Goal: Ask a question: Seek information or help from site administrators or community

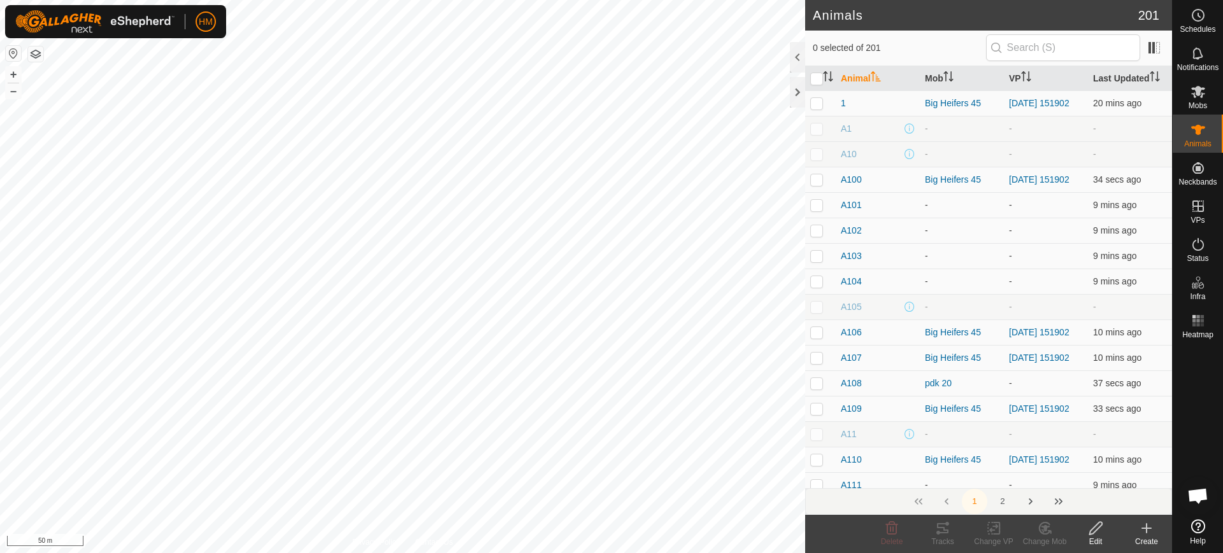
scroll to position [2738, 0]
checkbox input "true"
click at [944, 531] on icon at bounding box center [942, 529] width 11 height 10
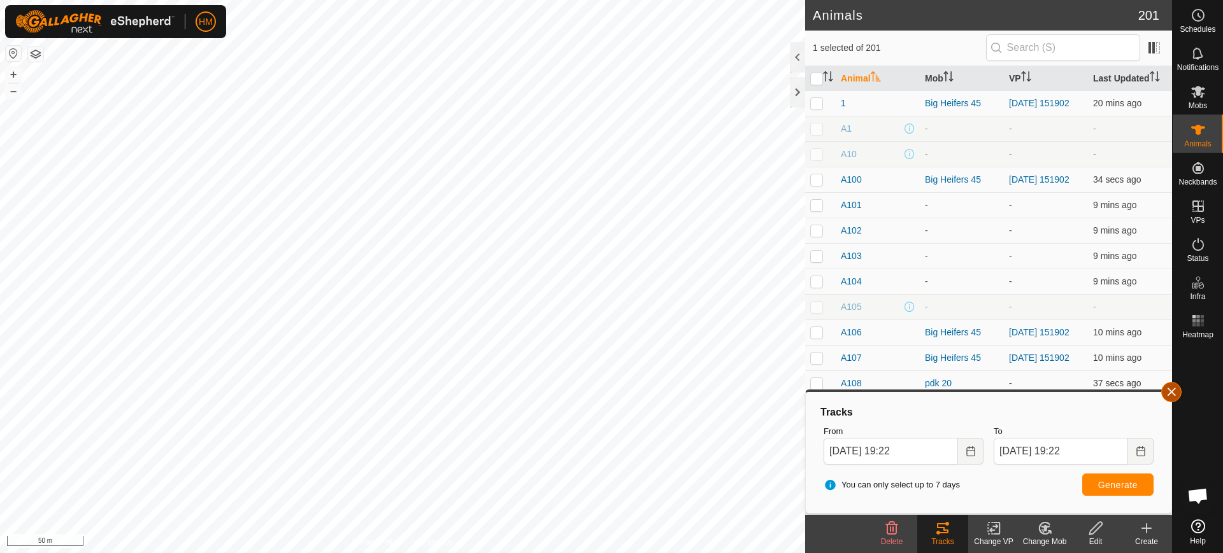
click at [1172, 392] on button "button" at bounding box center [1171, 392] width 20 height 20
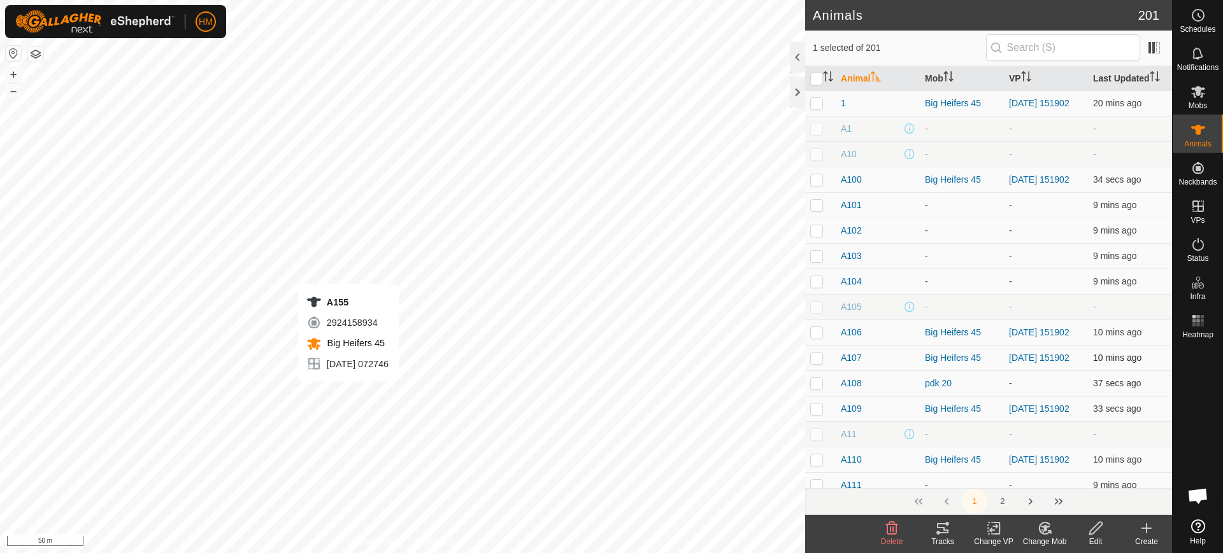
checkbox input "true"
checkbox input "false"
click at [940, 527] on icon at bounding box center [942, 529] width 11 height 10
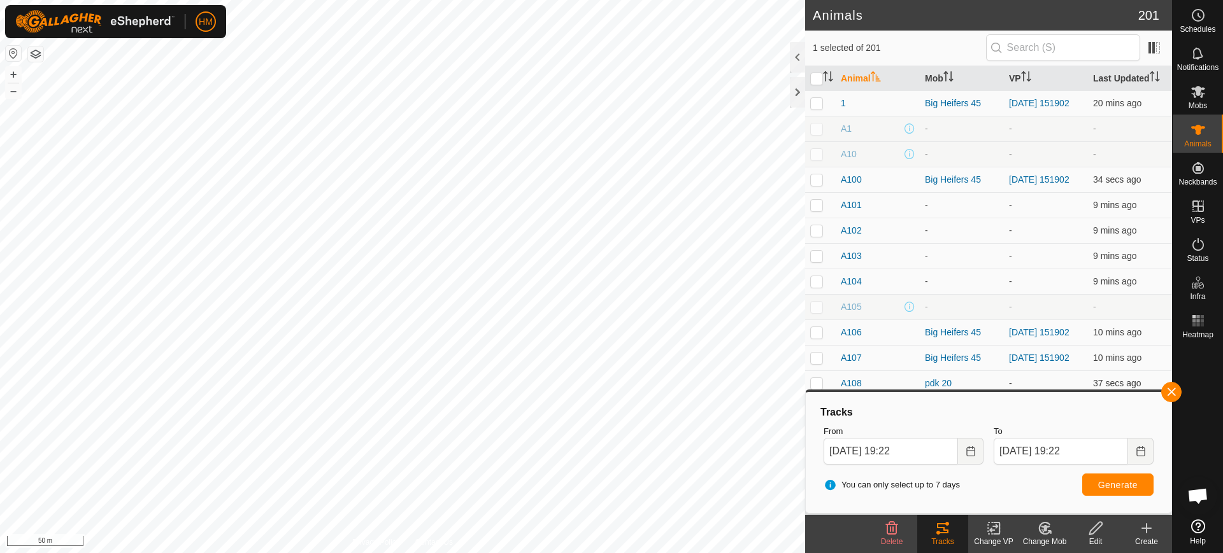
click at [940, 527] on icon at bounding box center [942, 529] width 11 height 10
click at [1173, 394] on button "button" at bounding box center [1171, 392] width 20 height 20
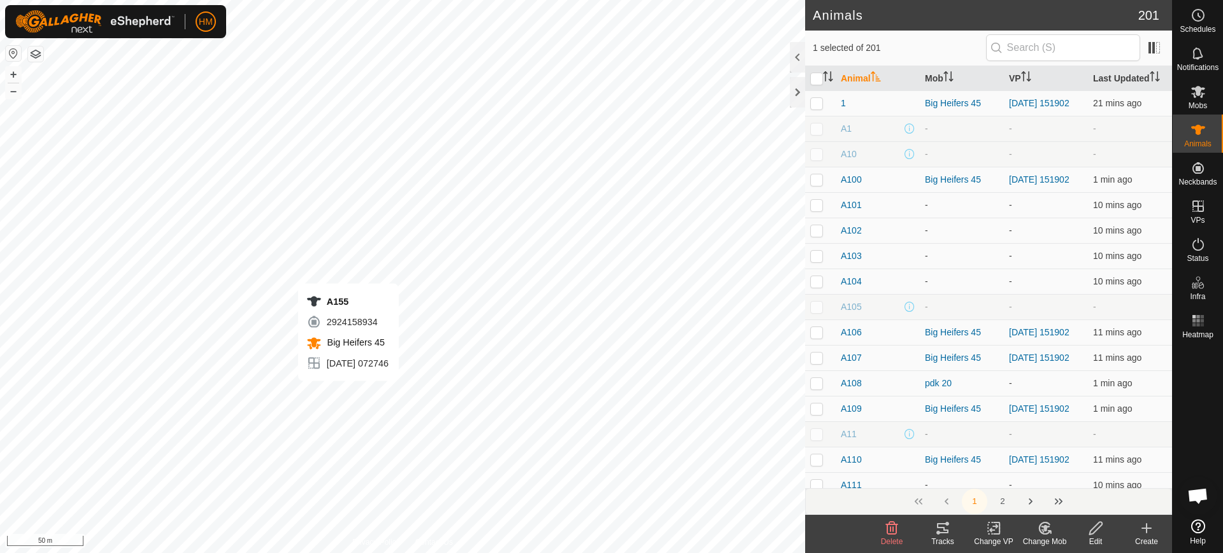
checkbox input "false"
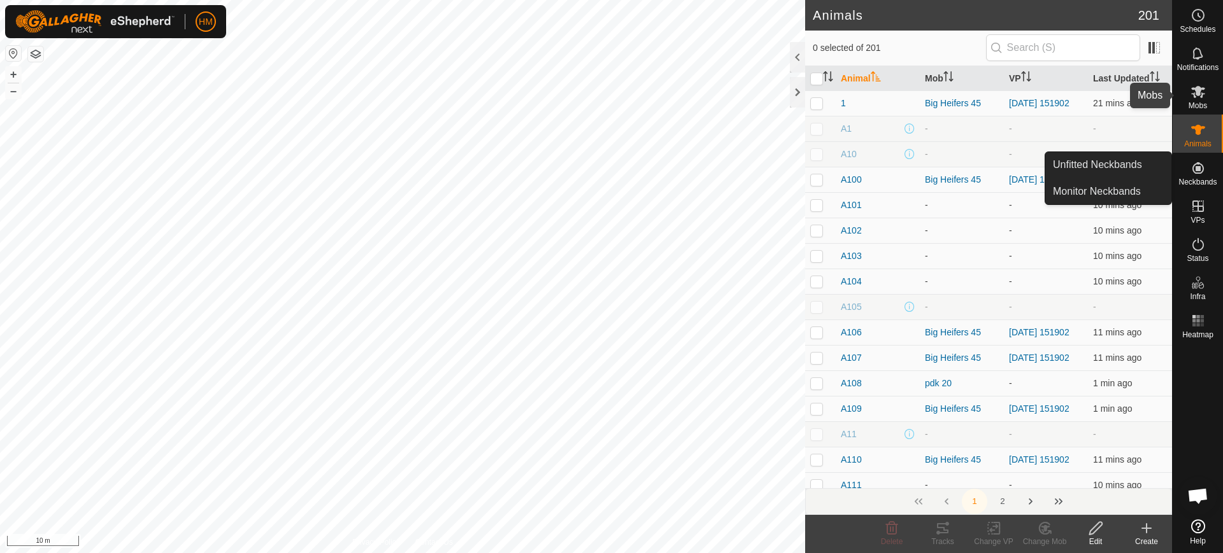
click at [1209, 91] on es-mob-svg-icon at bounding box center [1198, 92] width 23 height 20
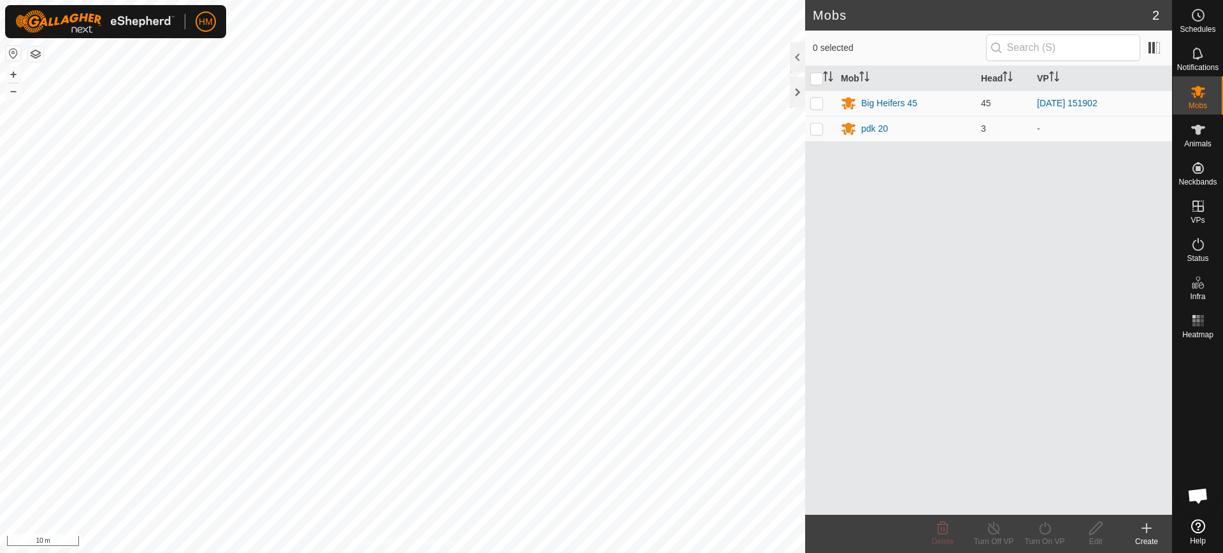
click at [1146, 534] on icon at bounding box center [1146, 528] width 15 height 15
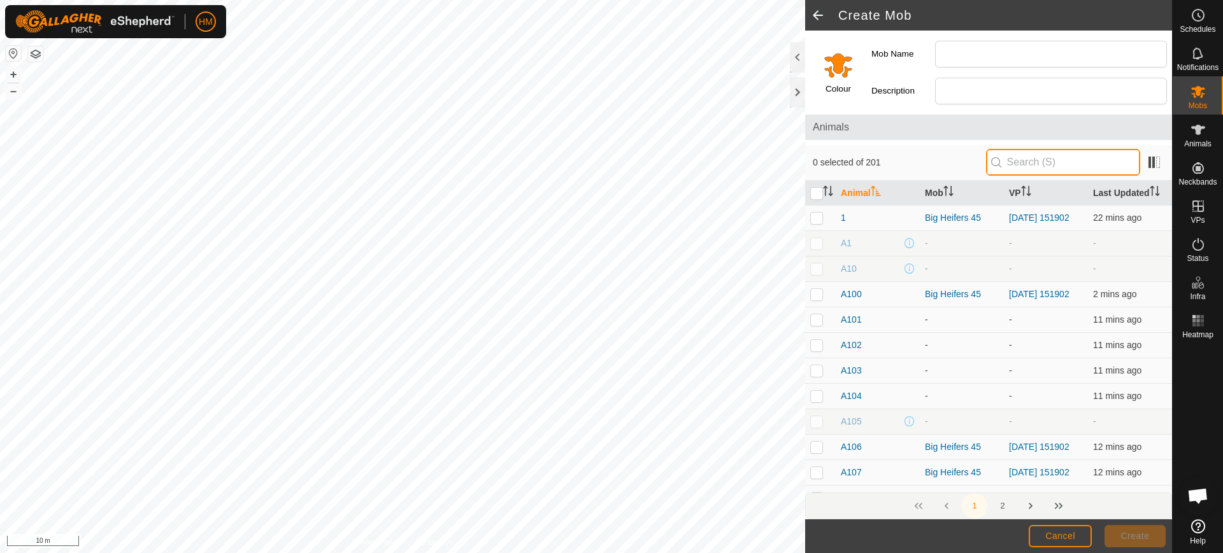
click at [1024, 166] on input "text" at bounding box center [1063, 162] width 154 height 27
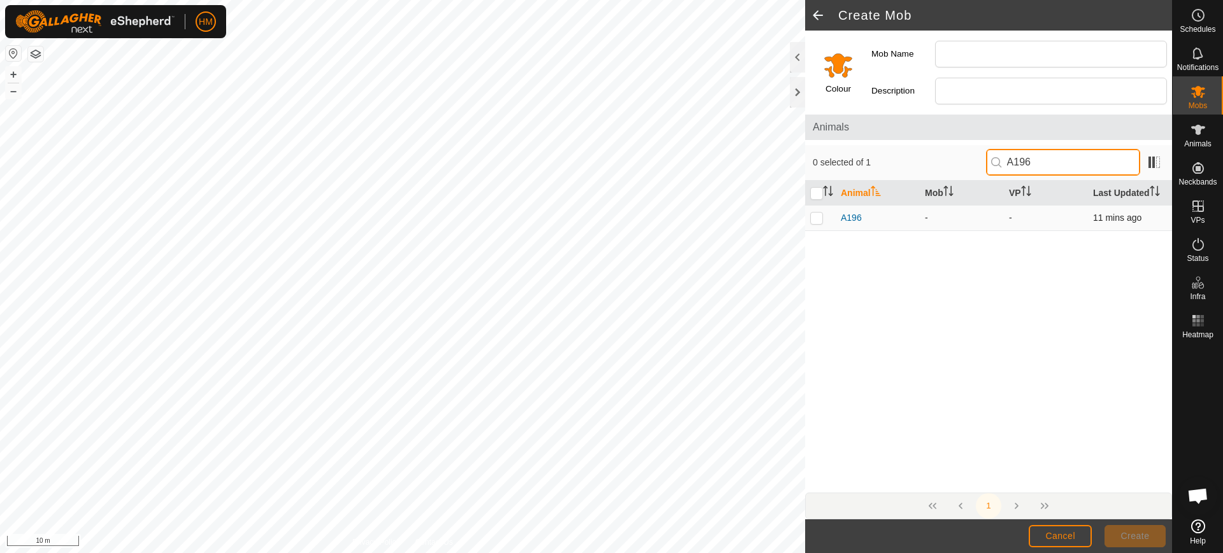
type input "A196"
click at [816, 219] on p-checkbox at bounding box center [816, 218] width 13 height 10
checkbox input "true"
click at [1042, 157] on input "A196" at bounding box center [1063, 162] width 154 height 27
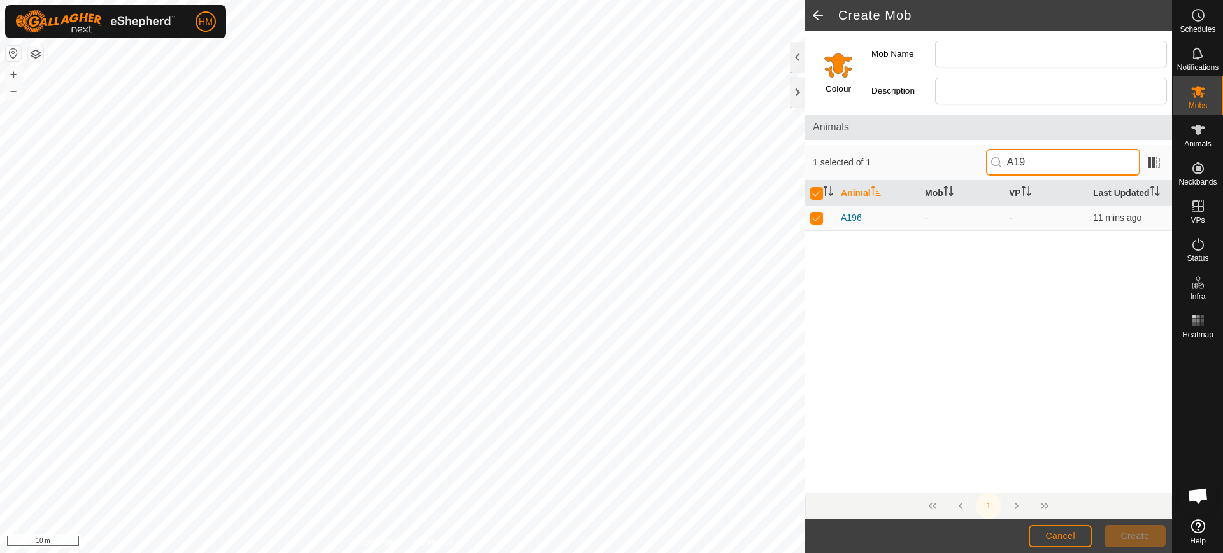
type input "A1"
checkbox input "false"
type input "A189"
click at [817, 222] on p-checkbox at bounding box center [816, 218] width 13 height 10
checkbox input "true"
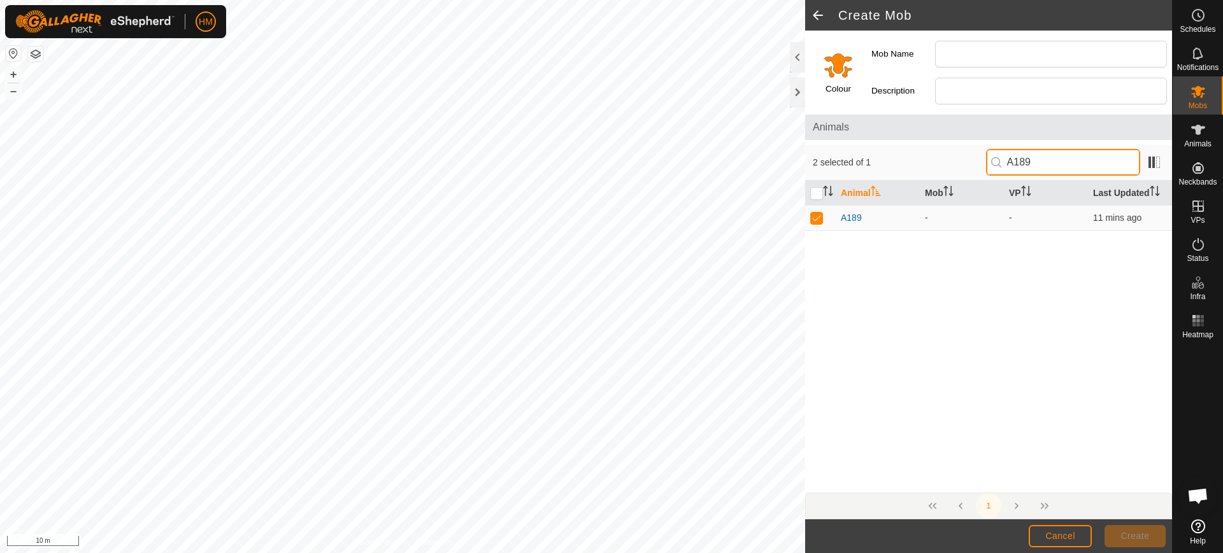
click at [1041, 155] on input "A189" at bounding box center [1063, 162] width 154 height 27
type input "A159"
click at [818, 220] on p-checkbox at bounding box center [816, 218] width 13 height 10
checkbox input "true"
click at [1041, 157] on input "A159" at bounding box center [1063, 162] width 154 height 27
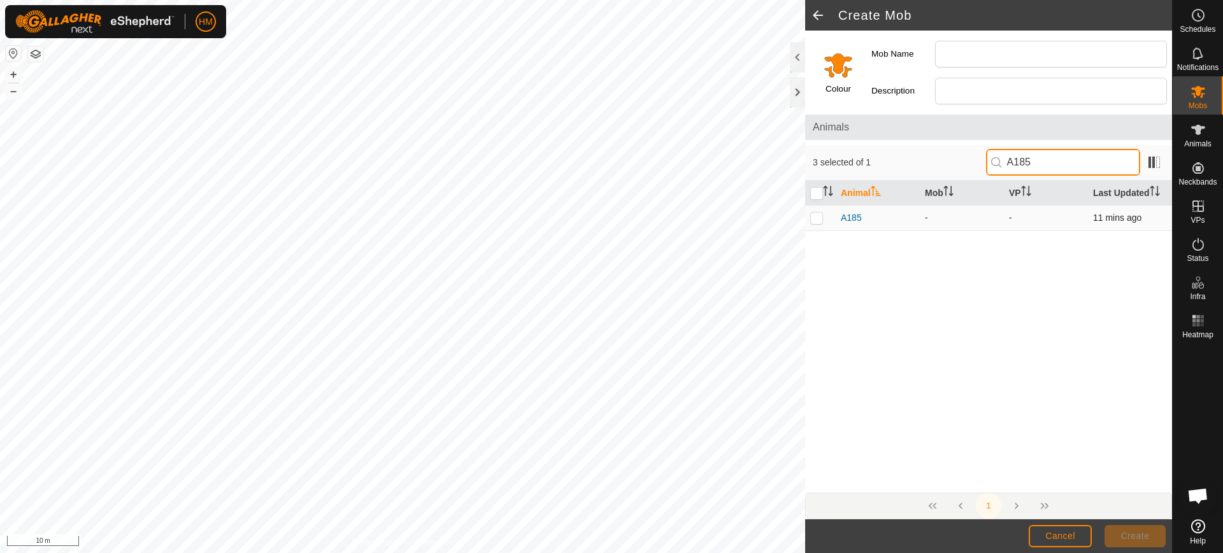
type input "A185"
click at [815, 222] on p-checkbox at bounding box center [816, 218] width 13 height 10
checkbox input "true"
click at [1050, 159] on input "A185" at bounding box center [1063, 162] width 154 height 27
type input "A191"
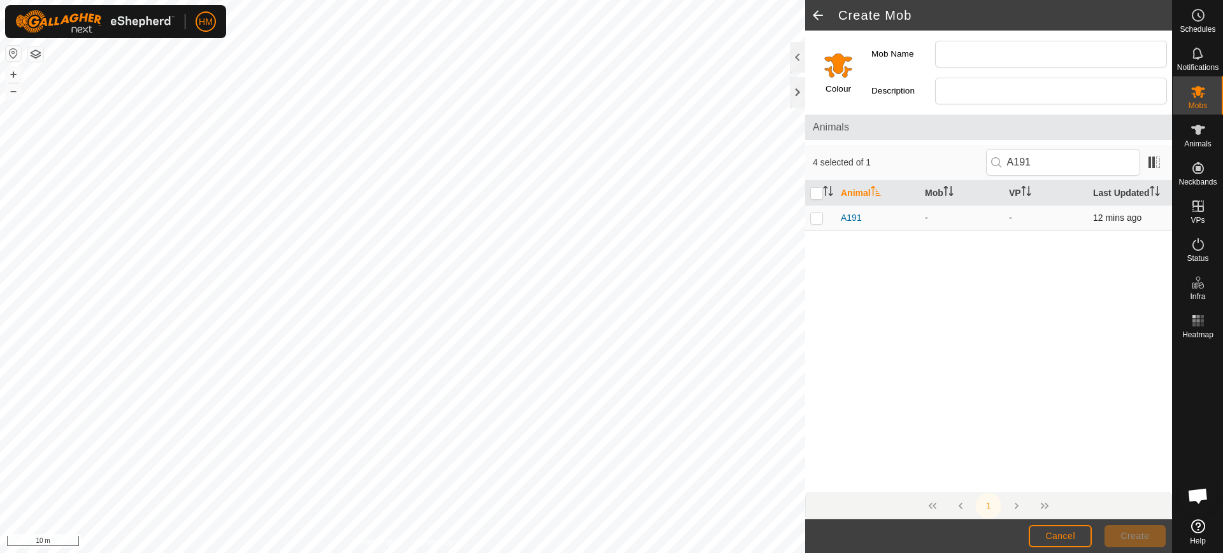
click at [815, 220] on p-checkbox at bounding box center [816, 218] width 13 height 10
checkbox input "true"
click at [1052, 161] on input "A191" at bounding box center [1063, 162] width 154 height 27
type input "A195"
click at [812, 222] on p-checkbox at bounding box center [816, 218] width 13 height 10
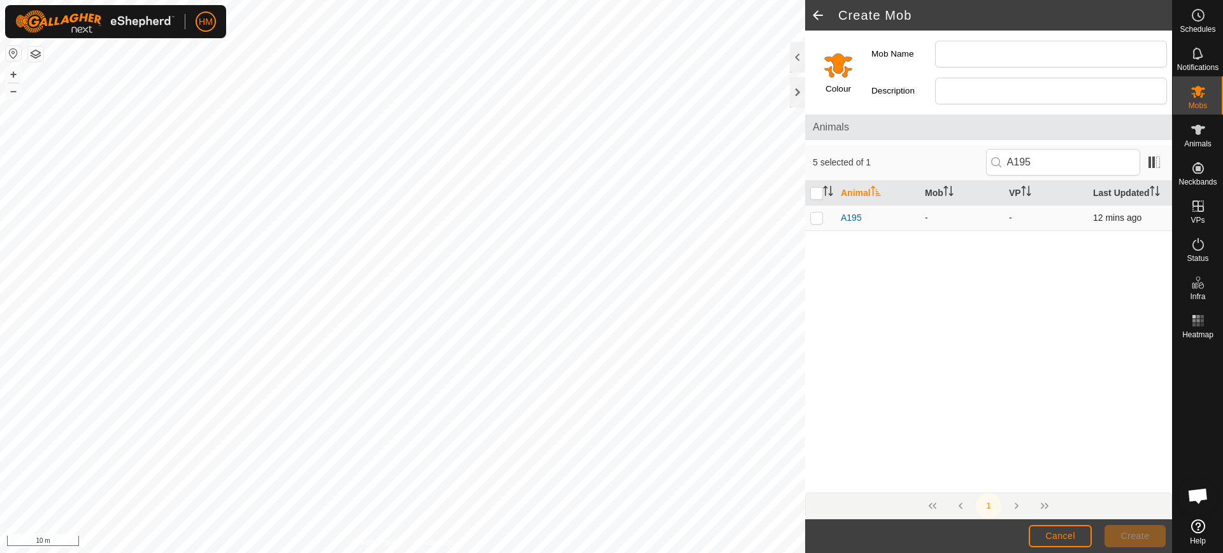
checkbox input "true"
click at [1046, 165] on input "A195" at bounding box center [1063, 162] width 154 height 27
type input "A118"
click at [811, 221] on p-checkbox at bounding box center [816, 218] width 13 height 10
checkbox input "true"
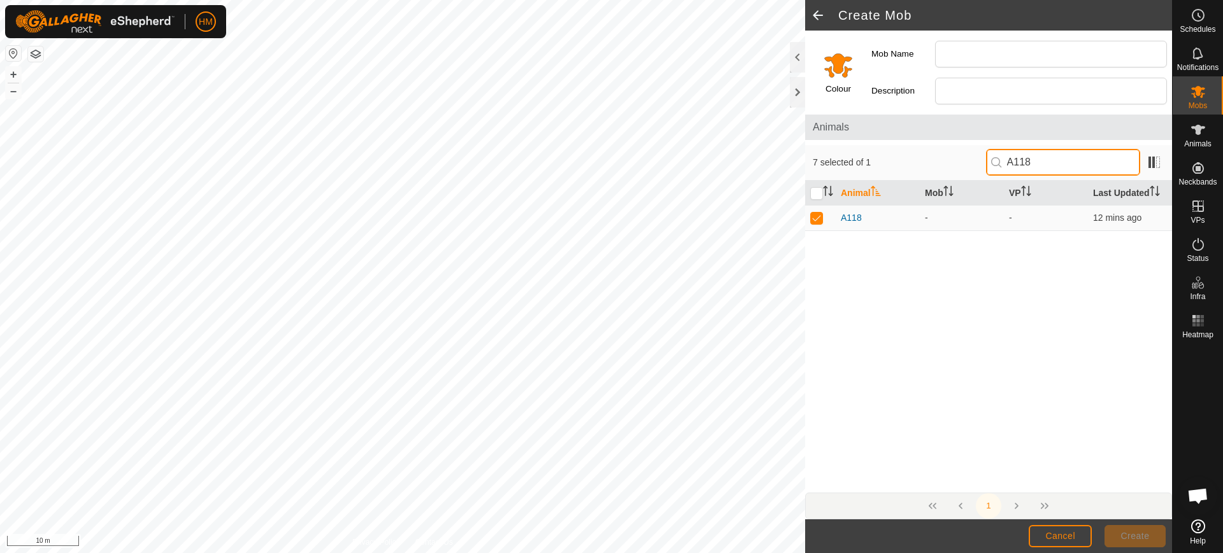
click at [1044, 162] on input "A118" at bounding box center [1063, 162] width 154 height 27
type input "A129"
click at [818, 222] on p-checkbox at bounding box center [816, 218] width 13 height 10
checkbox input "true"
click at [1044, 167] on input "A129" at bounding box center [1063, 162] width 154 height 27
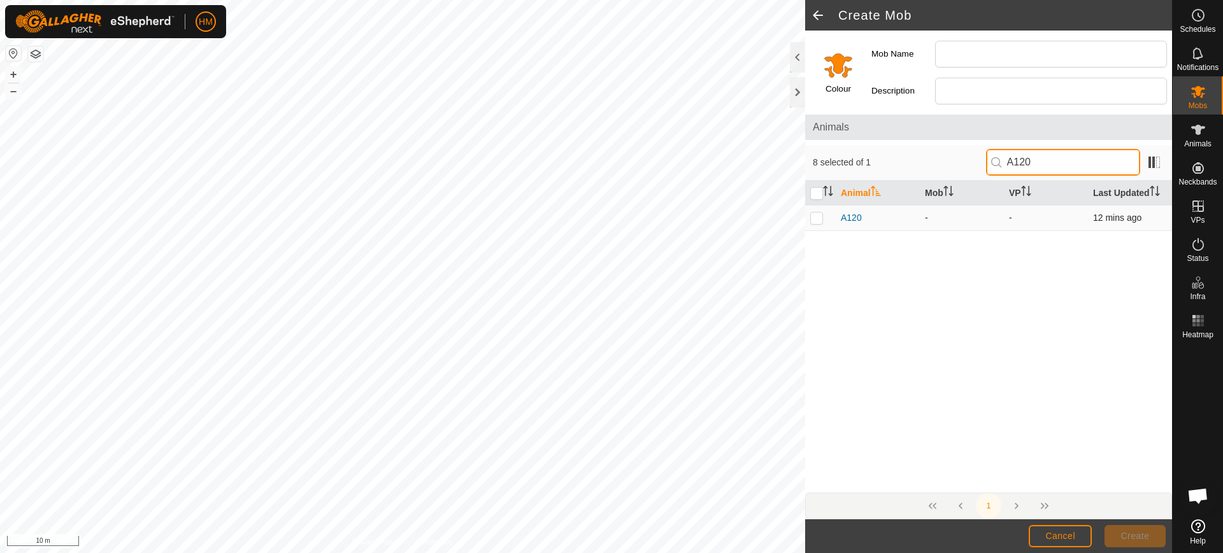
type input "A120"
click at [814, 221] on p-checkbox at bounding box center [816, 218] width 13 height 10
checkbox input "true"
click at [1041, 157] on input "A120" at bounding box center [1063, 162] width 154 height 27
type input "A101"
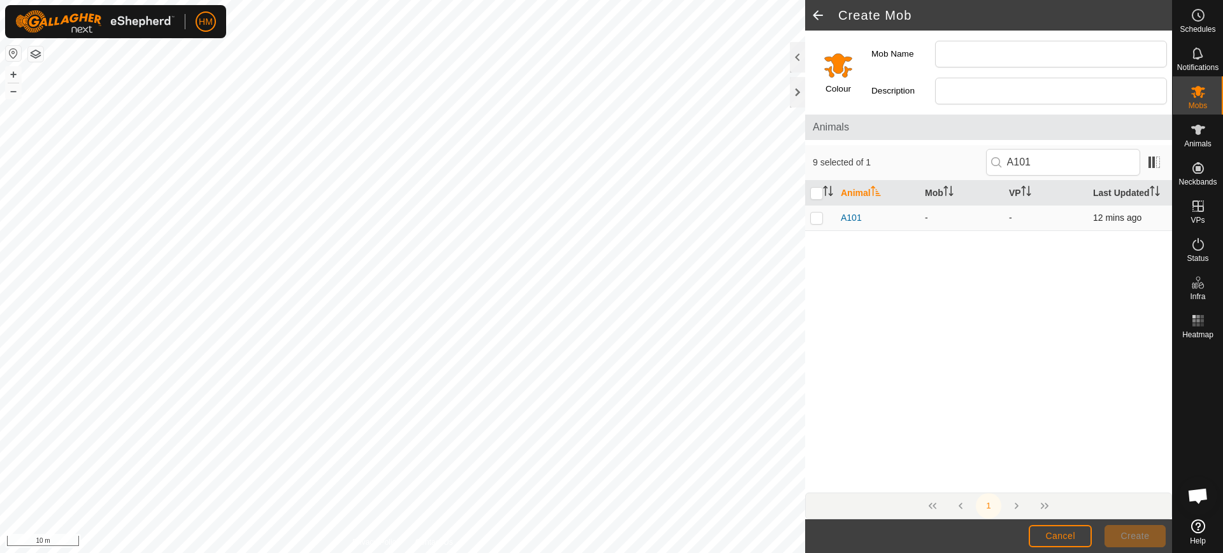
click at [818, 220] on p-checkbox at bounding box center [816, 218] width 13 height 10
checkbox input "true"
click at [1048, 159] on input "A101" at bounding box center [1063, 162] width 154 height 27
type input "A140"
click at [817, 219] on p-checkbox at bounding box center [816, 218] width 13 height 10
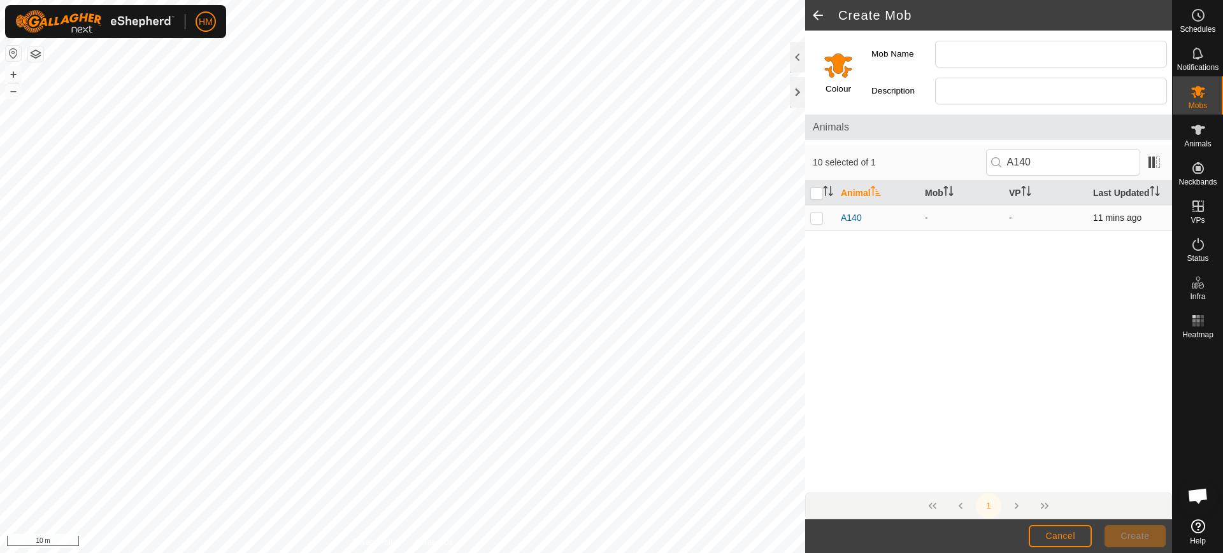
checkbox input "true"
click at [1047, 159] on input "A140" at bounding box center [1063, 162] width 154 height 27
type input "A117"
click at [817, 221] on p-checkbox at bounding box center [816, 218] width 13 height 10
checkbox input "true"
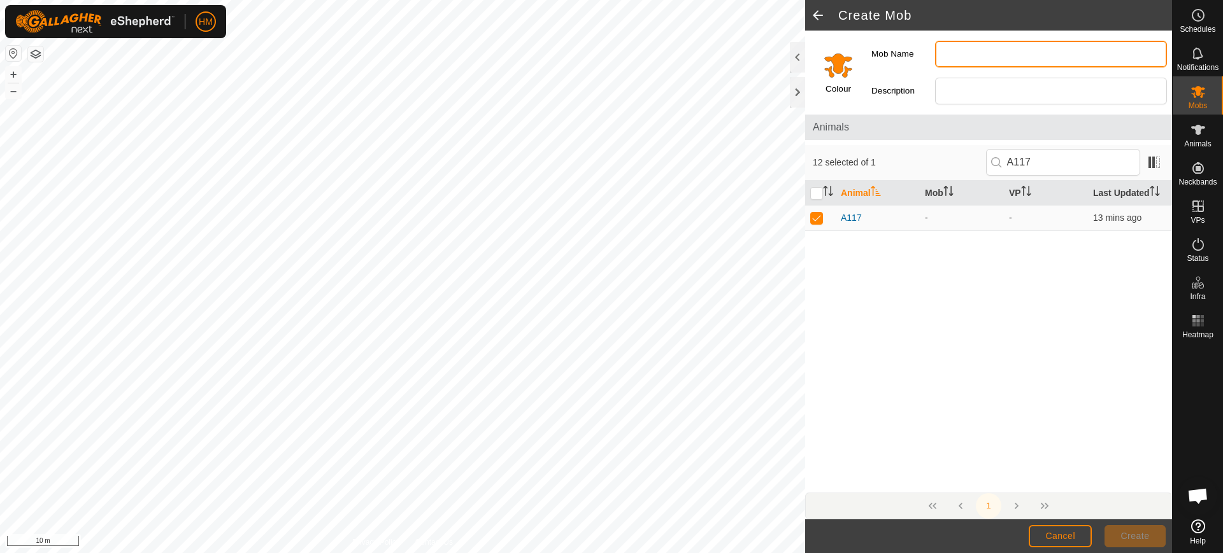
click at [951, 56] on input "Mob Name" at bounding box center [1051, 54] width 232 height 27
type input "p"
type input "Pd 18"
click at [1131, 536] on span "Create" at bounding box center [1135, 536] width 29 height 10
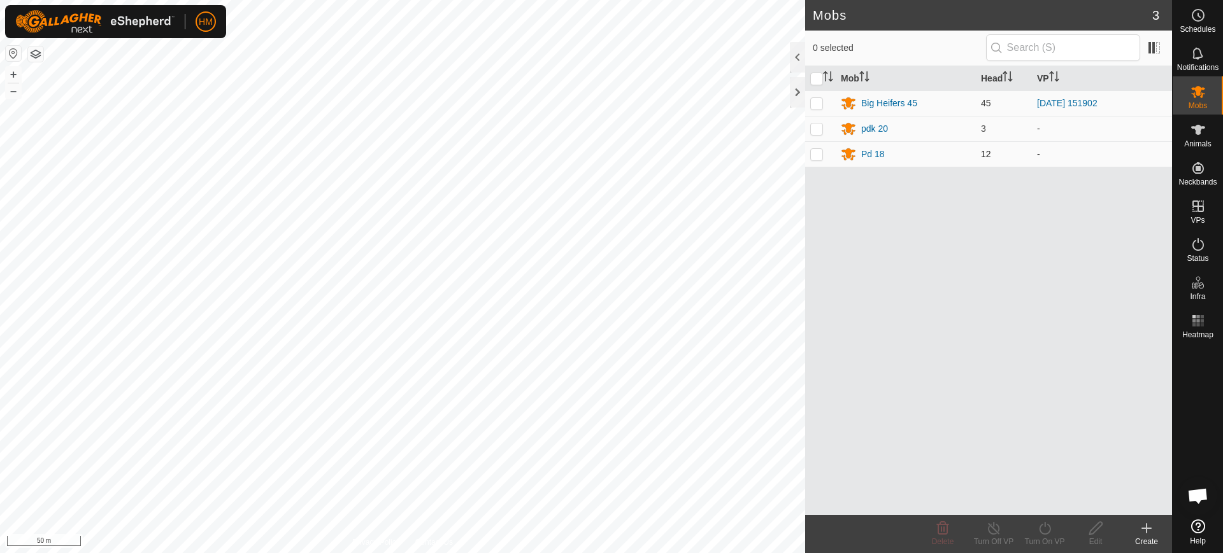
click at [818, 154] on p-checkbox at bounding box center [816, 154] width 13 height 10
checkbox input "true"
click at [1096, 531] on icon at bounding box center [1096, 528] width 16 height 15
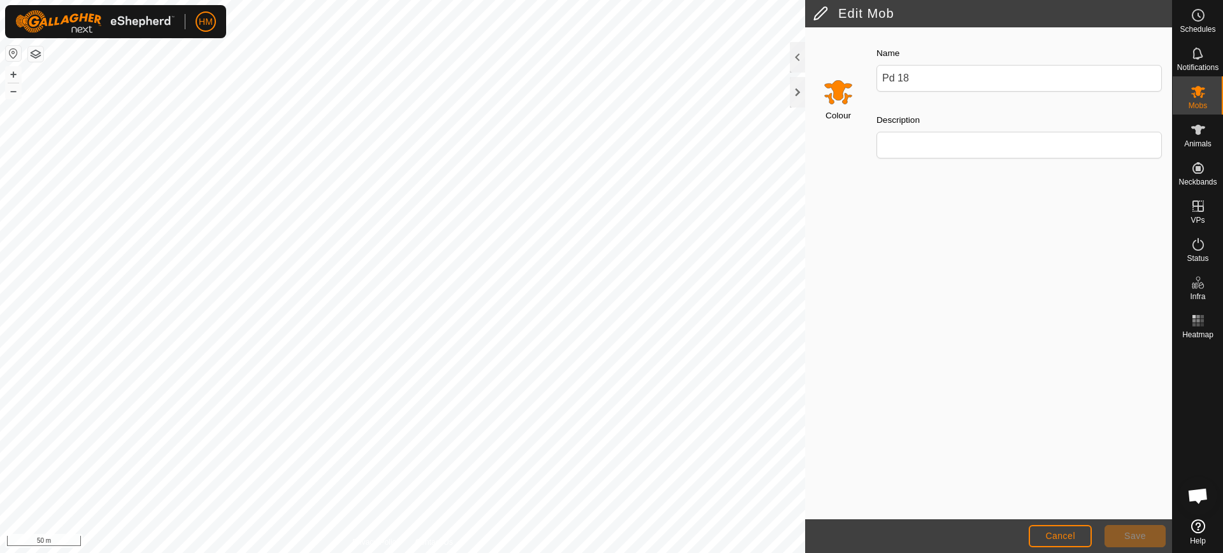
click at [832, 92] on input "Select a color" at bounding box center [838, 91] width 31 height 31
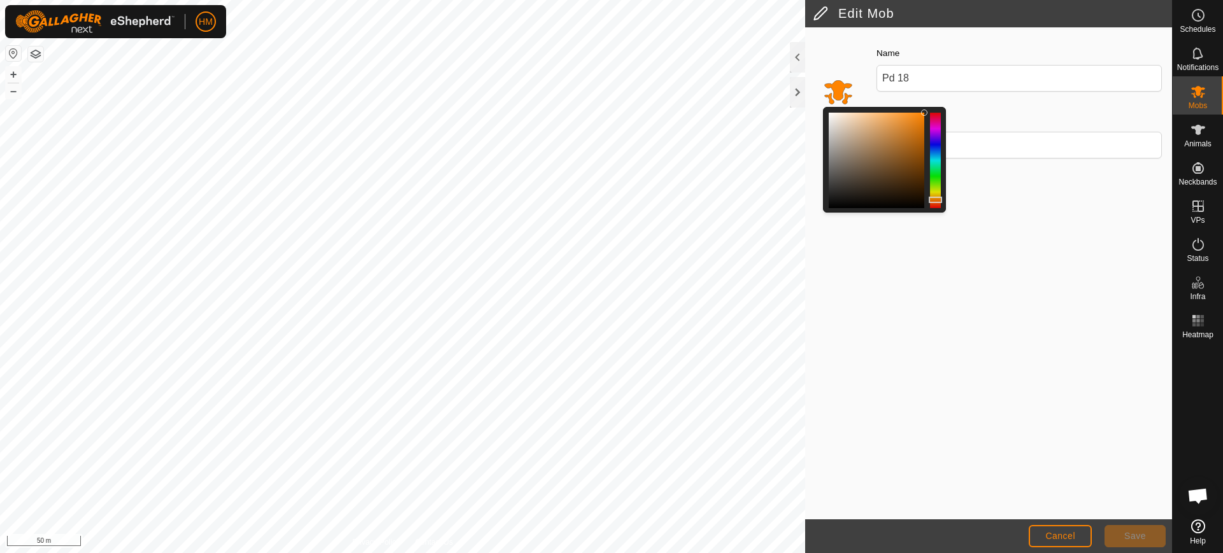
click at [935, 166] on div at bounding box center [935, 161] width 11 height 96
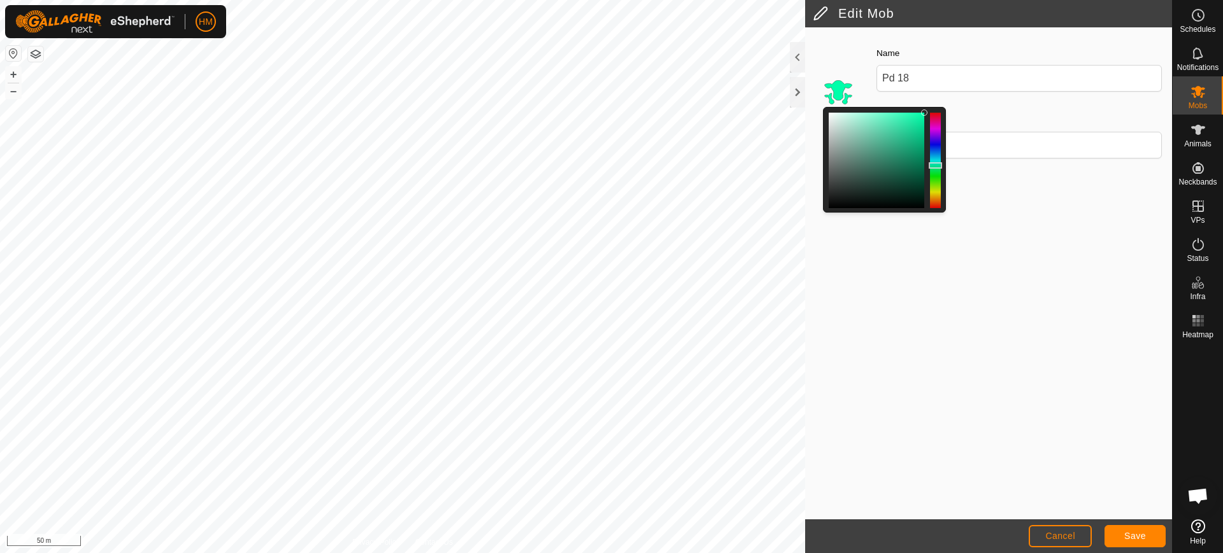
click at [932, 139] on div at bounding box center [935, 161] width 11 height 96
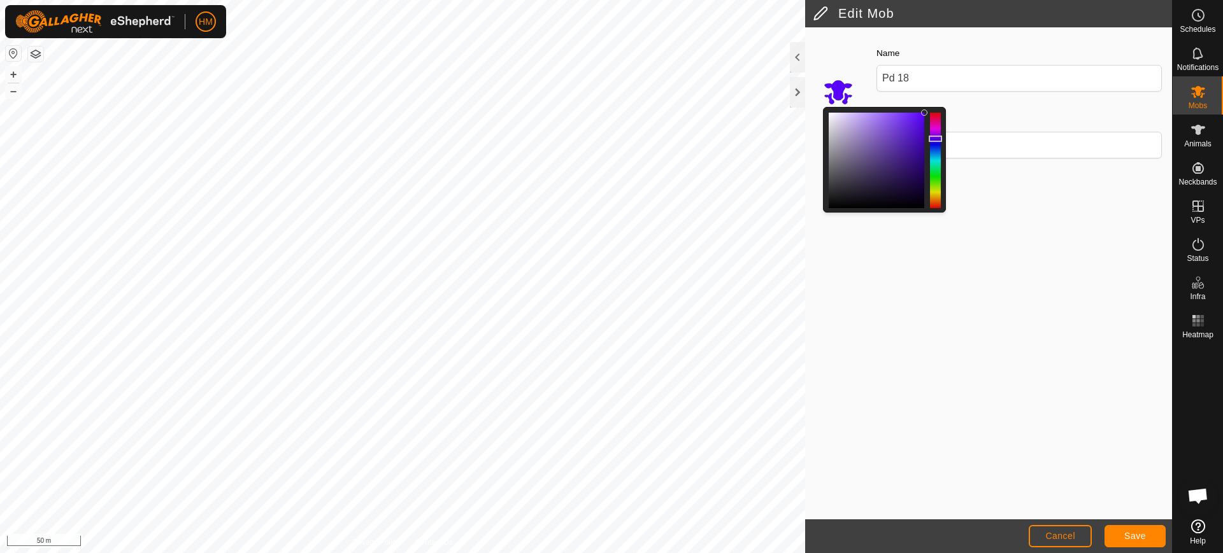
click at [935, 115] on div at bounding box center [935, 161] width 11 height 96
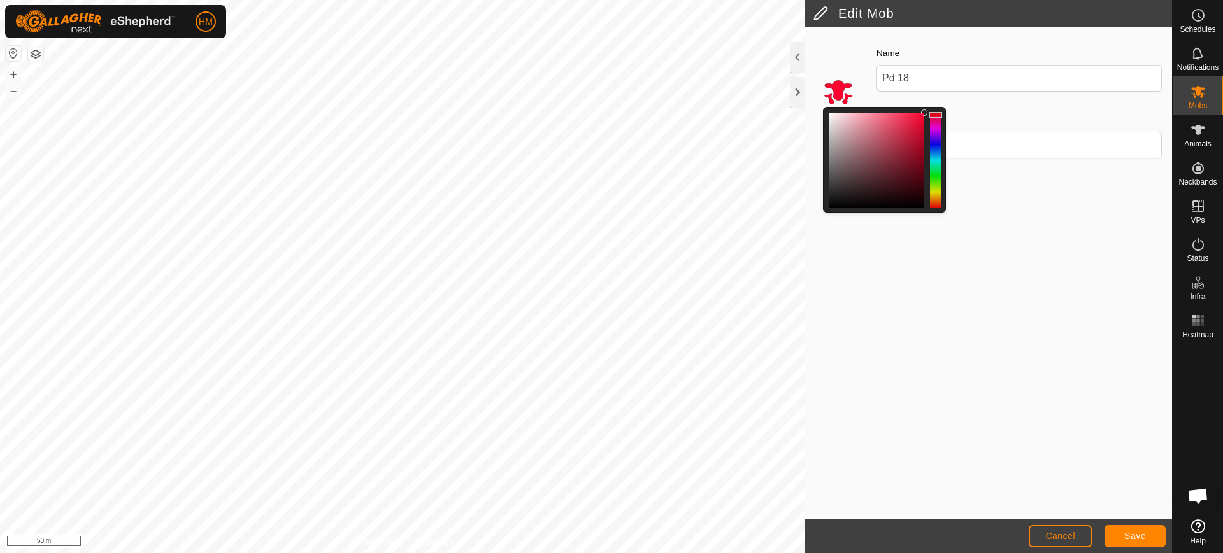
click at [938, 196] on div at bounding box center [935, 161] width 11 height 96
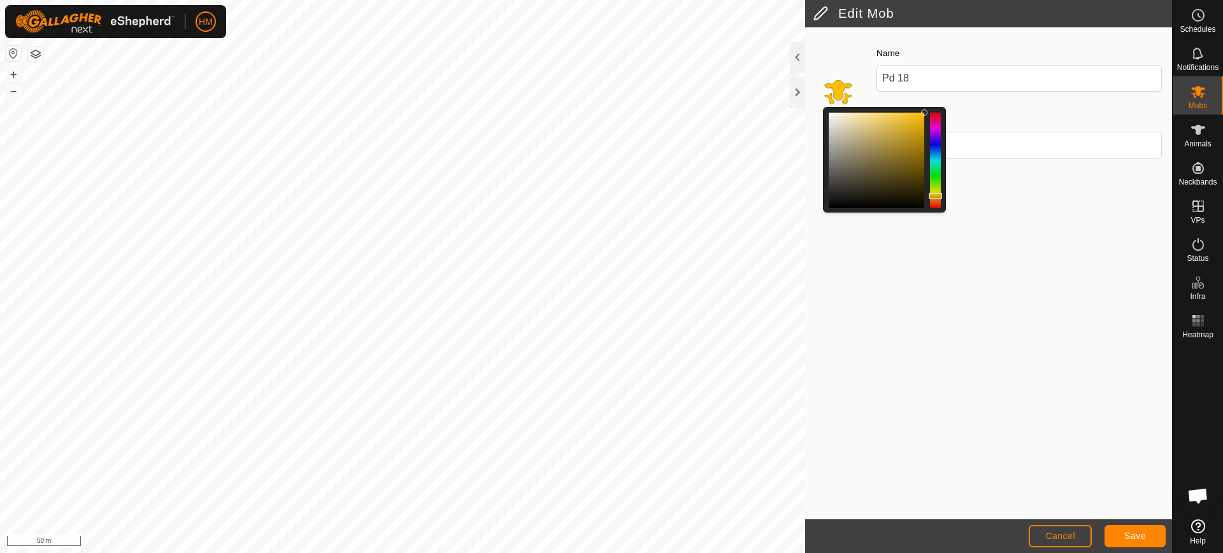
click at [937, 203] on div at bounding box center [935, 161] width 11 height 96
click at [934, 114] on div at bounding box center [935, 161] width 11 height 96
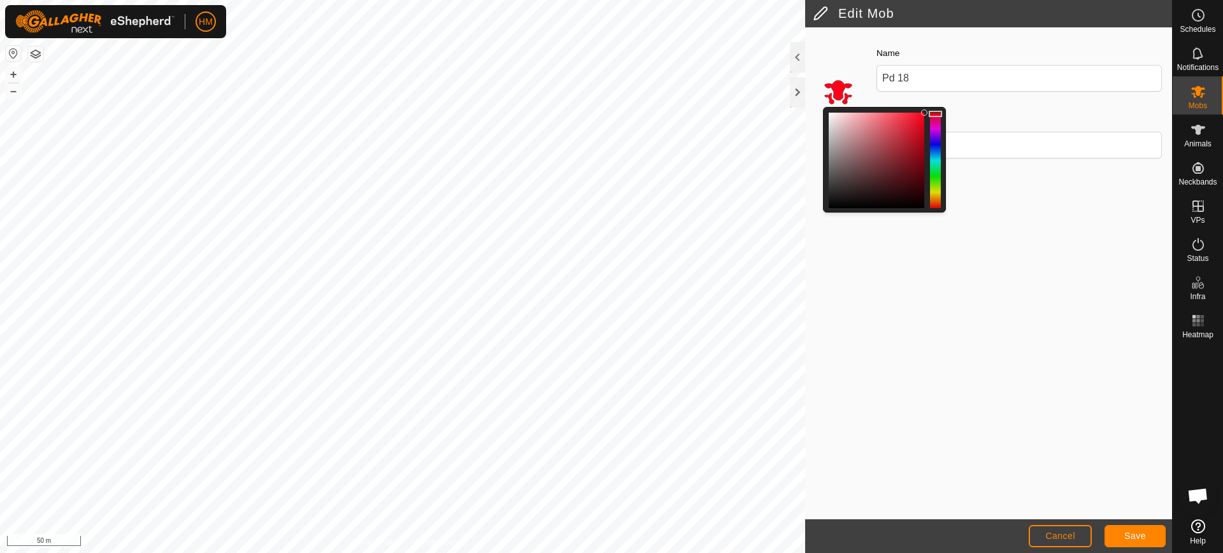
click at [933, 140] on div at bounding box center [935, 161] width 11 height 96
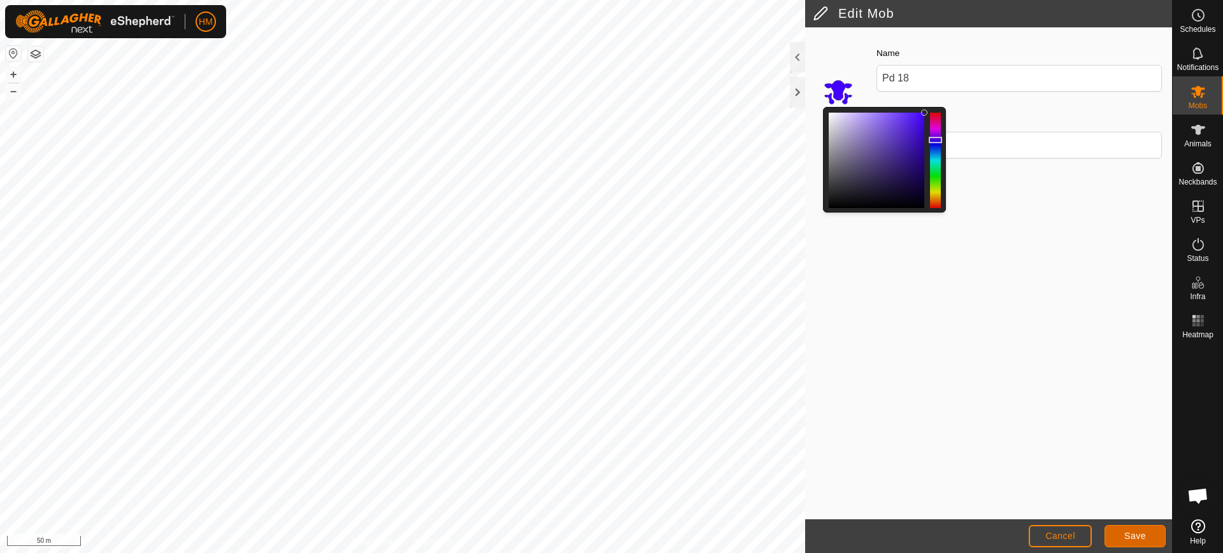
click at [1135, 530] on button "Save" at bounding box center [1134, 536] width 61 height 22
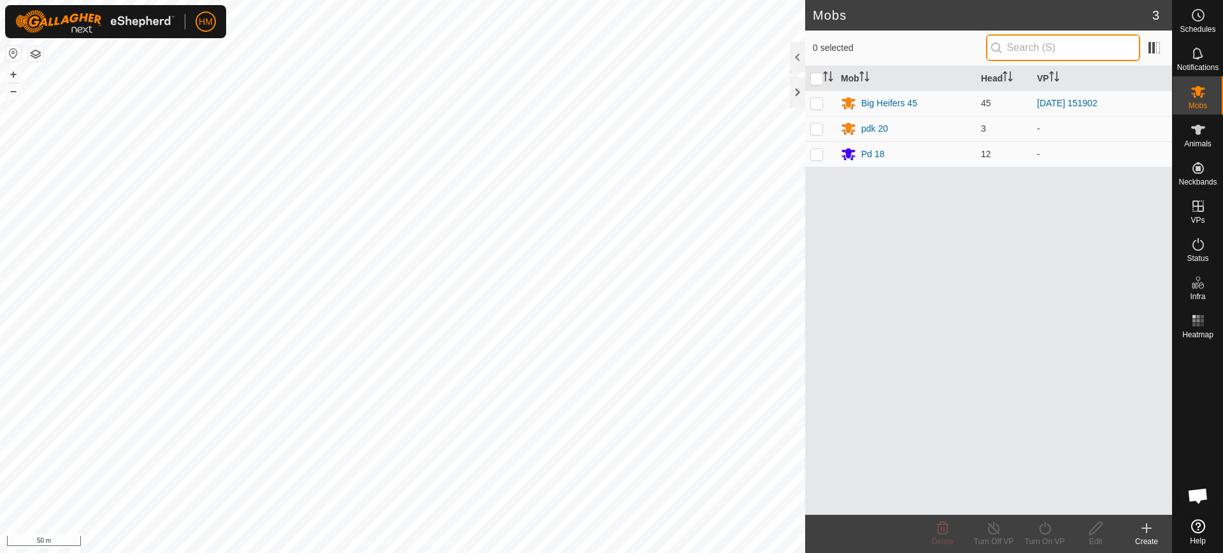
click at [1035, 45] on input "text" at bounding box center [1063, 47] width 154 height 27
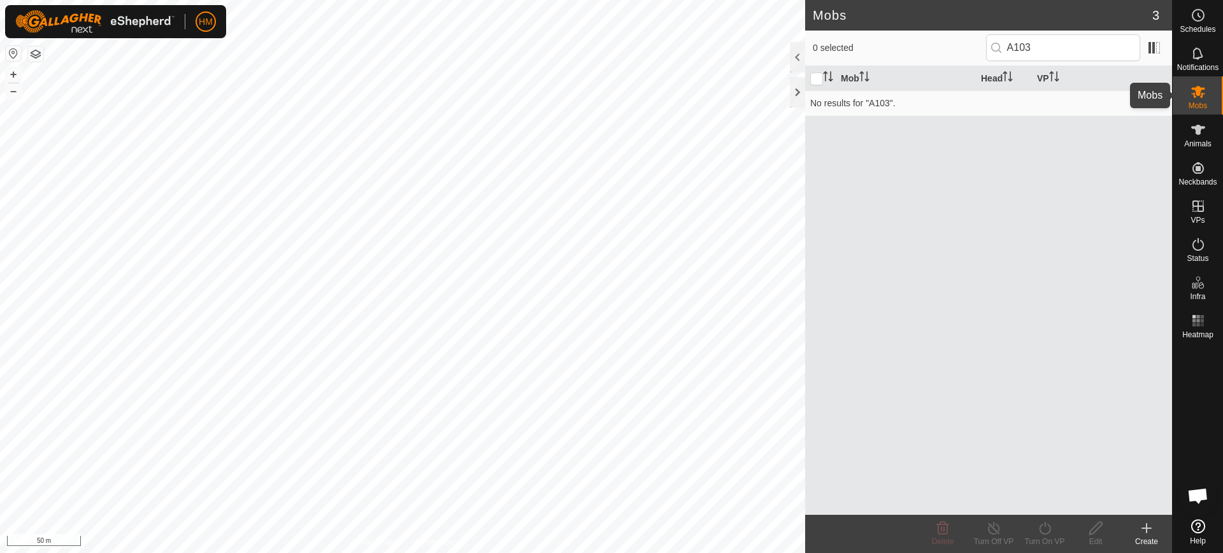
click at [1193, 98] on icon at bounding box center [1197, 91] width 15 height 15
click at [1041, 48] on input "A103" at bounding box center [1063, 47] width 154 height 27
type input "A"
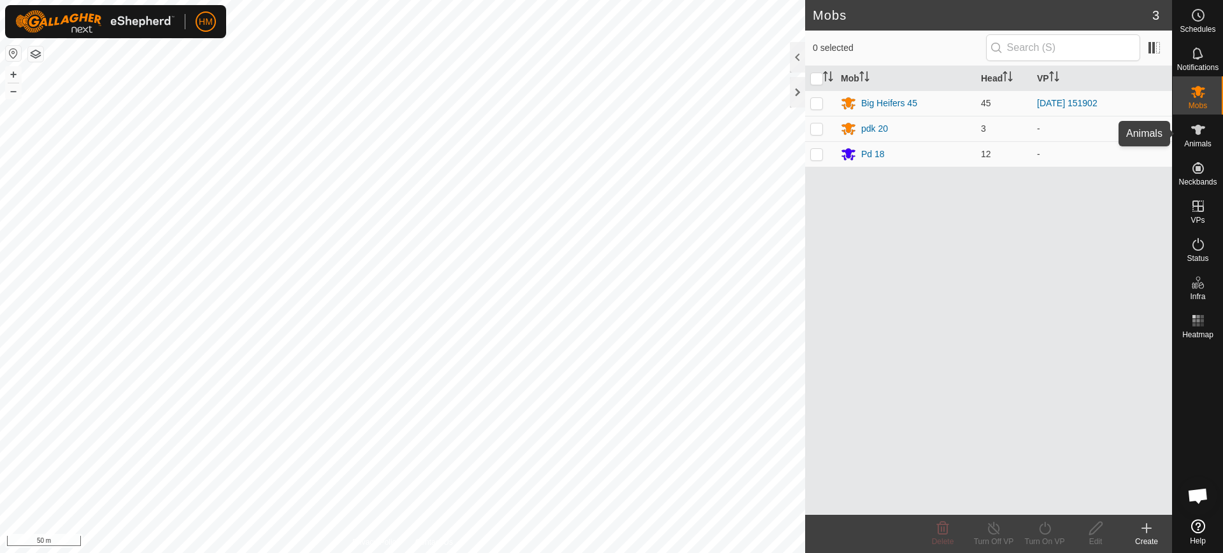
click at [1192, 138] on es-animals-svg-icon at bounding box center [1198, 130] width 23 height 20
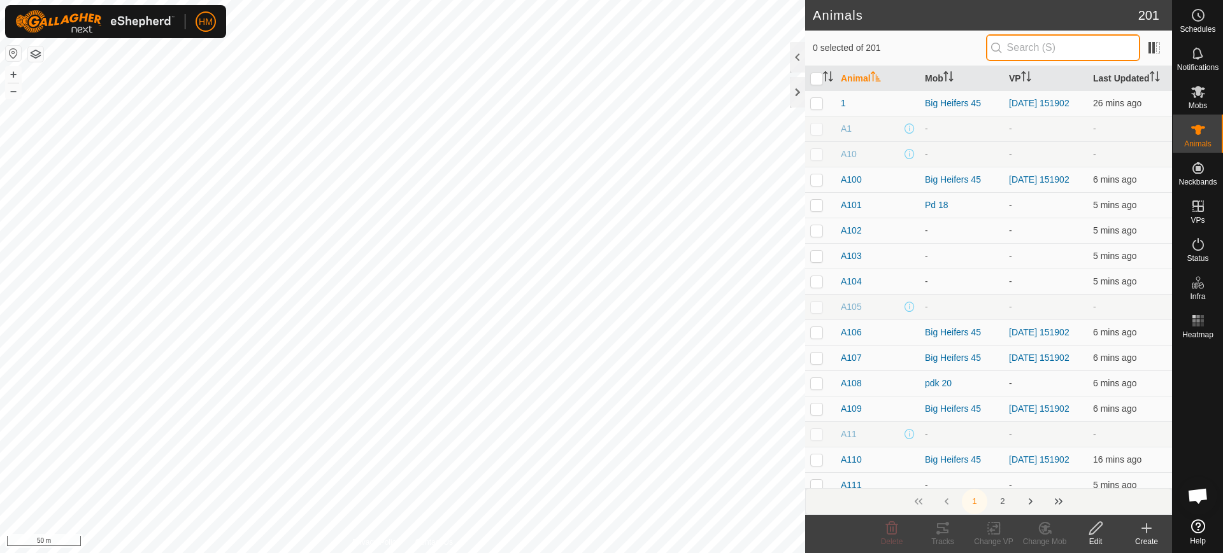
click at [1017, 49] on input "text" at bounding box center [1063, 47] width 154 height 27
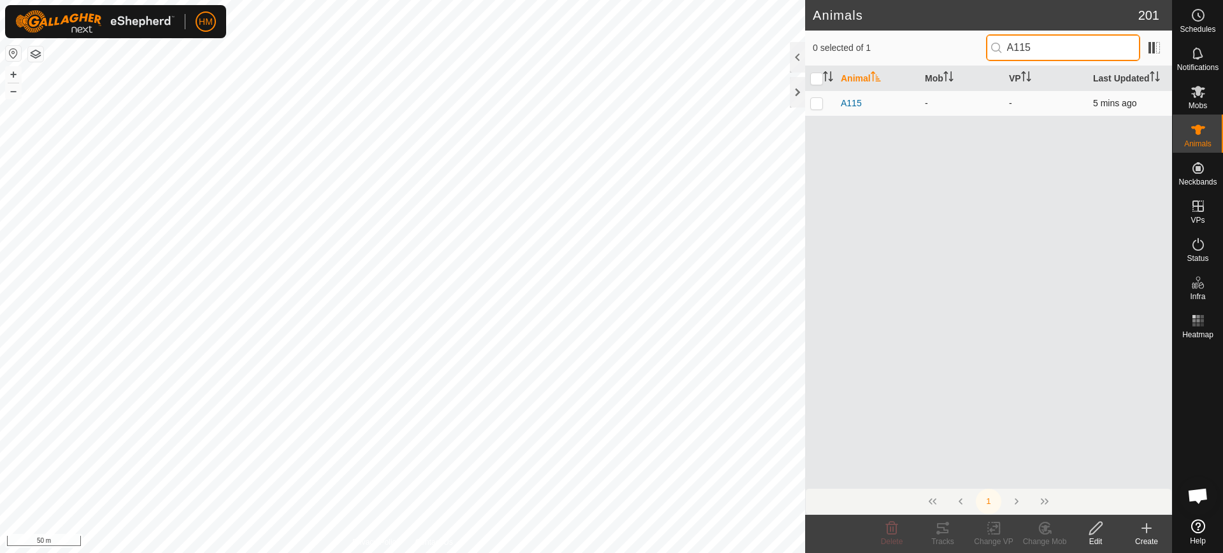
type input "A115"
click at [815, 103] on p-checkbox at bounding box center [816, 103] width 13 height 10
checkbox input "true"
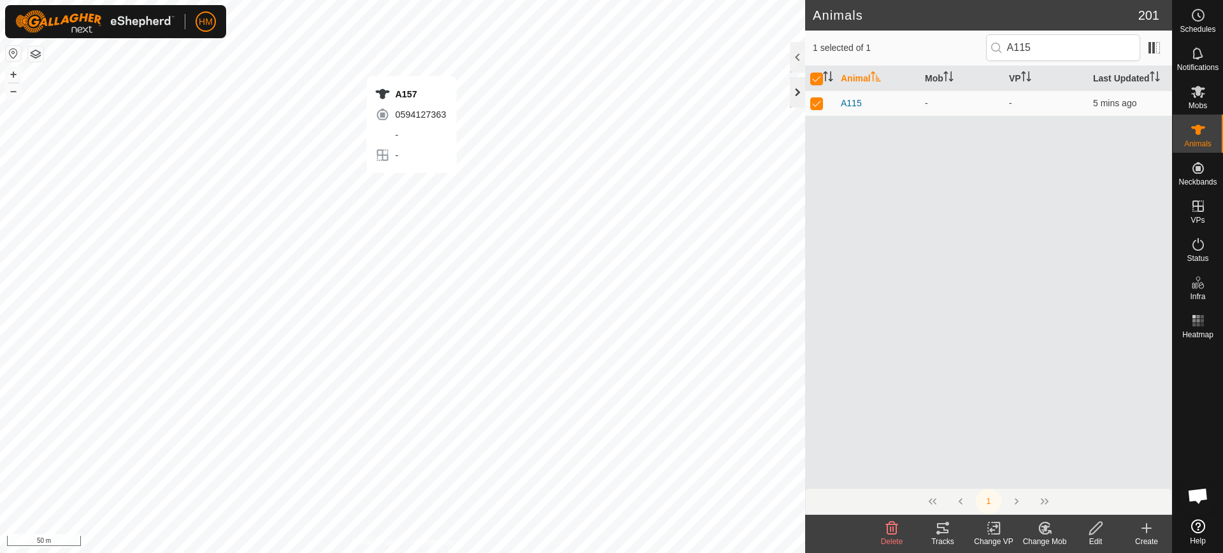
checkbox input "false"
click at [1046, 47] on input "A115" at bounding box center [1063, 47] width 154 height 27
type input "A126"
click at [818, 101] on p-checkbox at bounding box center [816, 103] width 13 height 10
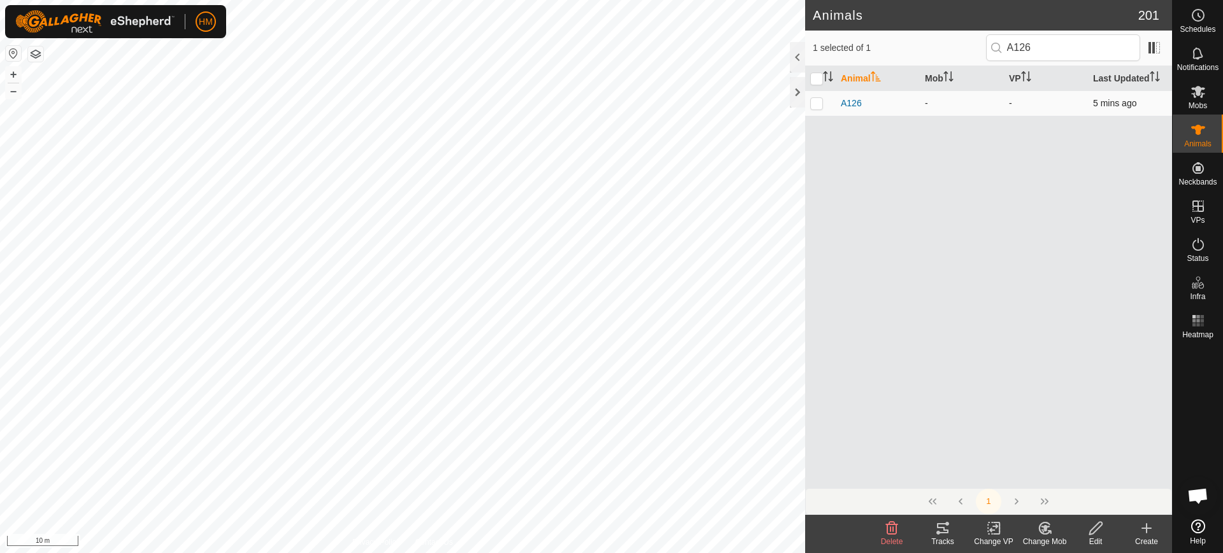
checkbox input "true"
click at [1049, 48] on input "A126" at bounding box center [1063, 47] width 154 height 27
type input "A122"
click at [817, 103] on p-checkbox at bounding box center [816, 103] width 13 height 10
checkbox input "true"
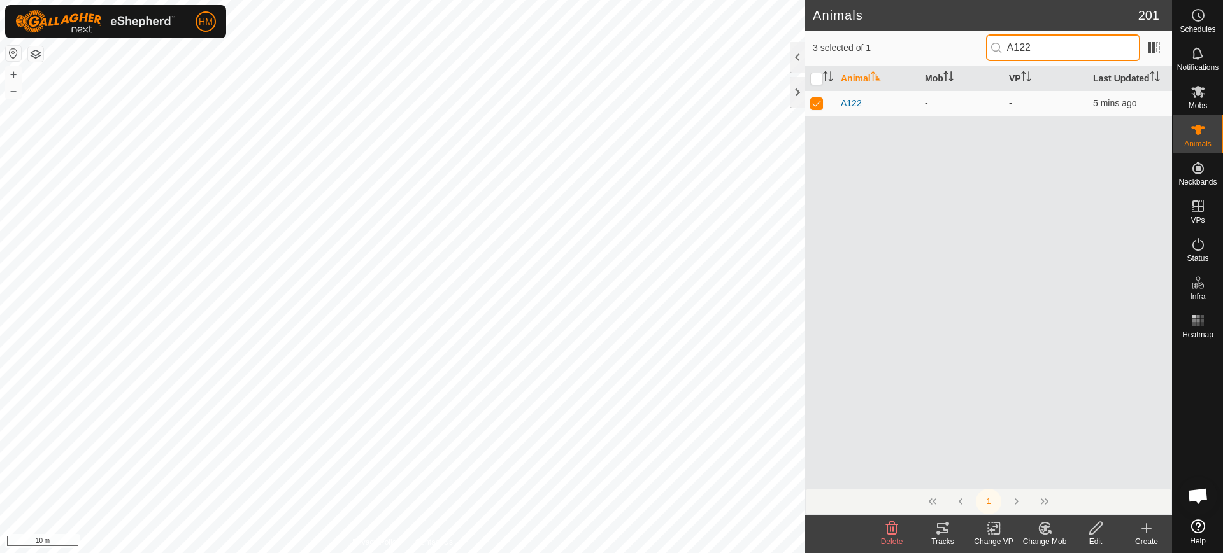
click at [1039, 43] on input "A122" at bounding box center [1063, 47] width 154 height 27
type input "A113"
click at [817, 105] on p-checkbox at bounding box center [816, 103] width 13 height 10
checkbox input "true"
click at [1041, 46] on input "A113" at bounding box center [1063, 47] width 154 height 27
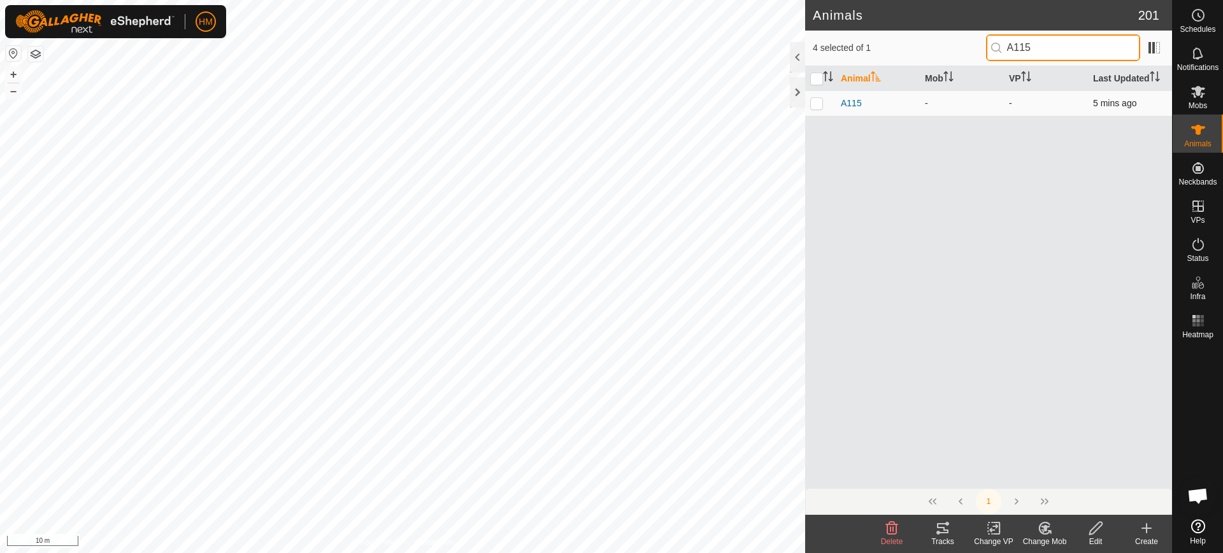
type input "A115"
click at [815, 107] on p-checkbox at bounding box center [816, 103] width 13 height 10
checkbox input "true"
click at [1043, 54] on input "A115" at bounding box center [1063, 47] width 154 height 27
type input "A111"
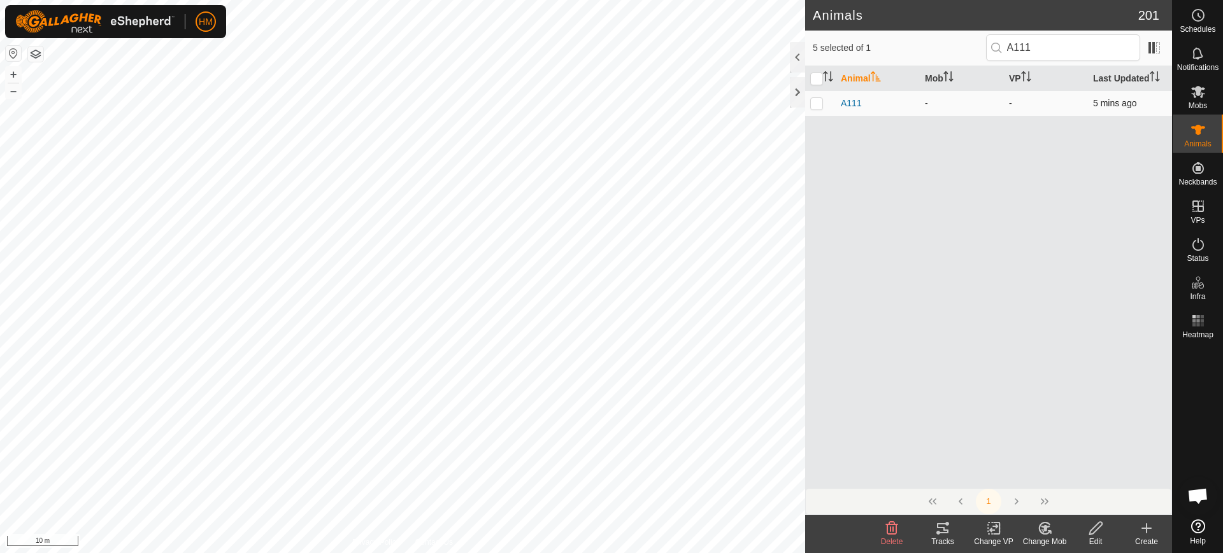
click at [817, 102] on p-checkbox at bounding box center [816, 103] width 13 height 10
checkbox input "true"
click at [1039, 43] on input "A111" at bounding box center [1063, 47] width 154 height 27
type input "A104"
click at [818, 104] on p-checkbox at bounding box center [816, 103] width 13 height 10
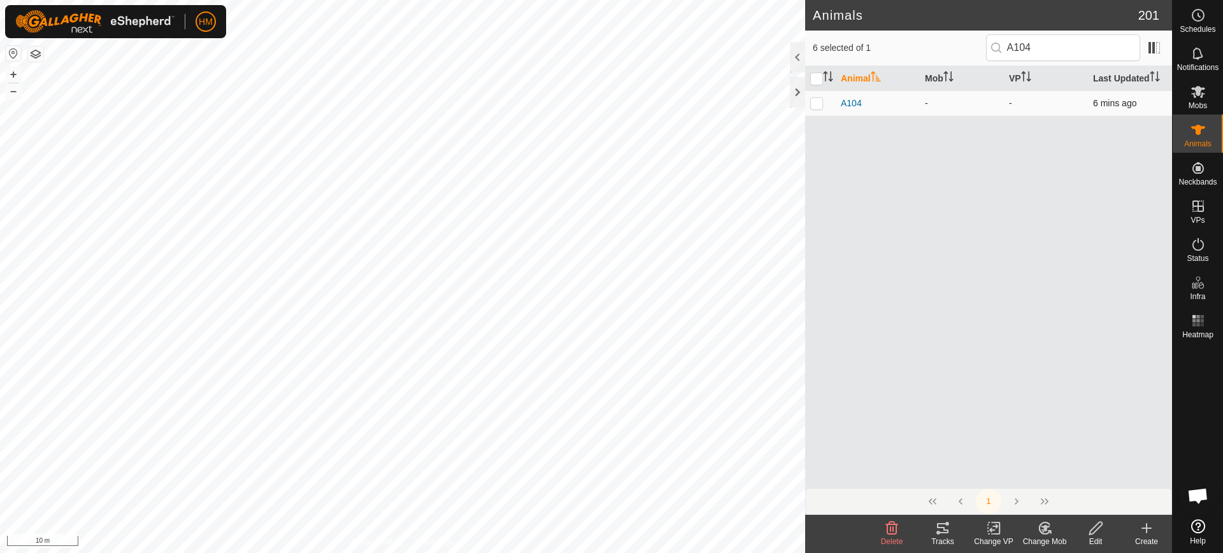
checkbox input "true"
click at [1043, 44] on input "A104" at bounding box center [1063, 47] width 154 height 27
type input "A158"
click at [815, 104] on p-checkbox at bounding box center [816, 103] width 13 height 10
checkbox input "true"
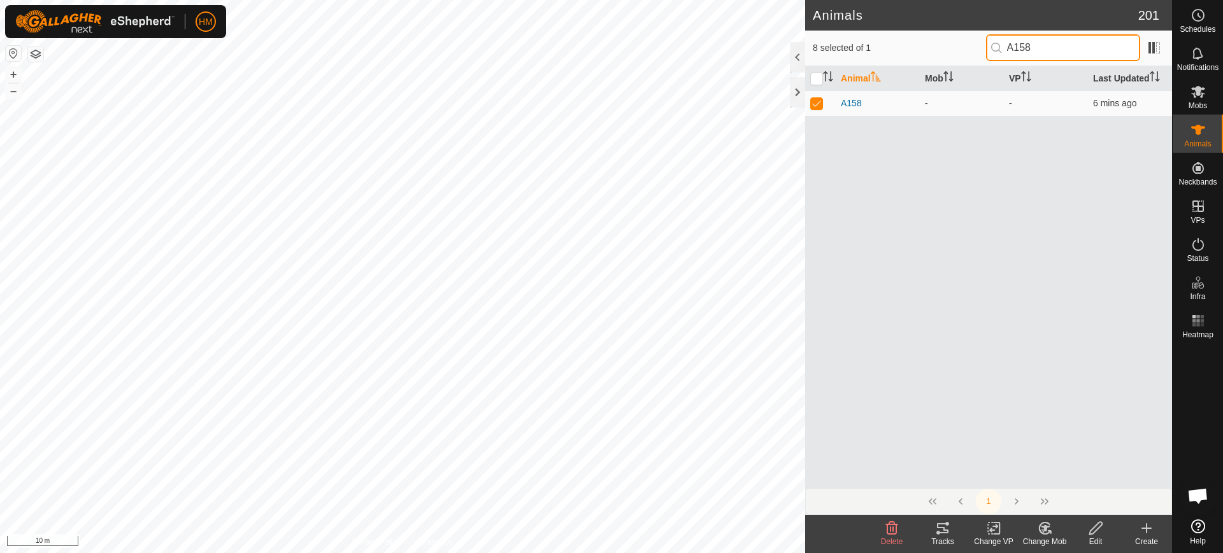
click at [1039, 48] on input "A158" at bounding box center [1063, 47] width 154 height 27
type input "A119"
click at [816, 105] on p-checkbox at bounding box center [816, 103] width 13 height 10
checkbox input "true"
click at [1039, 48] on input "A119" at bounding box center [1063, 47] width 154 height 27
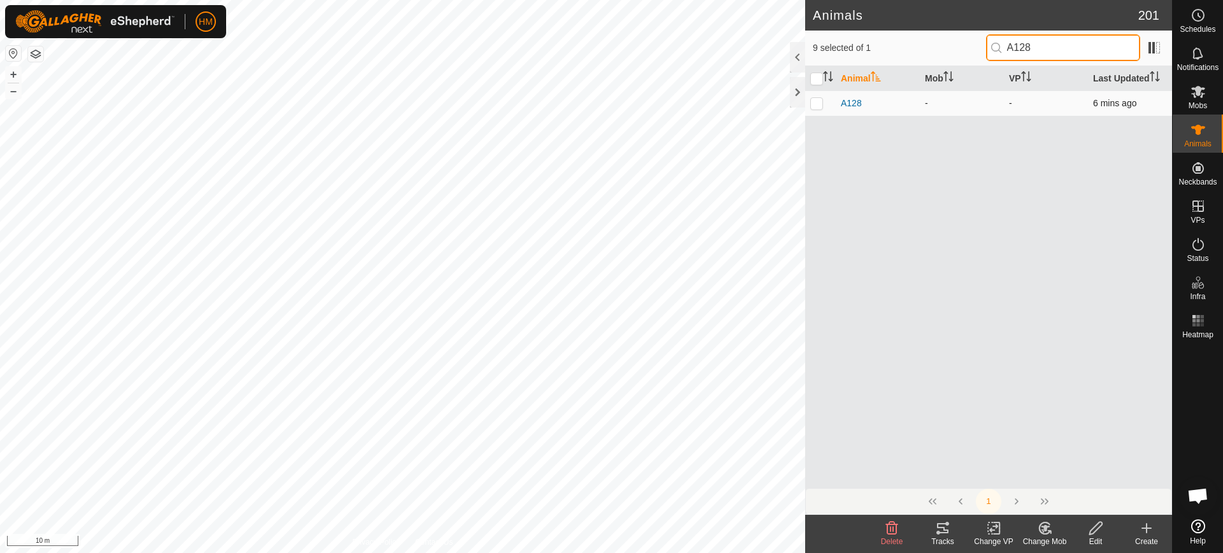
type input "A128"
click at [816, 103] on p-checkbox at bounding box center [816, 103] width 13 height 10
checkbox input "true"
click at [1039, 44] on input "A128" at bounding box center [1063, 47] width 154 height 27
type input "A184"
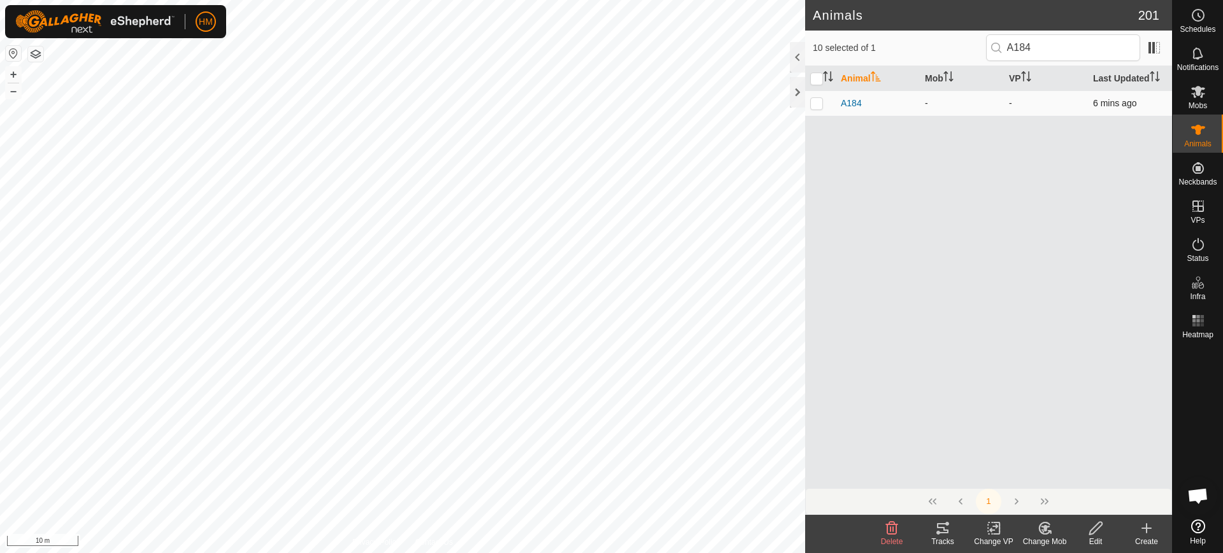
click at [818, 104] on p-checkbox at bounding box center [816, 103] width 13 height 10
checkbox input "true"
click at [1052, 43] on input "A184" at bounding box center [1063, 47] width 154 height 27
type input "A199"
click at [811, 106] on p-checkbox at bounding box center [816, 103] width 13 height 10
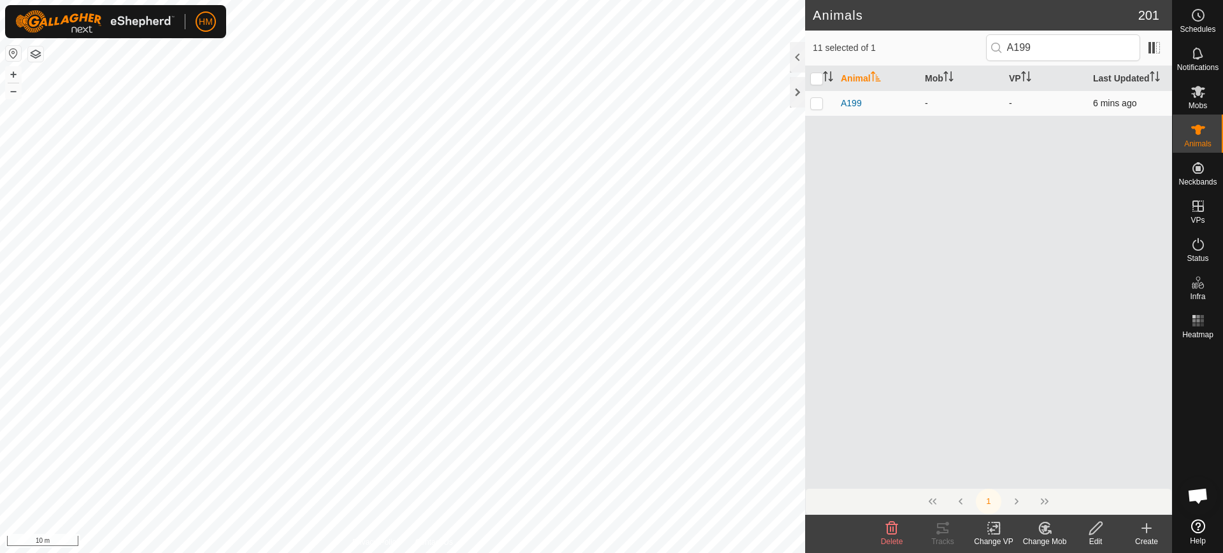
checkbox input "true"
click at [1037, 48] on input "A199" at bounding box center [1063, 47] width 154 height 27
type input "A188"
click at [816, 102] on p-checkbox at bounding box center [816, 103] width 13 height 10
checkbox input "true"
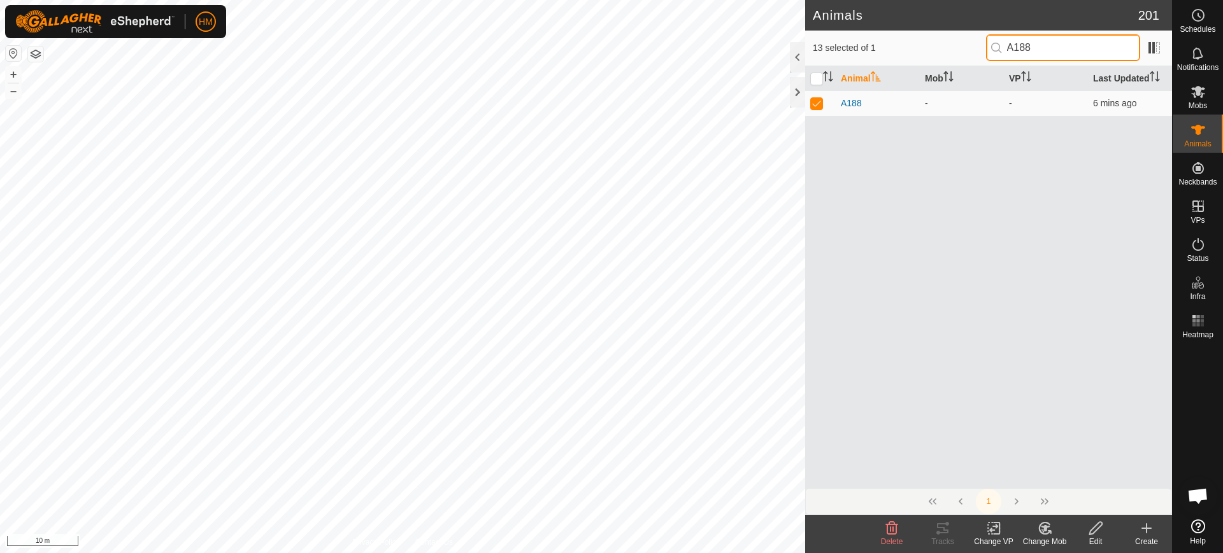
click at [1038, 46] on input "A188" at bounding box center [1063, 47] width 154 height 27
type input "A121"
click at [820, 103] on p-checkbox at bounding box center [816, 103] width 13 height 10
checkbox input "true"
click at [1042, 38] on input "A121" at bounding box center [1063, 47] width 154 height 27
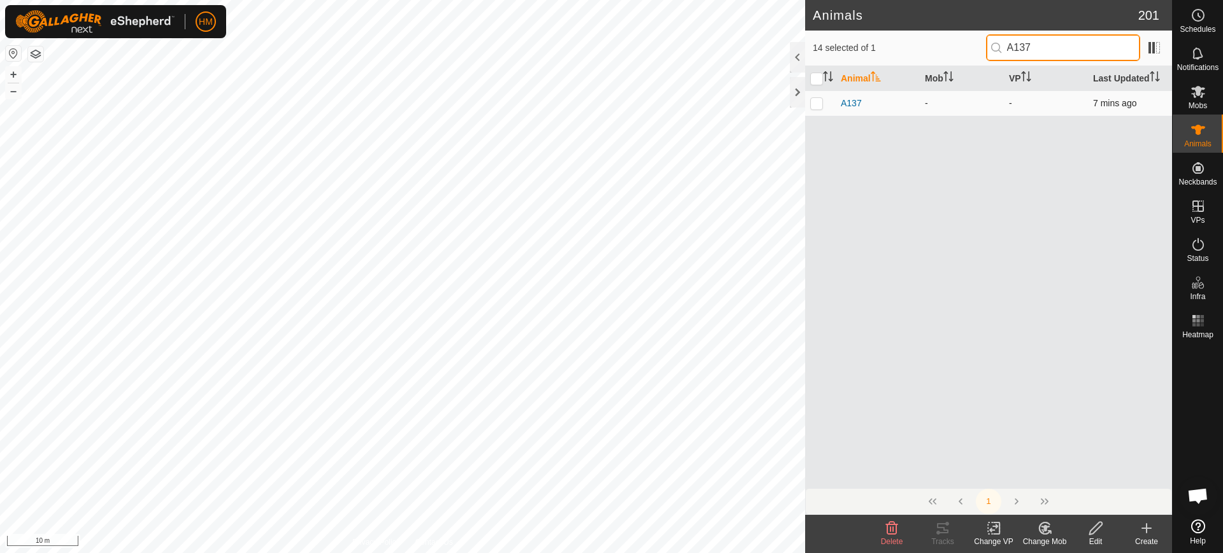
type input "A137"
click at [817, 105] on p-checkbox at bounding box center [816, 103] width 13 height 10
checkbox input "true"
click at [1147, 534] on icon at bounding box center [1146, 528] width 15 height 15
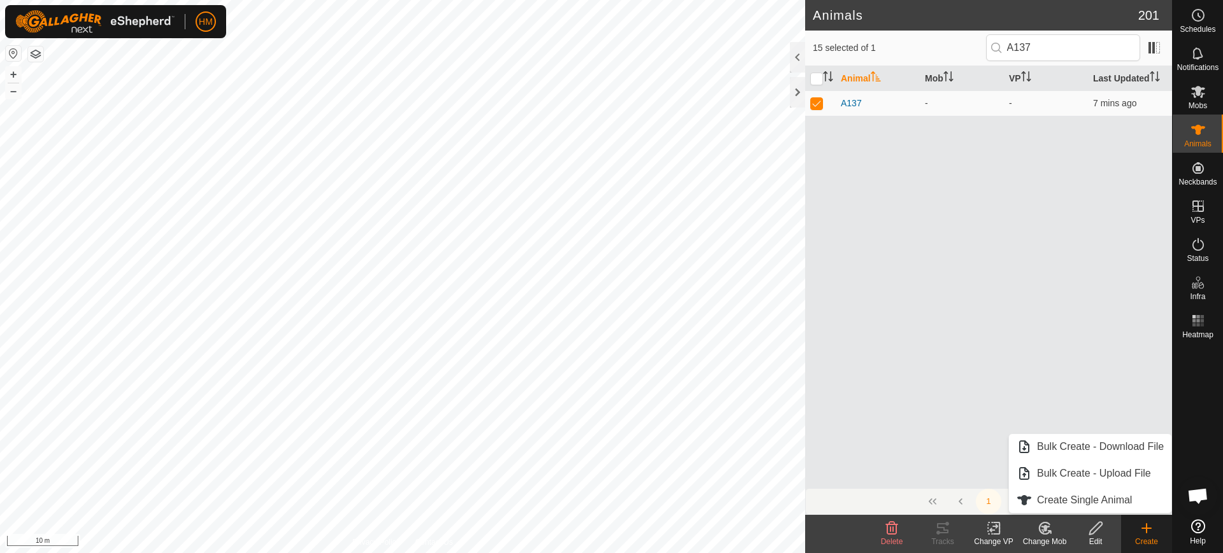
click at [1147, 534] on icon at bounding box center [1146, 528] width 15 height 15
click at [1053, 296] on div "Animal Mob VP Last Updated A137 - - 7 mins ago" at bounding box center [988, 277] width 367 height 422
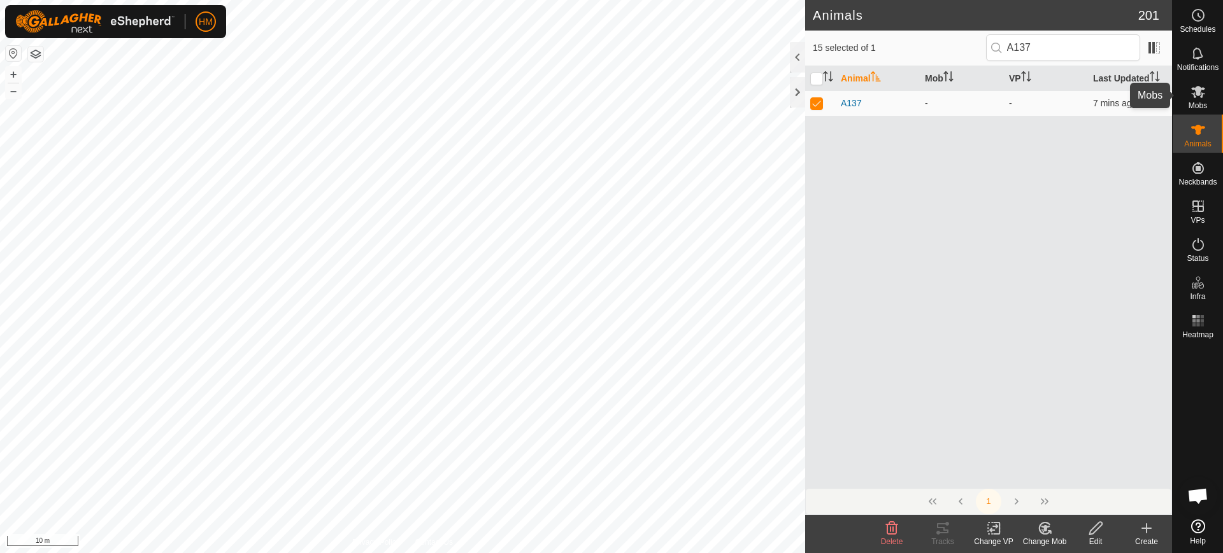
click at [1197, 94] on icon at bounding box center [1198, 92] width 14 height 12
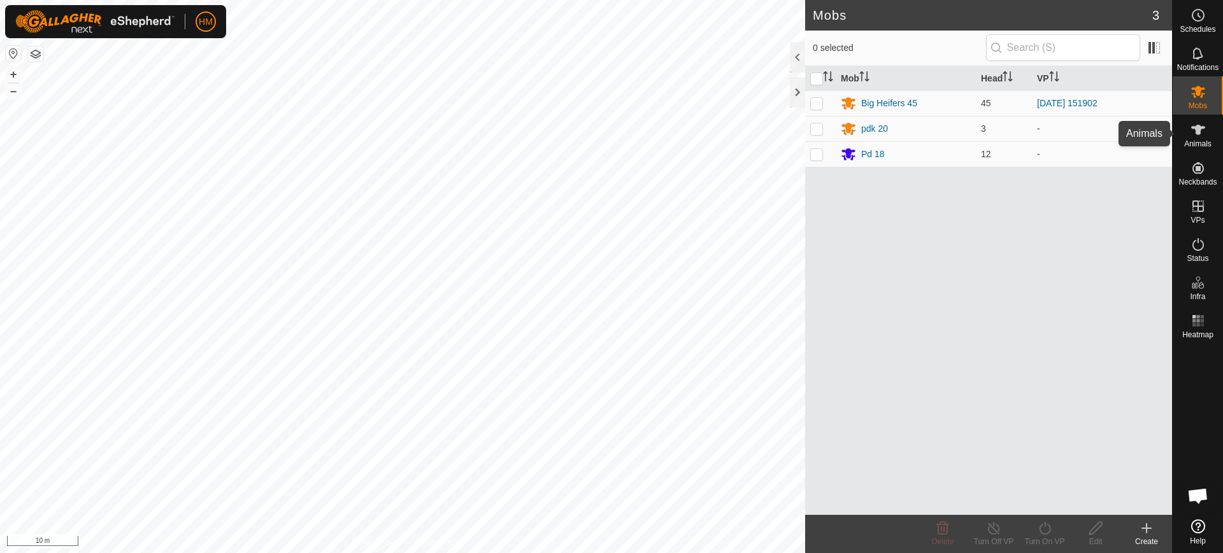
click at [1197, 127] on icon at bounding box center [1198, 130] width 14 height 10
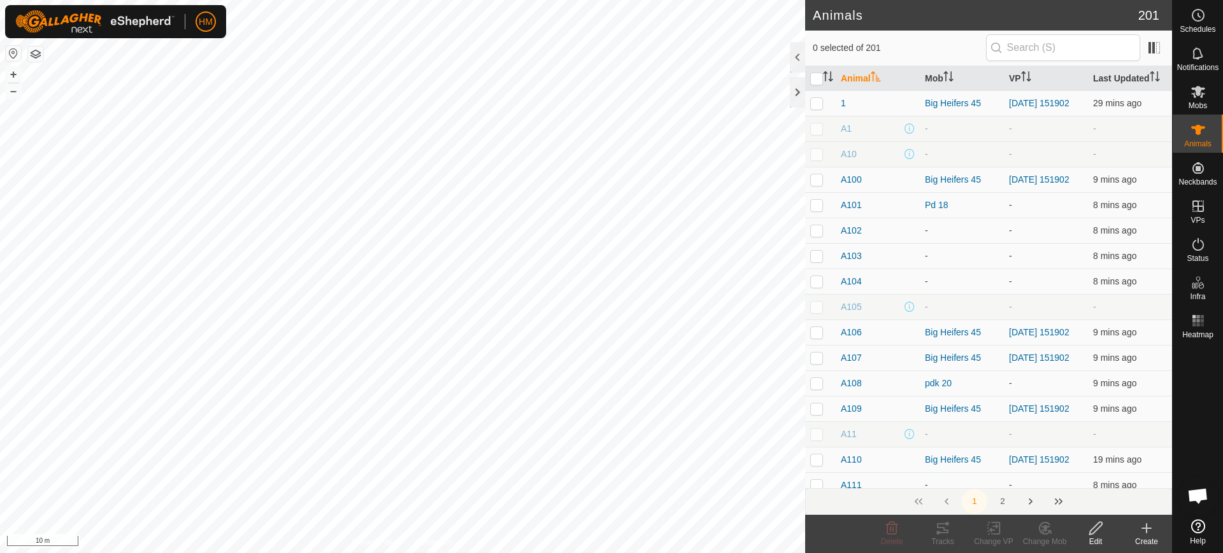
click at [1146, 534] on icon at bounding box center [1146, 528] width 15 height 15
click at [1011, 53] on input "text" at bounding box center [1063, 47] width 154 height 27
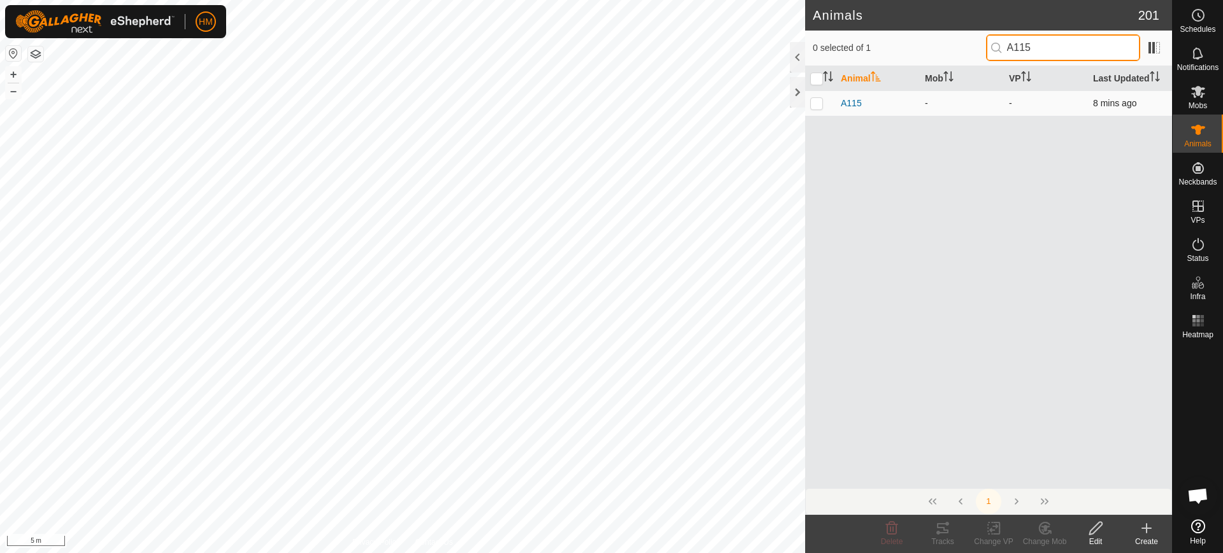
type input "A115"
click at [815, 105] on p-checkbox at bounding box center [816, 103] width 13 height 10
checkbox input "true"
click at [1048, 49] on input "A115" at bounding box center [1063, 47] width 154 height 27
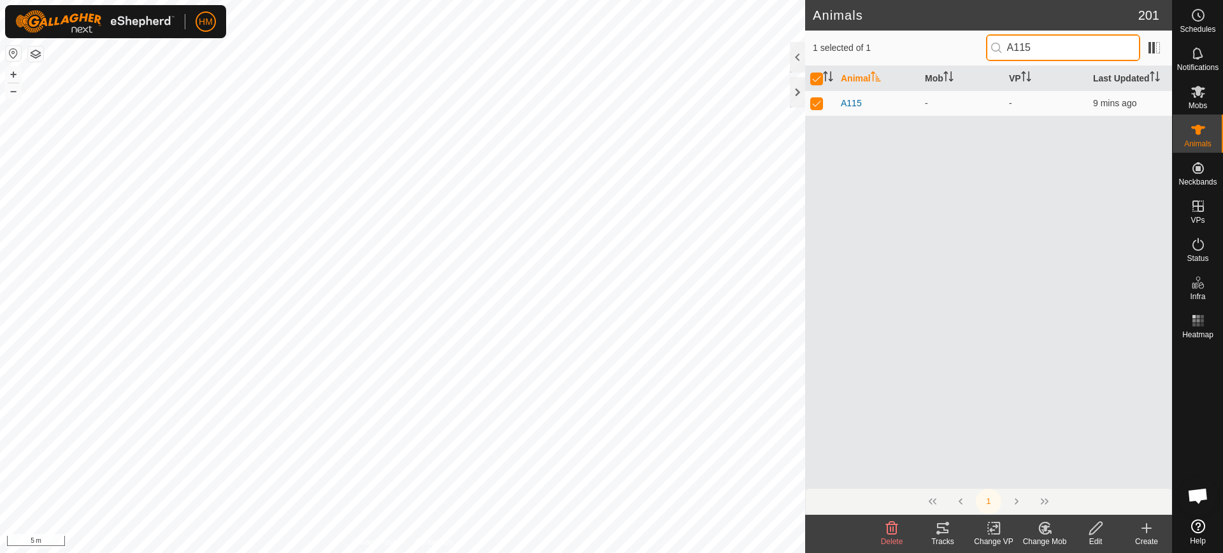
type input "A11"
checkbox input "false"
type input "A111"
click at [815, 105] on p-checkbox at bounding box center [816, 103] width 13 height 10
checkbox input "true"
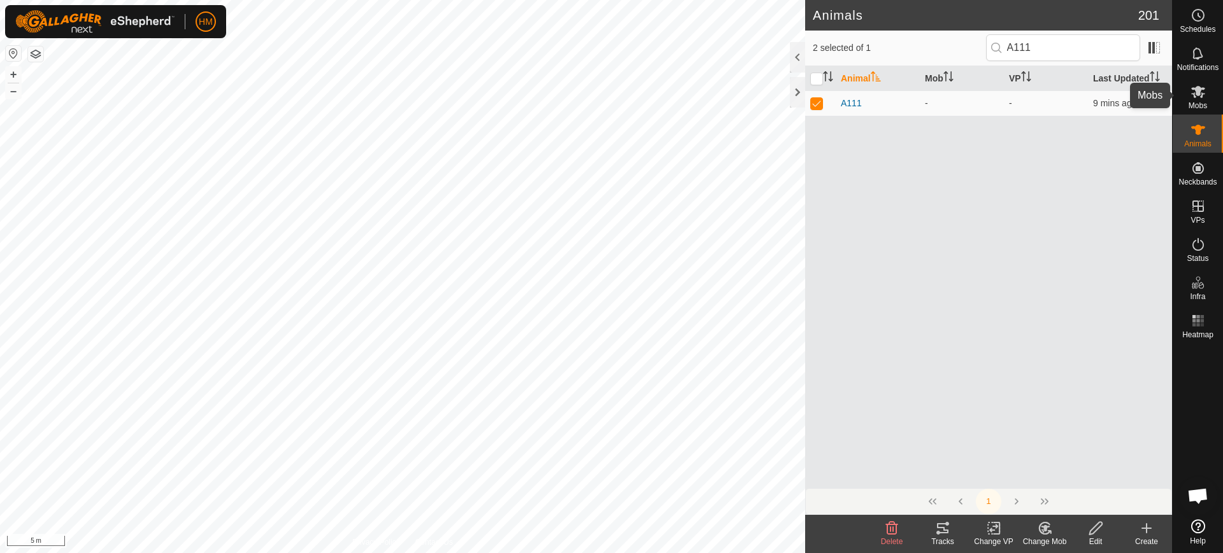
click at [1194, 93] on icon at bounding box center [1198, 92] width 14 height 12
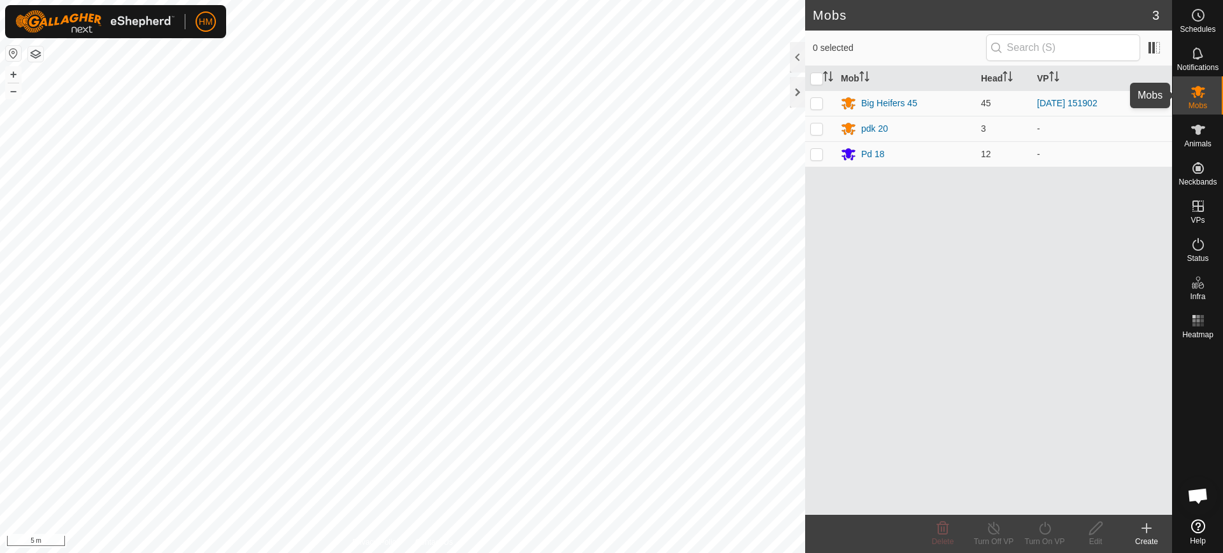
click at [1188, 93] on es-mob-svg-icon at bounding box center [1198, 92] width 23 height 20
click at [1194, 132] on icon at bounding box center [1197, 129] width 15 height 15
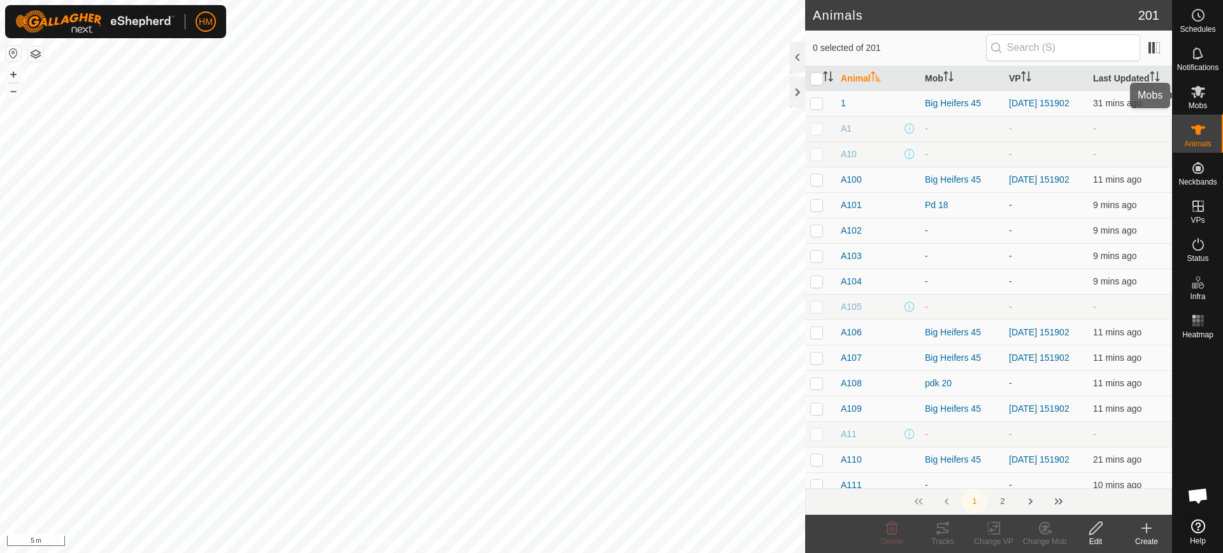
click at [1204, 97] on icon at bounding box center [1197, 91] width 15 height 15
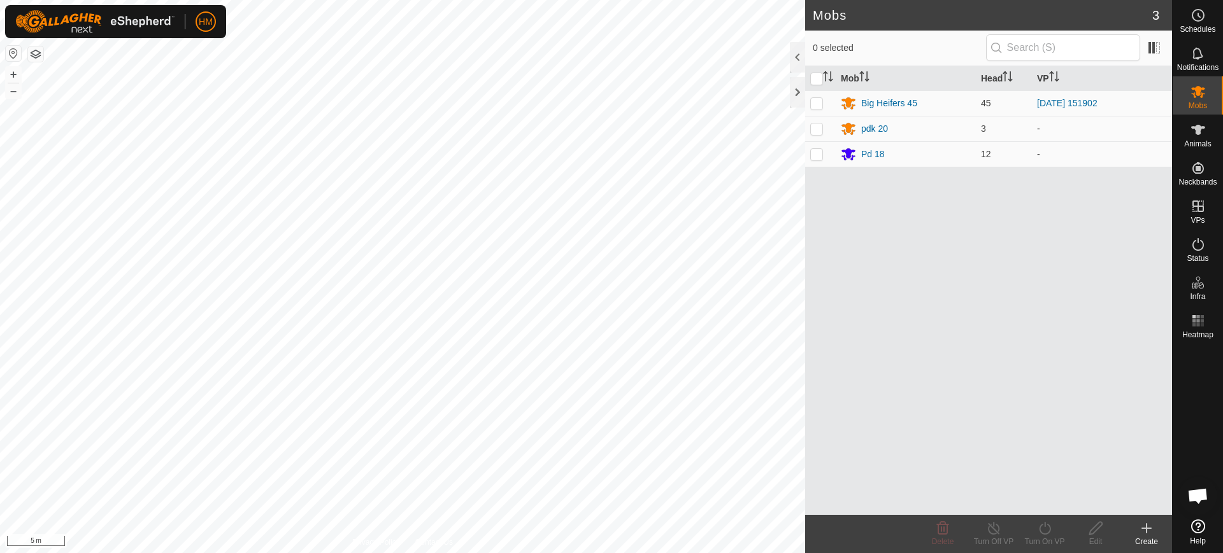
click at [1148, 535] on icon at bounding box center [1146, 528] width 15 height 15
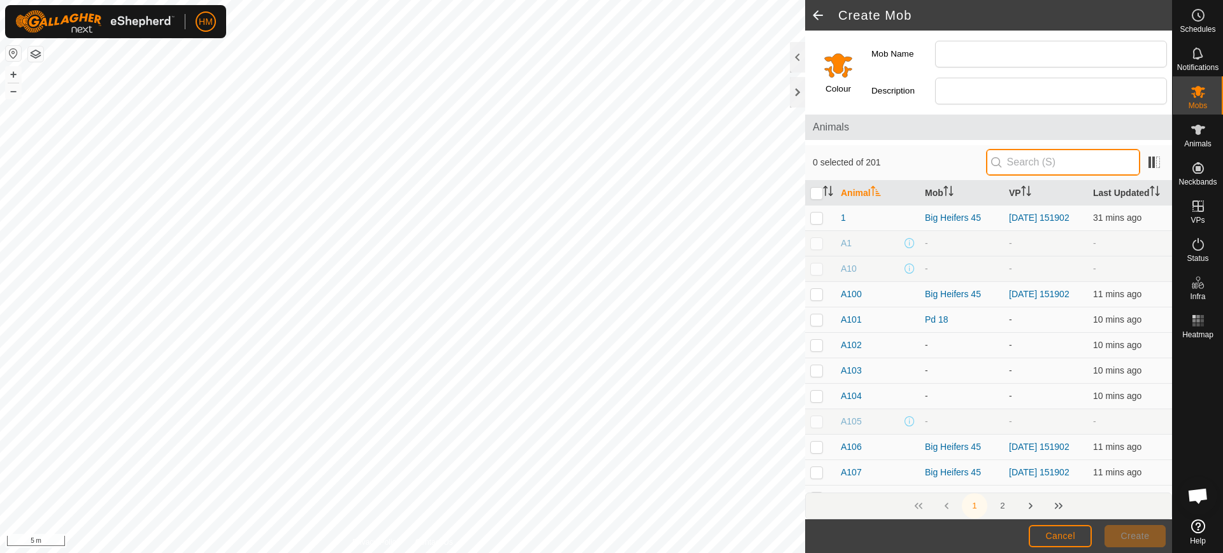
click at [1016, 168] on input "text" at bounding box center [1063, 162] width 154 height 27
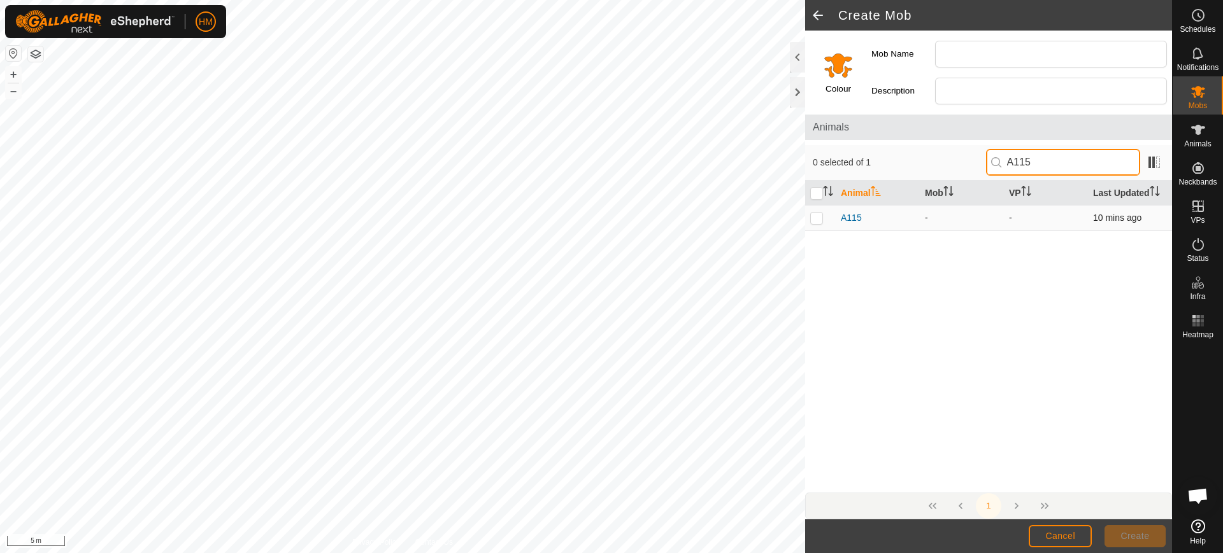
type input "A115"
click at [815, 217] on p-checkbox at bounding box center [816, 218] width 13 height 10
checkbox input "true"
click at [1041, 162] on input "A115" at bounding box center [1063, 162] width 154 height 27
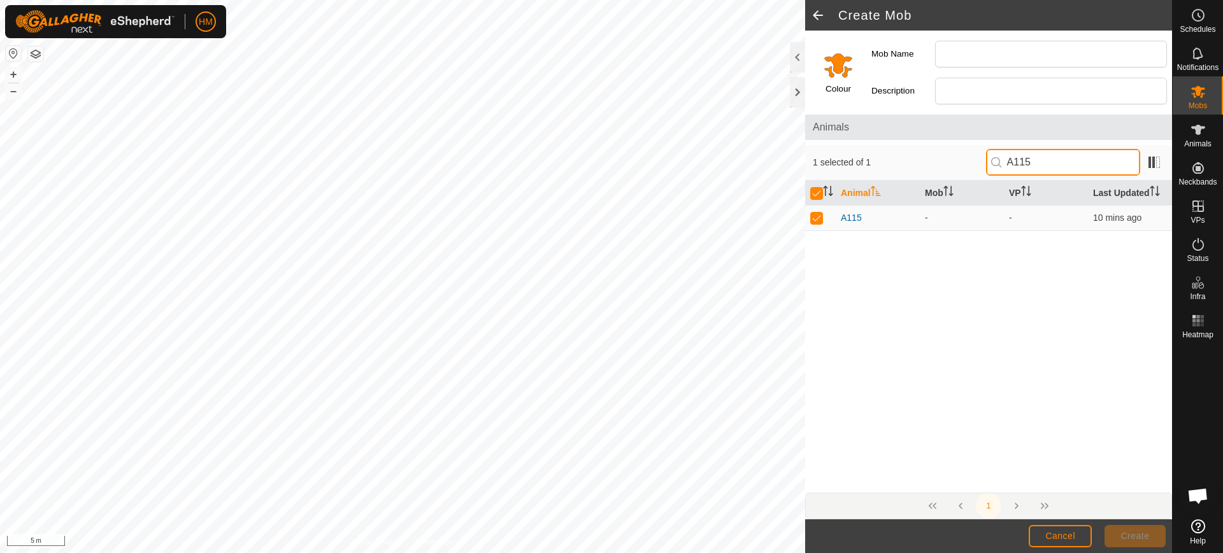
type input "A11"
checkbox input "false"
type input "A111"
click at [817, 222] on p-checkbox at bounding box center [816, 218] width 13 height 10
checkbox input "true"
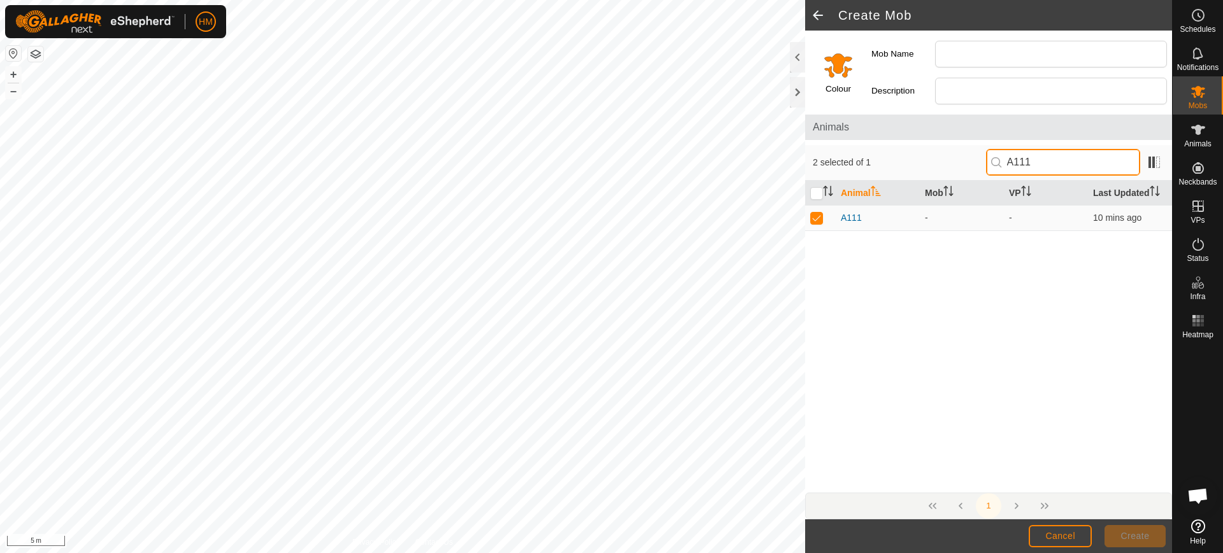
click at [1036, 163] on input "A111" at bounding box center [1063, 162] width 154 height 27
type input "A113"
click at [817, 218] on p-checkbox at bounding box center [816, 218] width 13 height 10
checkbox input "true"
click at [1048, 162] on input "A113" at bounding box center [1063, 162] width 154 height 27
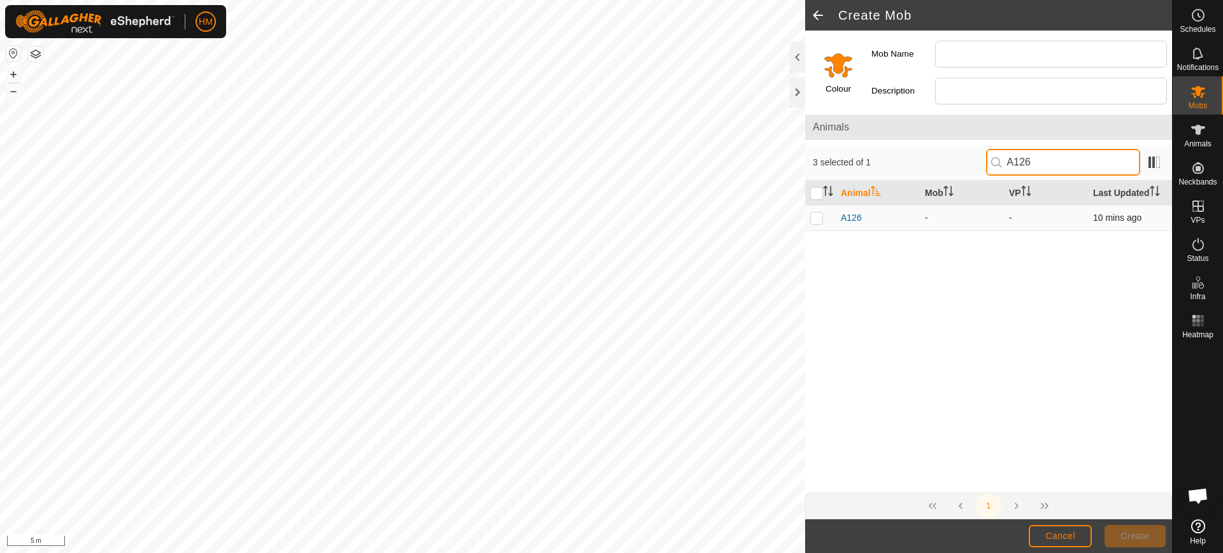
type input "A126"
click at [818, 217] on p-checkbox at bounding box center [816, 218] width 13 height 10
checkbox input "true"
click at [1051, 164] on input "A126" at bounding box center [1063, 162] width 154 height 27
type input "A158"
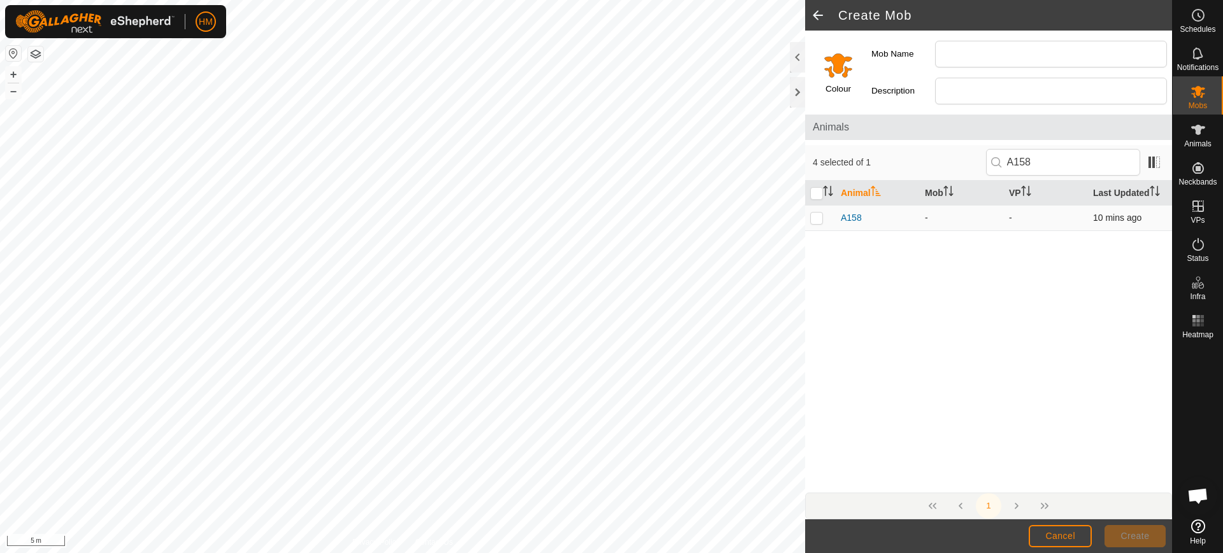
click at [811, 220] on p-checkbox at bounding box center [816, 218] width 13 height 10
checkbox input "true"
click at [1043, 160] on input "A158" at bounding box center [1063, 162] width 154 height 27
type input "A157"
click at [813, 219] on p-checkbox at bounding box center [816, 218] width 13 height 10
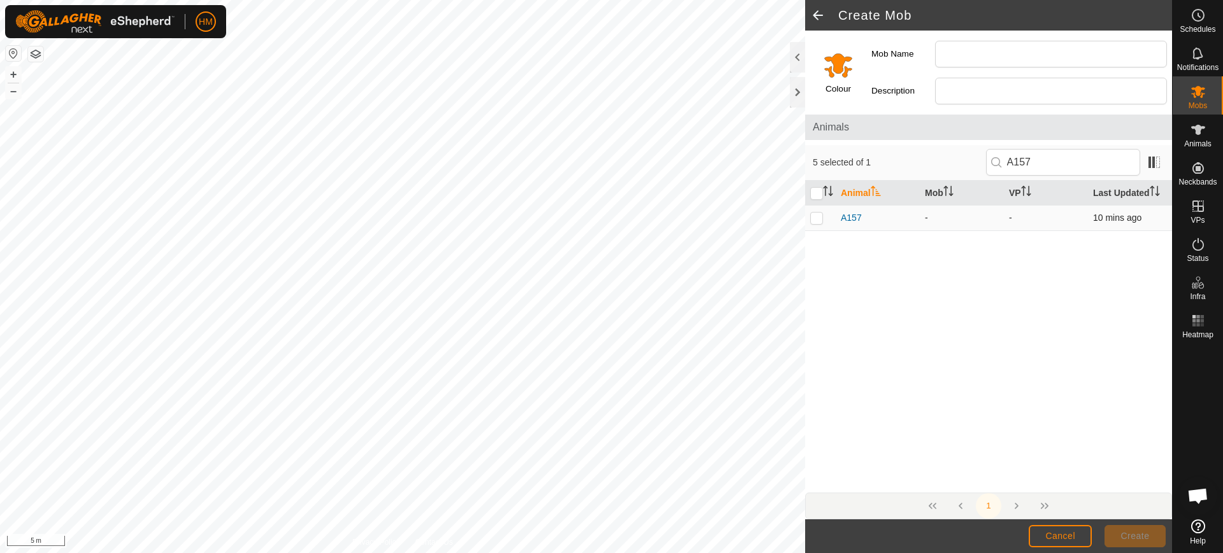
checkbox input "true"
click at [1041, 157] on input "A157" at bounding box center [1063, 162] width 154 height 27
type input "A122"
click at [815, 219] on p-checkbox at bounding box center [816, 218] width 13 height 10
checkbox input "true"
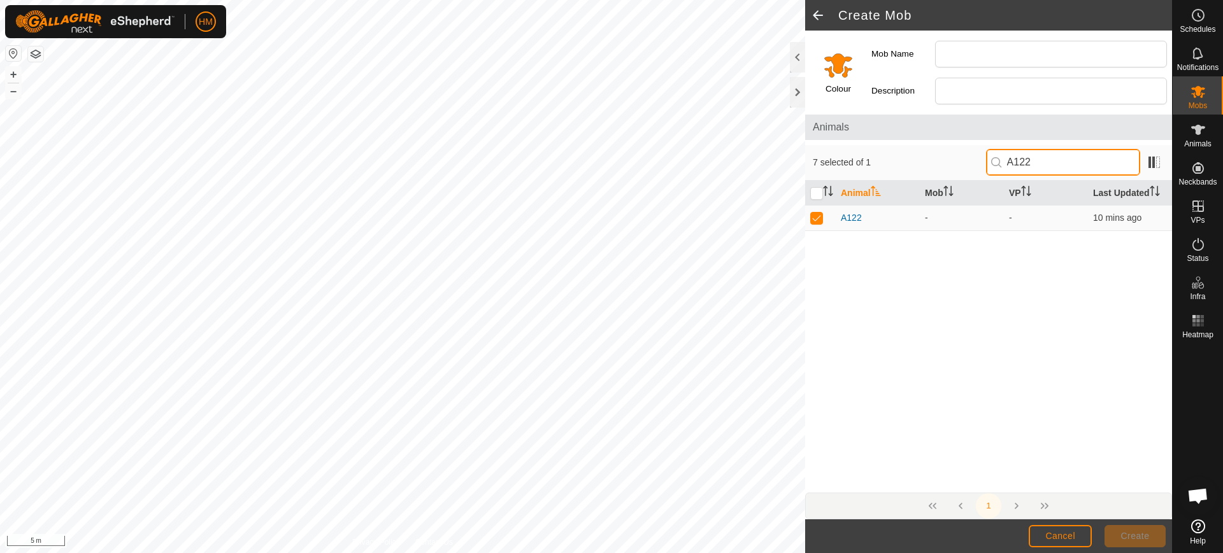
click at [1041, 164] on input "A122" at bounding box center [1063, 162] width 154 height 27
type input "A128"
click at [816, 221] on p-checkbox at bounding box center [816, 218] width 13 height 10
checkbox input "true"
click at [1055, 164] on input "A128" at bounding box center [1063, 162] width 154 height 27
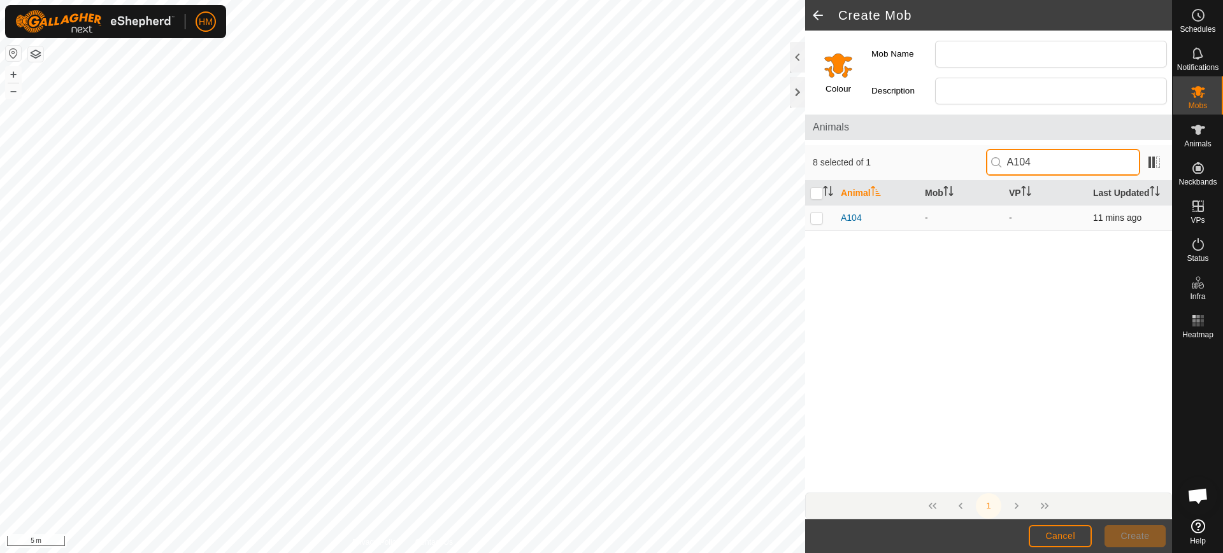
type input "A104"
click at [817, 215] on p-checkbox at bounding box center [816, 218] width 13 height 10
checkbox input "true"
click at [1046, 154] on input "A104" at bounding box center [1063, 162] width 154 height 27
type input "A119"
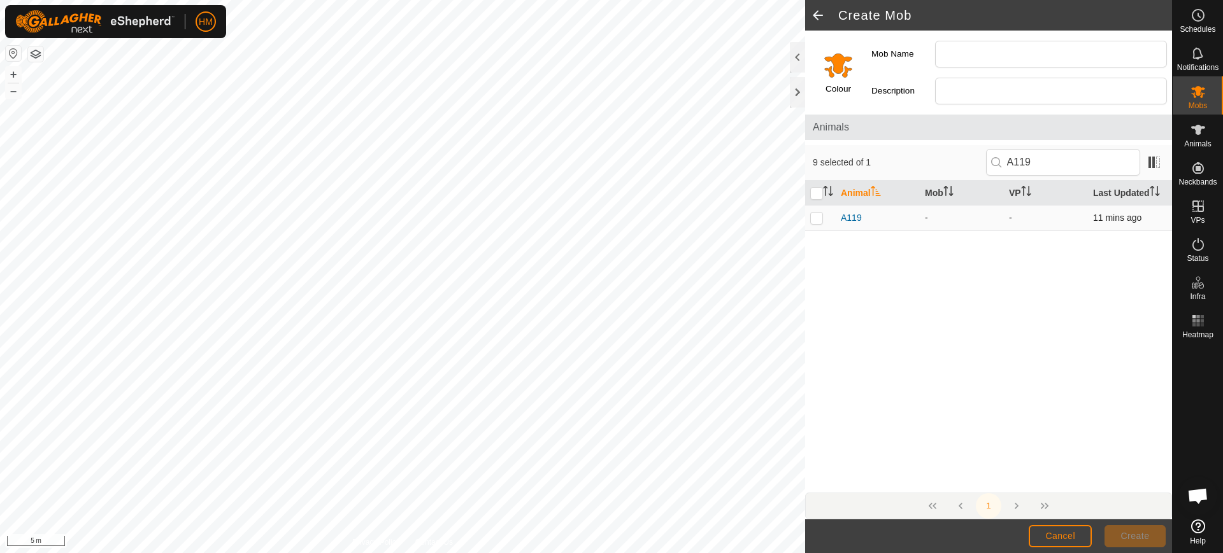
click at [816, 216] on p-checkbox at bounding box center [816, 218] width 13 height 10
checkbox input "true"
click at [1039, 168] on input "A119" at bounding box center [1063, 162] width 154 height 27
type input "A184"
click at [817, 218] on p-checkbox at bounding box center [816, 218] width 13 height 10
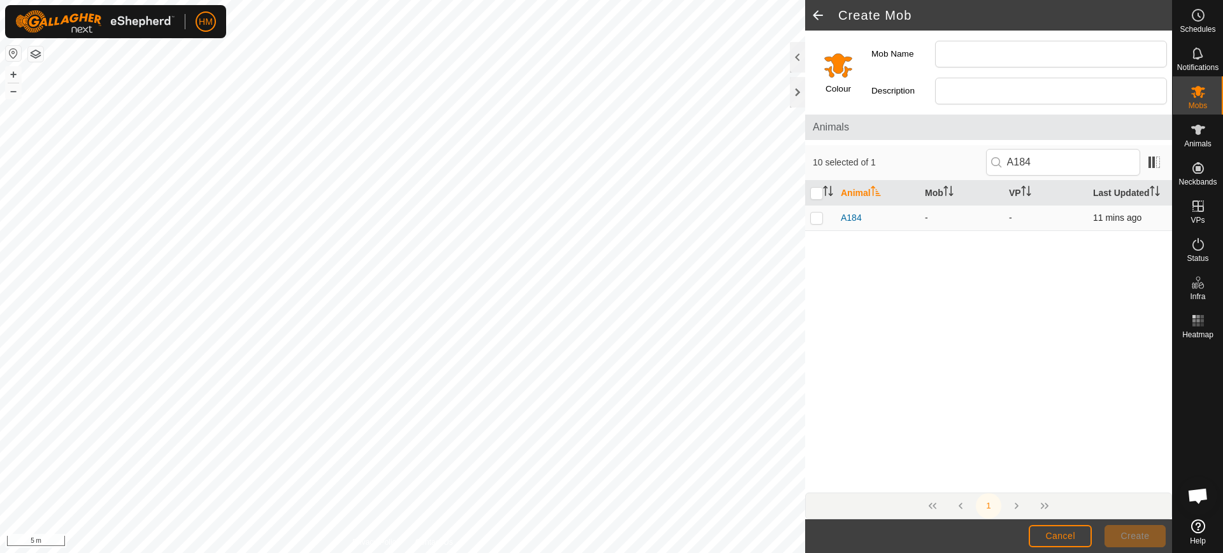
checkbox input "true"
click at [1044, 162] on input "A184" at bounding box center [1063, 162] width 154 height 27
type input "A199"
click at [817, 218] on p-checkbox at bounding box center [816, 218] width 13 height 10
checkbox input "true"
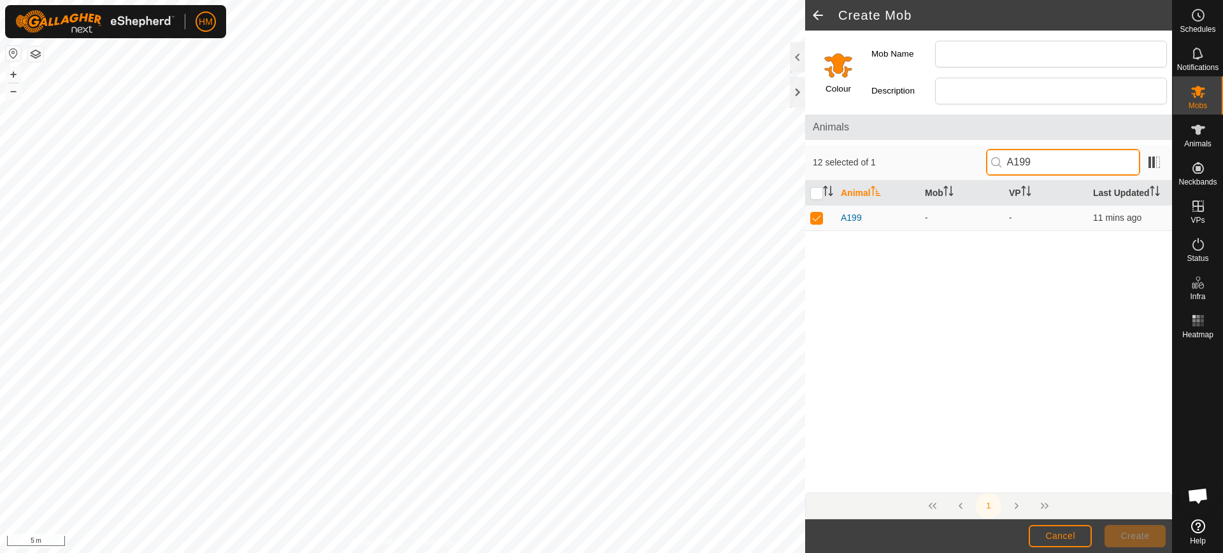
click at [1053, 162] on input "A199" at bounding box center [1063, 162] width 154 height 27
type input "A188"
click at [815, 219] on p-checkbox at bounding box center [816, 218] width 13 height 10
checkbox input "true"
click at [1044, 165] on input "A188" at bounding box center [1063, 162] width 154 height 27
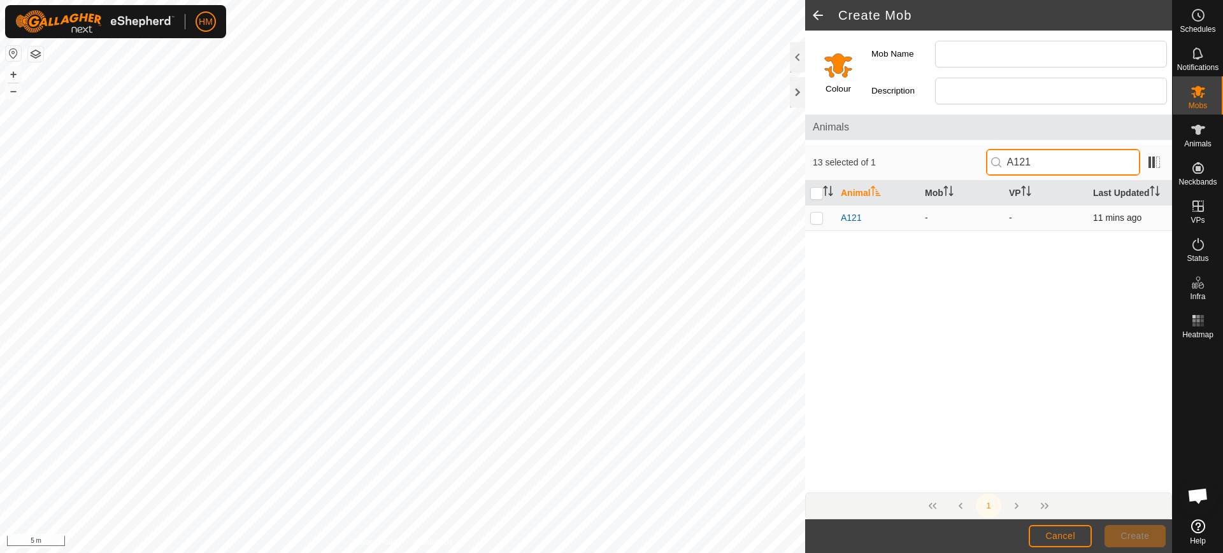
type input "A121"
click at [813, 218] on p-checkbox at bounding box center [816, 218] width 13 height 10
checkbox input "true"
click at [1041, 166] on input "A121" at bounding box center [1063, 162] width 154 height 27
type input "A137"
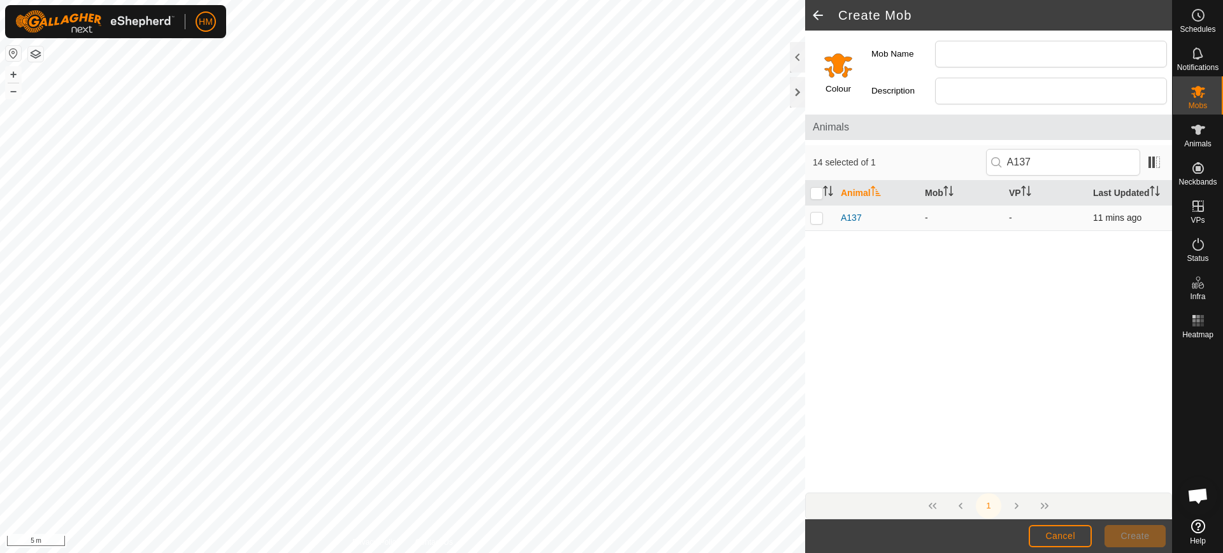
click at [811, 217] on p-checkbox at bounding box center [816, 218] width 13 height 10
checkbox input "true"
click at [958, 59] on input "Mob Name" at bounding box center [1051, 54] width 232 height 27
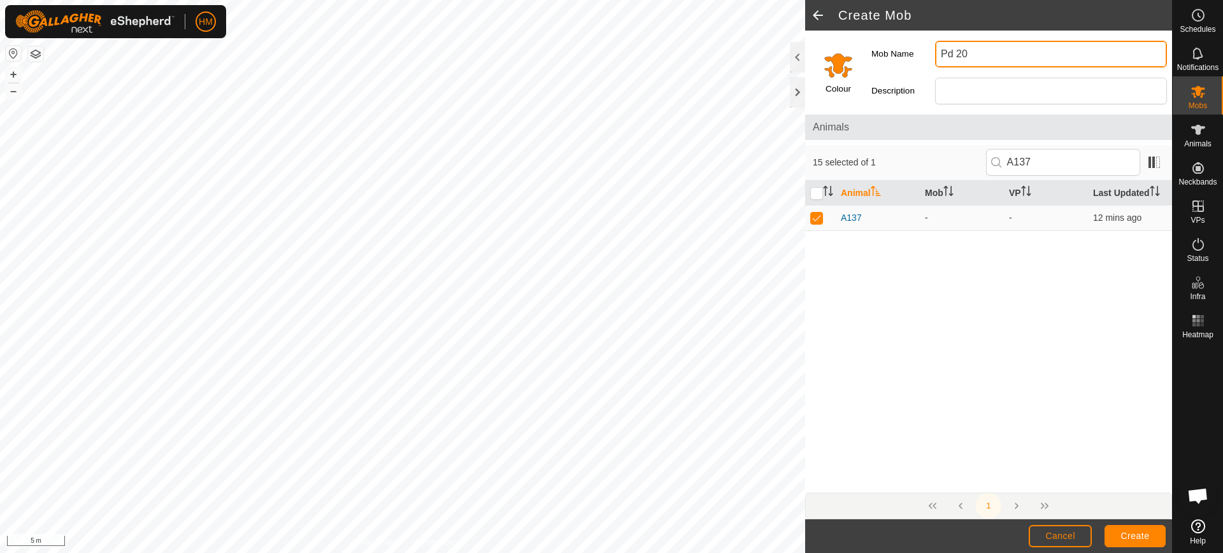
type input "Pd 20"
click at [834, 62] on input "Select a color" at bounding box center [838, 65] width 31 height 31
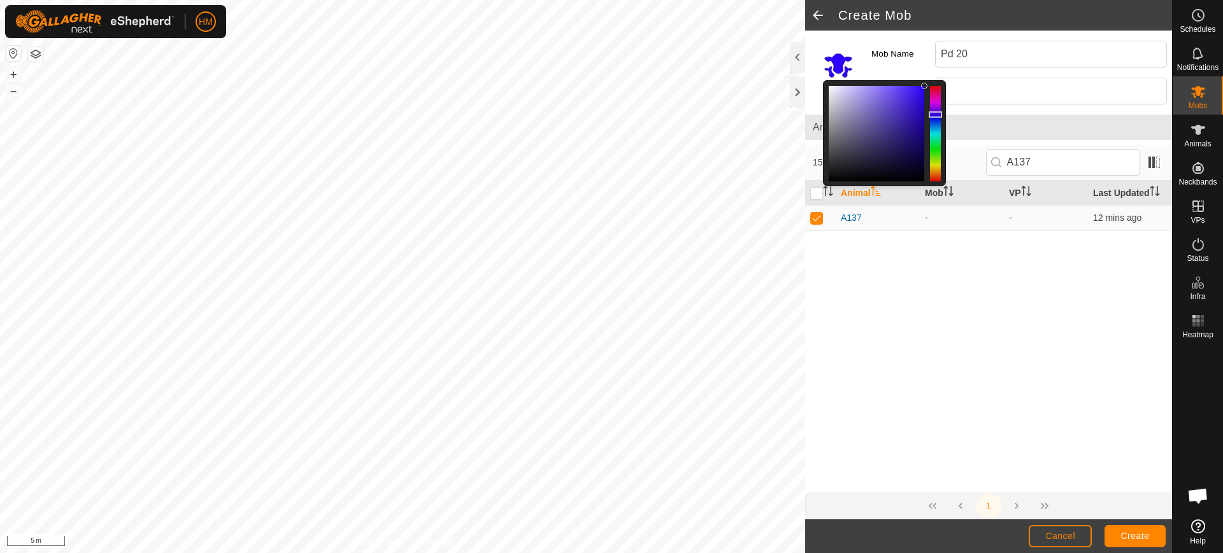
drag, startPoint x: 934, startPoint y: 170, endPoint x: 934, endPoint y: 115, distance: 55.4
click at [934, 115] on div at bounding box center [935, 114] width 13 height 6
click at [1128, 534] on span "Create" at bounding box center [1135, 536] width 29 height 10
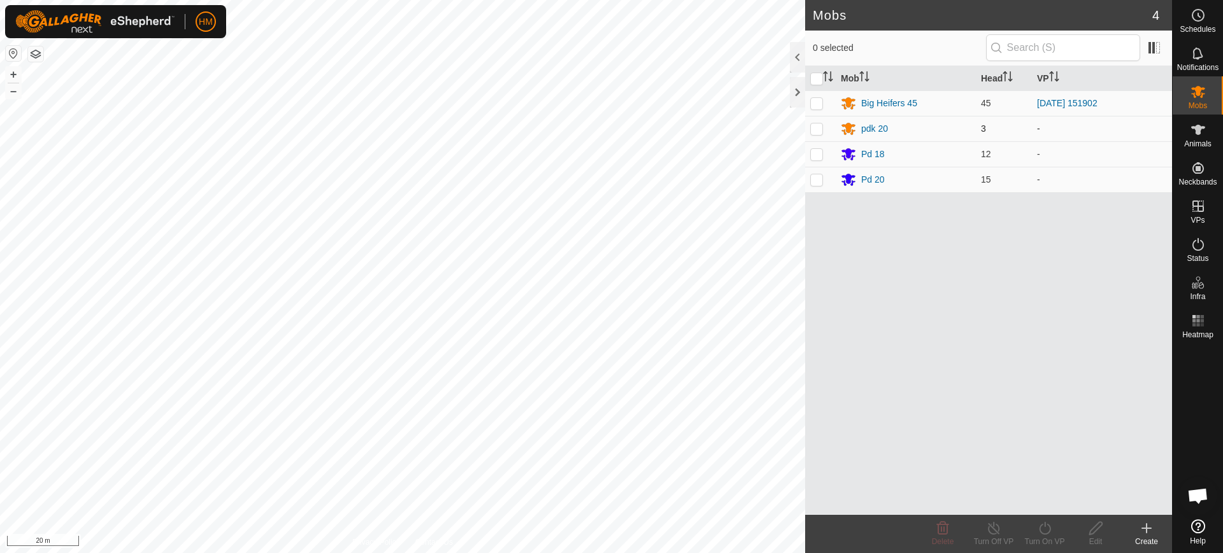
click at [817, 127] on p-checkbox at bounding box center [816, 129] width 13 height 10
click at [943, 528] on icon at bounding box center [942, 528] width 15 height 15
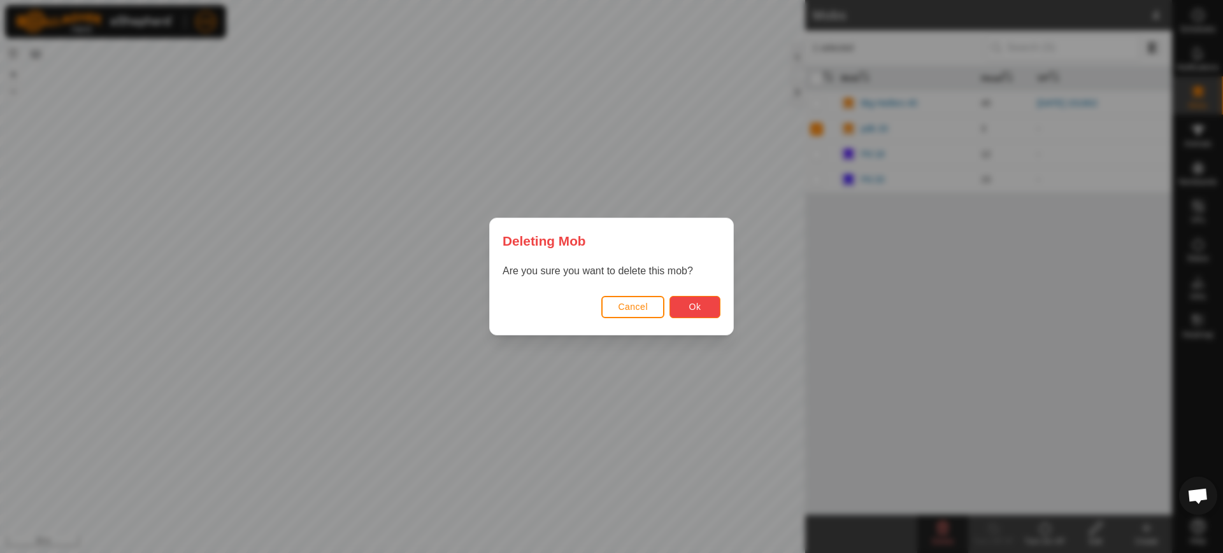
click at [699, 306] on span "Ok" at bounding box center [695, 307] width 12 height 10
checkbox input "false"
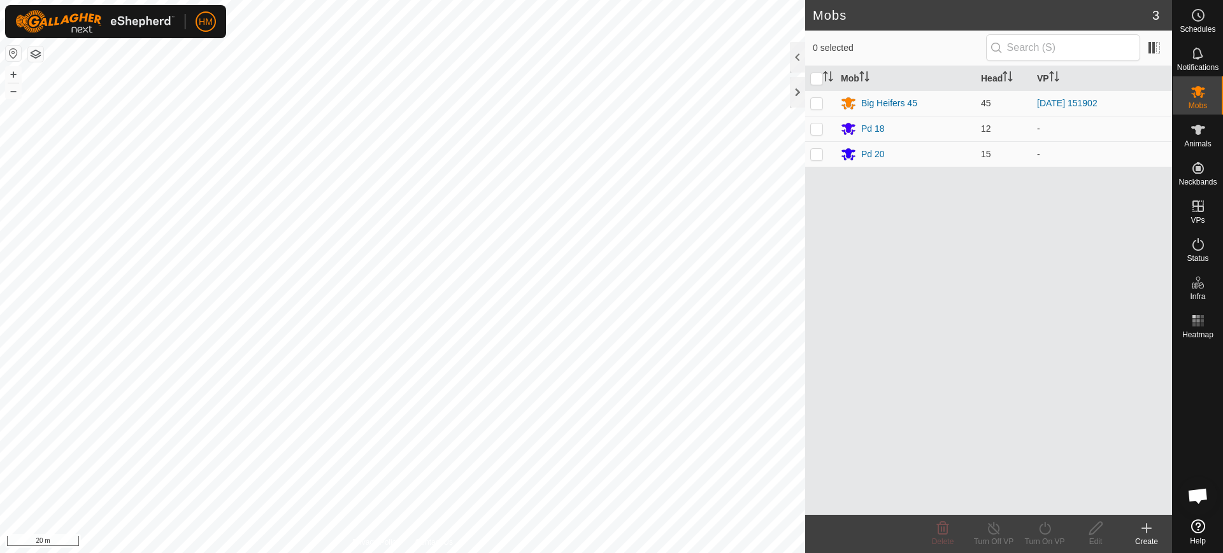
click at [1146, 536] on div "Create" at bounding box center [1146, 541] width 51 height 11
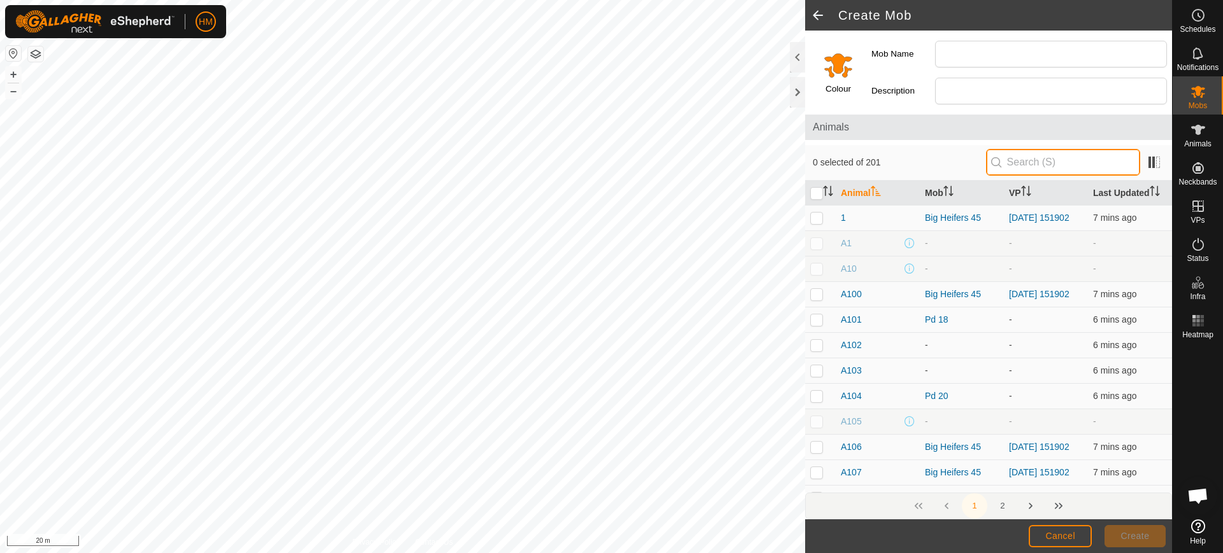
click at [1016, 165] on input "text" at bounding box center [1063, 162] width 154 height 27
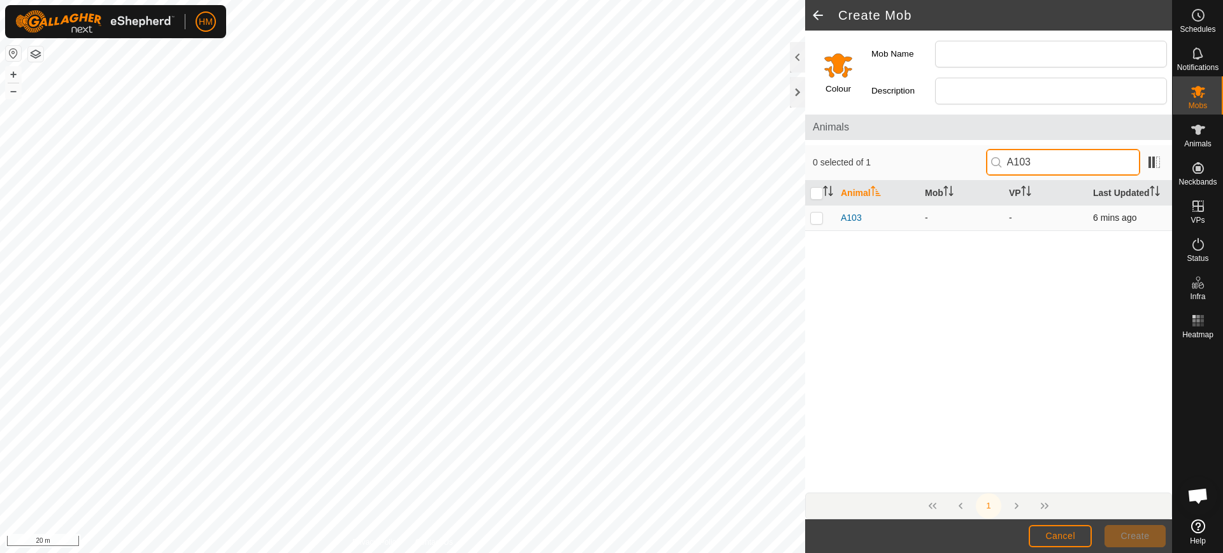
type input "A103"
click at [814, 218] on p-checkbox at bounding box center [816, 218] width 13 height 10
checkbox input "true"
click at [1039, 159] on input "A103" at bounding box center [1063, 162] width 154 height 27
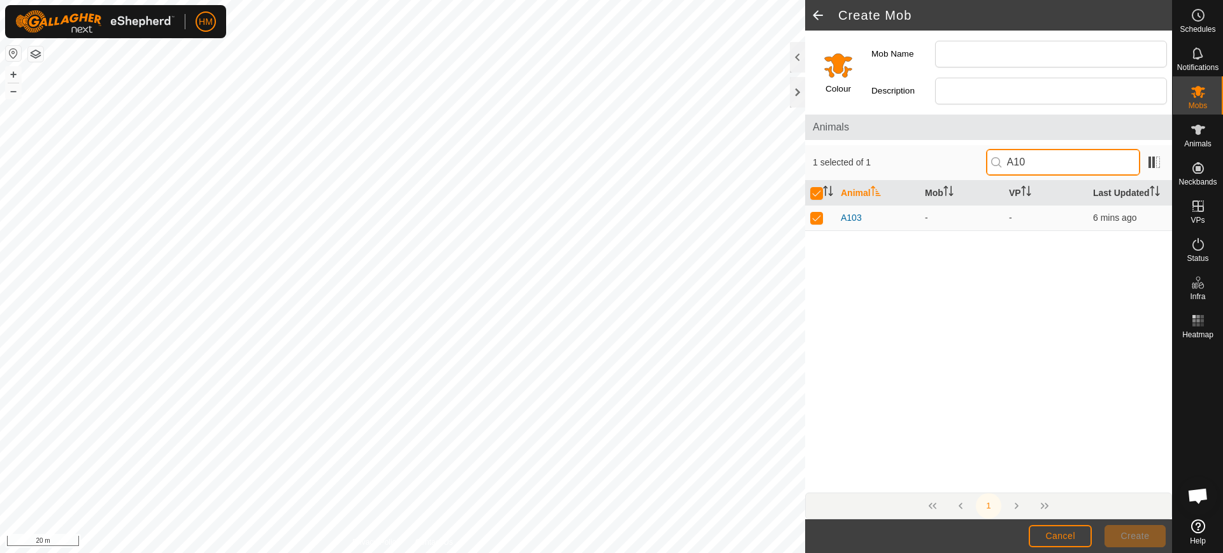
type input "A1"
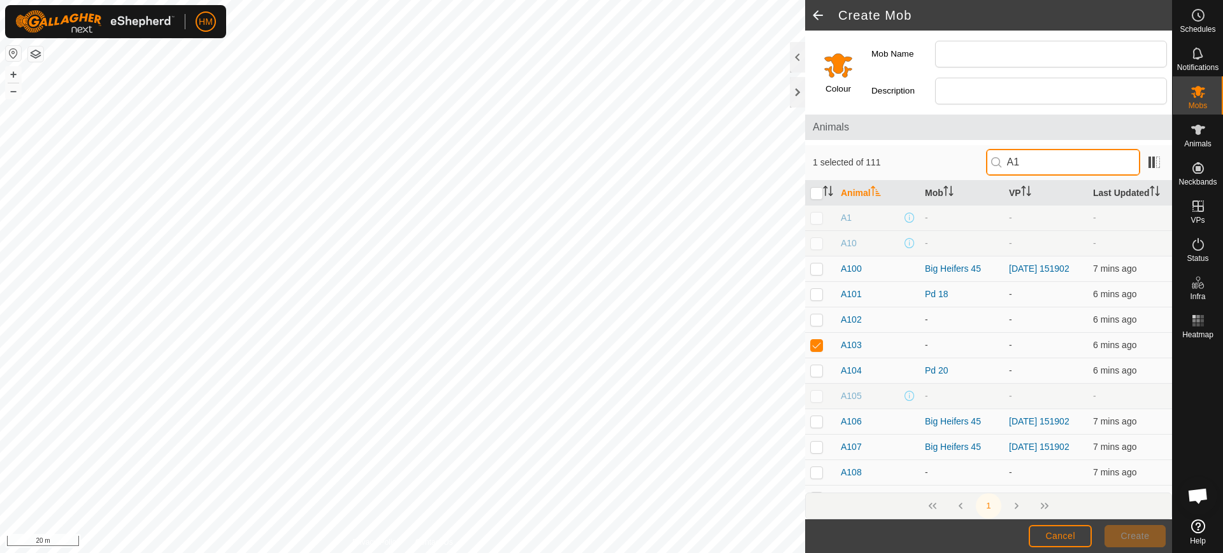
checkbox input "false"
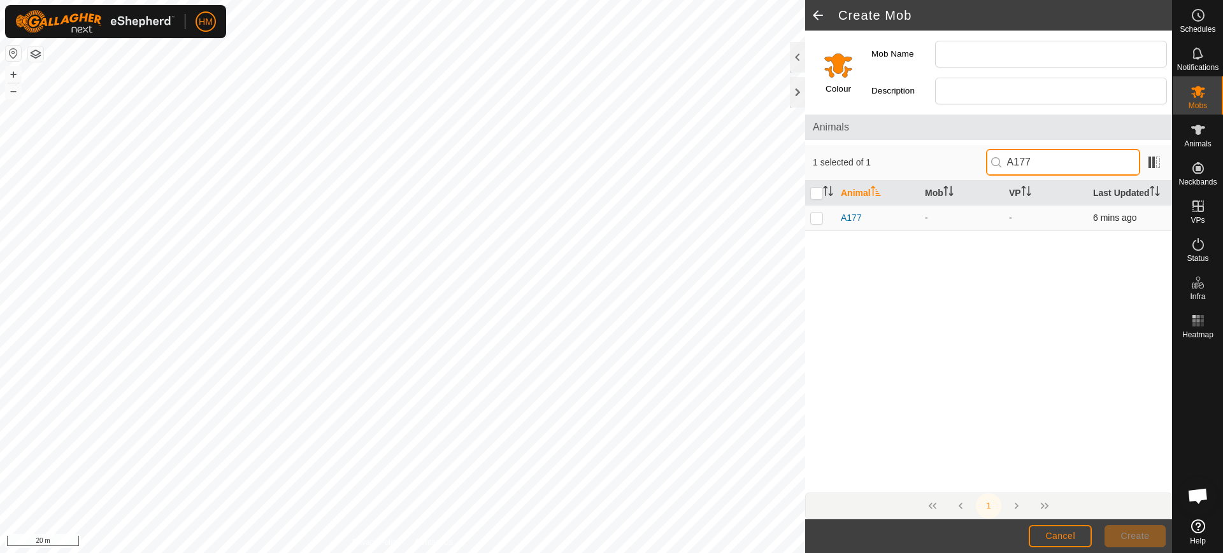
type input "A177"
click at [818, 215] on p-checkbox at bounding box center [816, 218] width 13 height 10
checkbox input "true"
click at [1036, 162] on input "A177" at bounding box center [1063, 162] width 154 height 27
type input "A194"
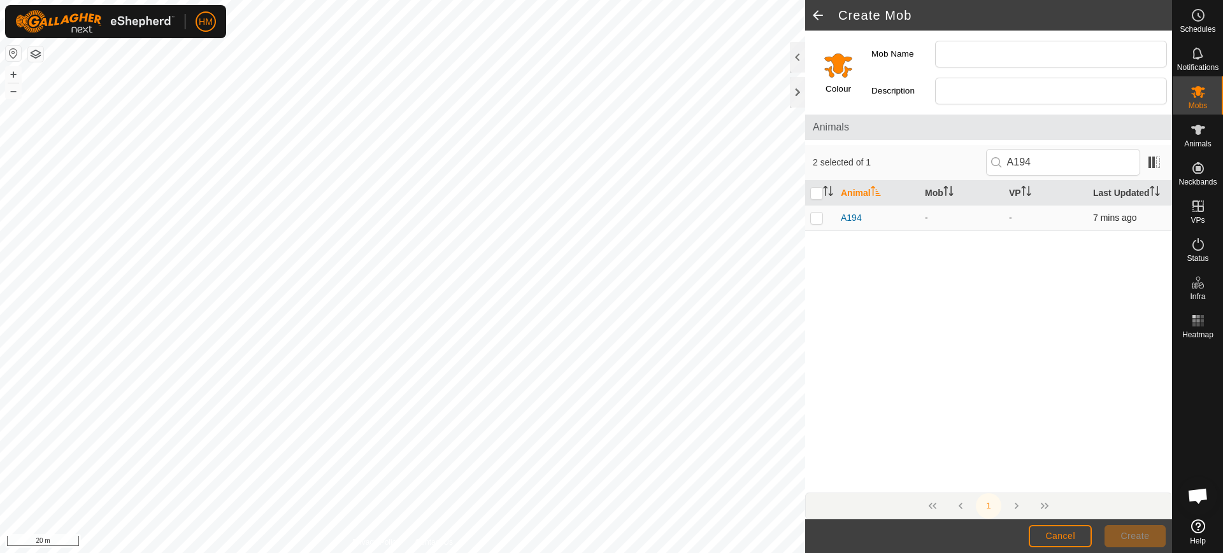
click at [815, 218] on p-checkbox at bounding box center [816, 218] width 13 height 10
checkbox input "true"
click at [1048, 161] on input "A194" at bounding box center [1063, 162] width 154 height 27
type input "A192"
click at [817, 221] on p-checkbox at bounding box center [816, 218] width 13 height 10
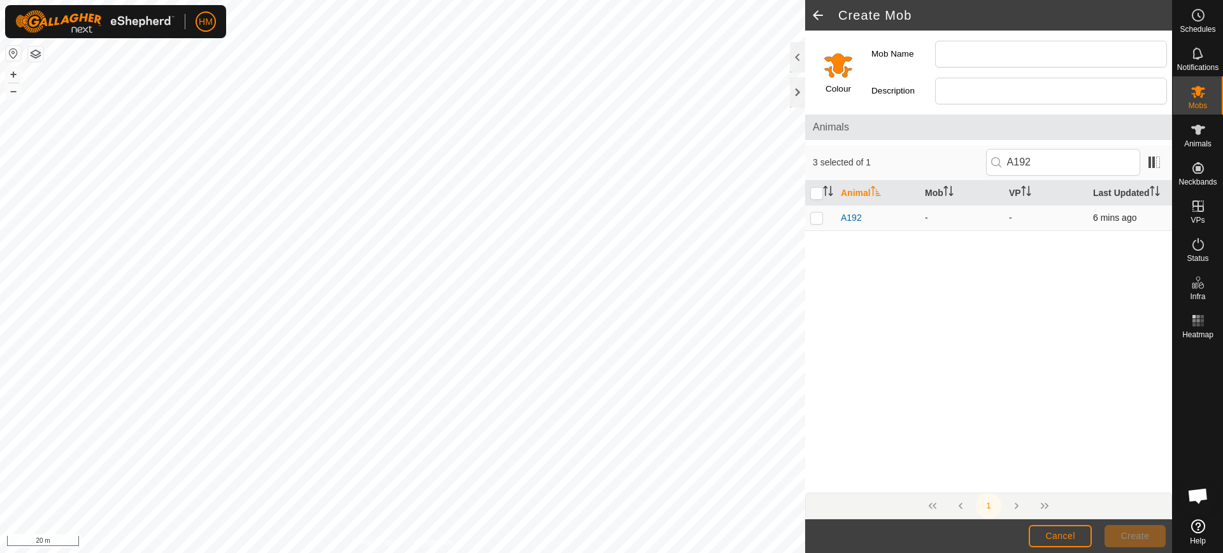
checkbox input "true"
click at [1045, 160] on input "A192" at bounding box center [1063, 162] width 154 height 27
type input "A124"
click at [817, 217] on p-checkbox at bounding box center [816, 218] width 13 height 10
checkbox input "true"
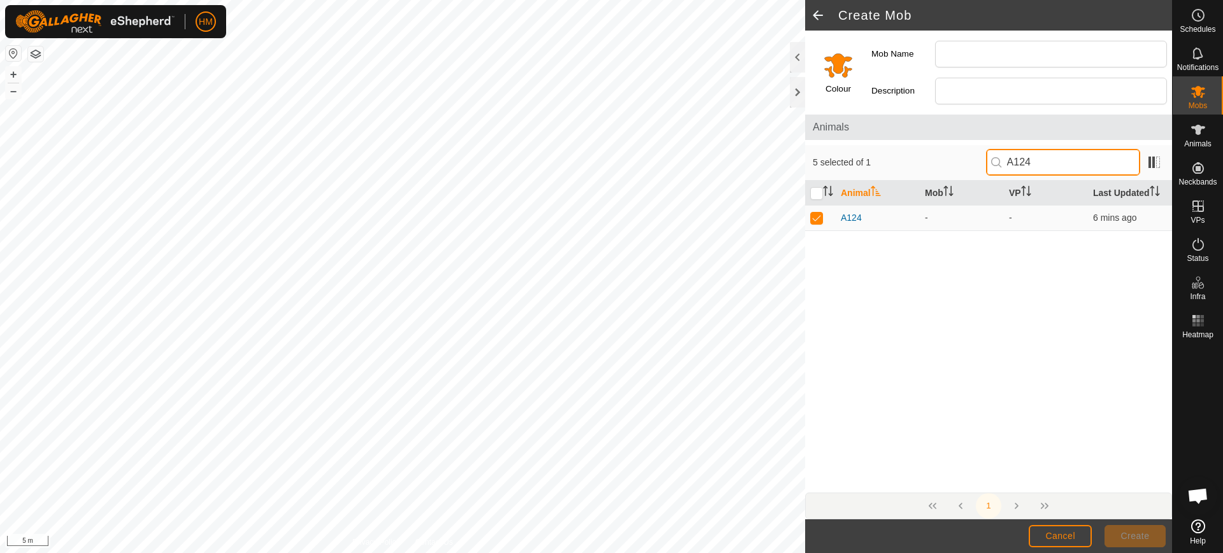
click at [1041, 164] on input "A124" at bounding box center [1063, 162] width 154 height 27
type input "A178"
click at [814, 220] on p-checkbox at bounding box center [816, 218] width 13 height 10
checkbox input "true"
click at [1048, 157] on input "A178" at bounding box center [1063, 162] width 154 height 27
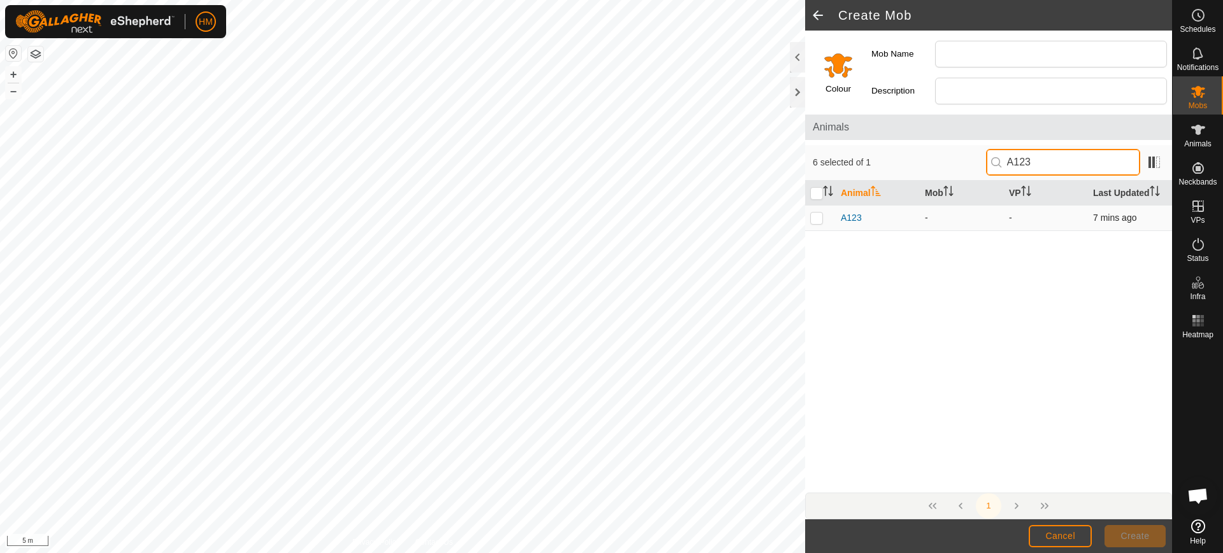
type input "A123"
click at [820, 215] on p-checkbox at bounding box center [816, 218] width 13 height 10
checkbox input "true"
click at [1038, 166] on input "A123" at bounding box center [1063, 162] width 154 height 27
type input "A108"
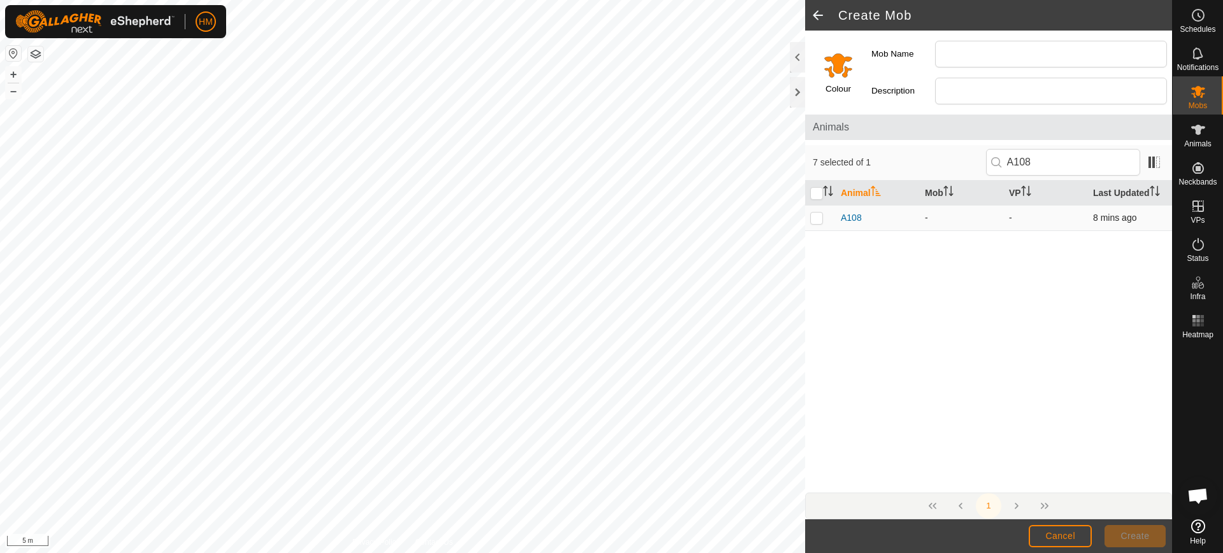
click at [818, 220] on p-checkbox at bounding box center [816, 218] width 13 height 10
checkbox input "true"
click at [1046, 162] on input "A108" at bounding box center [1063, 162] width 154 height 27
type input "A132"
click at [814, 218] on p-checkbox at bounding box center [816, 218] width 13 height 10
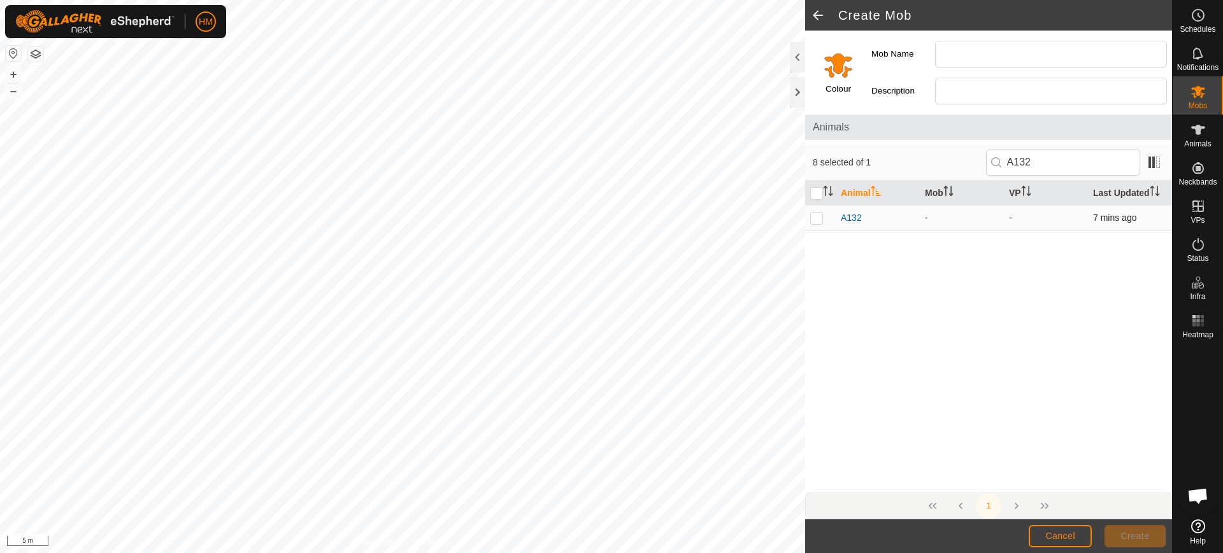
checkbox input "true"
click at [1047, 161] on input "A132" at bounding box center [1063, 162] width 154 height 27
type input "A183"
click at [814, 219] on p-checkbox at bounding box center [816, 218] width 13 height 10
checkbox input "true"
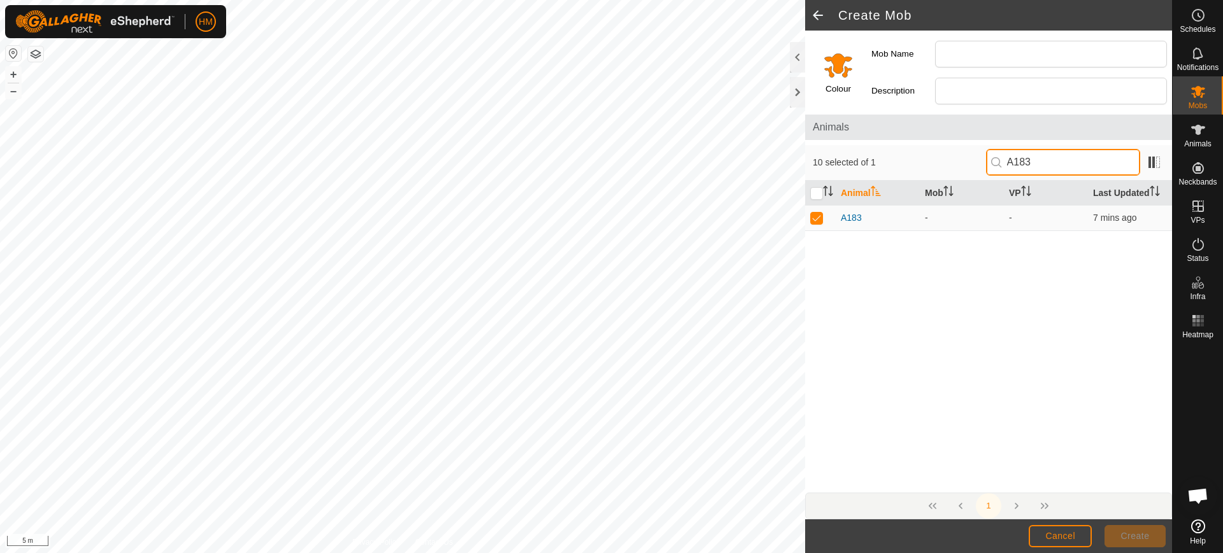
click at [1043, 166] on input "A183" at bounding box center [1063, 162] width 154 height 27
type input "A102"
click at [813, 217] on p-checkbox at bounding box center [816, 218] width 13 height 10
checkbox input "true"
click at [1047, 161] on input "A102" at bounding box center [1063, 162] width 154 height 27
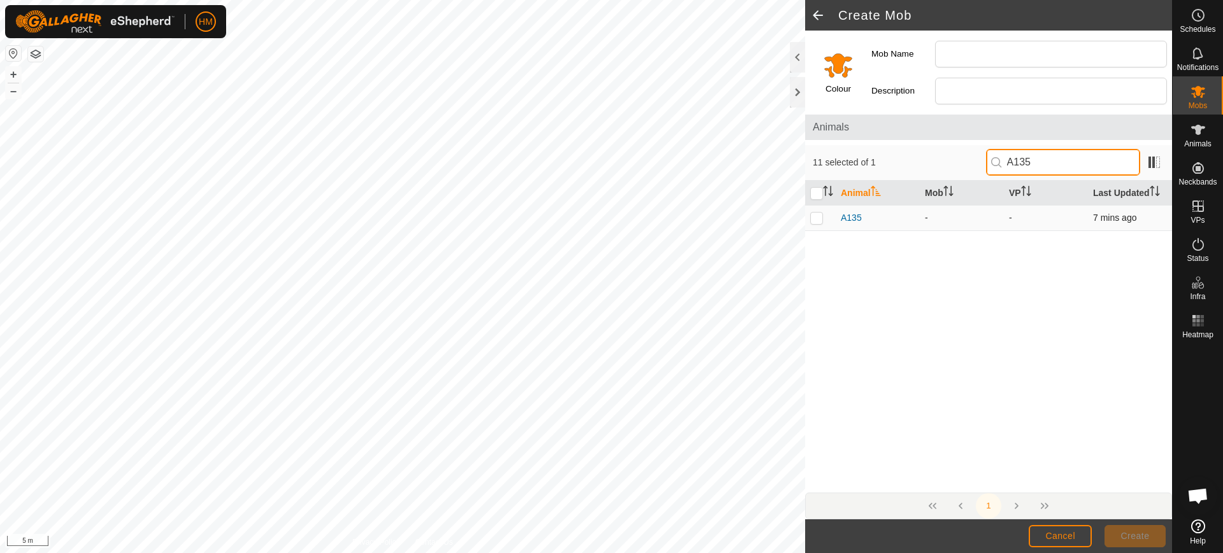
type input "A135"
click at [817, 217] on p-checkbox at bounding box center [816, 218] width 13 height 10
checkbox input "true"
click at [1045, 166] on input "A135" at bounding box center [1063, 162] width 154 height 27
type input "A152"
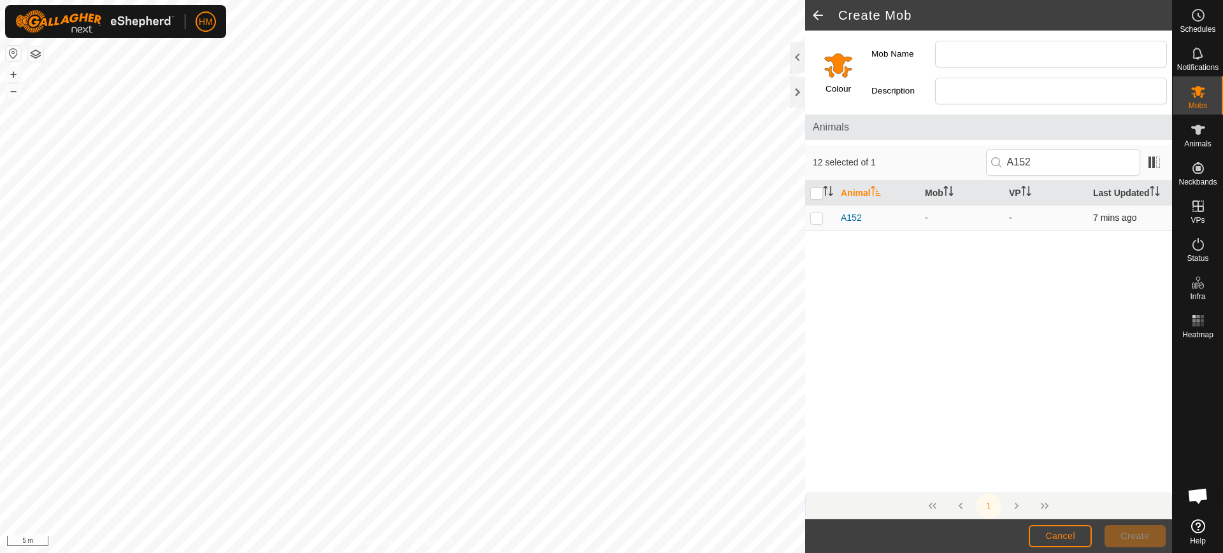
click at [817, 220] on p-checkbox at bounding box center [816, 218] width 13 height 10
checkbox input "true"
click at [1043, 160] on input "A152" at bounding box center [1063, 162] width 154 height 27
type input "A190"
click at [819, 218] on p-checkbox at bounding box center [816, 218] width 13 height 10
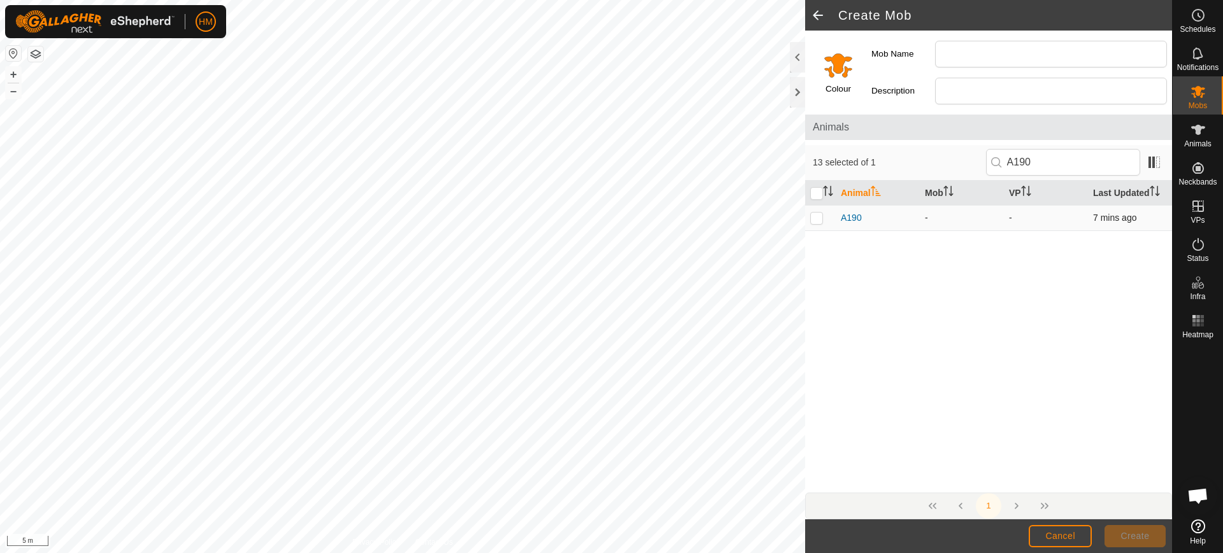
checkbox input "true"
click at [1050, 157] on input "A190" at bounding box center [1063, 162] width 154 height 27
type input "A142"
click at [817, 219] on p-checkbox at bounding box center [816, 218] width 13 height 10
checkbox input "true"
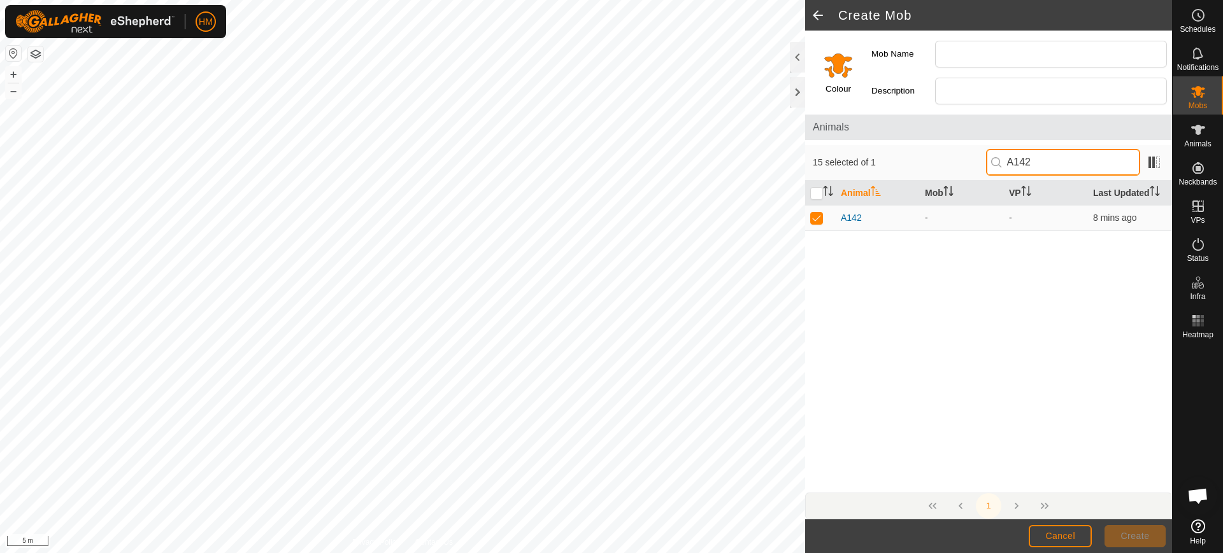
click at [1052, 166] on input "A142" at bounding box center [1063, 162] width 154 height 27
type input "A116"
click at [817, 220] on p-checkbox at bounding box center [816, 218] width 13 height 10
checkbox input "true"
click at [1050, 156] on input "A116" at bounding box center [1063, 162] width 154 height 27
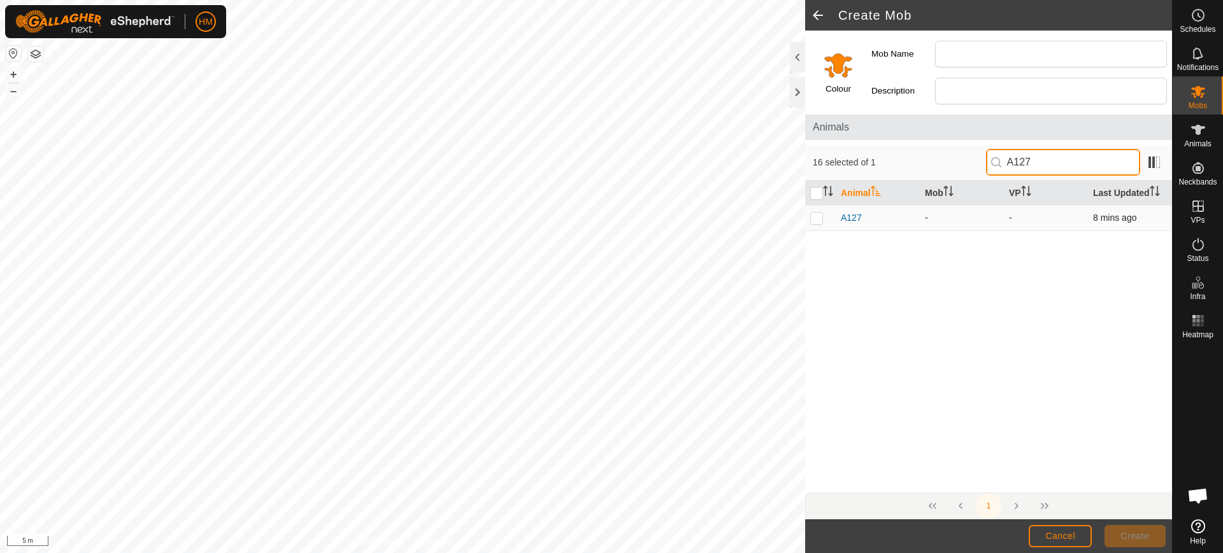
type input "A127"
click at [818, 220] on p-checkbox at bounding box center [816, 218] width 13 height 10
checkbox input "true"
click at [1040, 161] on input "A127" at bounding box center [1063, 162] width 154 height 27
type input "A141"
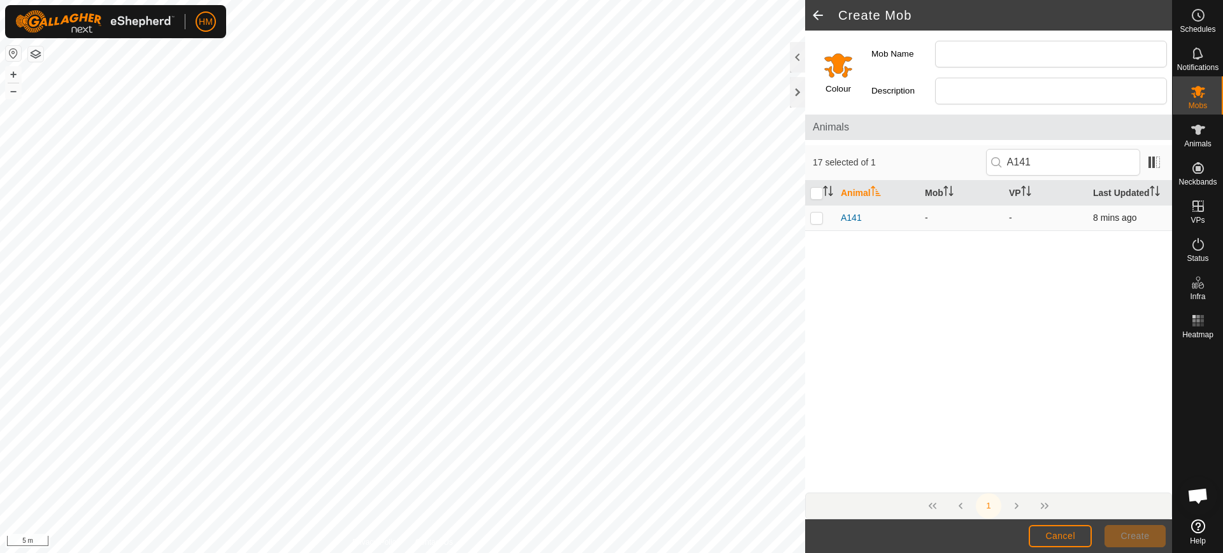
click at [812, 220] on p-checkbox at bounding box center [816, 218] width 13 height 10
checkbox input "true"
click at [841, 76] on input "Select a color" at bounding box center [838, 65] width 31 height 31
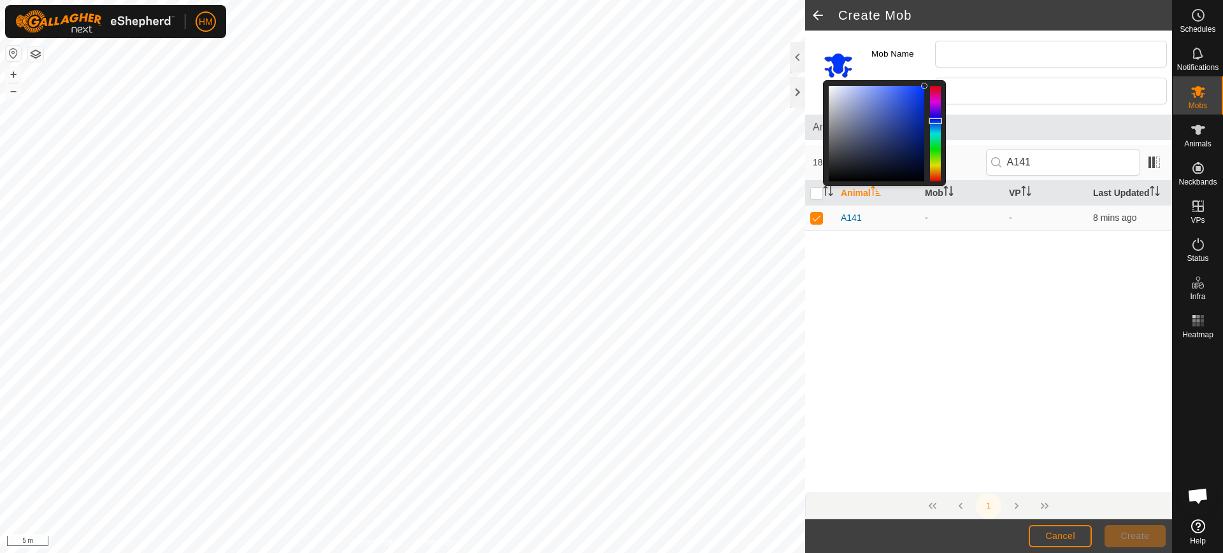
drag, startPoint x: 934, startPoint y: 173, endPoint x: 935, endPoint y: 121, distance: 51.6
click at [935, 121] on div at bounding box center [935, 121] width 13 height 6
click at [956, 272] on div "Animal Mob VP Last Updated A141 - - 8 mins ago" at bounding box center [988, 337] width 367 height 312
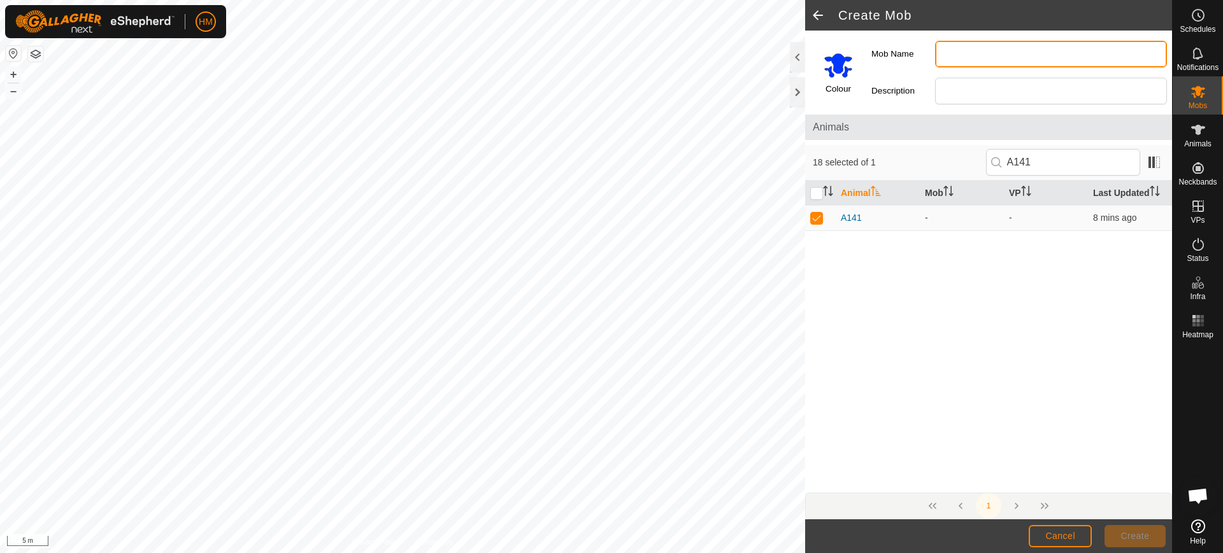
click at [952, 54] on input "Mob Name" at bounding box center [1051, 54] width 232 height 27
click at [954, 53] on input "Pd19" at bounding box center [1051, 54] width 232 height 27
type input "Pd 19"
click at [1138, 530] on button "Create" at bounding box center [1134, 536] width 61 height 22
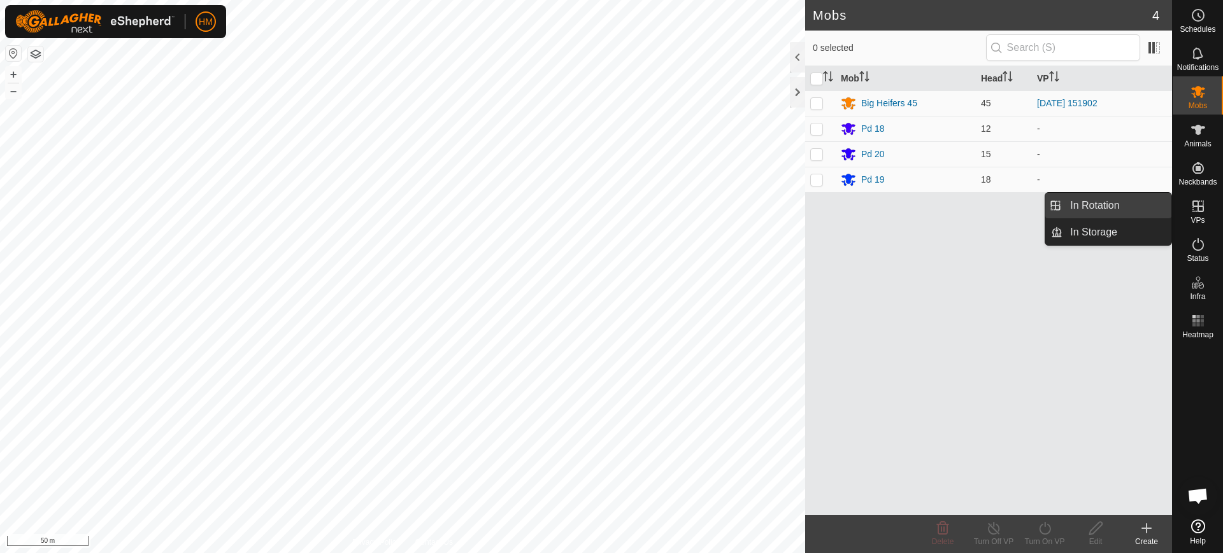
click at [1115, 200] on link "In Rotation" at bounding box center [1116, 205] width 109 height 25
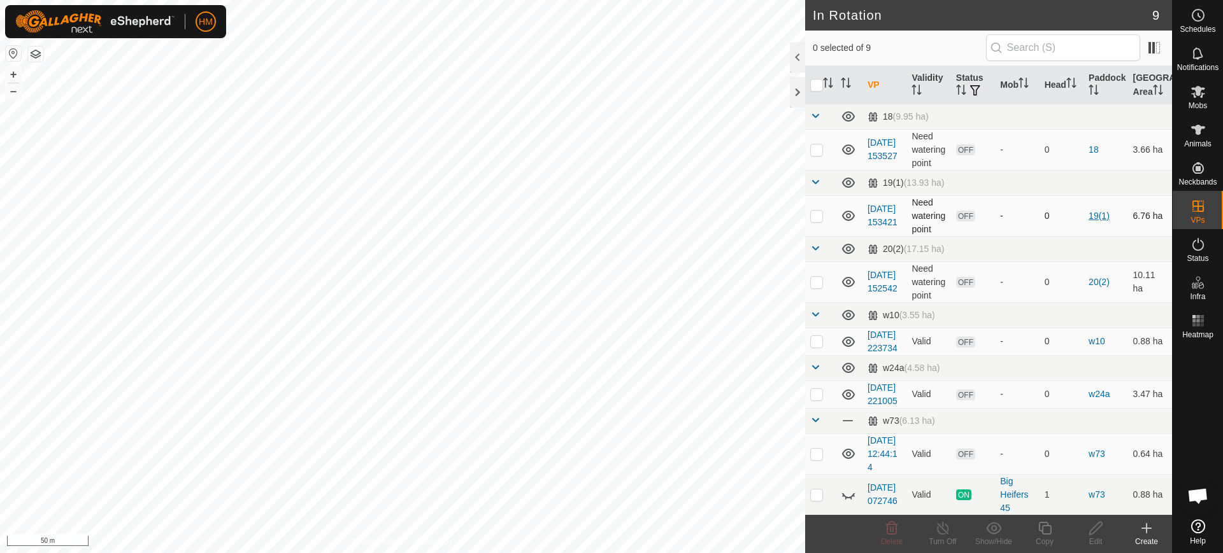
click at [1090, 221] on link "19(1)" at bounding box center [1098, 216] width 21 height 10
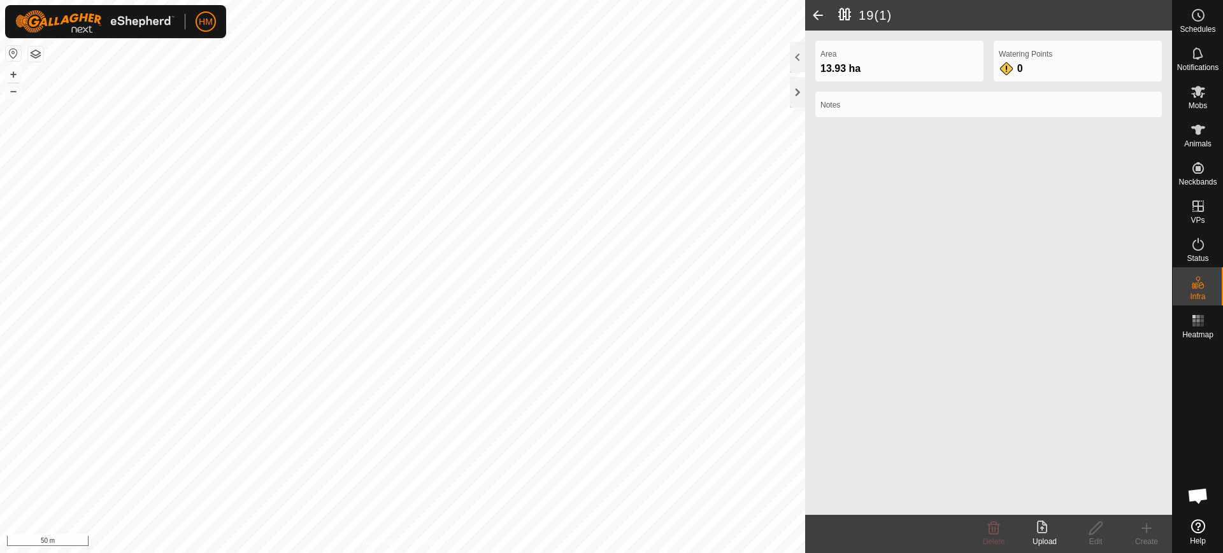
click at [817, 15] on span at bounding box center [817, 15] width 25 height 31
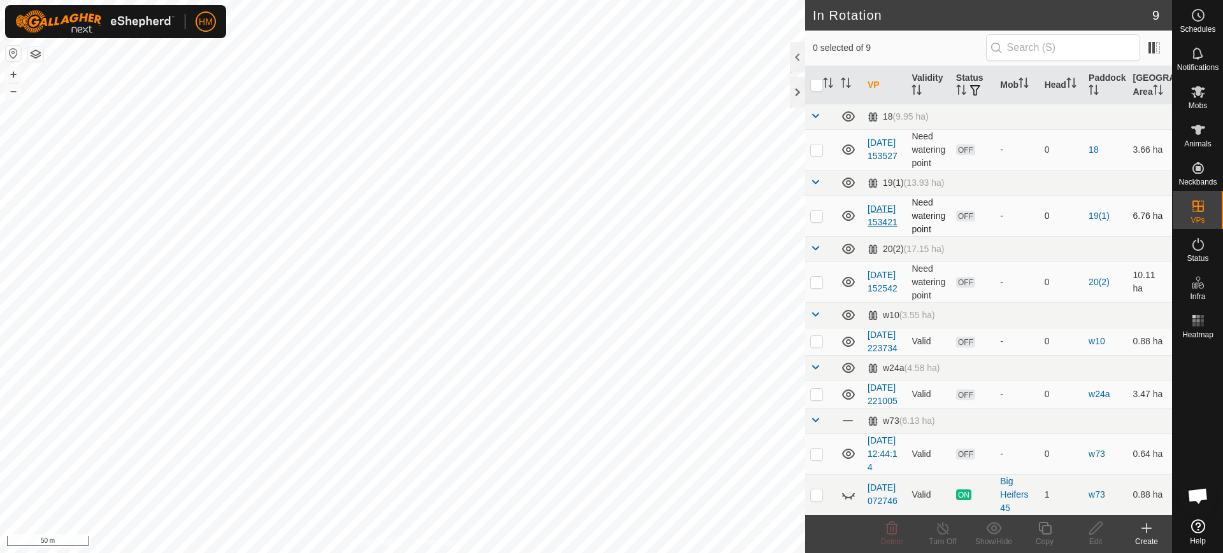
click at [877, 227] on link "[DATE] 153421" at bounding box center [882, 216] width 30 height 24
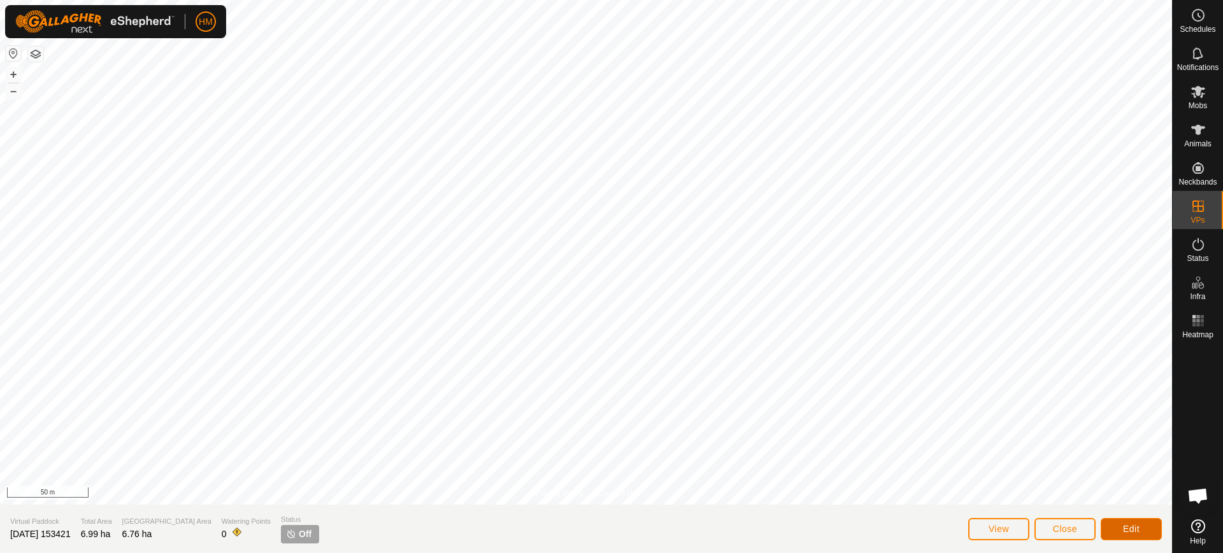
click at [1130, 526] on span "Edit" at bounding box center [1131, 529] width 17 height 10
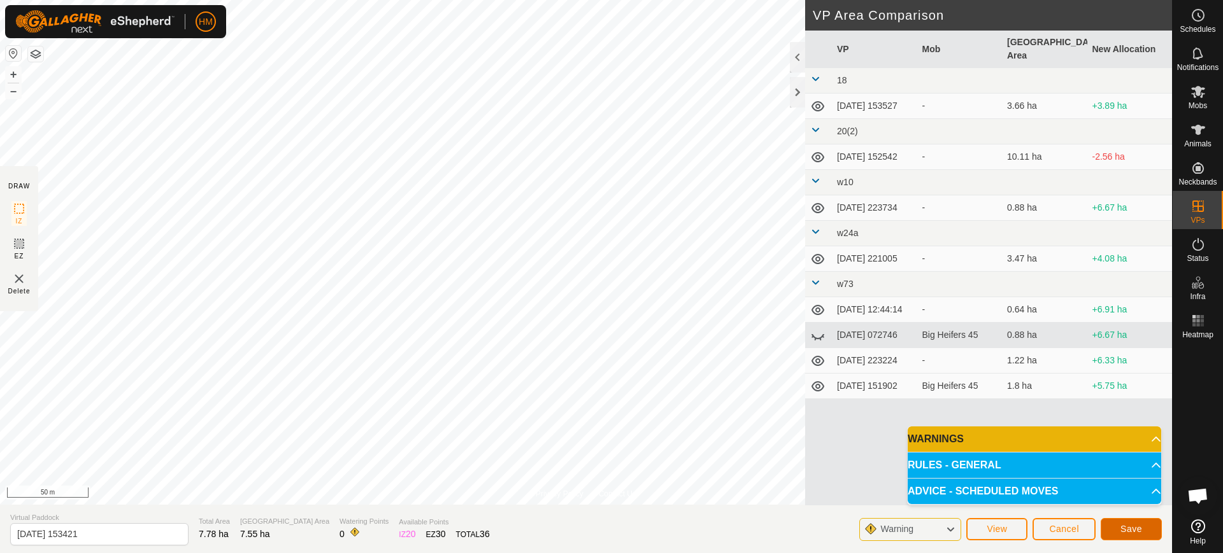
click at [1132, 524] on span "Save" at bounding box center [1131, 529] width 22 height 10
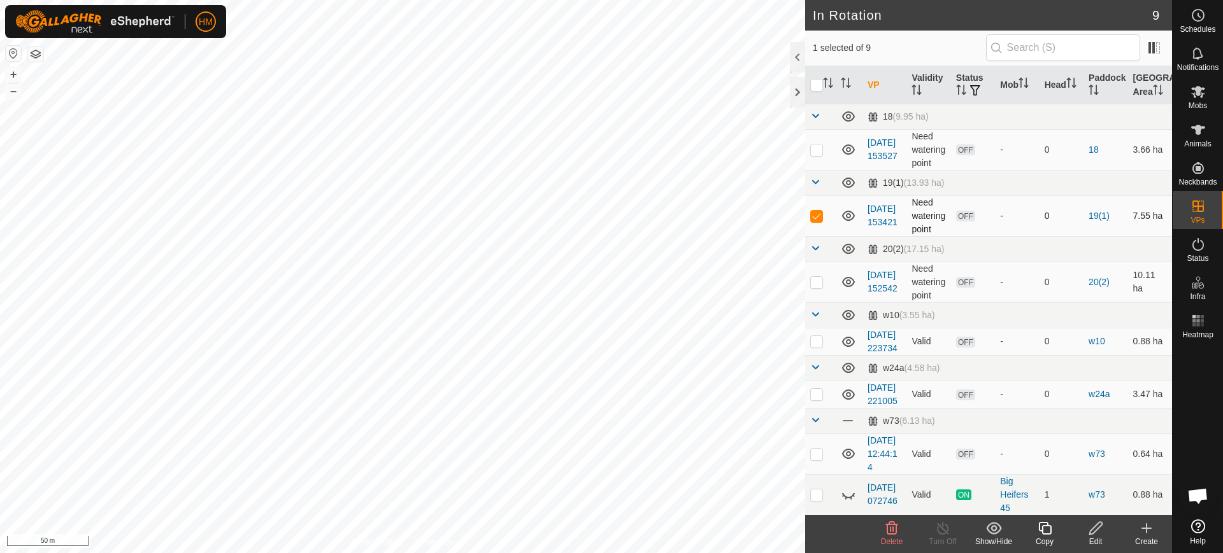
click at [815, 221] on p-checkbox at bounding box center [816, 216] width 13 height 10
checkbox input "false"
click at [878, 161] on link "[DATE] 153527" at bounding box center [882, 150] width 30 height 24
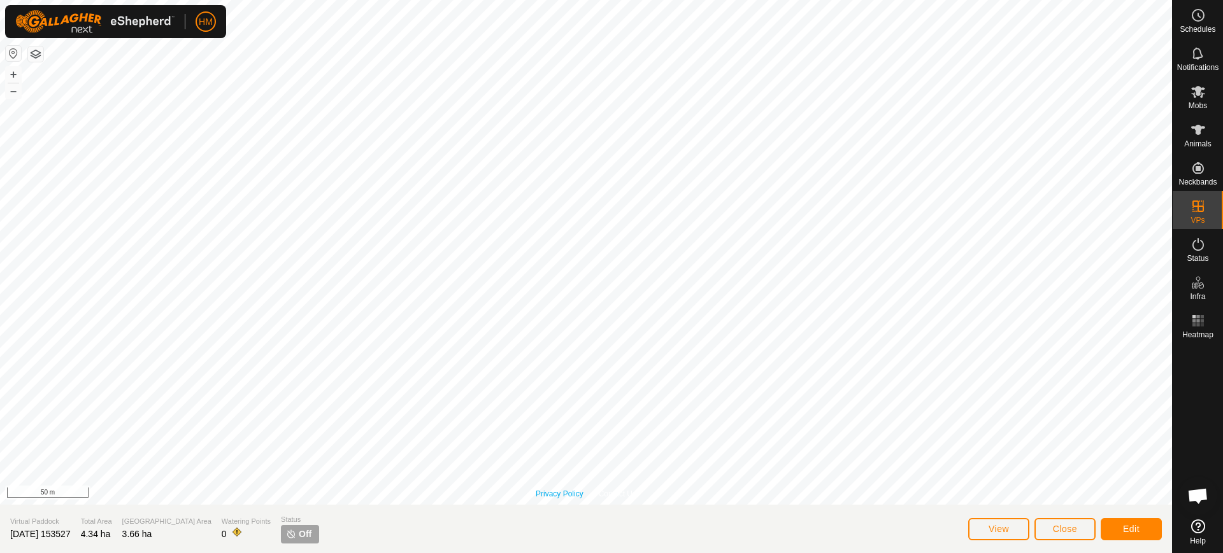
click at [581, 490] on div "Privacy Policy Contact Us 2025-09-17 153421 Status: OFF Type: Inclusion Zone + …" at bounding box center [586, 252] width 1172 height 505
click at [1130, 529] on span "Edit" at bounding box center [1131, 529] width 17 height 10
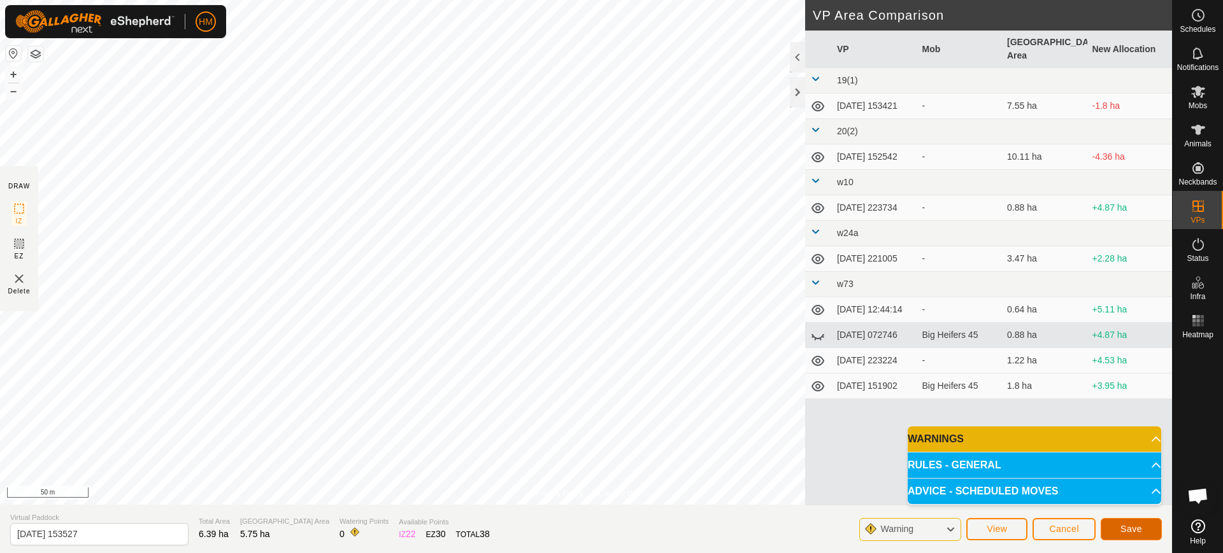
click at [1120, 531] on span "Save" at bounding box center [1131, 529] width 22 height 10
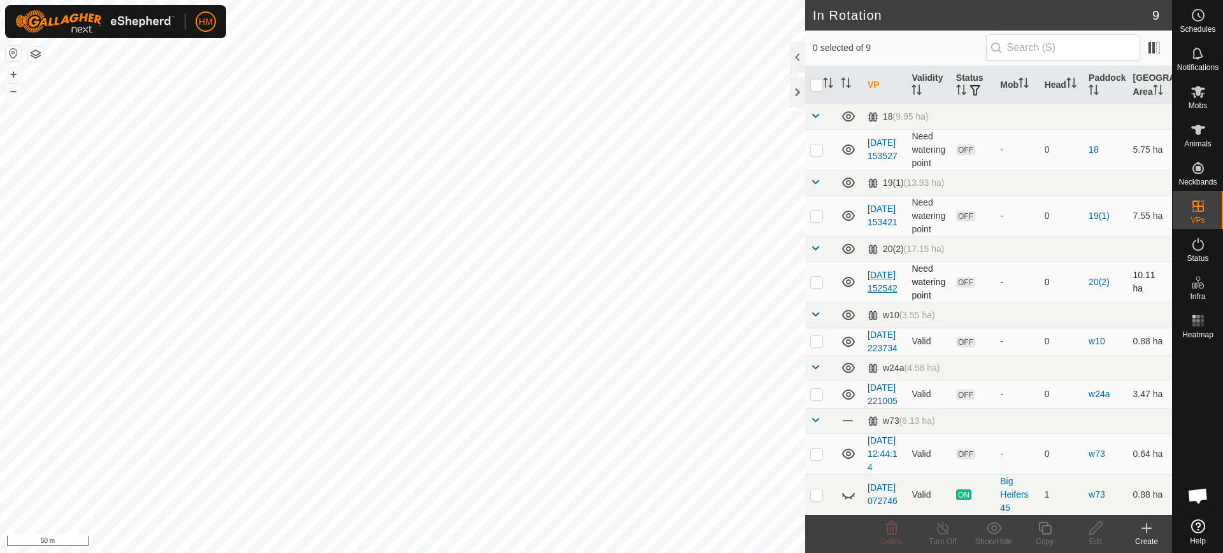
click at [878, 294] on link "[DATE] 152542" at bounding box center [882, 282] width 30 height 24
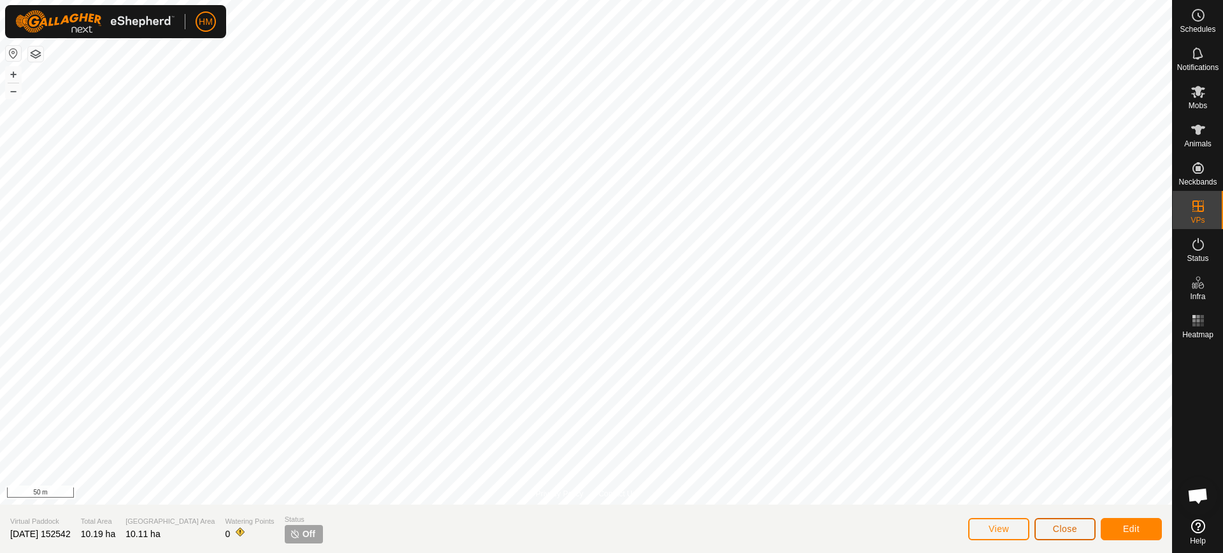
click at [1060, 530] on span "Close" at bounding box center [1065, 529] width 24 height 10
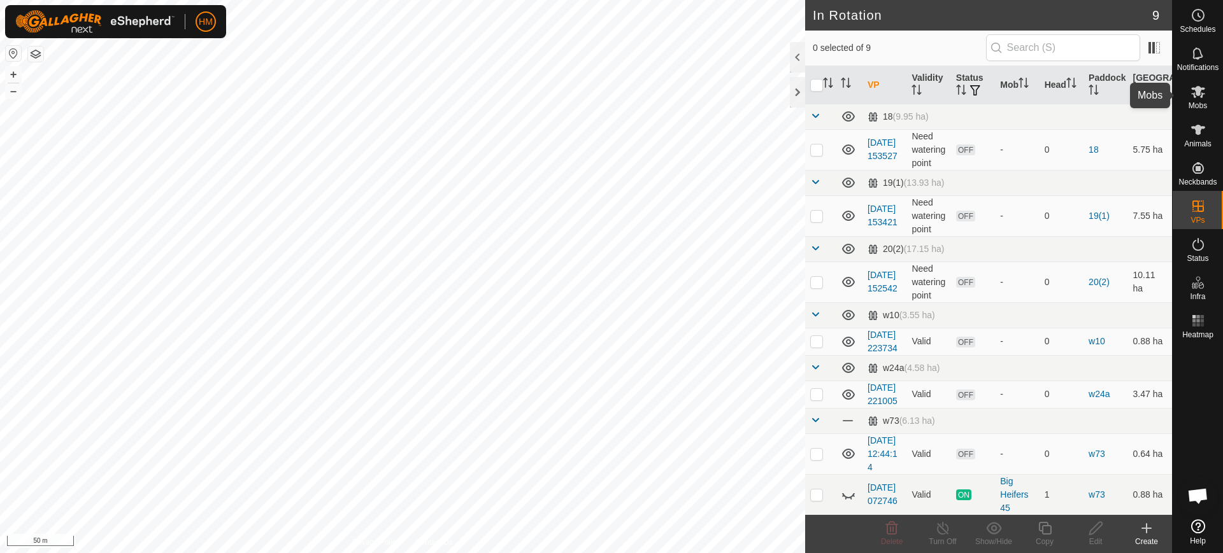
click at [1197, 97] on icon at bounding box center [1197, 91] width 15 height 15
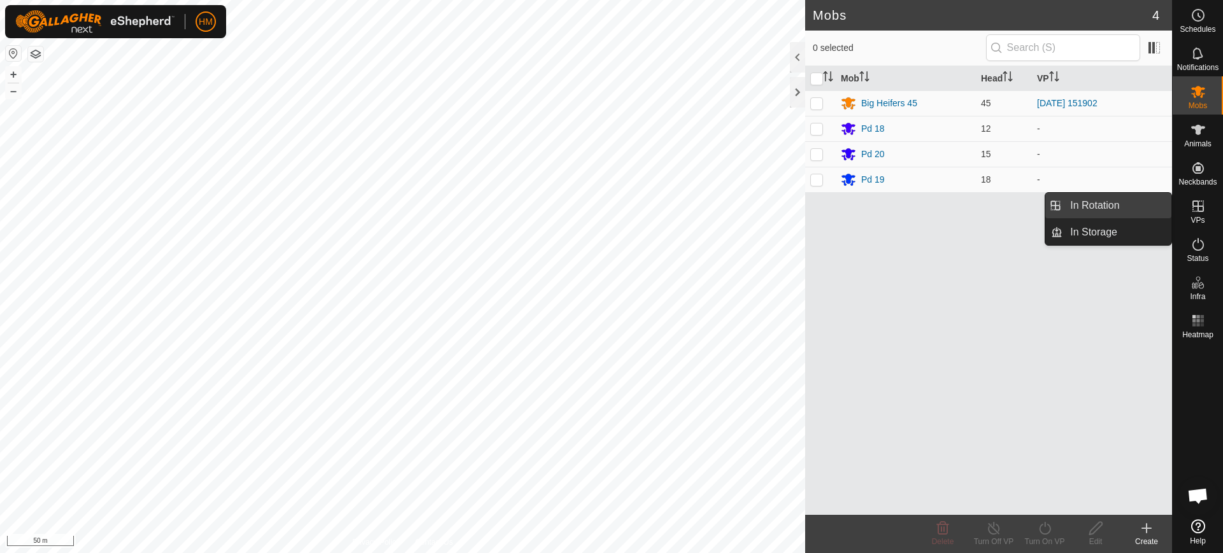
click at [1101, 206] on link "In Rotation" at bounding box center [1116, 205] width 109 height 25
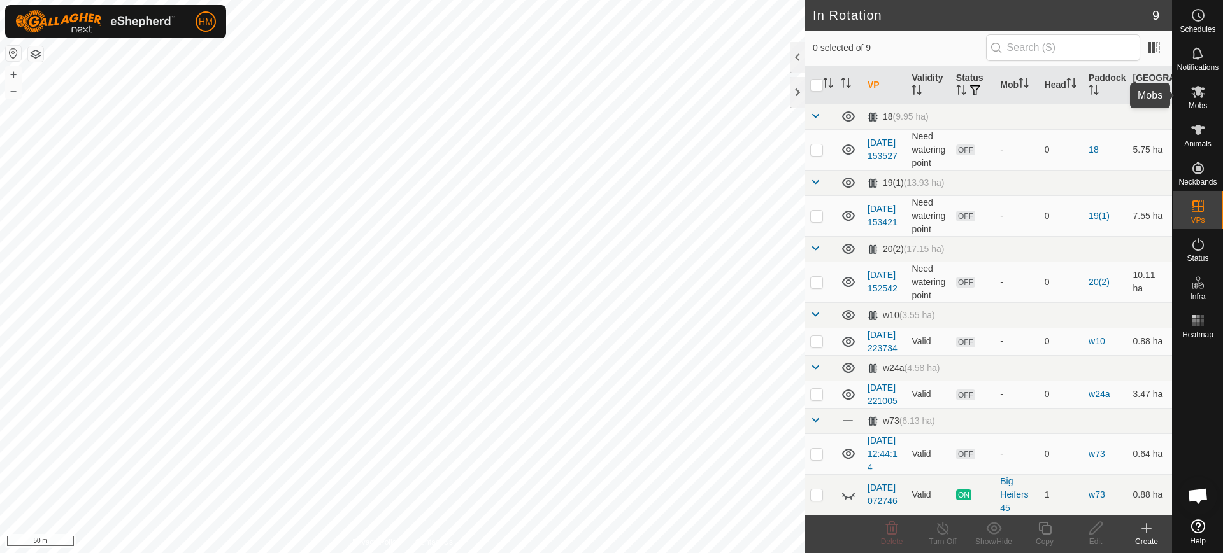
click at [1200, 102] on span "Mobs" at bounding box center [1197, 106] width 18 height 8
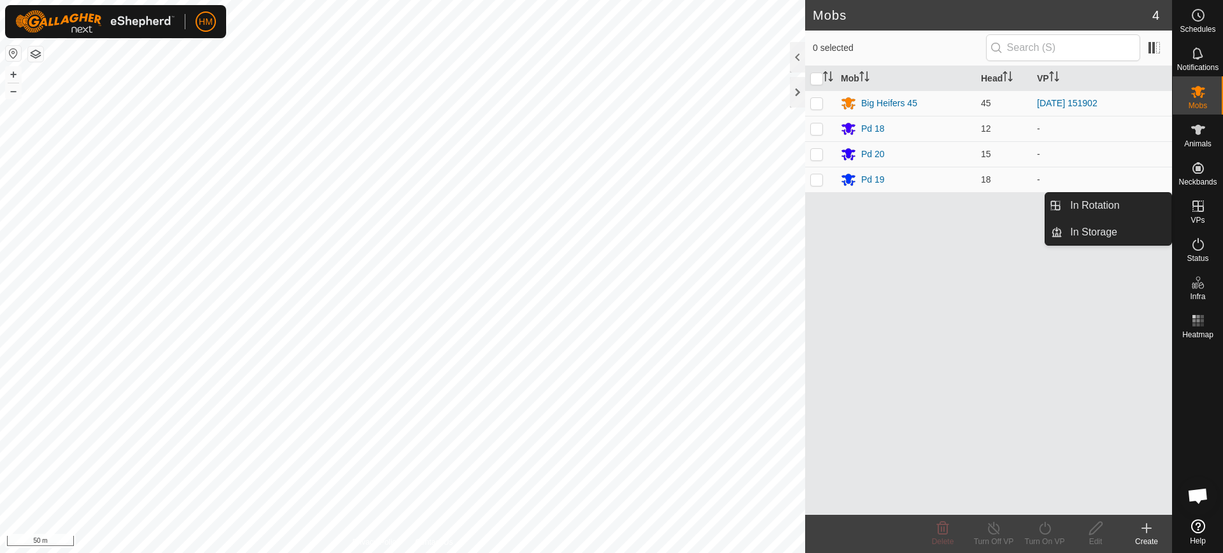
click at [1195, 208] on icon at bounding box center [1197, 206] width 15 height 15
click at [1098, 209] on link "In Rotation" at bounding box center [1116, 205] width 109 height 25
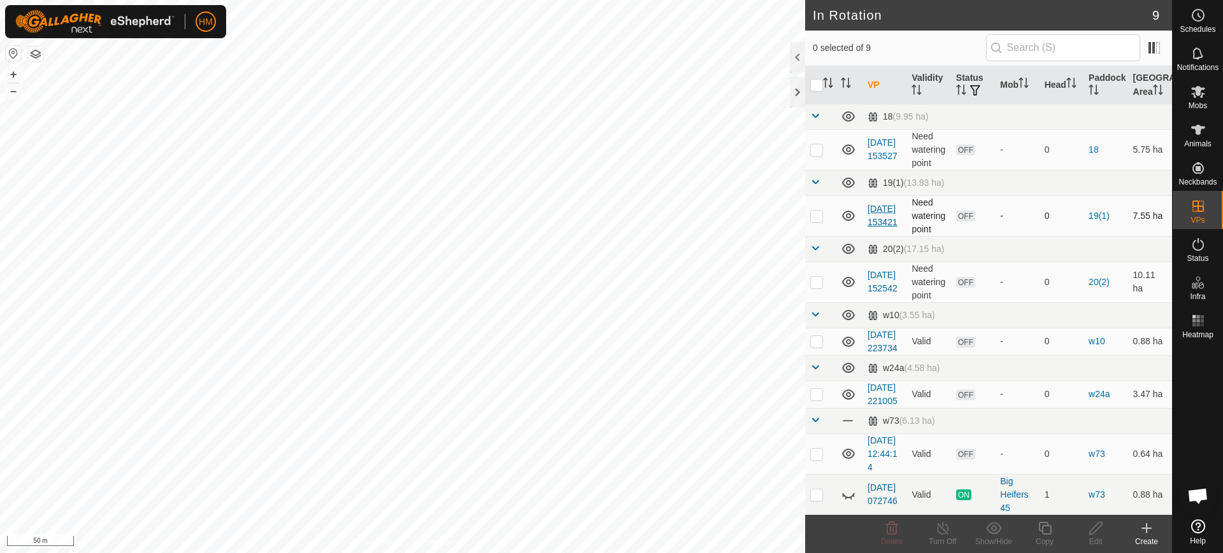
click at [874, 226] on link "[DATE] 153421" at bounding box center [882, 216] width 30 height 24
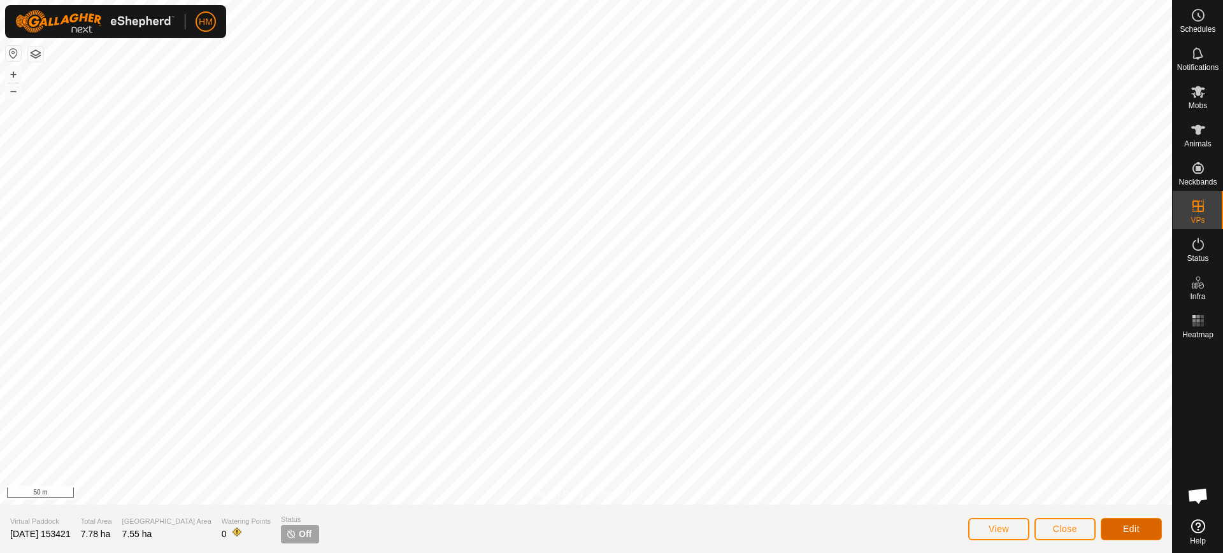
click at [1121, 525] on button "Edit" at bounding box center [1131, 529] width 61 height 22
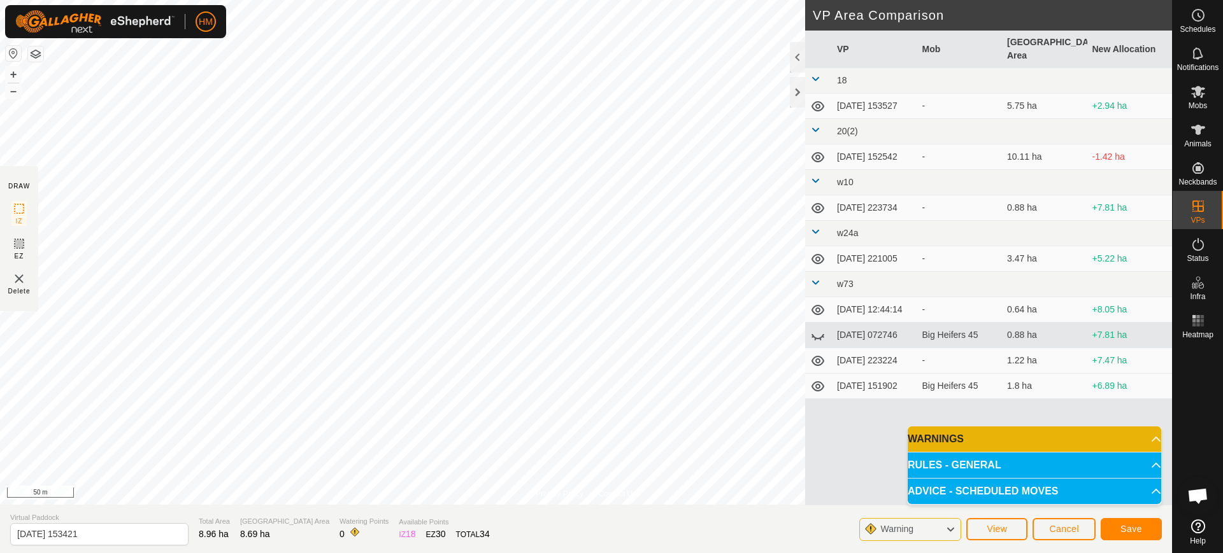
click at [1143, 438] on p-accordion-header "WARNINGS" at bounding box center [1034, 439] width 253 height 25
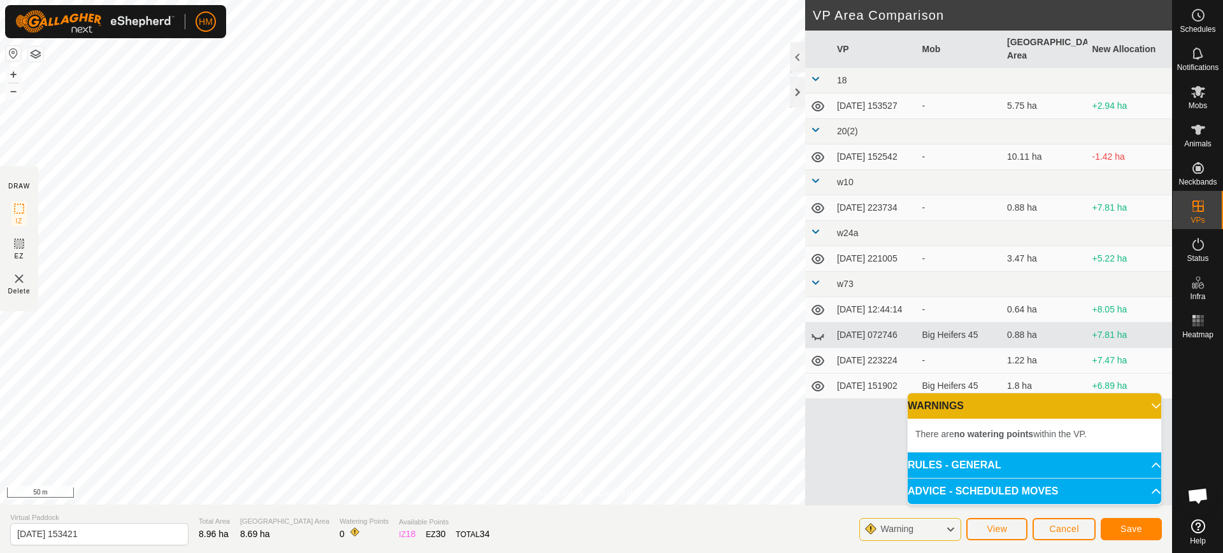
click at [1147, 406] on p-accordion-header "WARNINGS" at bounding box center [1034, 406] width 253 height 25
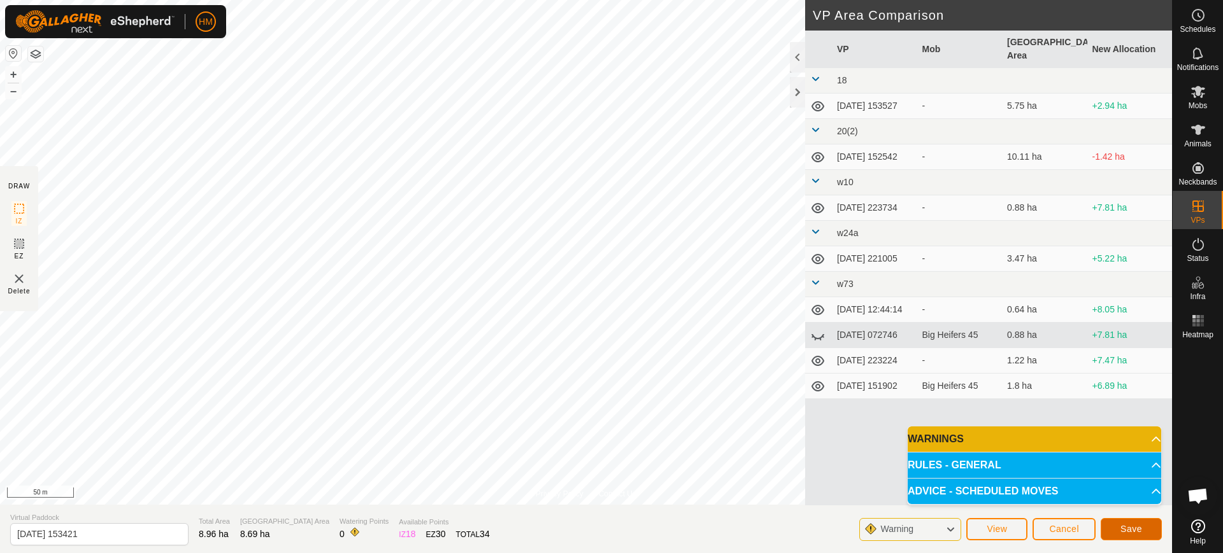
click at [1136, 526] on span "Save" at bounding box center [1131, 529] width 22 height 10
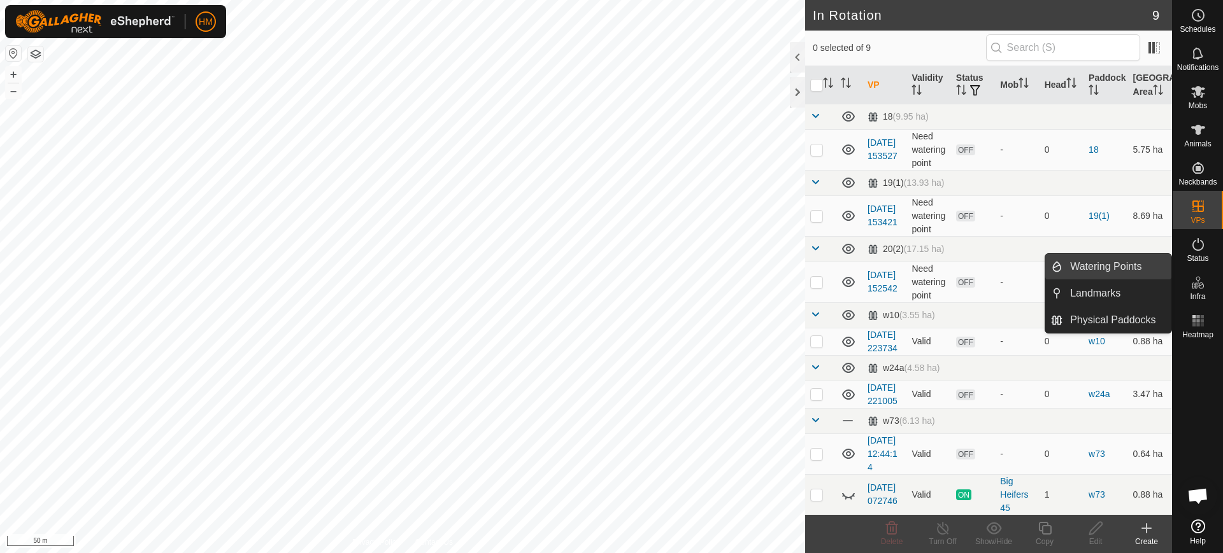
click at [1138, 265] on link "Watering Points" at bounding box center [1116, 266] width 109 height 25
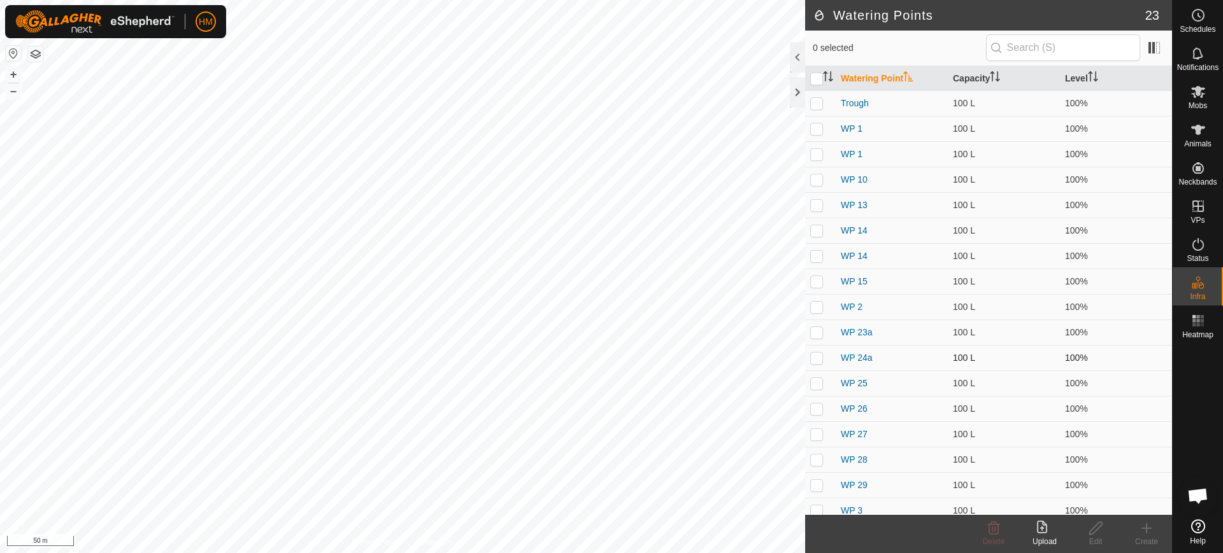
click at [818, 348] on div "Watering Points 23 0 selected Watering Point Capacity Level Trough 100 L 100% W…" at bounding box center [586, 276] width 1172 height 553
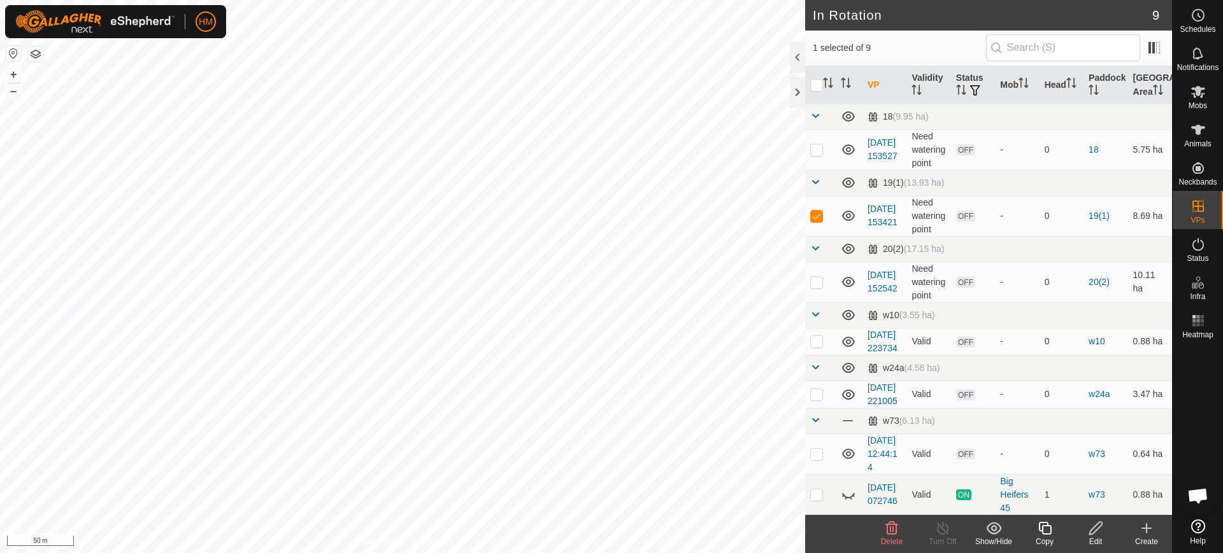
checkbox input "false"
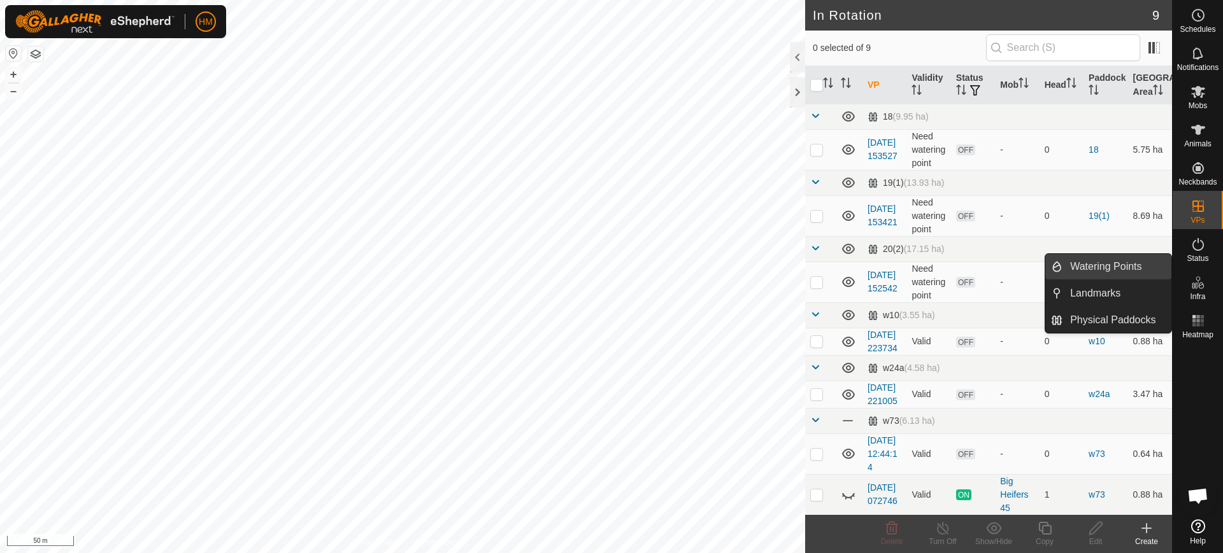
click at [1090, 262] on link "Watering Points" at bounding box center [1116, 266] width 109 height 25
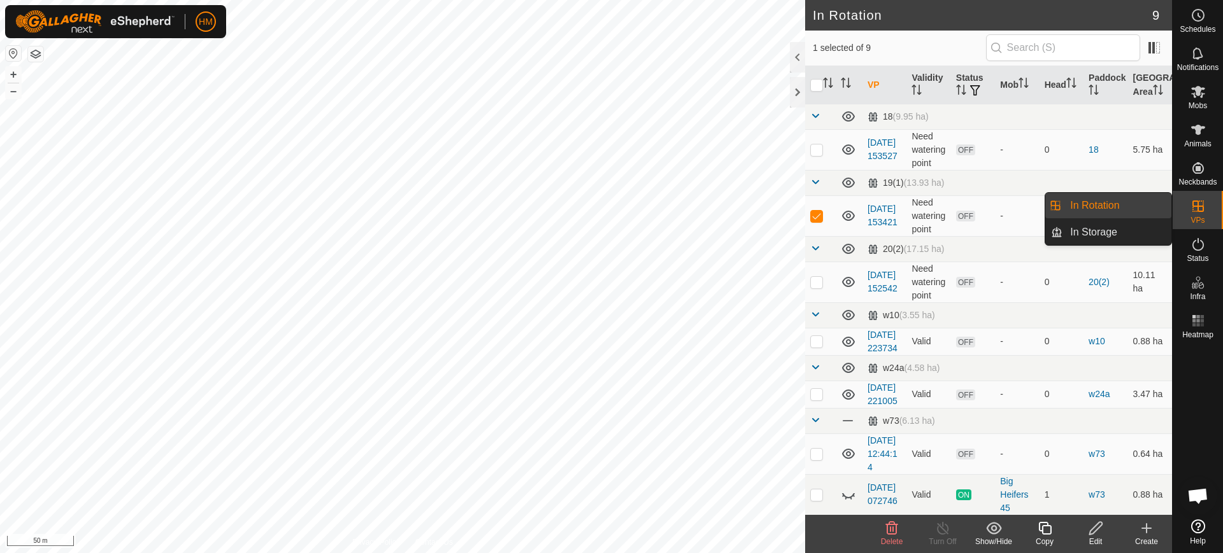
click at [1201, 217] on span "VPs" at bounding box center [1197, 221] width 14 height 8
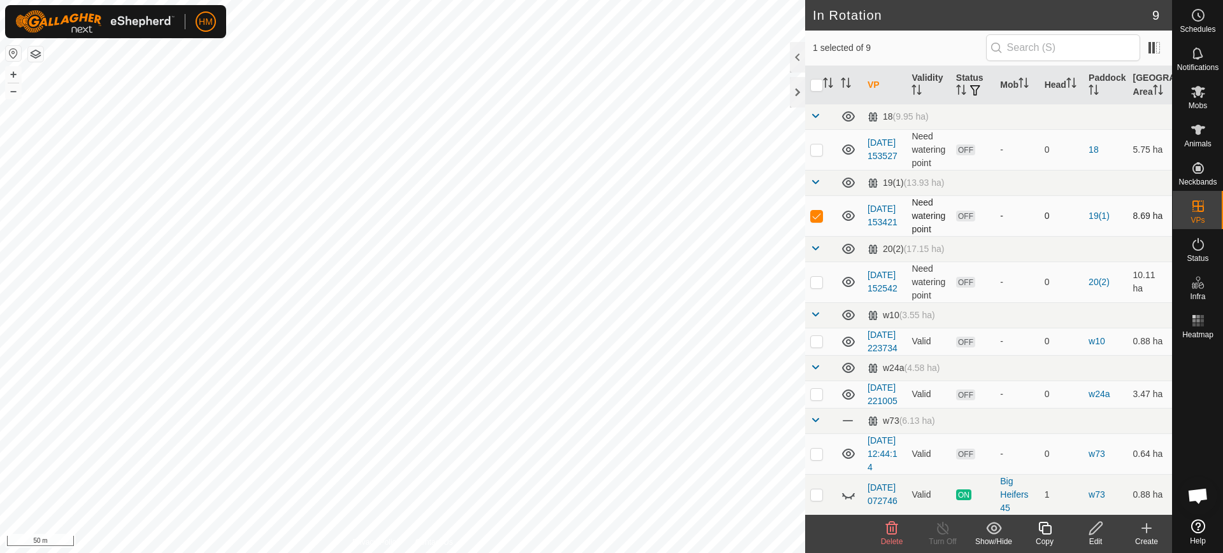
click at [815, 221] on p-checkbox at bounding box center [816, 216] width 13 height 10
checkbox input "false"
click at [10, 52] on button "button" at bounding box center [13, 53] width 15 height 15
click at [34, 53] on button "button" at bounding box center [35, 53] width 15 height 15
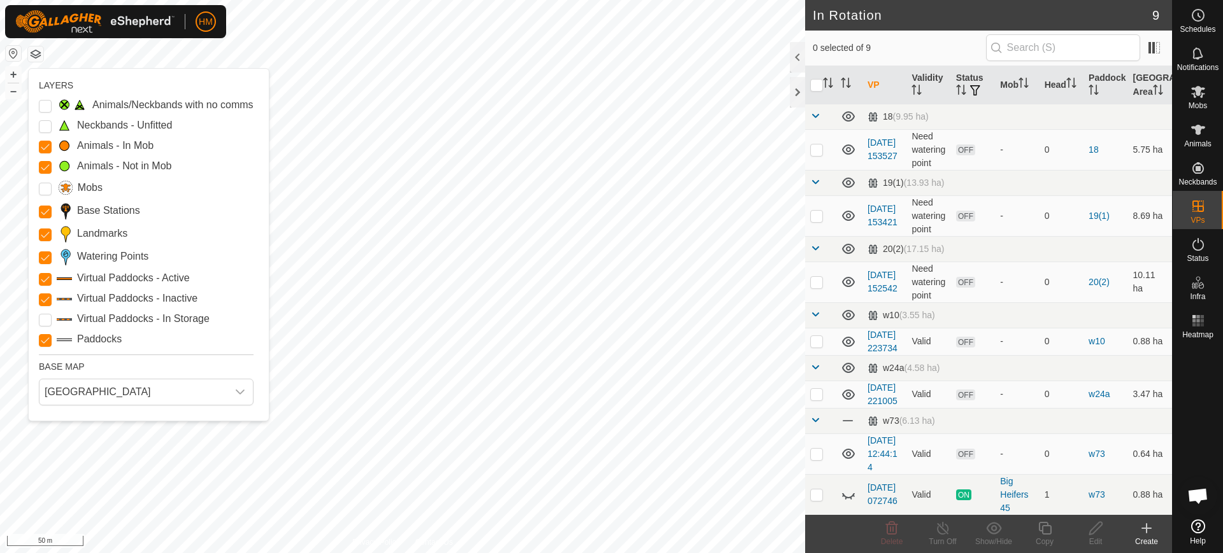
click at [64, 253] on span at bounding box center [64, 257] width 15 height 18
click at [44, 257] on Points "Watering Points" at bounding box center [45, 258] width 13 height 13
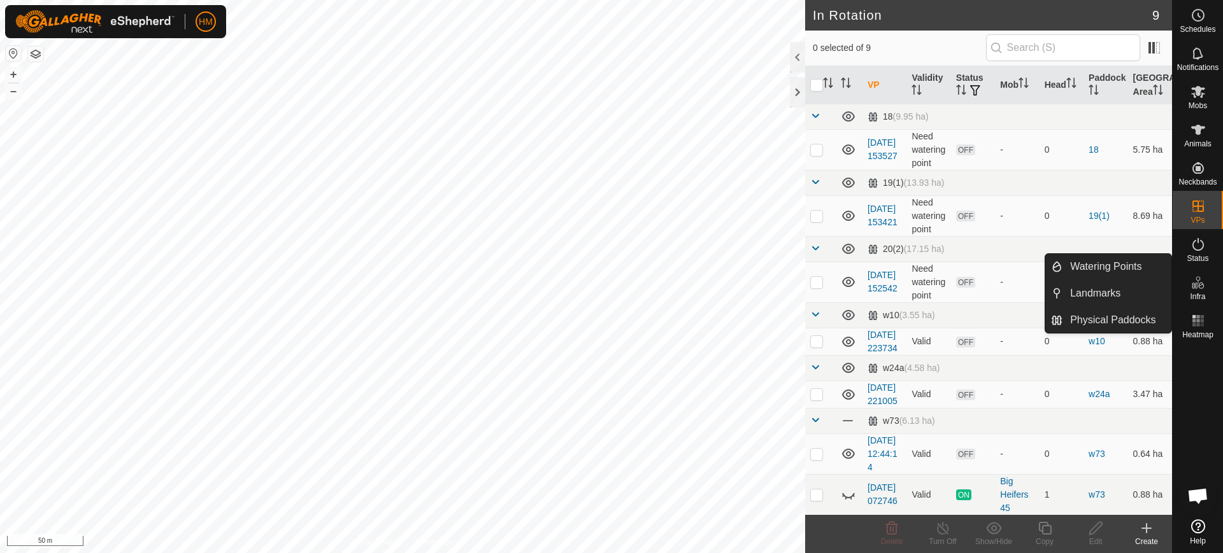
click at [1194, 289] on icon at bounding box center [1197, 282] width 15 height 15
click at [1095, 267] on link "Watering Points" at bounding box center [1116, 266] width 109 height 25
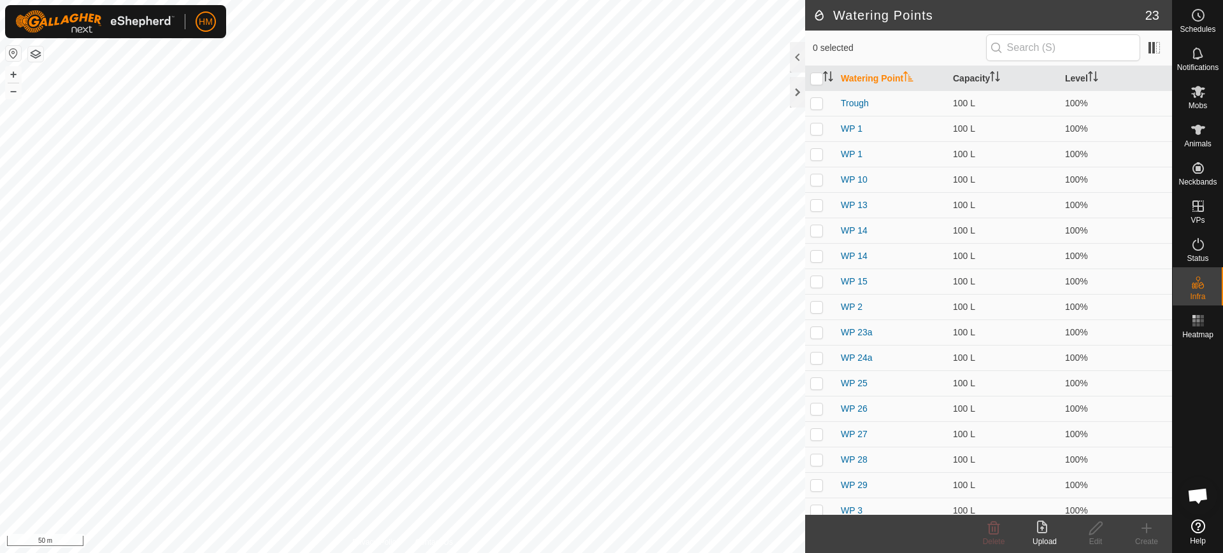
click at [1046, 531] on icon at bounding box center [1042, 527] width 10 height 13
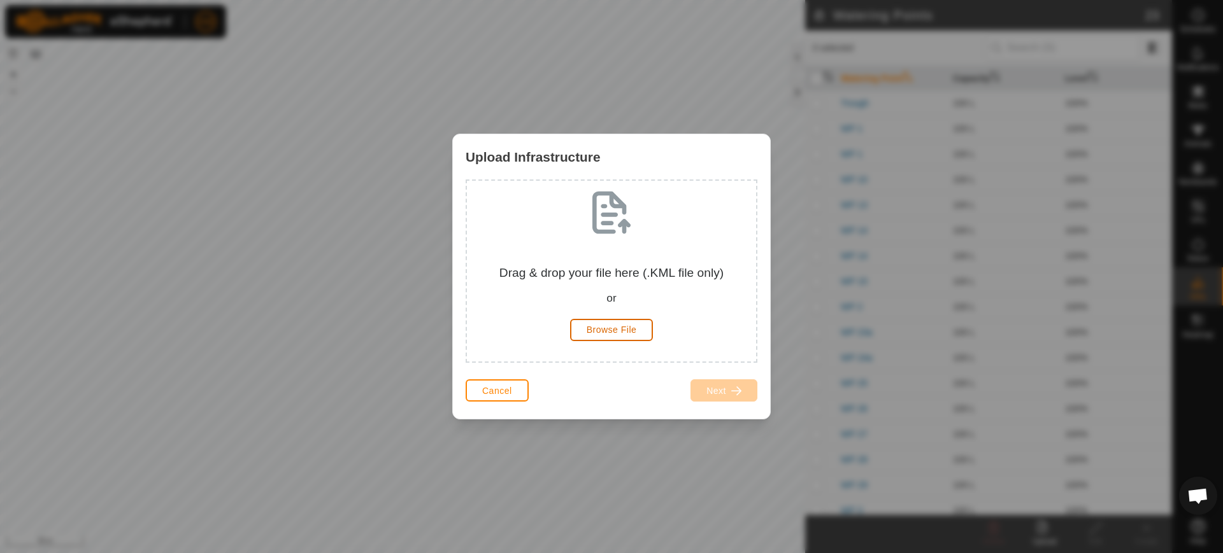
click at [615, 333] on span "Browse File" at bounding box center [612, 330] width 50 height 10
click at [503, 387] on span "Cancel" at bounding box center [497, 391] width 30 height 10
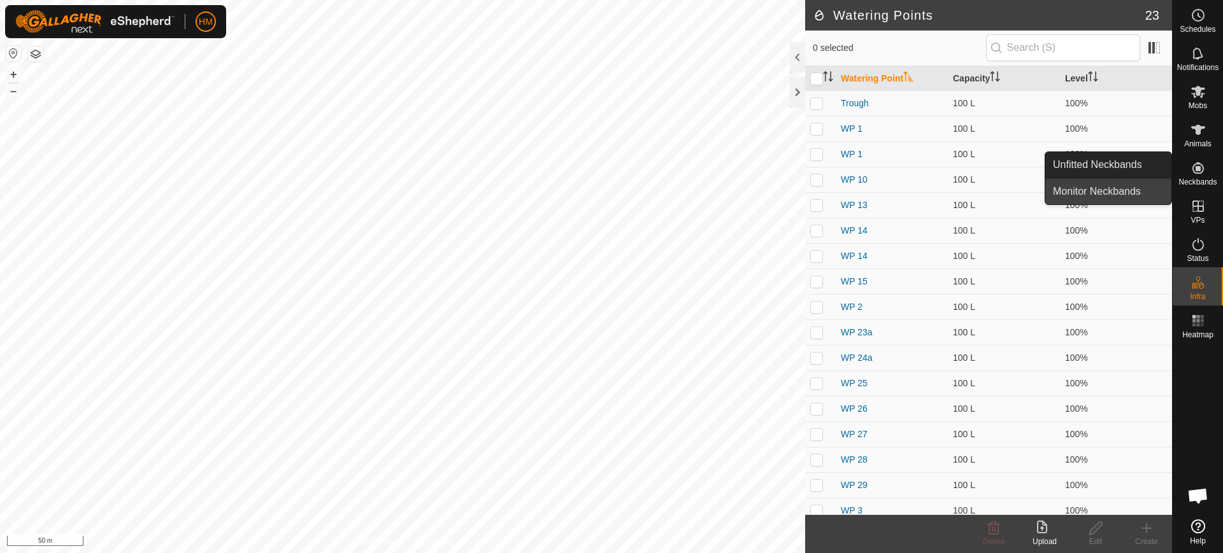
click at [1109, 195] on link "Monitor Neckbands" at bounding box center [1108, 191] width 126 height 25
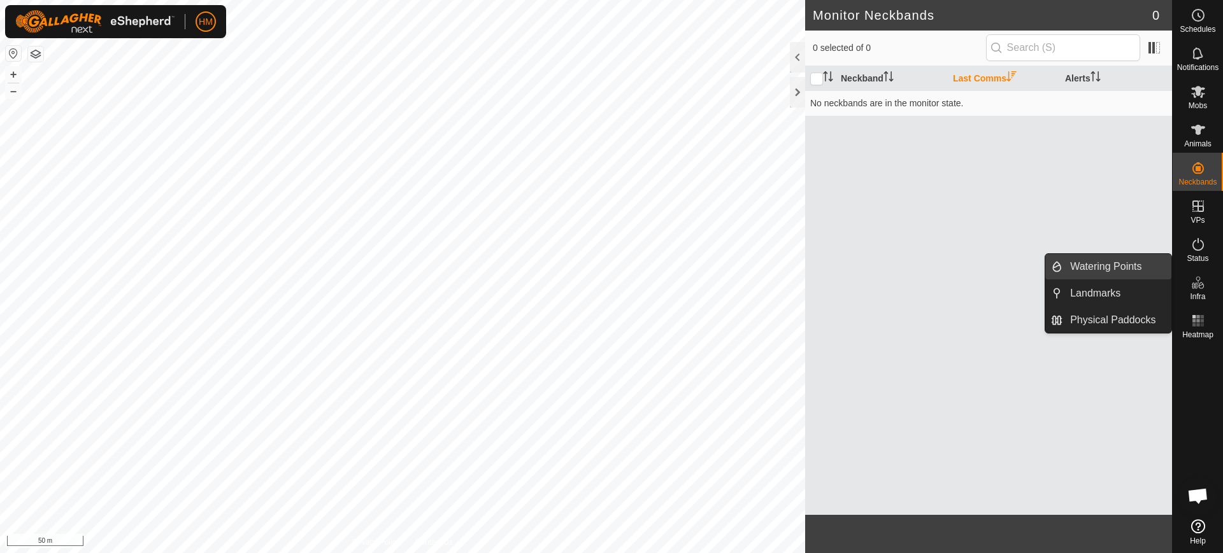
click at [1131, 264] on link "Watering Points" at bounding box center [1116, 266] width 109 height 25
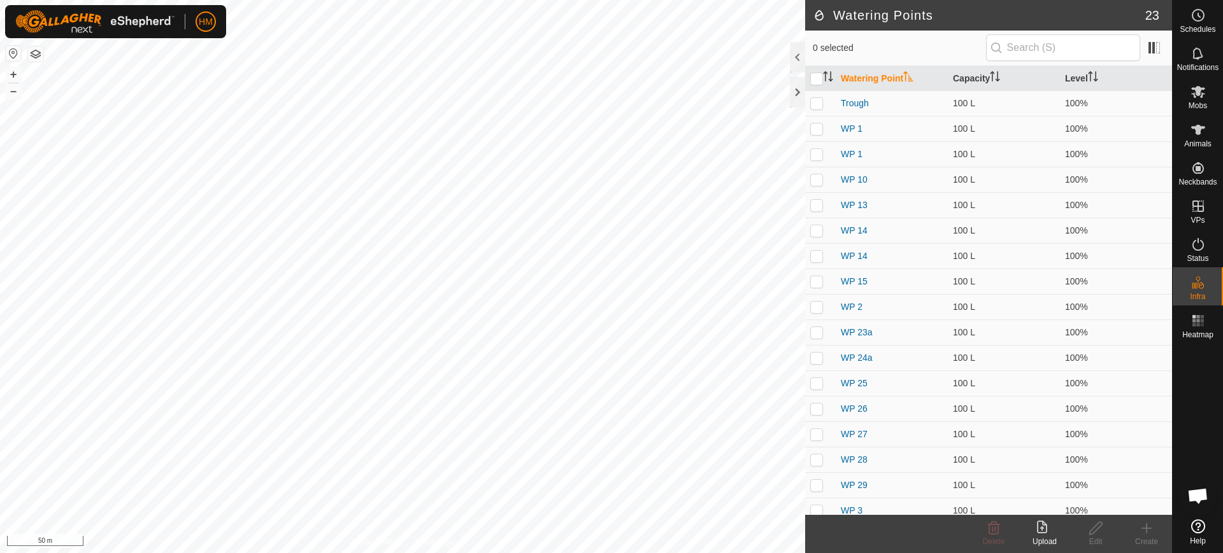
click at [530, 553] on html "HM Schedules Notifications Mobs Animals Neckbands VPs Status Infra Heatmap Help…" at bounding box center [611, 276] width 1223 height 553
click at [1197, 529] on icon at bounding box center [1198, 527] width 14 height 14
click at [845, 12] on h2 "Watering Points" at bounding box center [979, 15] width 332 height 15
click at [819, 14] on h2 "Watering Points" at bounding box center [979, 15] width 332 height 15
click at [798, 62] on div at bounding box center [797, 57] width 15 height 31
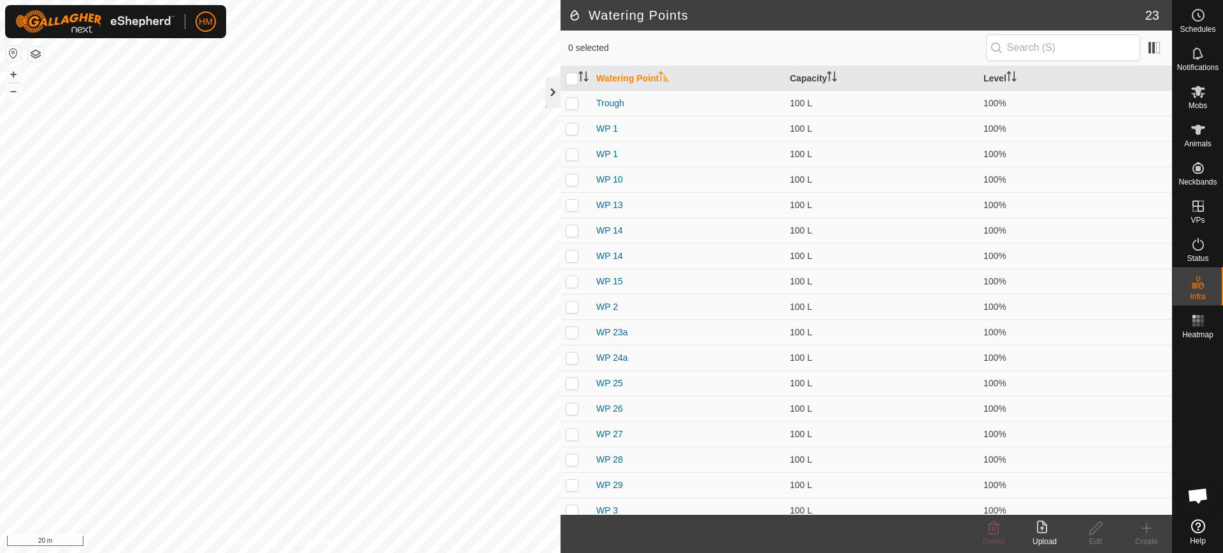
click at [552, 93] on div at bounding box center [552, 92] width 15 height 31
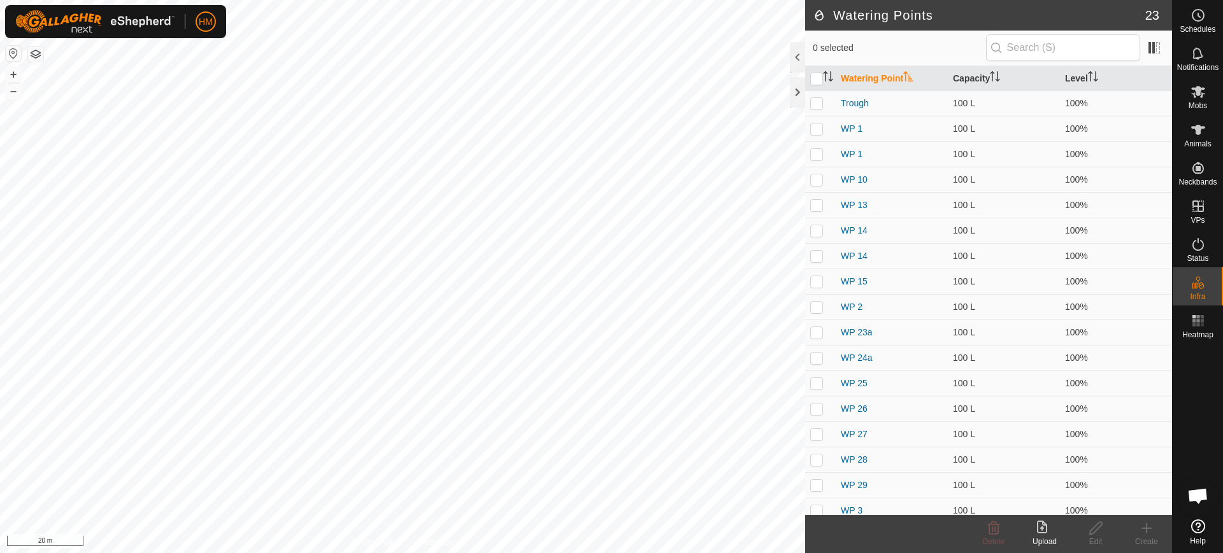
click at [1199, 497] on span "Open chat" at bounding box center [1197, 498] width 21 height 18
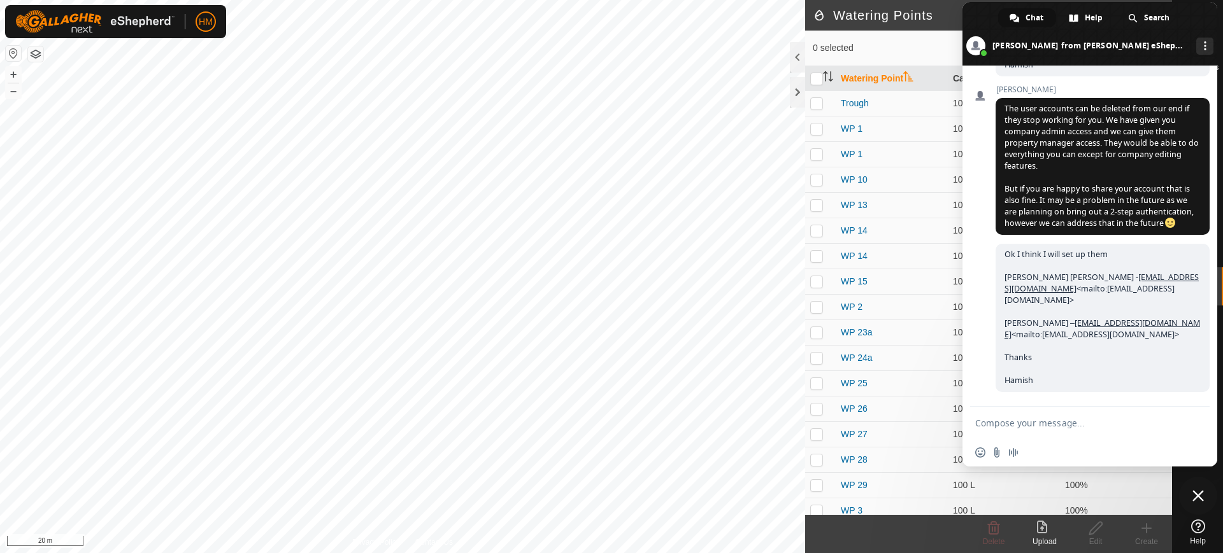
click at [1196, 531] on icon at bounding box center [1198, 527] width 14 height 14
click at [1027, 425] on textarea "Compose your message..." at bounding box center [1075, 423] width 201 height 11
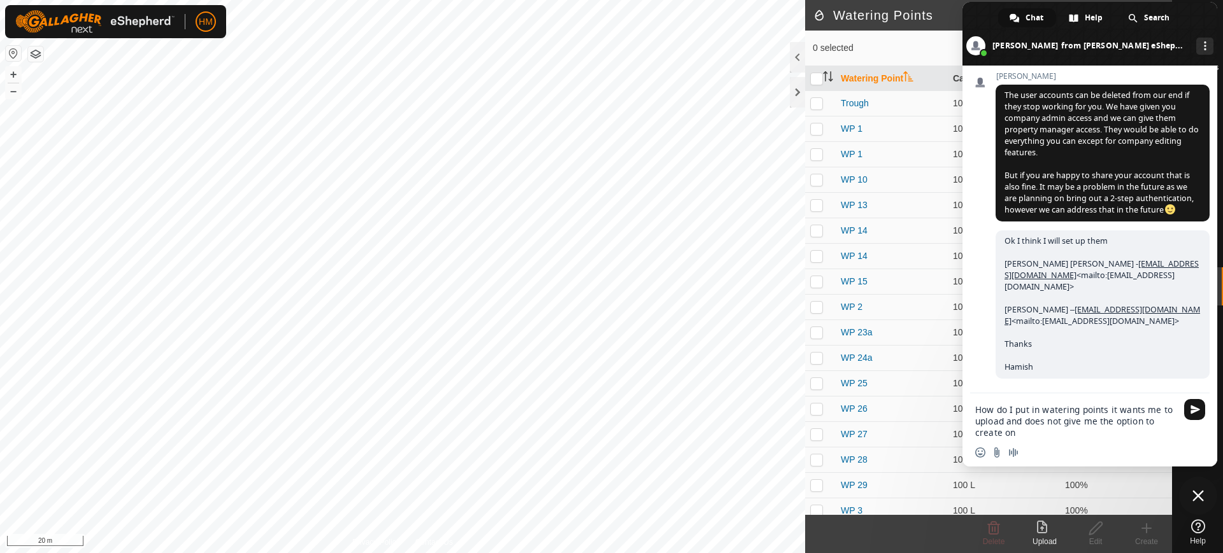
type textarea "How do I put in watering points it wants me to upload and does not give me the …"
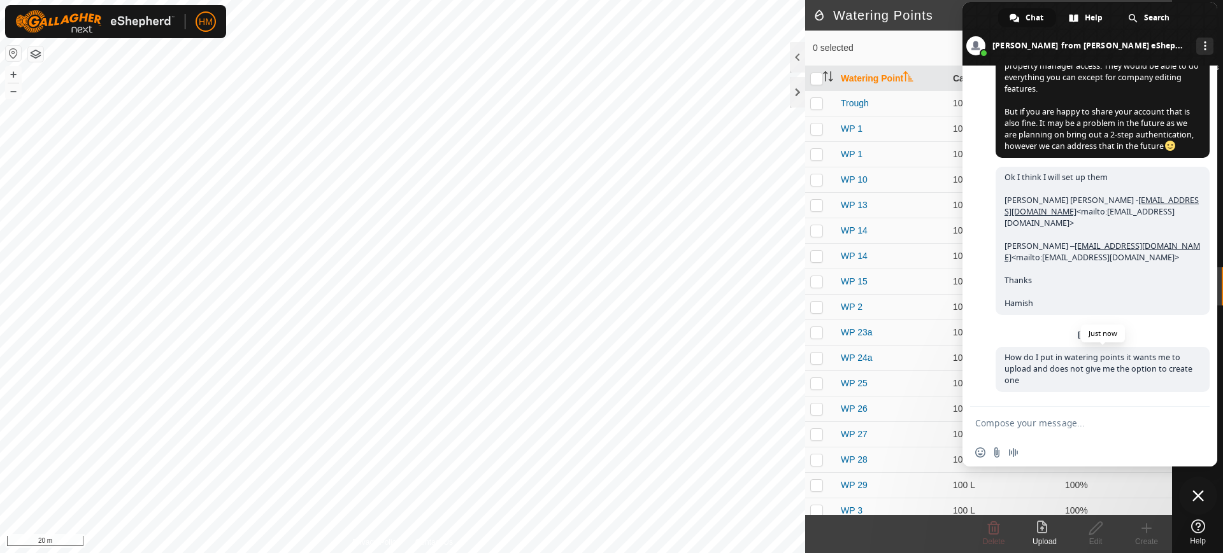
scroll to position [2830, 0]
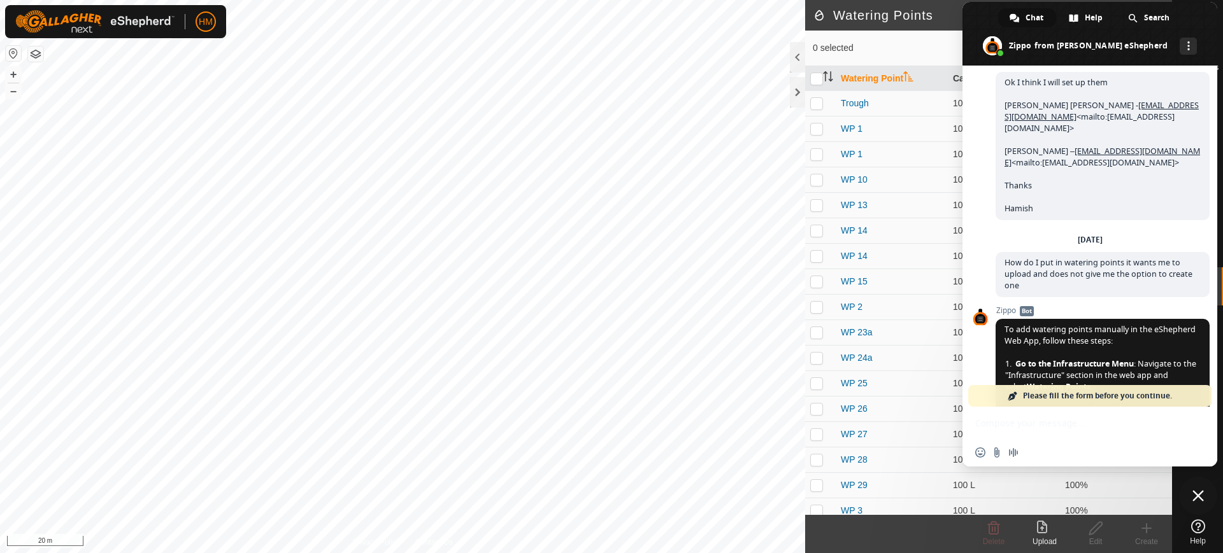
click at [1064, 395] on span "Please fill the form before you continue." at bounding box center [1097, 396] width 149 height 22
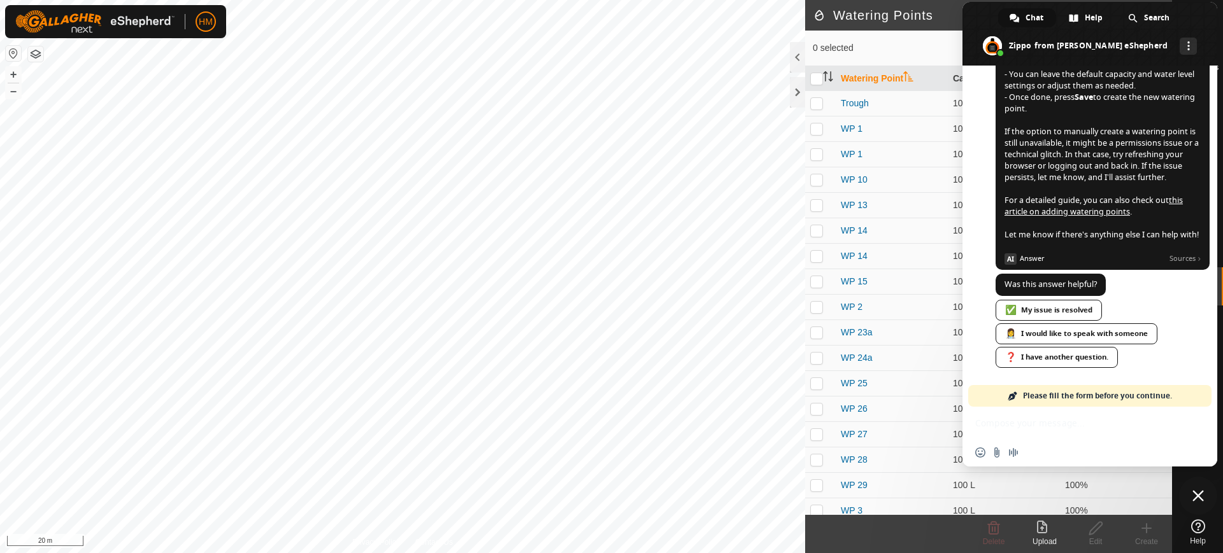
scroll to position [3372, 0]
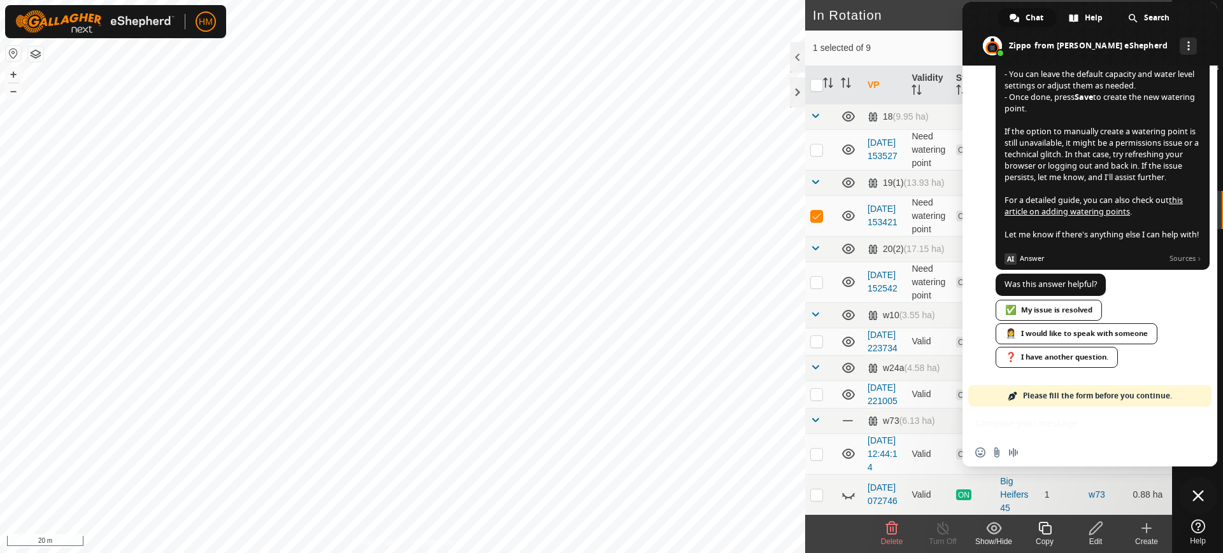
click at [1195, 491] on span "Close chat" at bounding box center [1197, 495] width 11 height 11
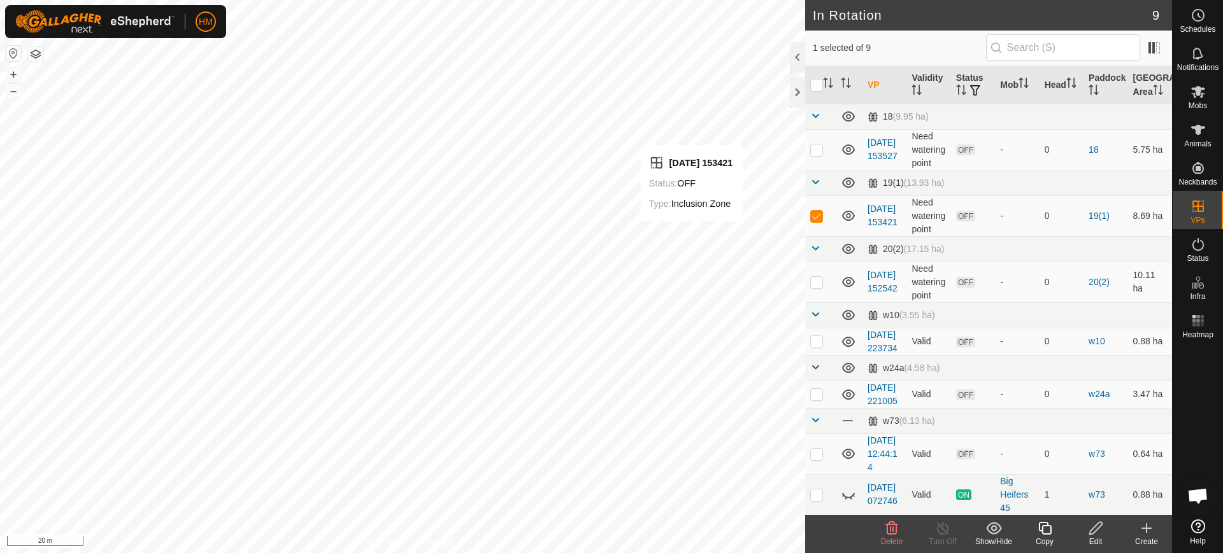
checkbox input "false"
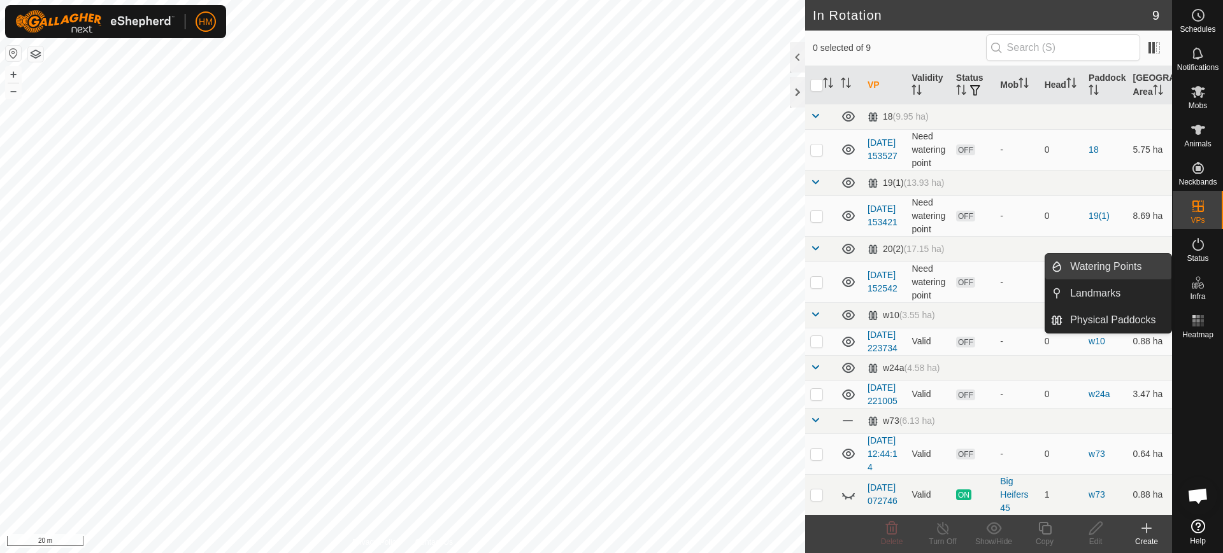
click at [1104, 264] on link "Watering Points" at bounding box center [1116, 266] width 109 height 25
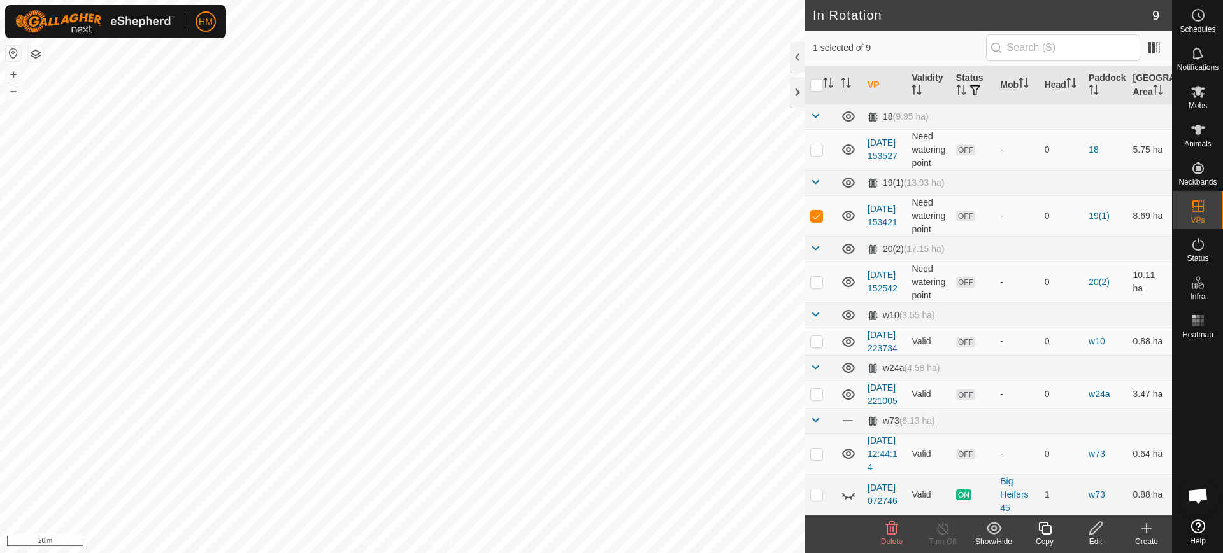
checkbox input "false"
checkbox input "true"
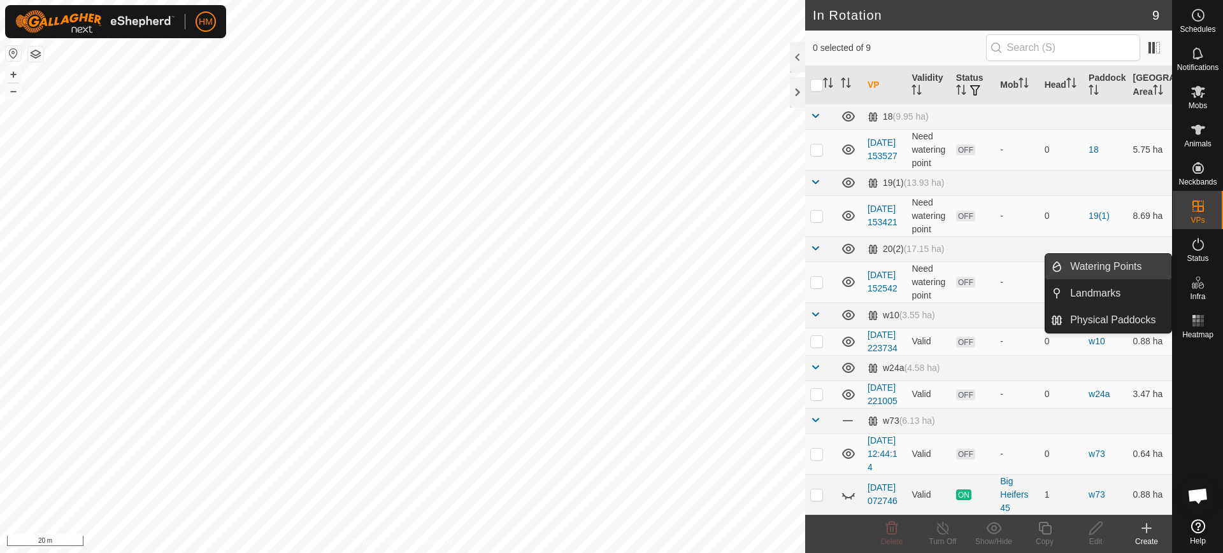
scroll to position [3372, 0]
click at [1135, 259] on link "Watering Points" at bounding box center [1116, 266] width 109 height 25
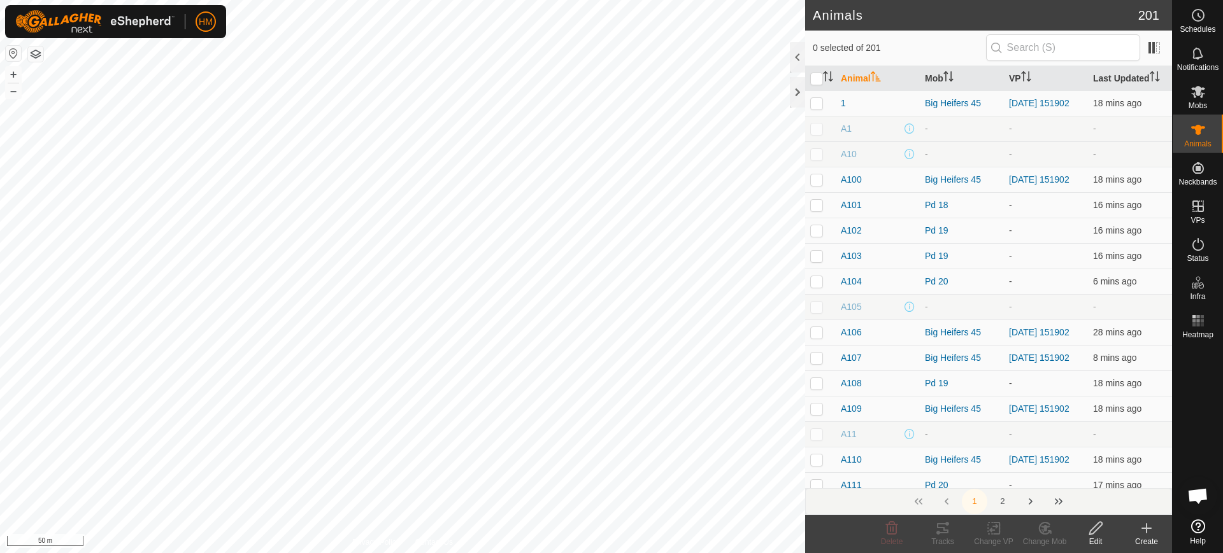
scroll to position [3372, 0]
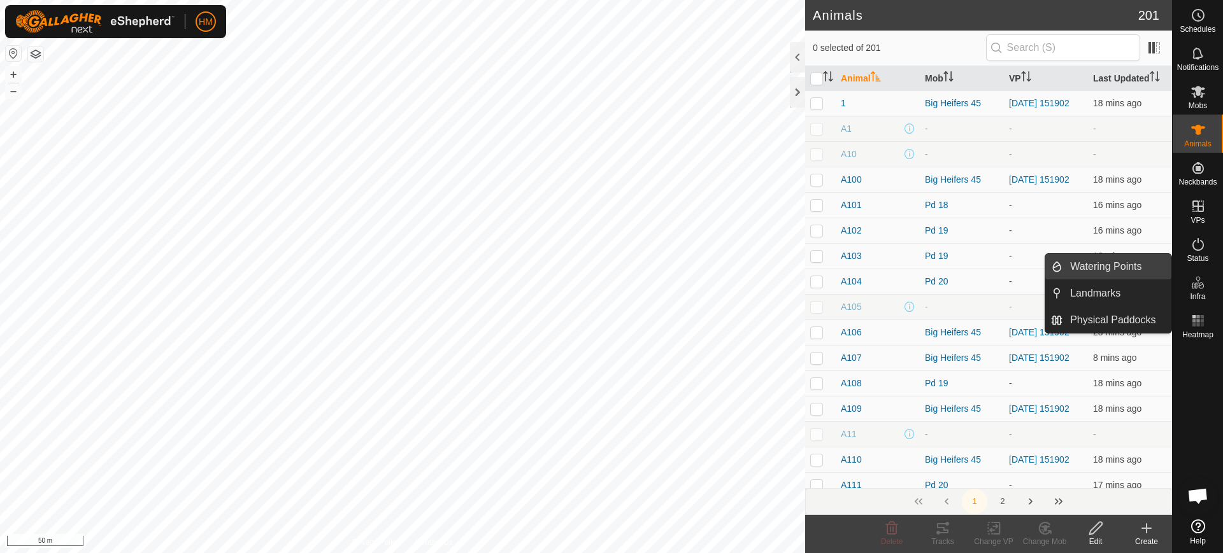
click at [1106, 261] on link "Watering Points" at bounding box center [1116, 266] width 109 height 25
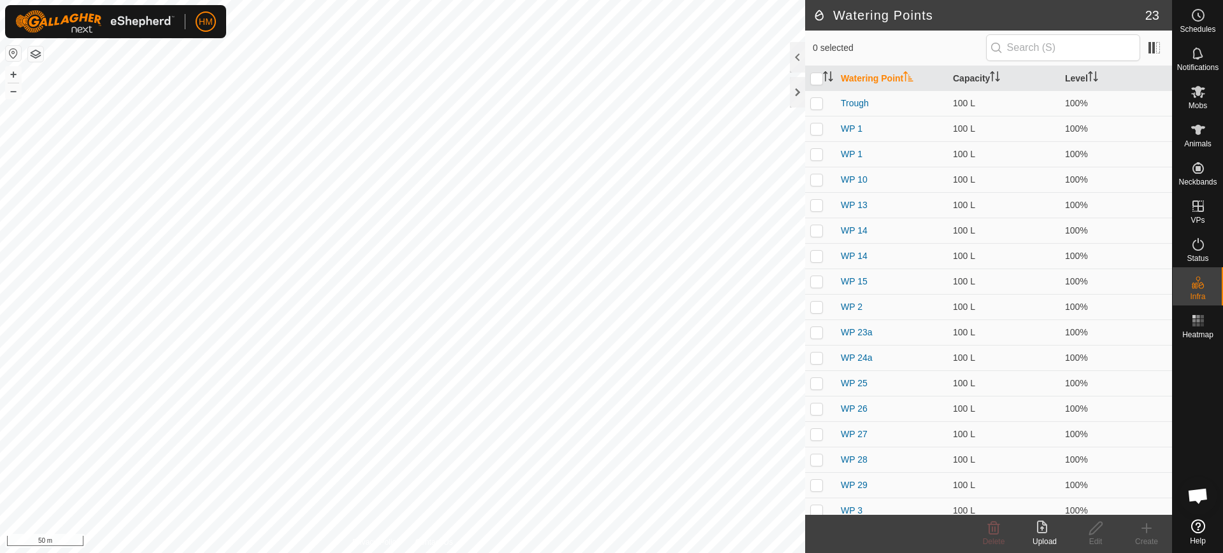
click at [1194, 496] on span "Open chat" at bounding box center [1197, 498] width 21 height 18
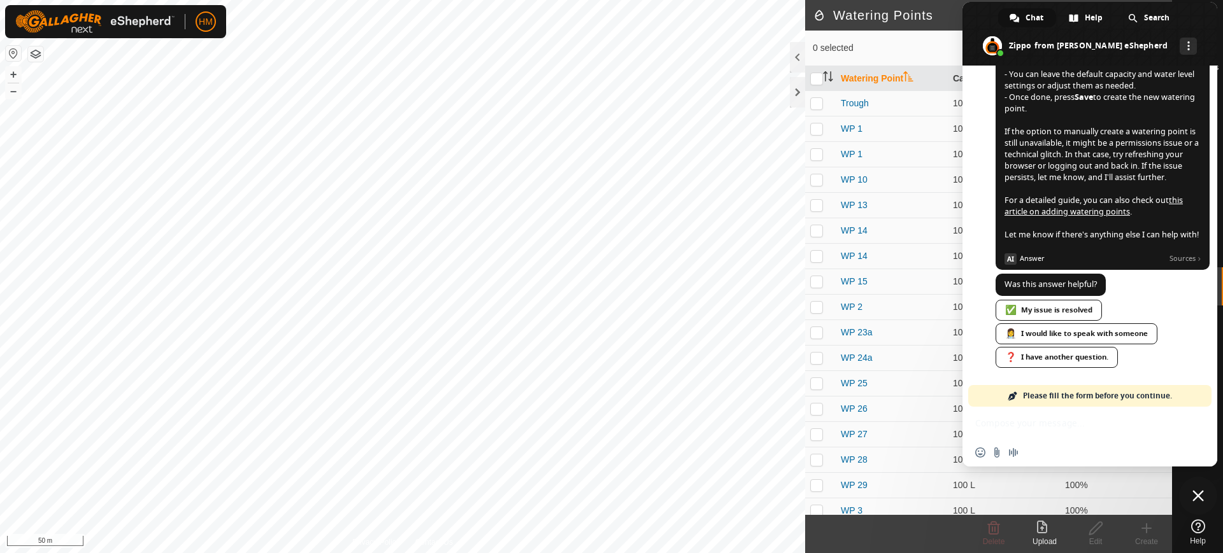
click at [1033, 388] on span "Please fill the form before you continue." at bounding box center [1097, 396] width 149 height 22
click at [1033, 394] on span "Please fill the form before you continue." at bounding box center [1097, 396] width 149 height 22
click at [1036, 357] on div "❓ I have another question." at bounding box center [1056, 357] width 122 height 21
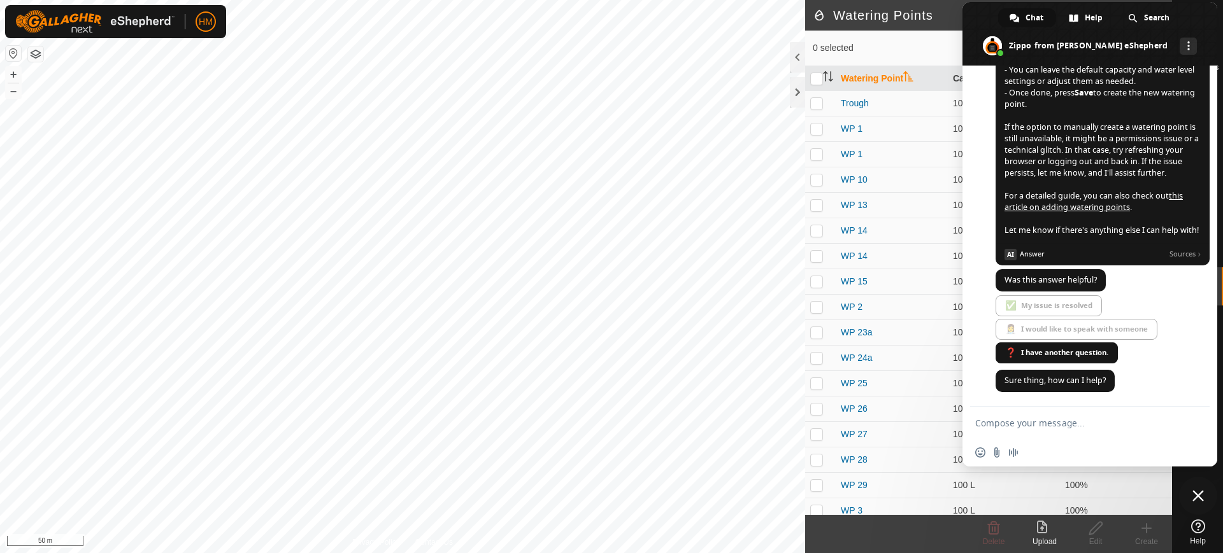
scroll to position [3376, 0]
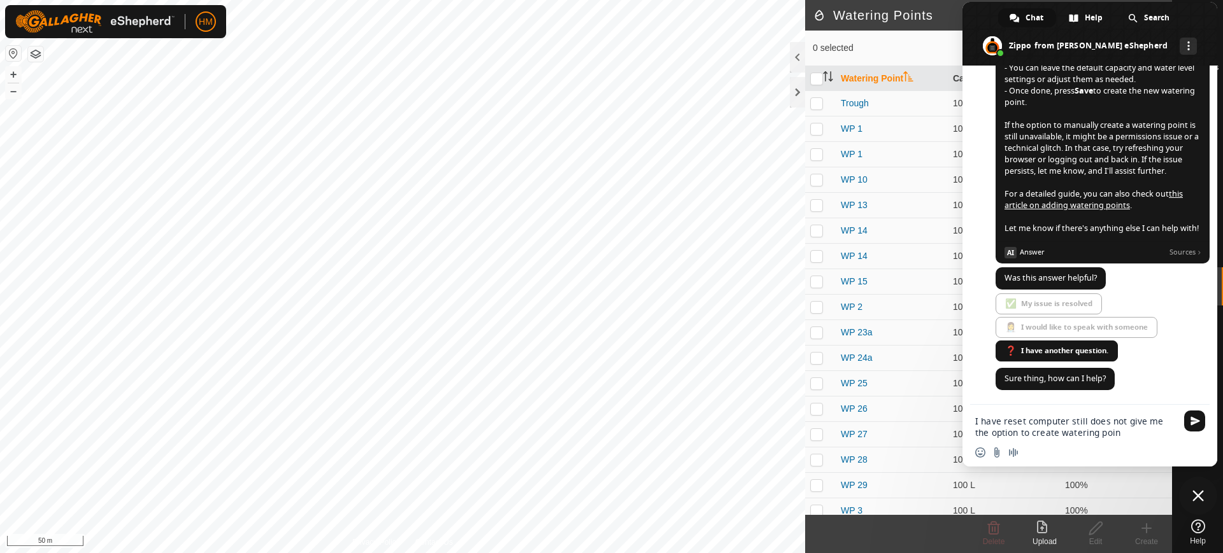
type textarea "I have reset computer still does not give me the option to create watering point"
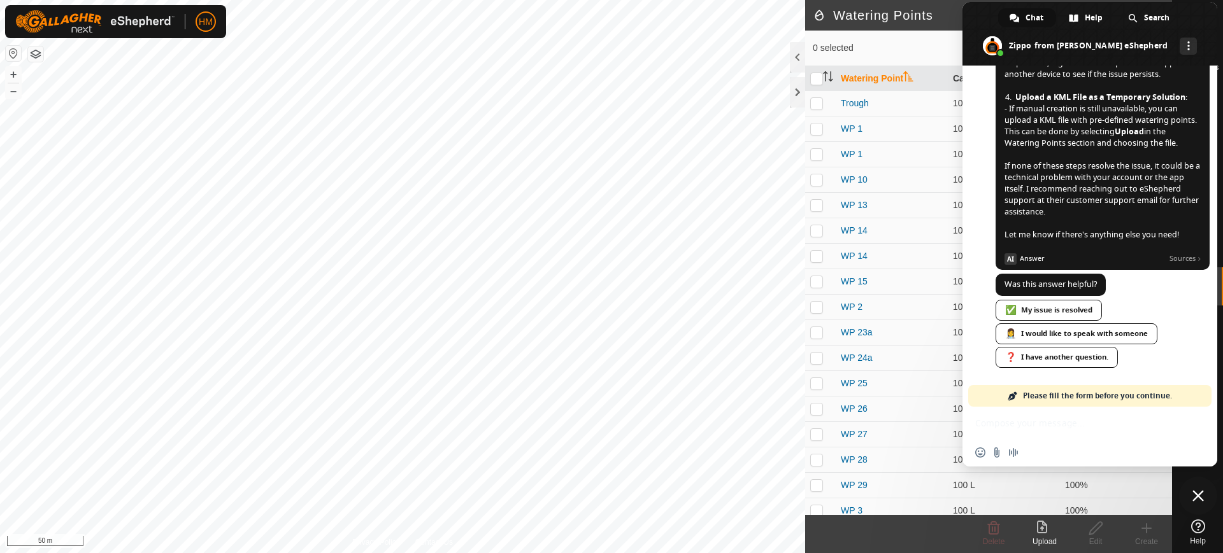
scroll to position [4010, 0]
click at [1108, 331] on div "👩‍⚕️ I would like to speak with someone" at bounding box center [1076, 334] width 162 height 21
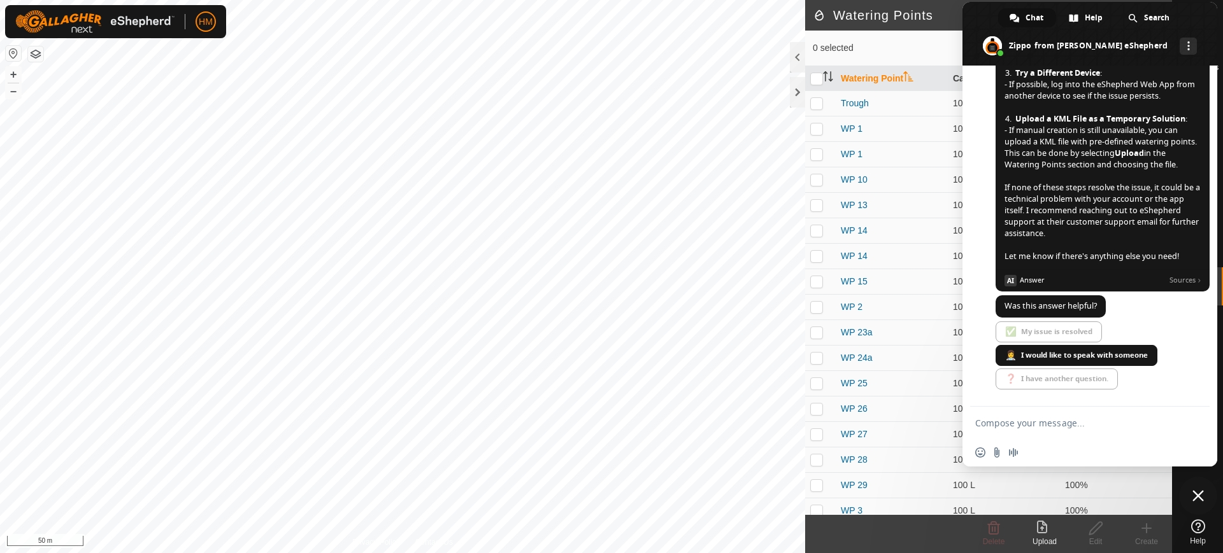
scroll to position [4014, 0]
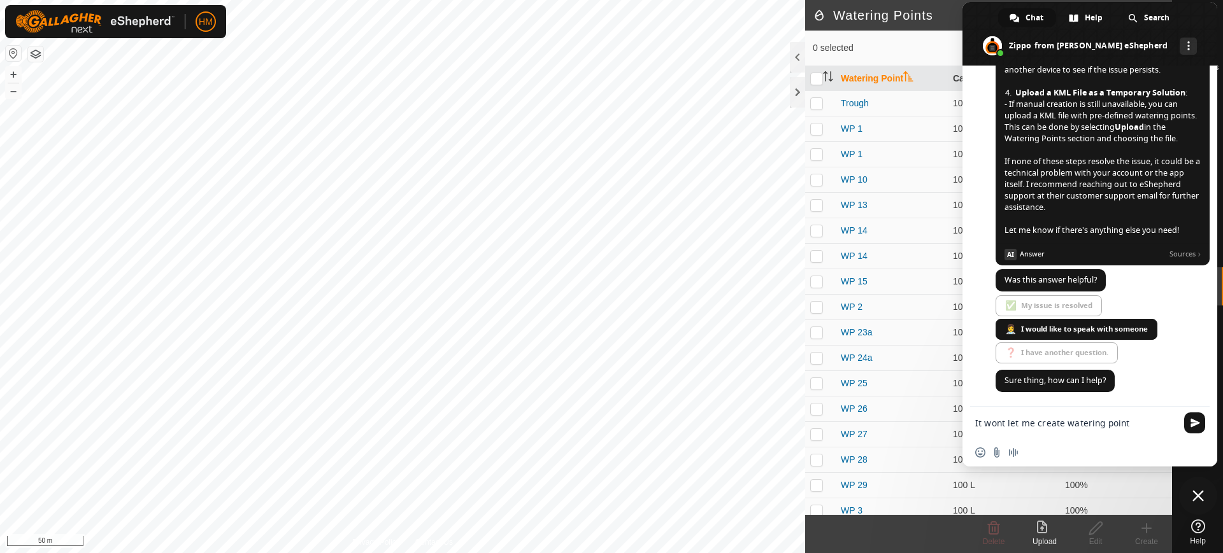
type textarea "It wont let me create watering points"
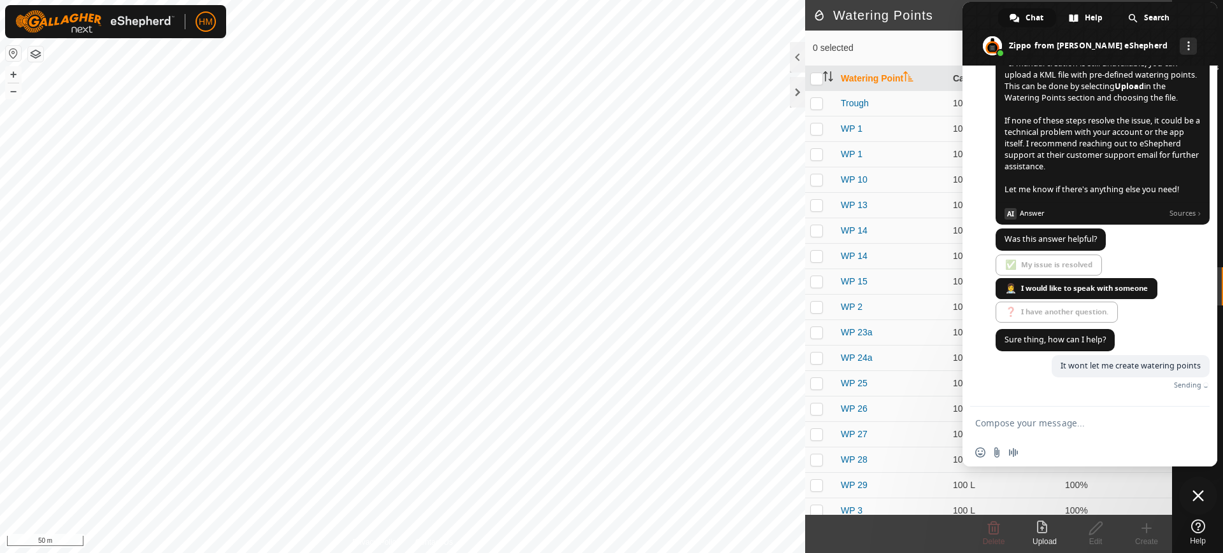
scroll to position [4046, 0]
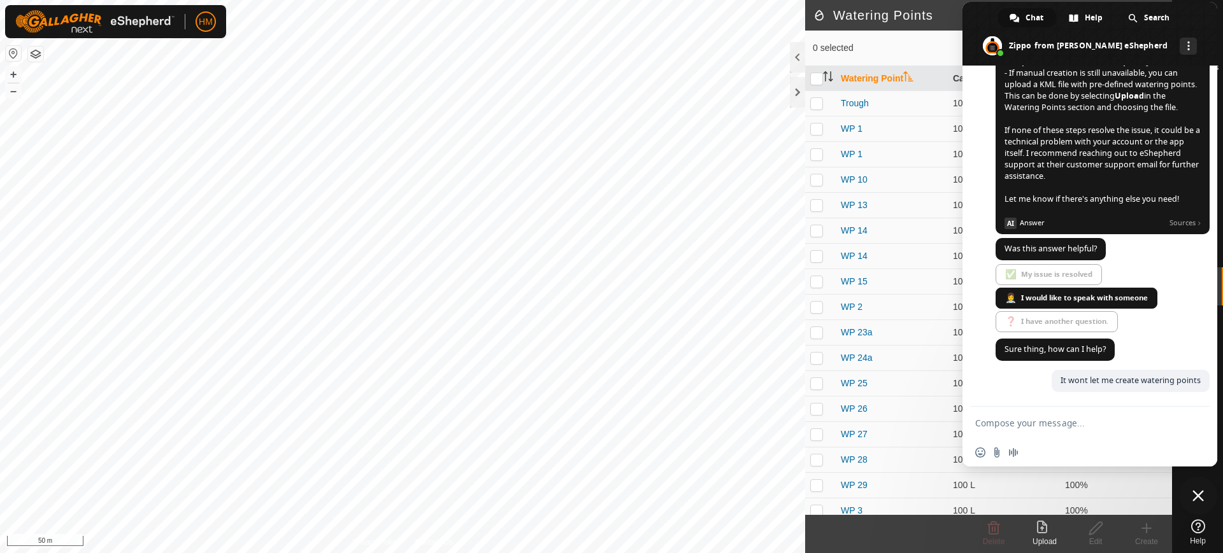
click at [1004, 428] on textarea "Compose your message..." at bounding box center [1075, 423] width 201 height 11
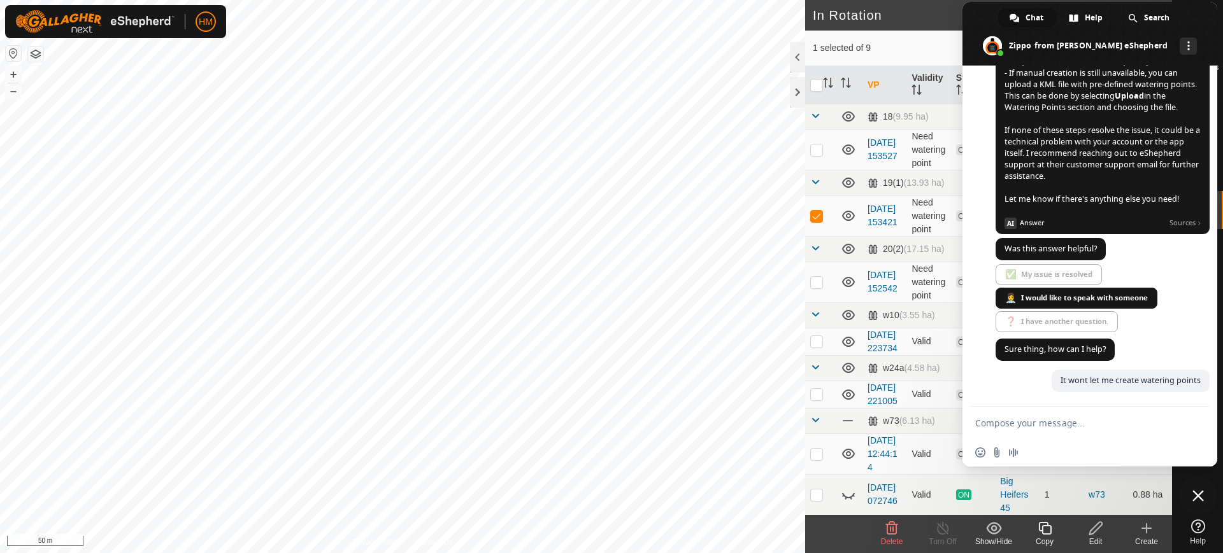
click at [1195, 495] on span "Close chat" at bounding box center [1197, 495] width 11 height 11
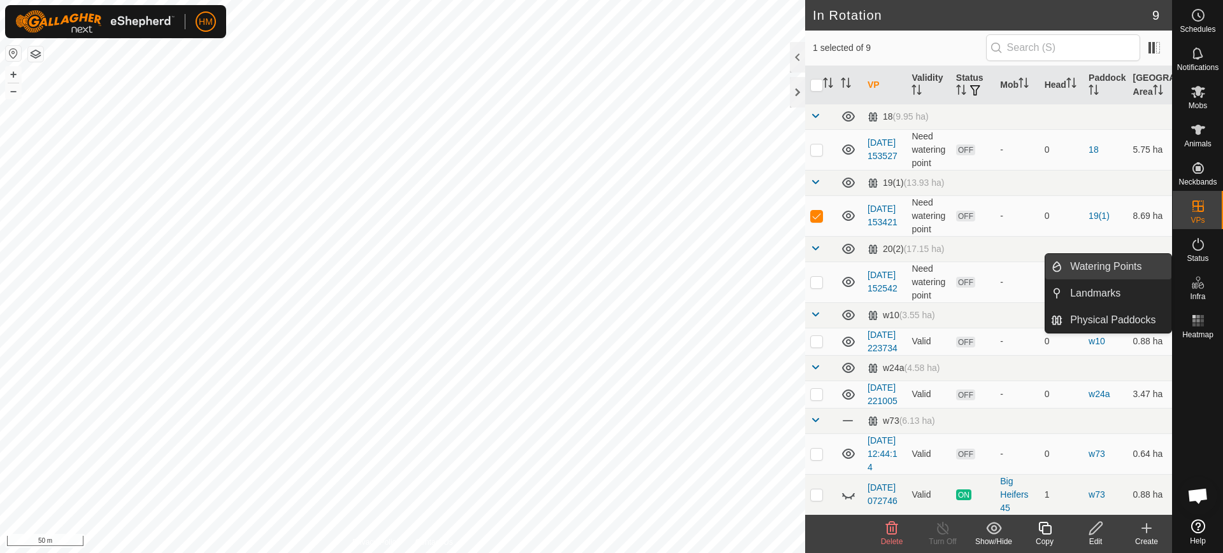
click at [1090, 266] on link "Watering Points" at bounding box center [1116, 266] width 109 height 25
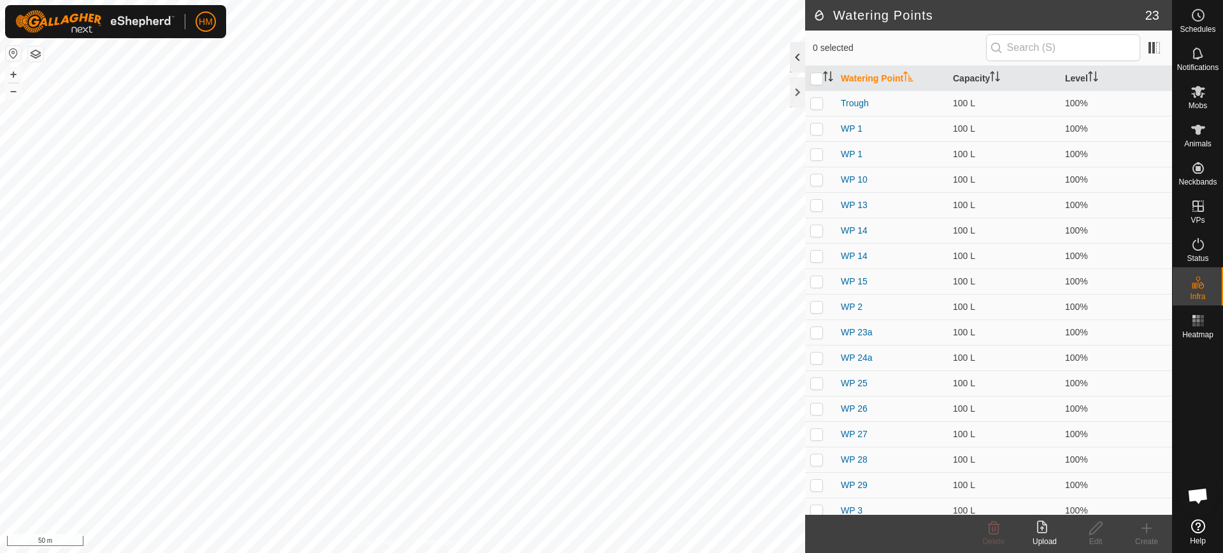
click at [797, 50] on div at bounding box center [797, 57] width 15 height 31
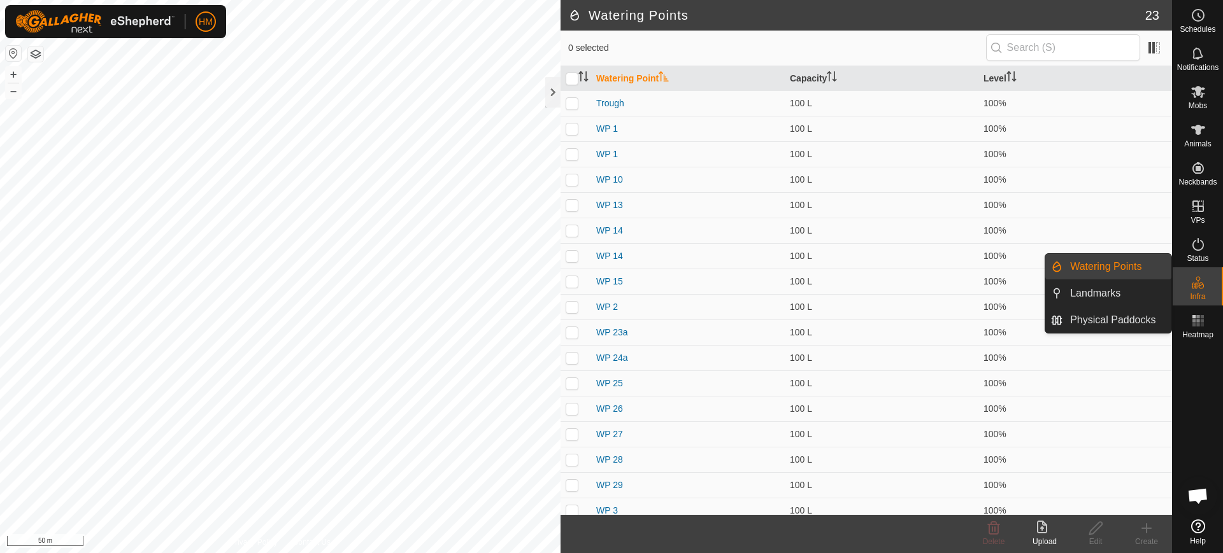
click at [1095, 266] on link "Watering Points" at bounding box center [1116, 266] width 109 height 25
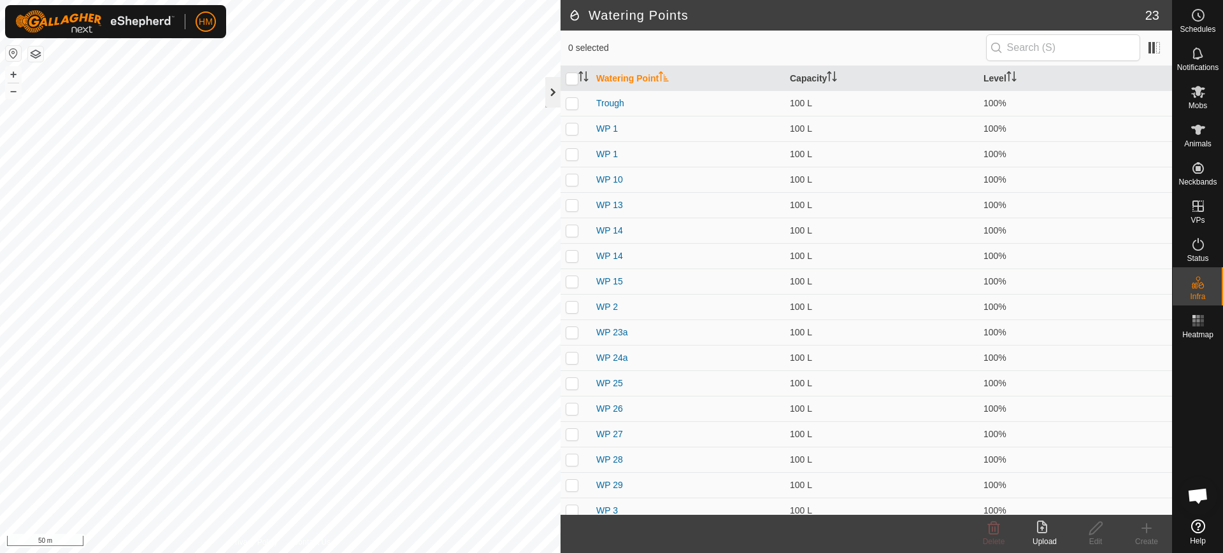
click at [554, 92] on div at bounding box center [552, 92] width 15 height 31
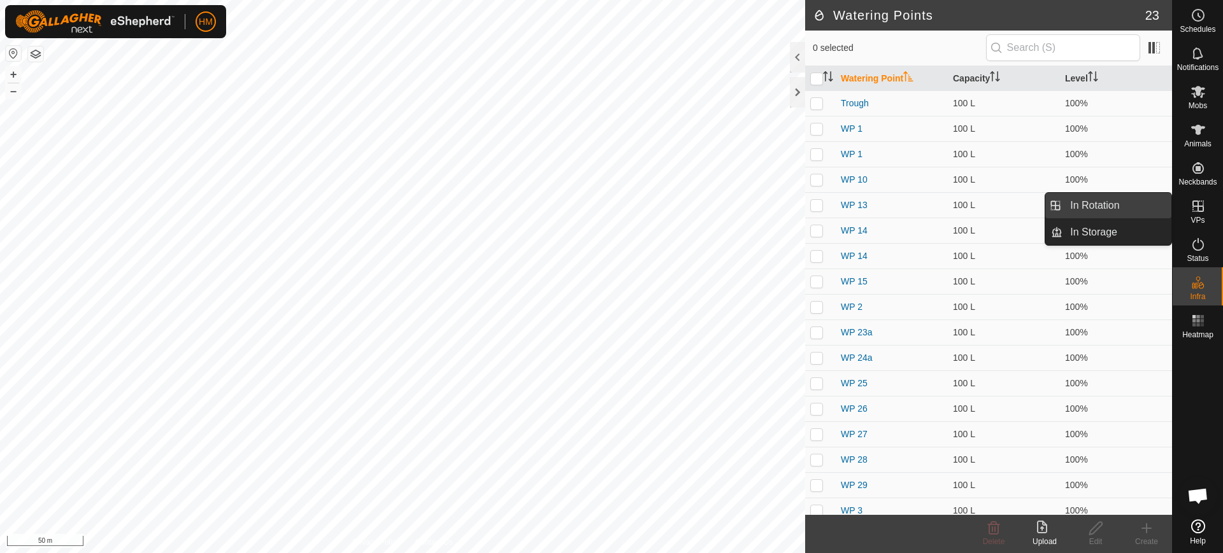
click at [1106, 208] on link "In Rotation" at bounding box center [1116, 205] width 109 height 25
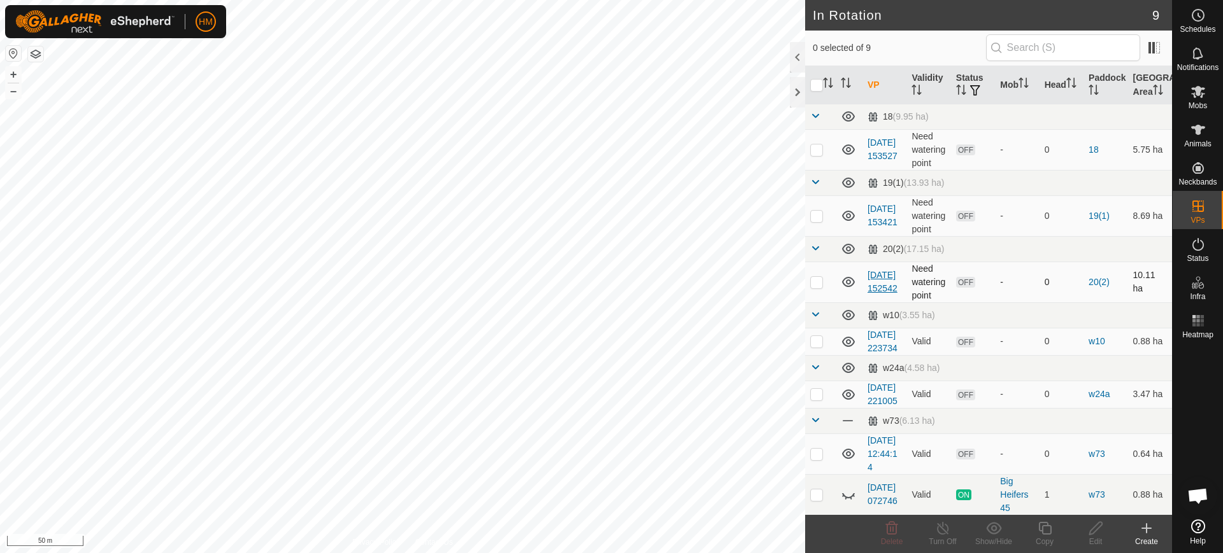
click at [880, 294] on link "[DATE] 152542" at bounding box center [882, 282] width 30 height 24
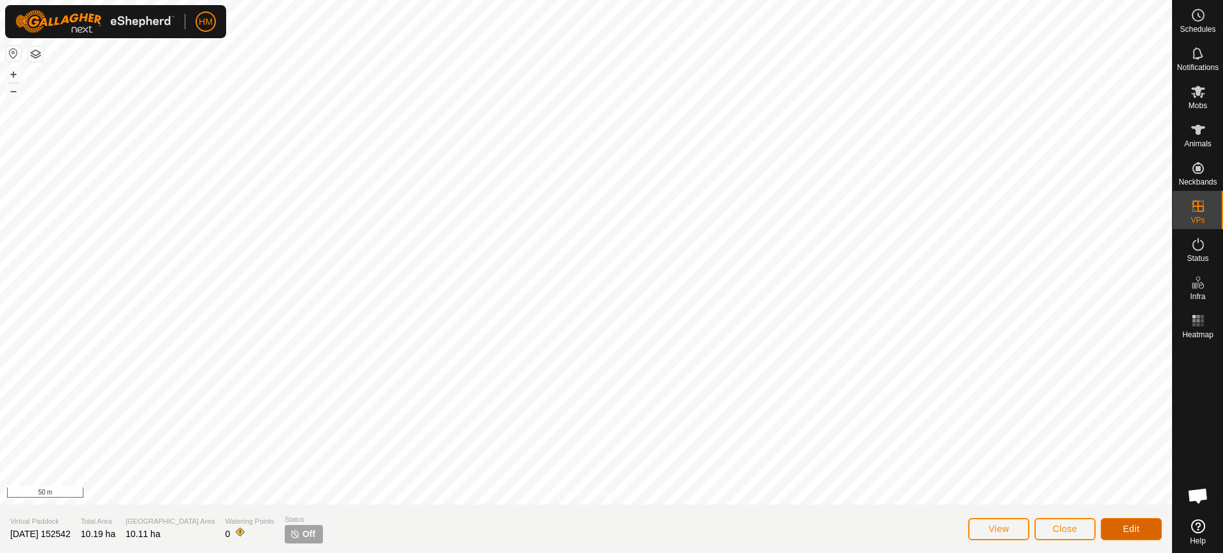
click at [1125, 529] on span "Edit" at bounding box center [1131, 529] width 17 height 10
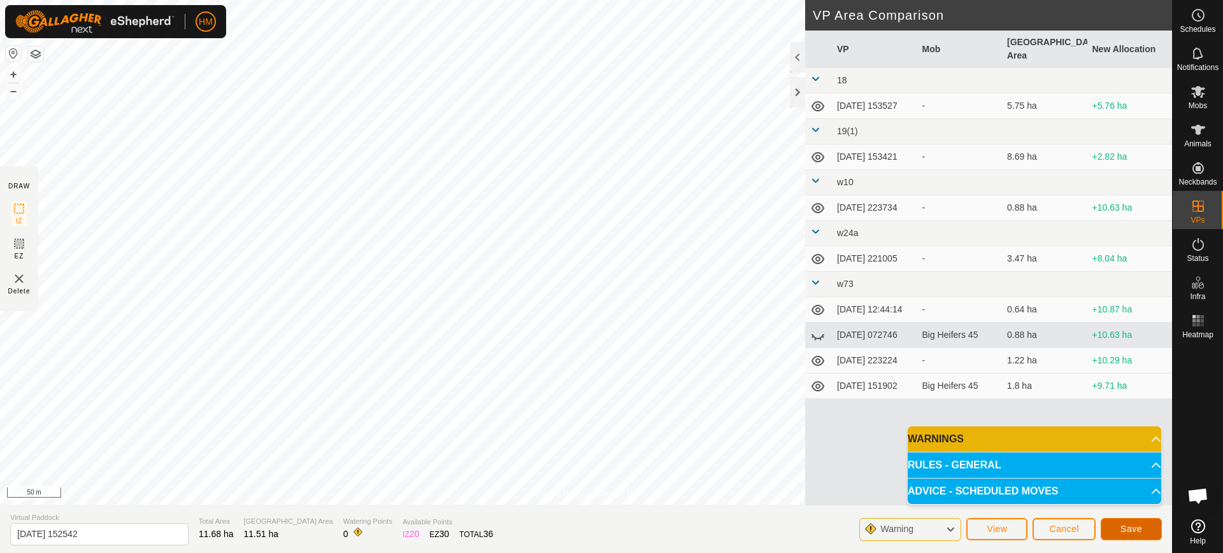
click at [1127, 529] on span "Save" at bounding box center [1131, 529] width 22 height 10
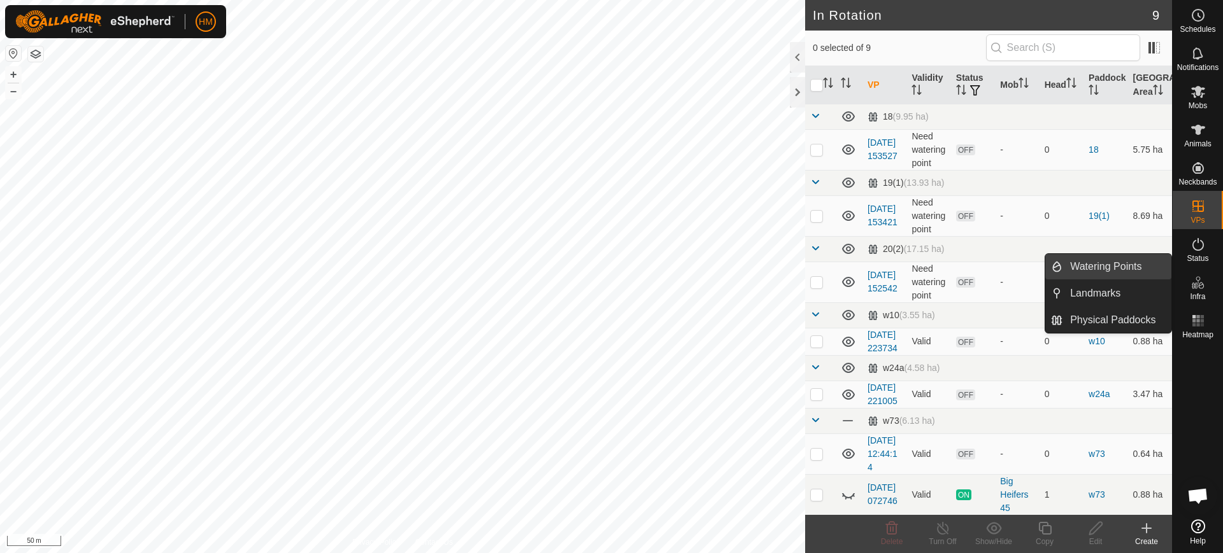
click at [1122, 264] on link "Watering Points" at bounding box center [1116, 266] width 109 height 25
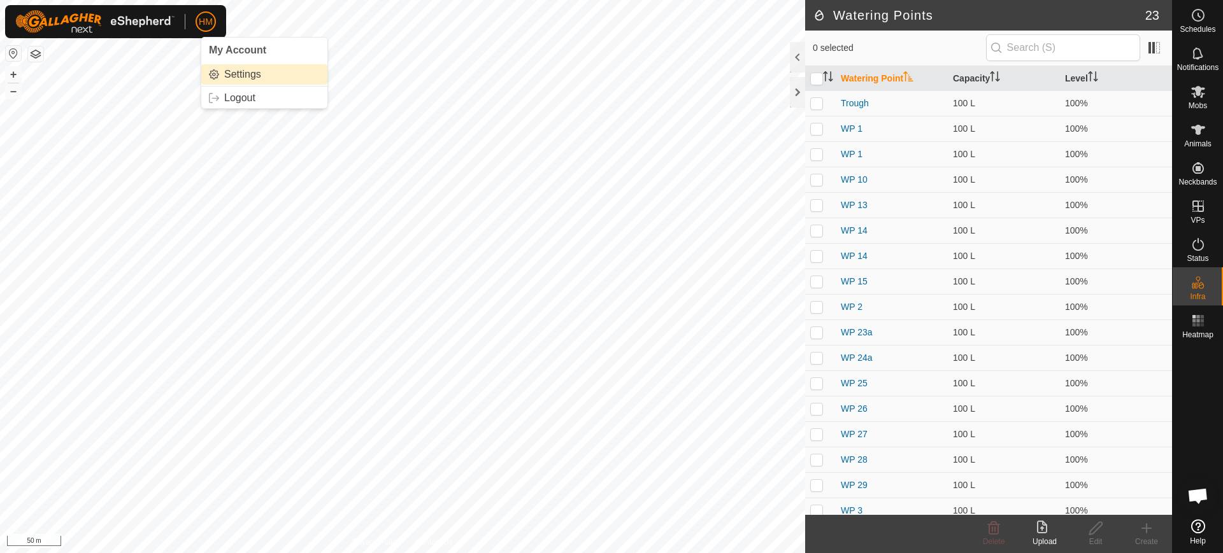
click at [239, 74] on link "Settings" at bounding box center [264, 74] width 126 height 20
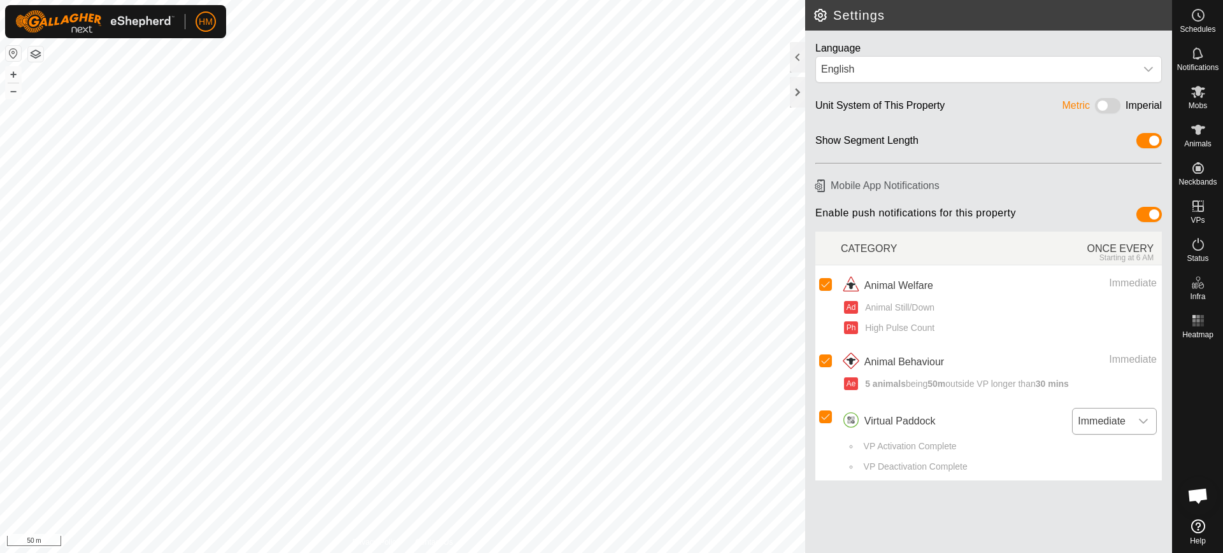
click at [1143, 422] on icon "dropdown trigger" at bounding box center [1143, 421] width 9 height 5
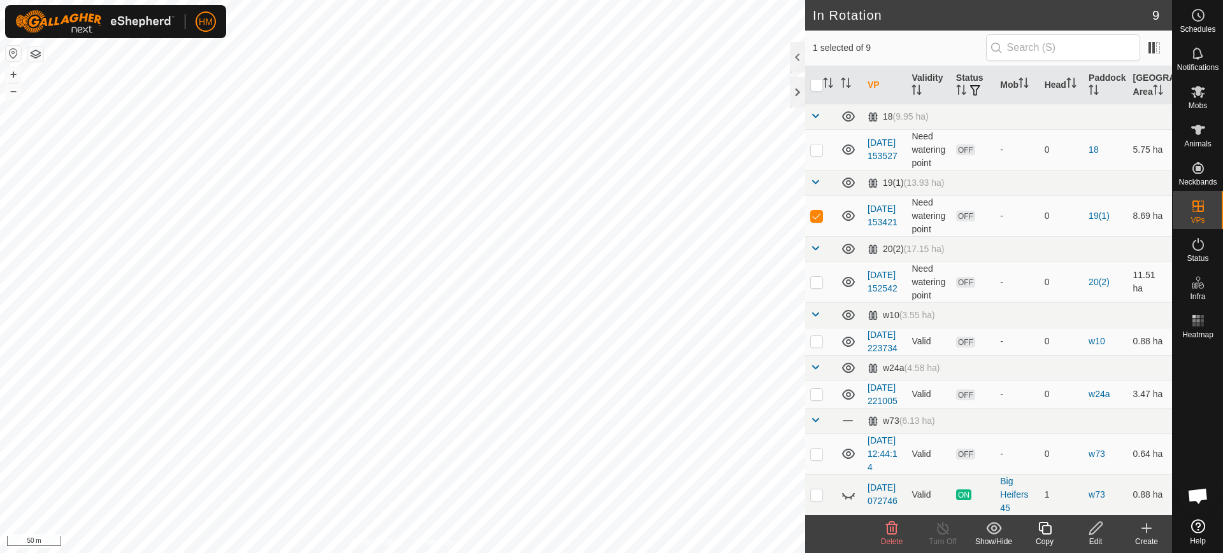
checkbox input "false"
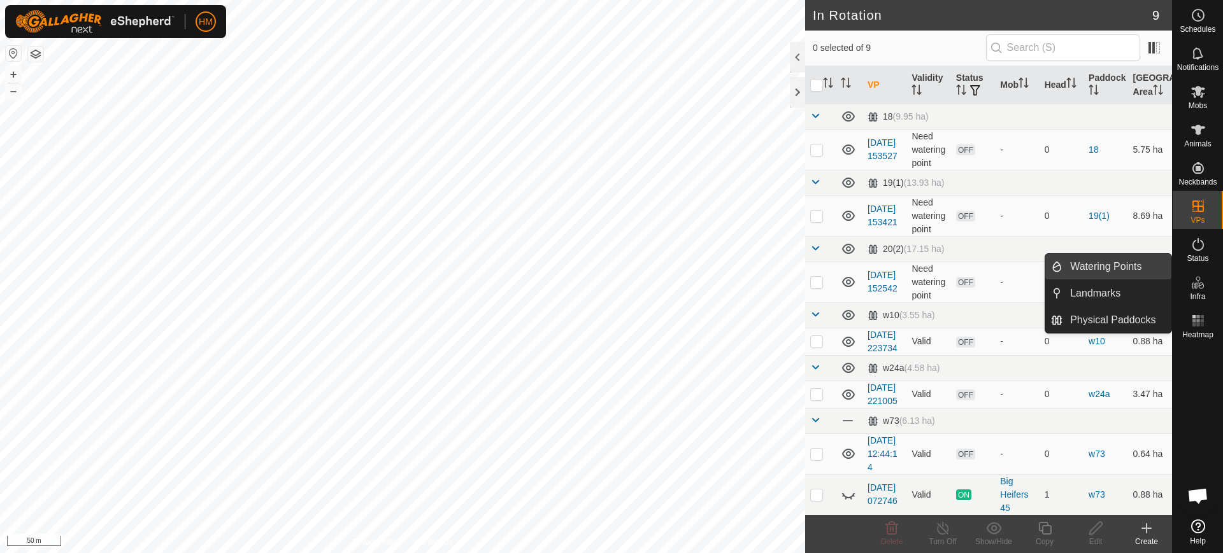
click at [1122, 267] on link "Watering Points" at bounding box center [1116, 266] width 109 height 25
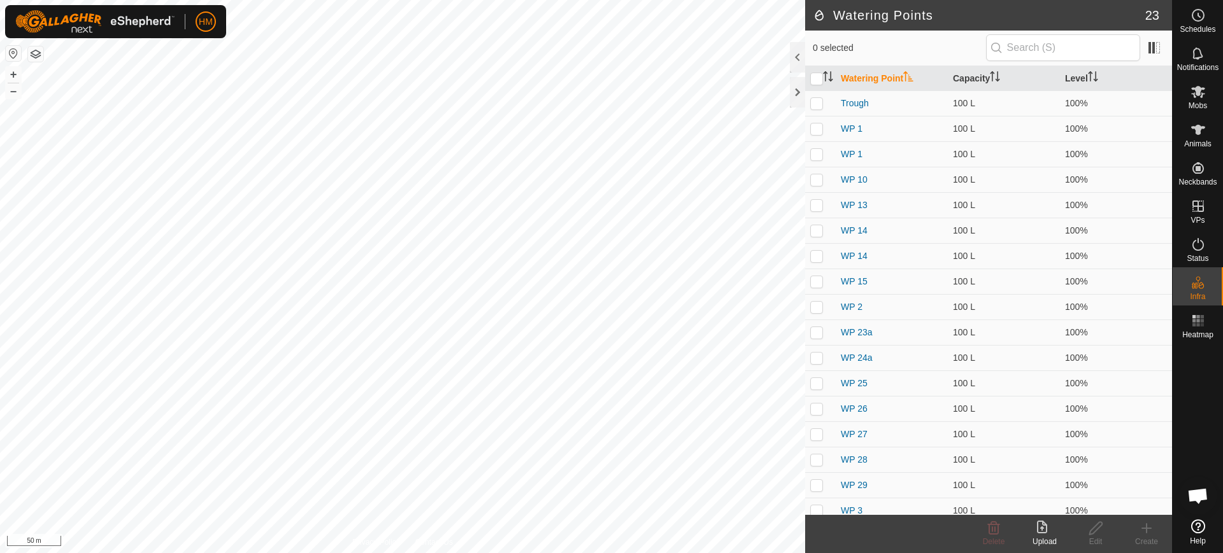
click at [1045, 531] on icon at bounding box center [1044, 528] width 15 height 15
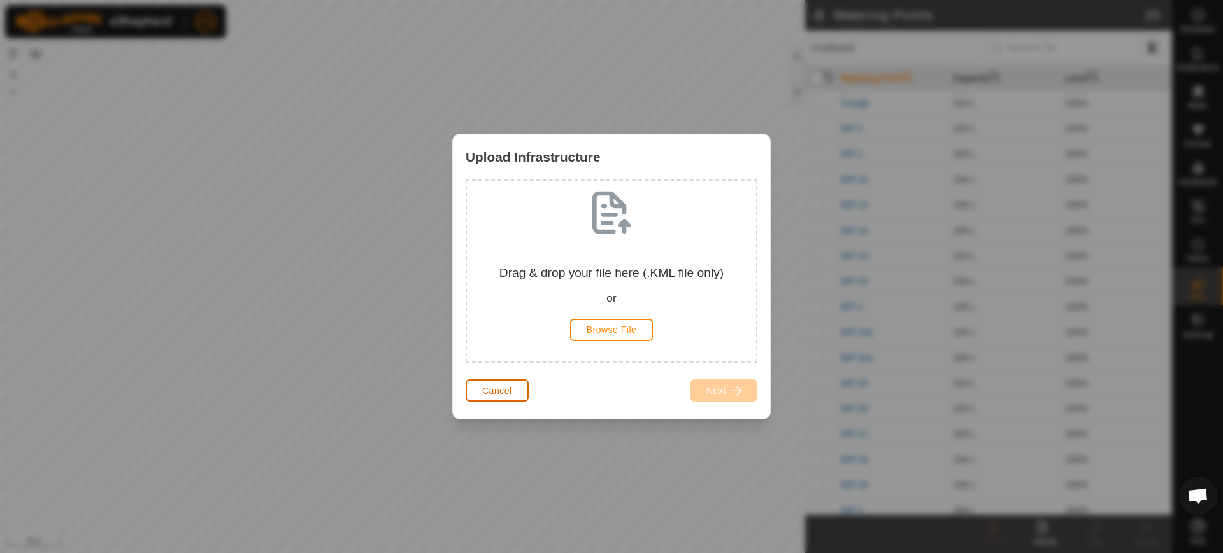
click at [497, 399] on button "Cancel" at bounding box center [497, 391] width 63 height 22
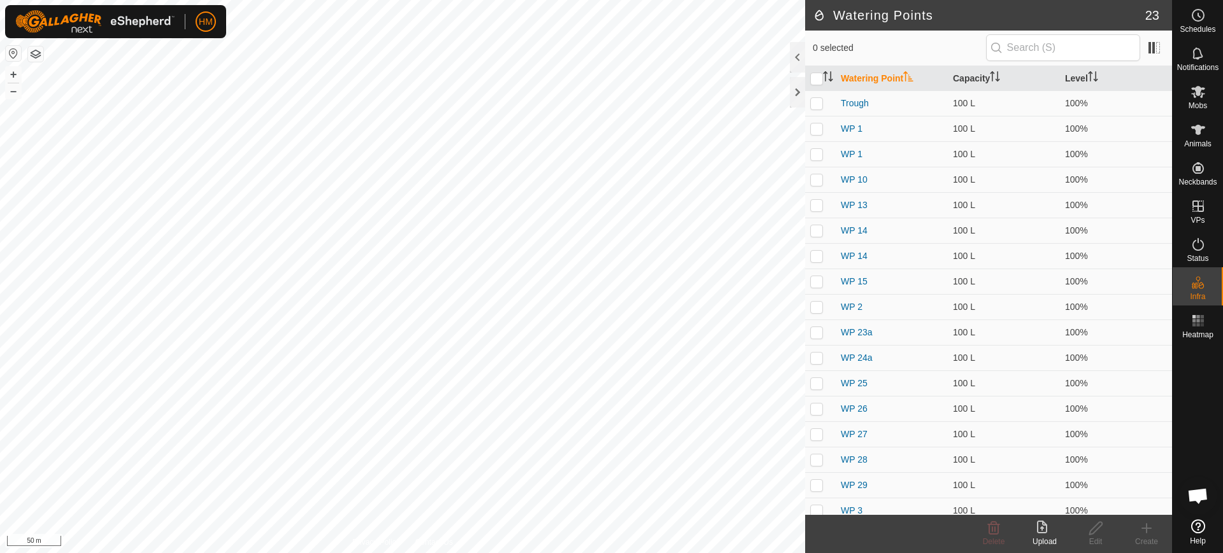
click at [1196, 522] on icon at bounding box center [1198, 527] width 14 height 14
click at [1206, 90] on es-mob-svg-icon at bounding box center [1198, 92] width 23 height 20
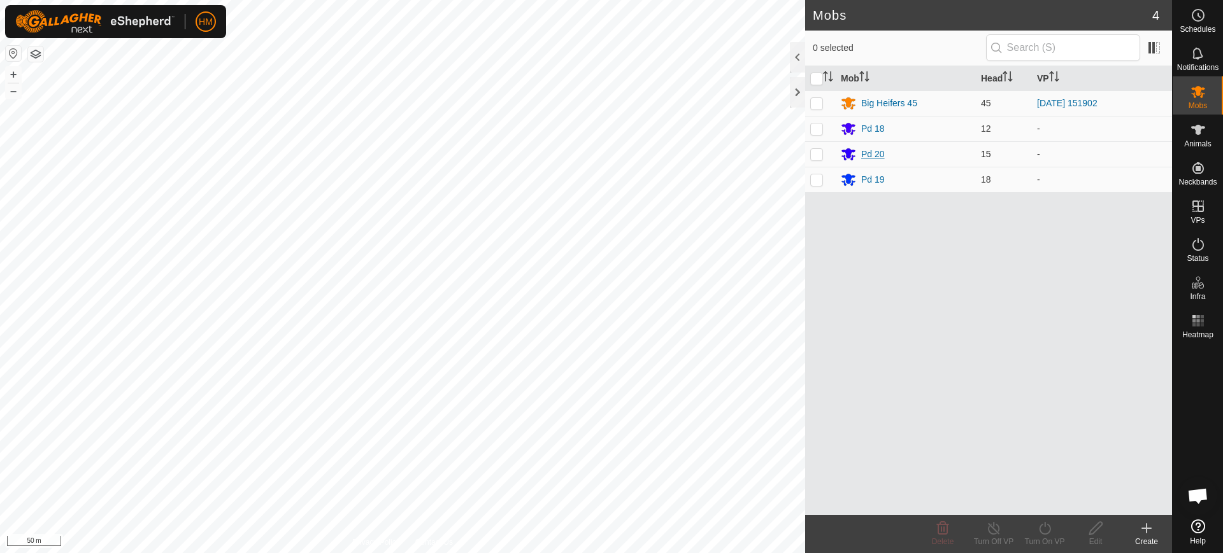
click at [874, 155] on div "Pd 20" at bounding box center [873, 154] width 24 height 13
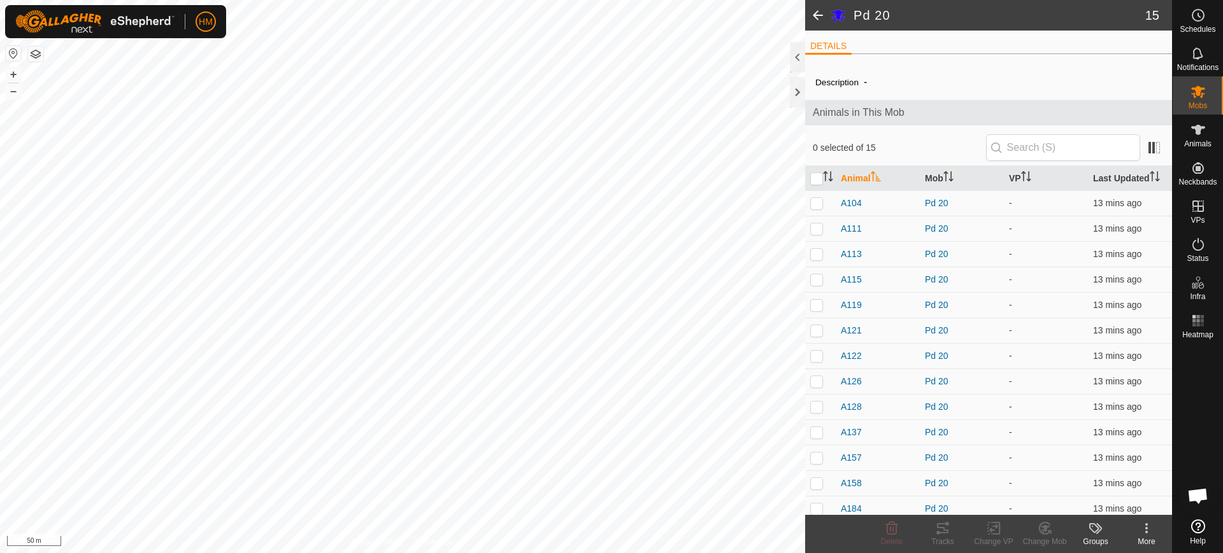
scroll to position [58, 0]
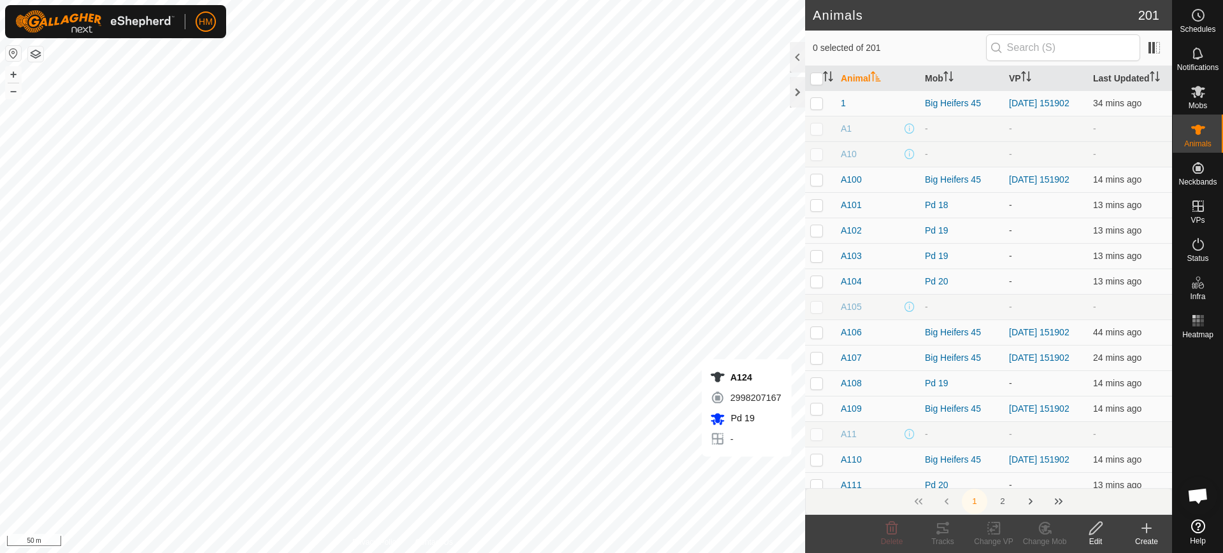
checkbox input "true"
click at [946, 538] on div "Tracks" at bounding box center [942, 541] width 51 height 11
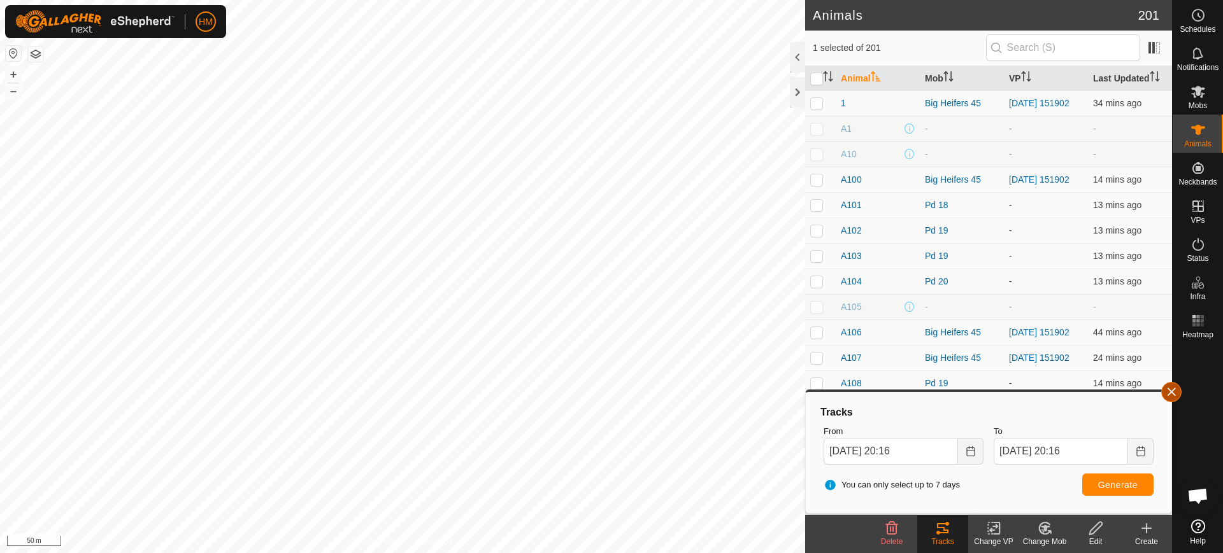
click at [1172, 390] on button "button" at bounding box center [1171, 392] width 20 height 20
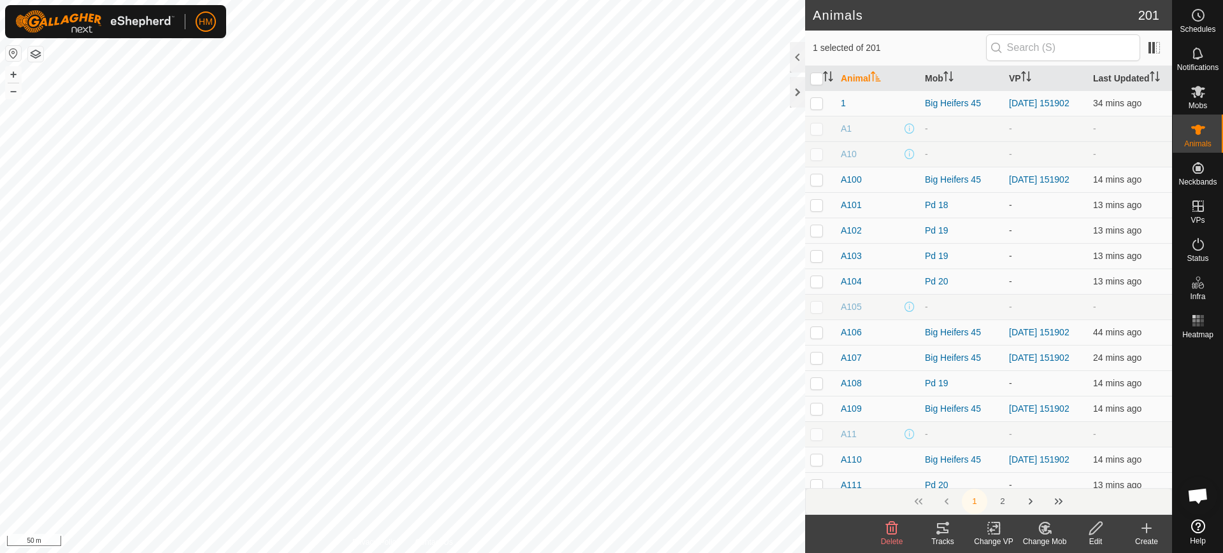
scroll to position [4070, 0]
click at [1195, 496] on span "Open chat" at bounding box center [1197, 498] width 21 height 18
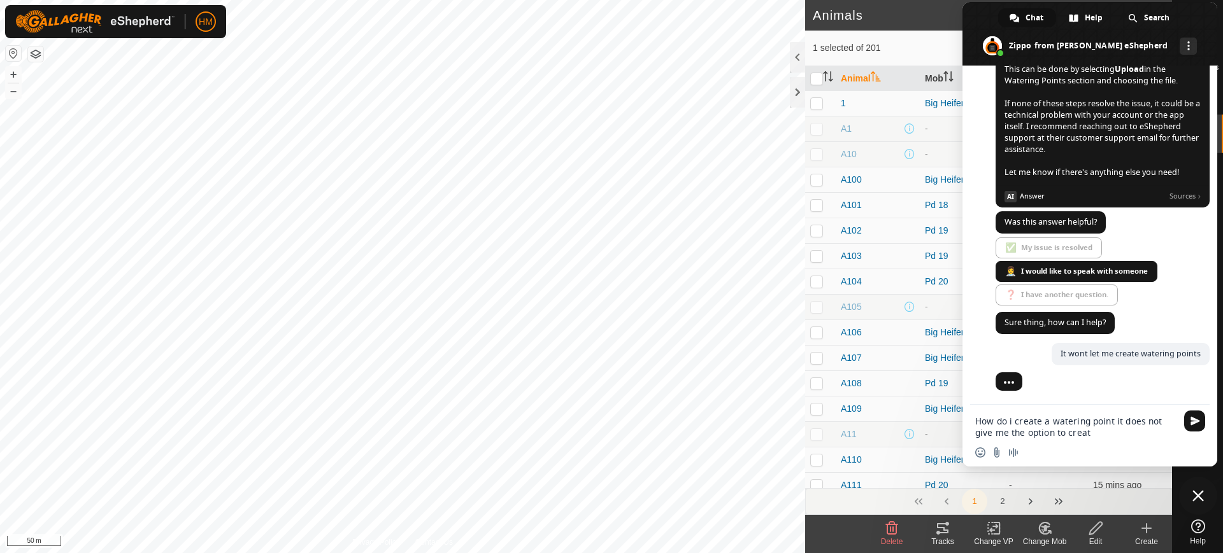
type textarea "How do i create a watering point it does not give me the option to create"
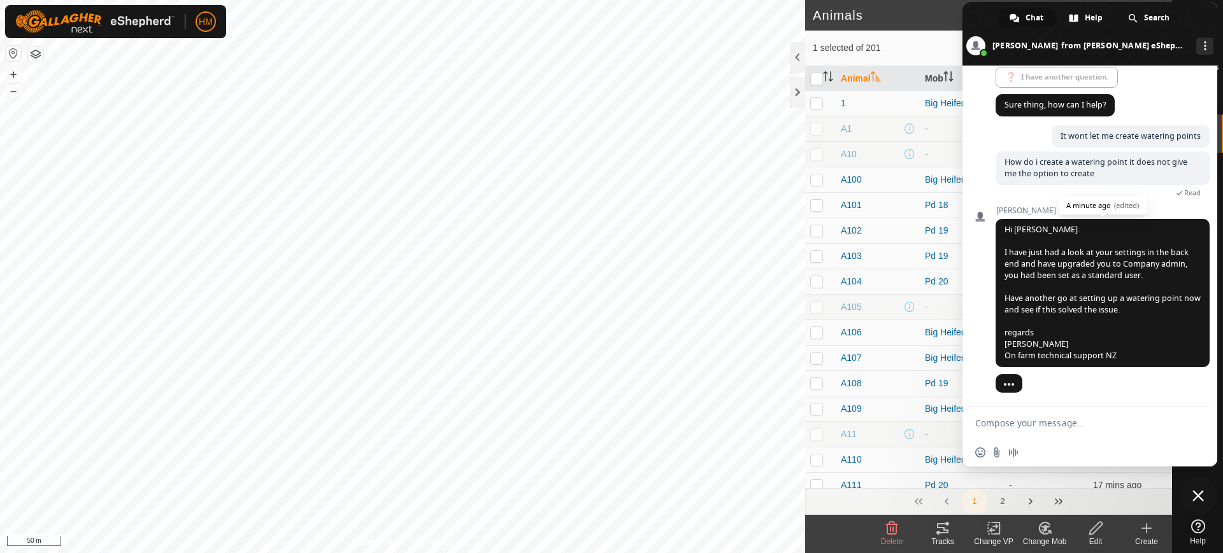
scroll to position [4278, 0]
click at [1203, 497] on span "Close chat" at bounding box center [1197, 495] width 11 height 11
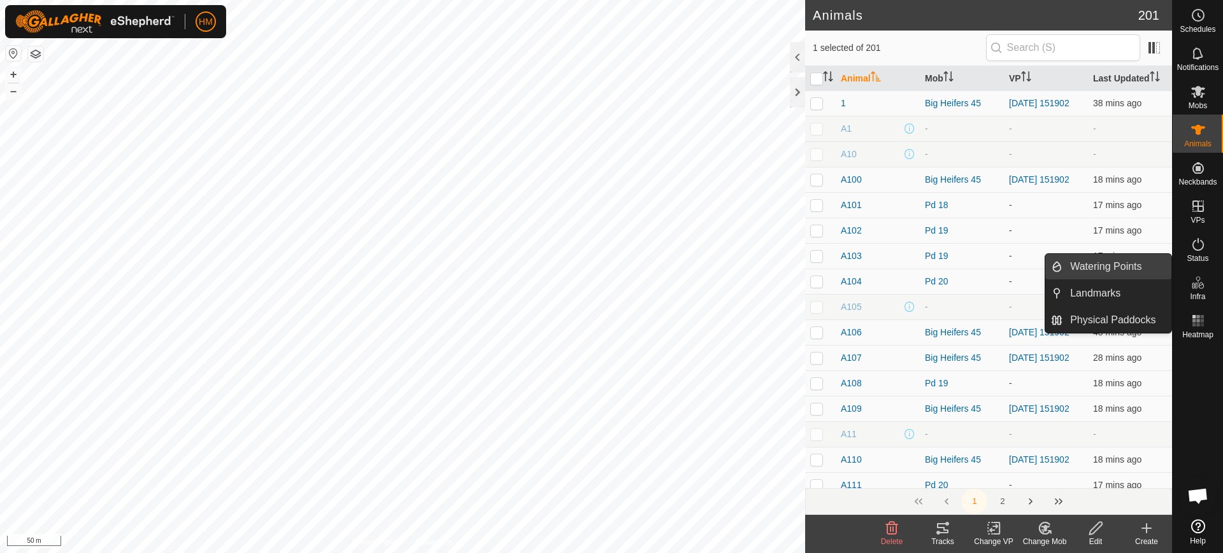
click at [1127, 262] on link "Watering Points" at bounding box center [1116, 266] width 109 height 25
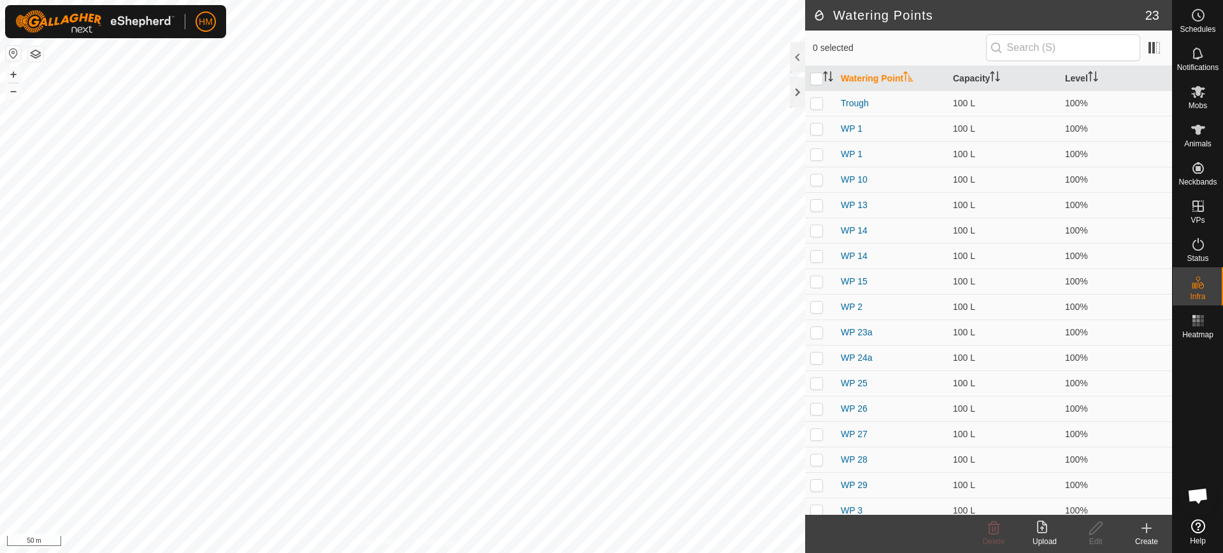
scroll to position [4278, 0]
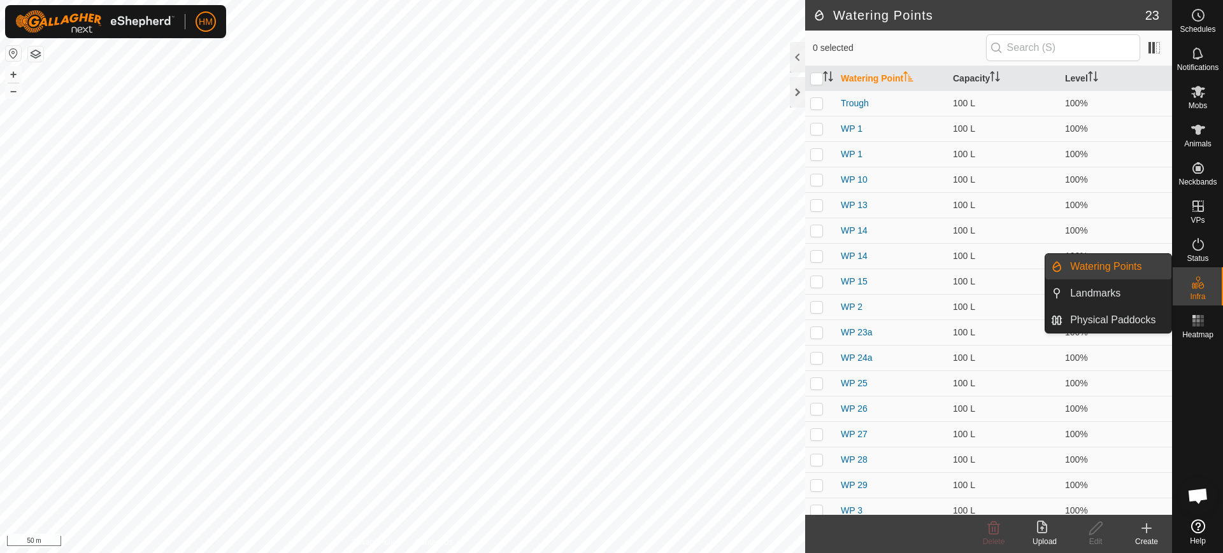
click at [1104, 265] on link "Watering Points" at bounding box center [1116, 266] width 109 height 25
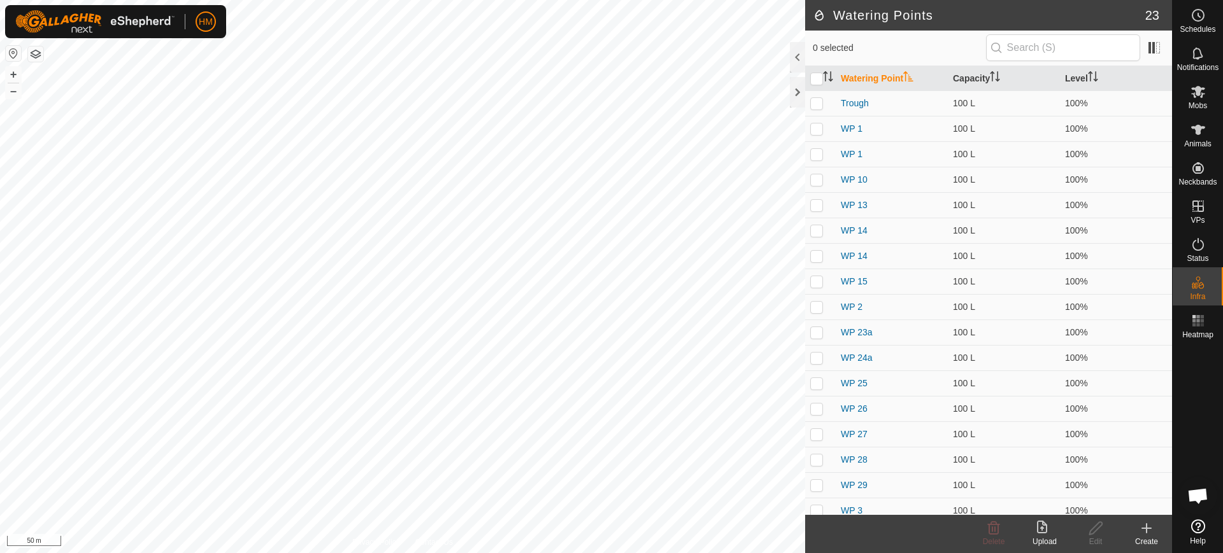
click at [1146, 530] on icon at bounding box center [1146, 528] width 0 height 9
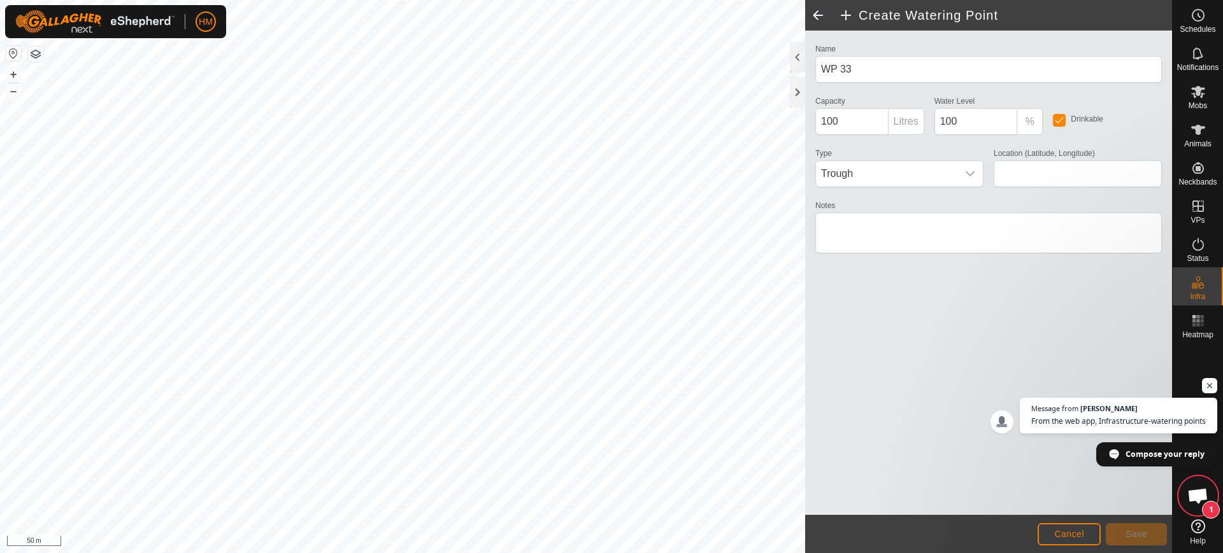
scroll to position [4291, 0]
click at [1202, 494] on span "Open chat" at bounding box center [1197, 498] width 21 height 18
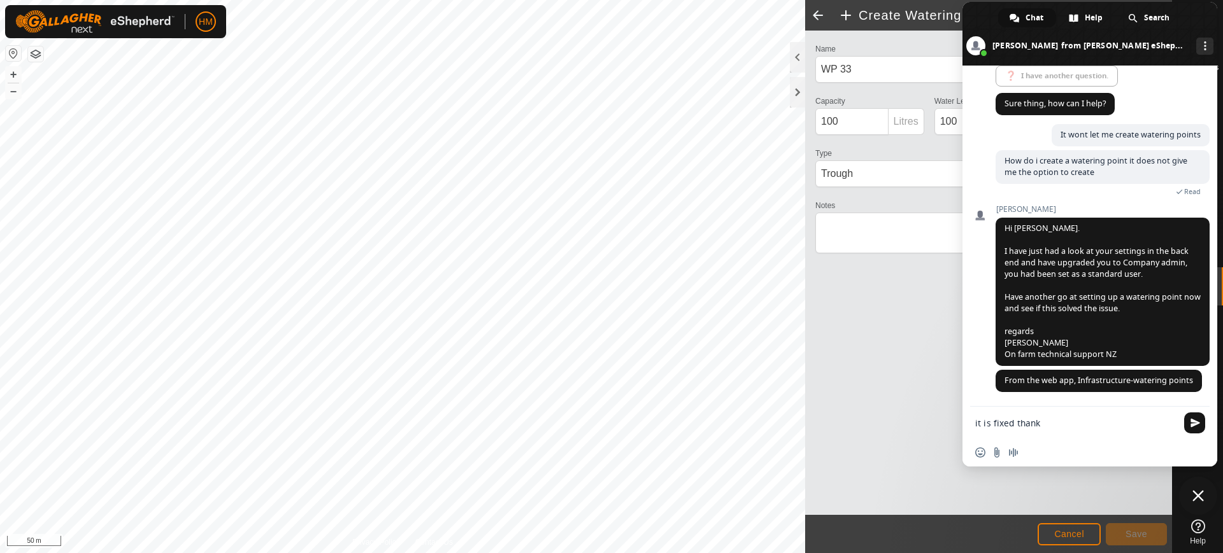
type textarea "it is fixed thanks"
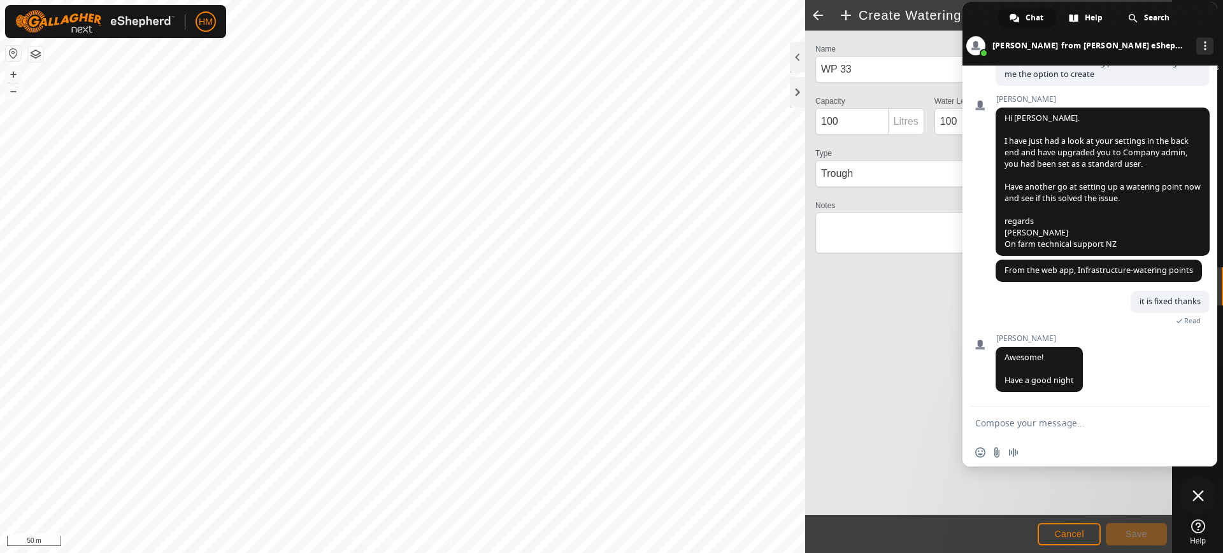
scroll to position [4389, 0]
click at [1201, 492] on span "Close chat" at bounding box center [1197, 495] width 11 height 11
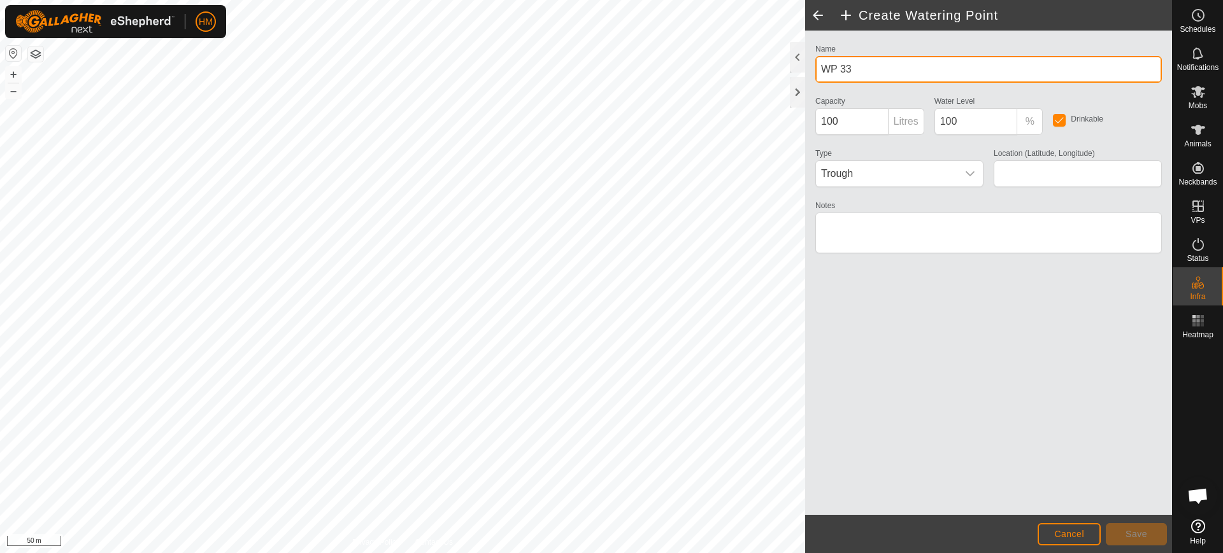
click at [853, 68] on input "WP 33" at bounding box center [988, 69] width 346 height 27
type input "W"
type input "Pd 20"
type input "-45.542658, 167.946213"
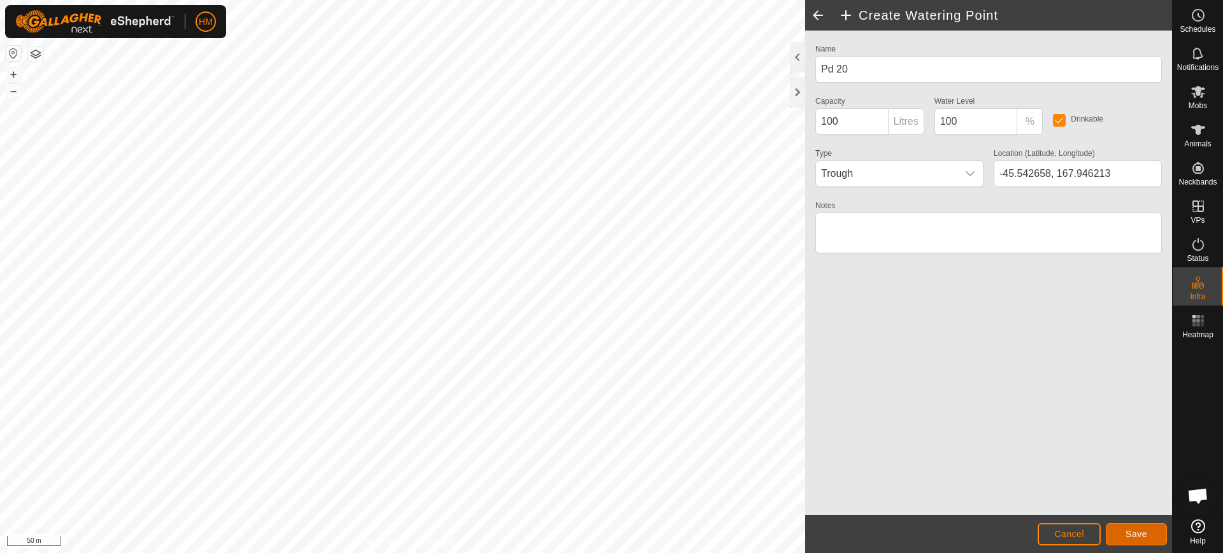
click at [1128, 531] on span "Save" at bounding box center [1136, 534] width 22 height 10
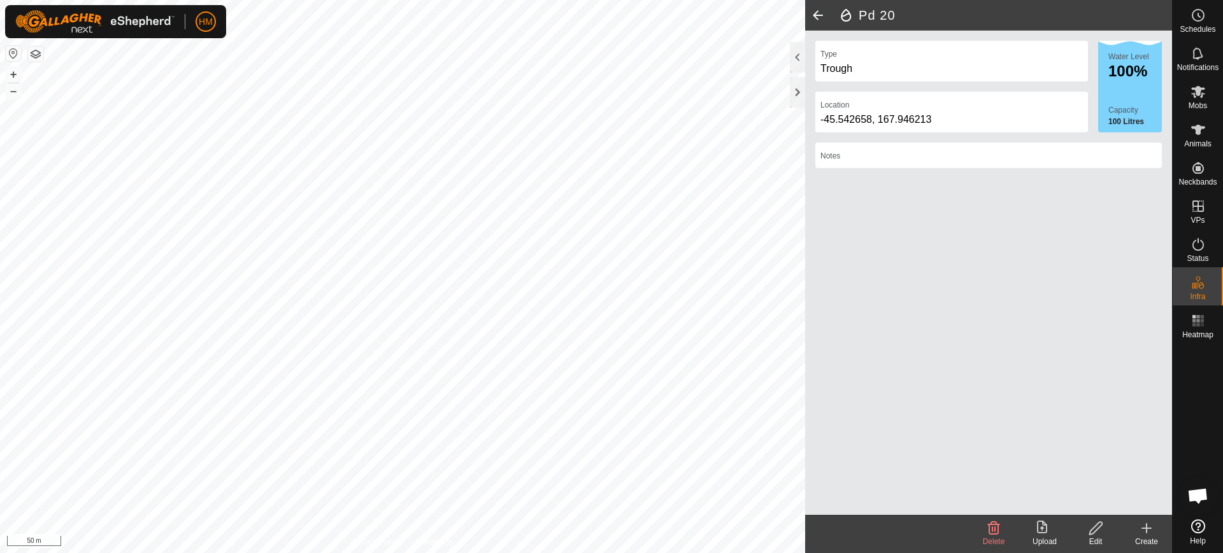
click at [1148, 532] on icon at bounding box center [1146, 528] width 15 height 15
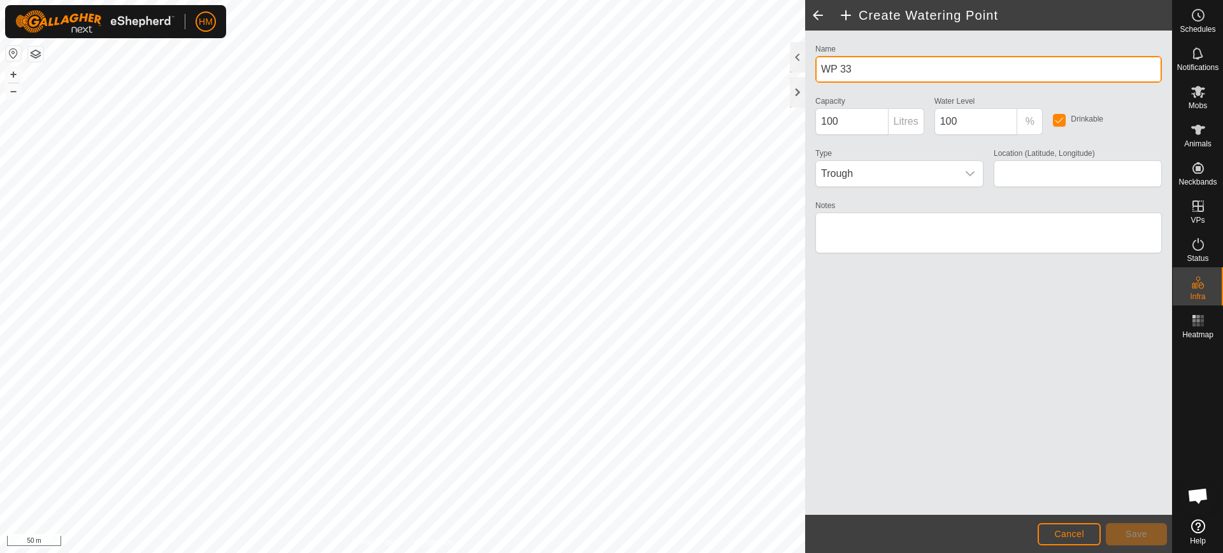
click at [855, 69] on input "WP 33" at bounding box center [988, 69] width 346 height 27
type input "W"
type input "pd 19"
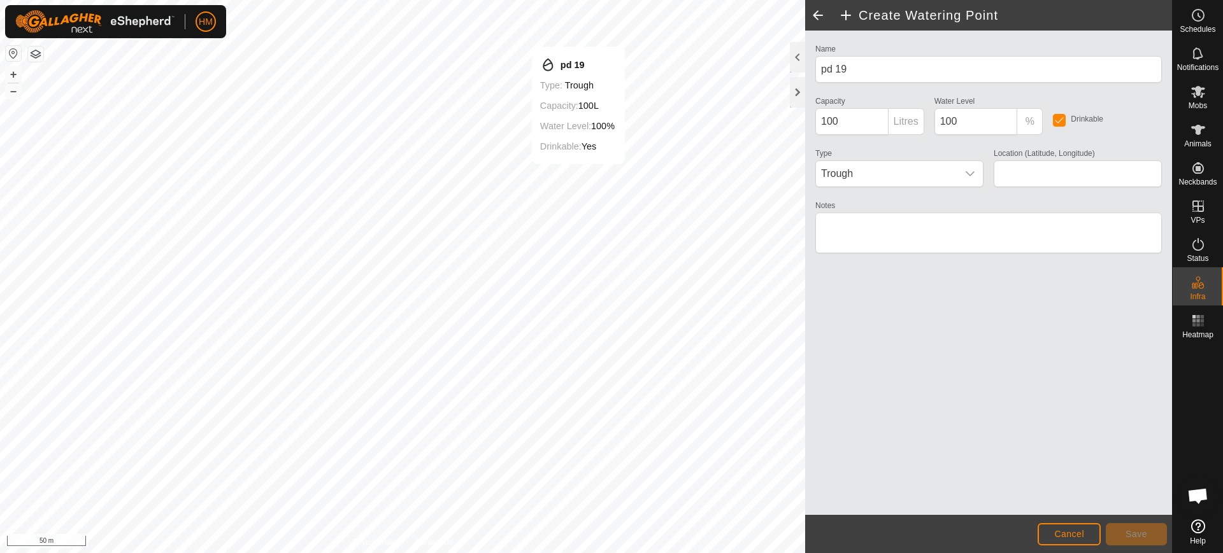
type input "-45.542325, 167.947782"
click at [1131, 534] on span "Save" at bounding box center [1136, 534] width 22 height 10
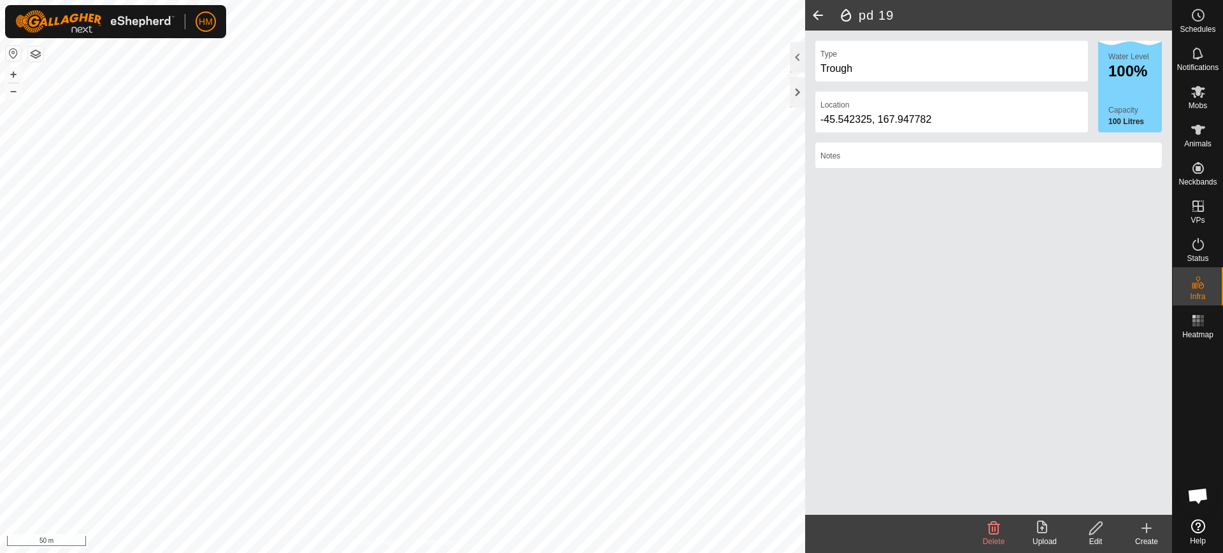
click at [1140, 531] on icon at bounding box center [1146, 528] width 15 height 15
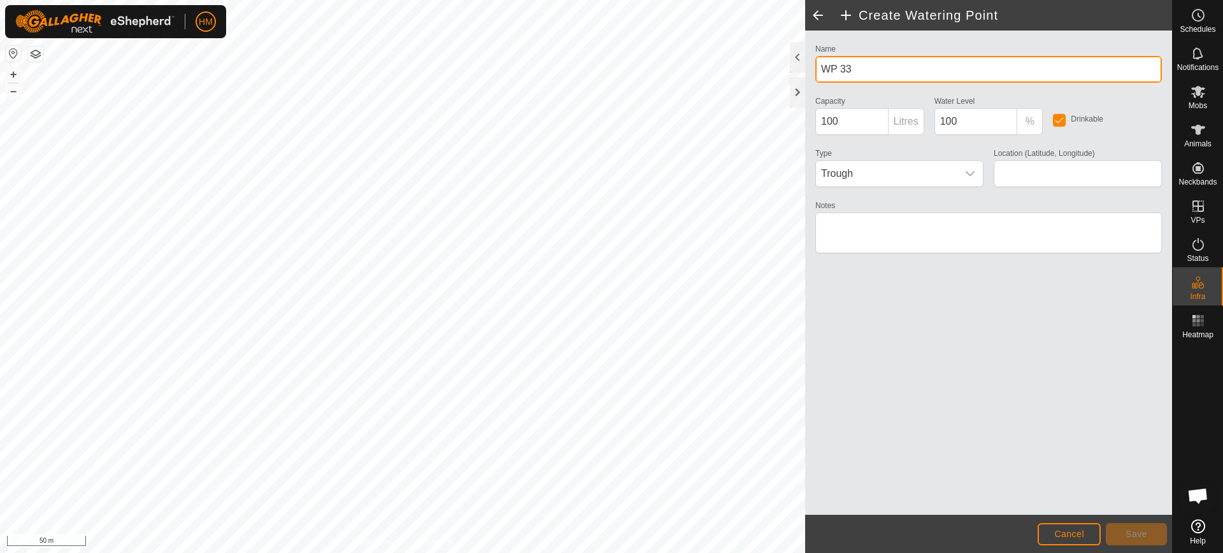
click at [855, 69] on input "WP 33" at bounding box center [988, 69] width 346 height 27
type input "W"
type input "Pd 18"
type input "-45.541326, 167.951939"
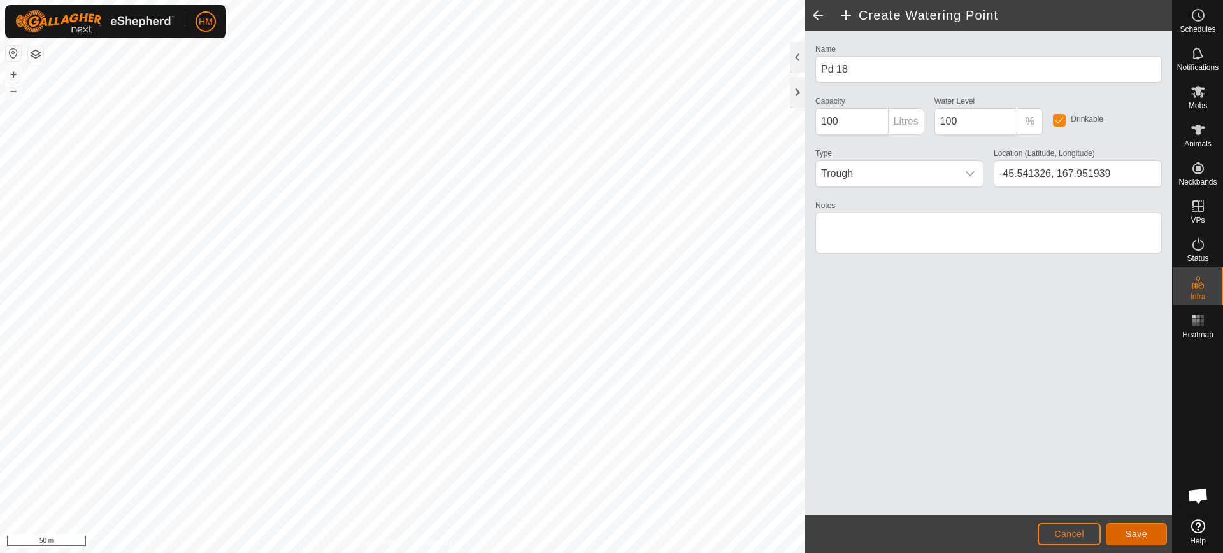
click at [1133, 532] on span "Save" at bounding box center [1136, 534] width 22 height 10
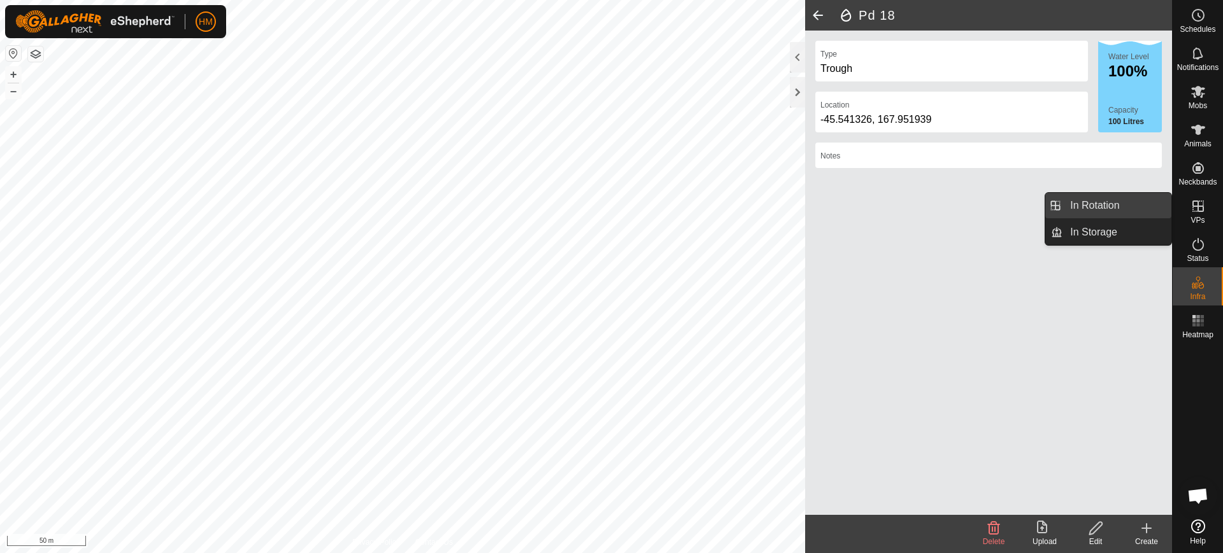
click at [1096, 203] on link "In Rotation" at bounding box center [1116, 205] width 109 height 25
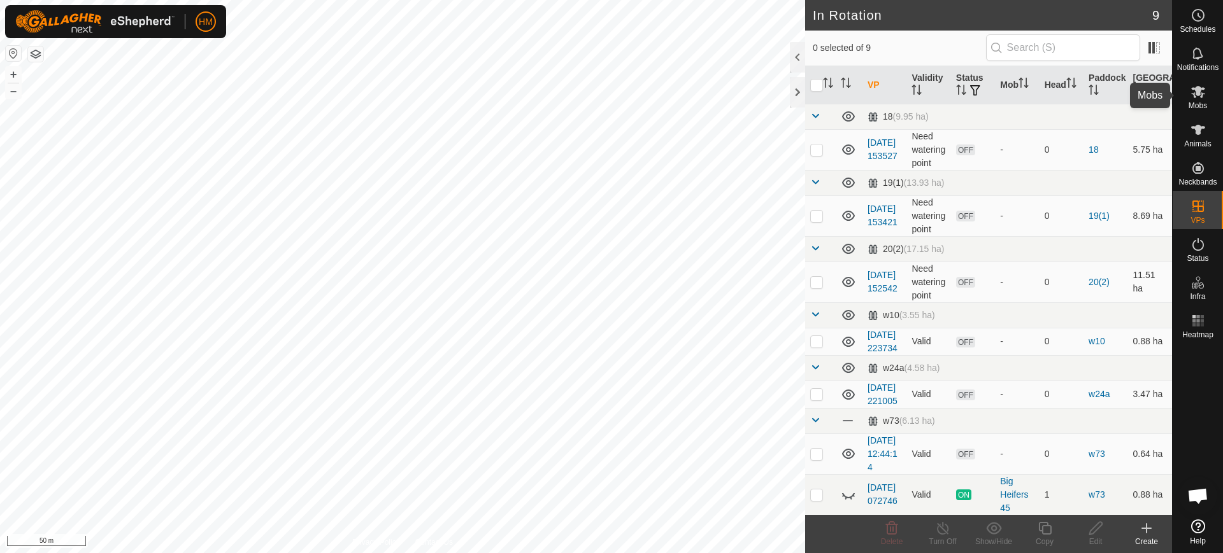
click at [1198, 100] on es-mob-svg-icon at bounding box center [1198, 92] width 23 height 20
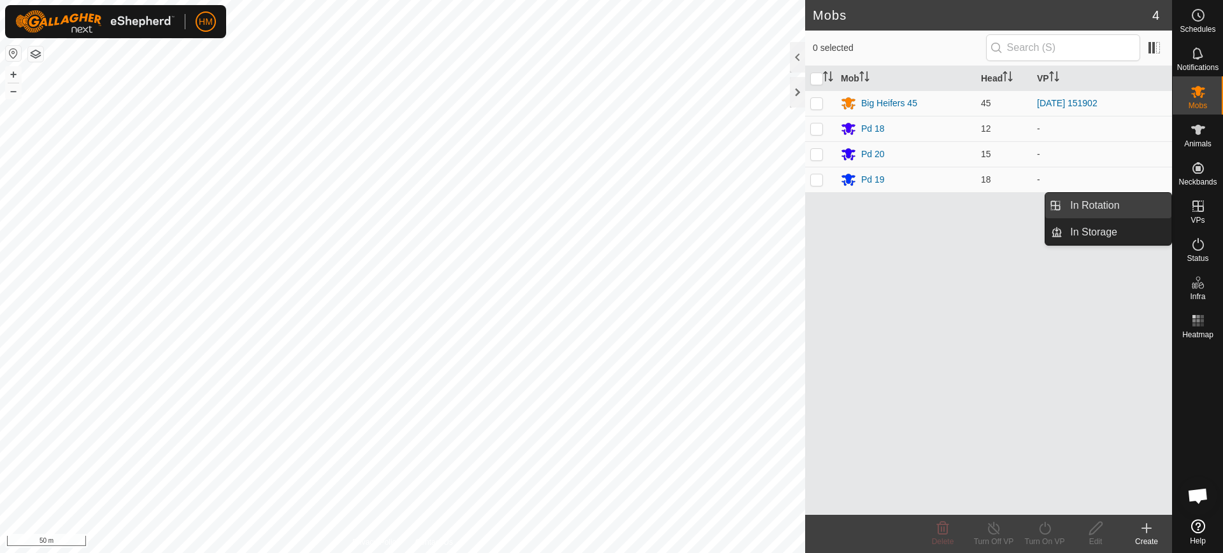
click at [1104, 199] on link "In Rotation" at bounding box center [1116, 205] width 109 height 25
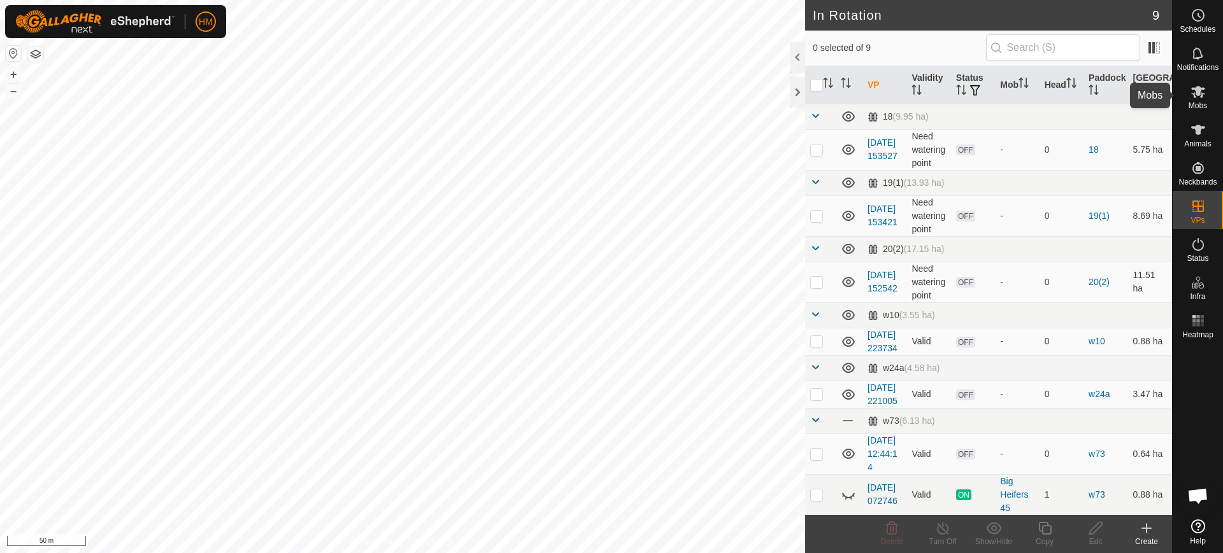
click at [1194, 103] on span "Mobs" at bounding box center [1197, 106] width 18 height 8
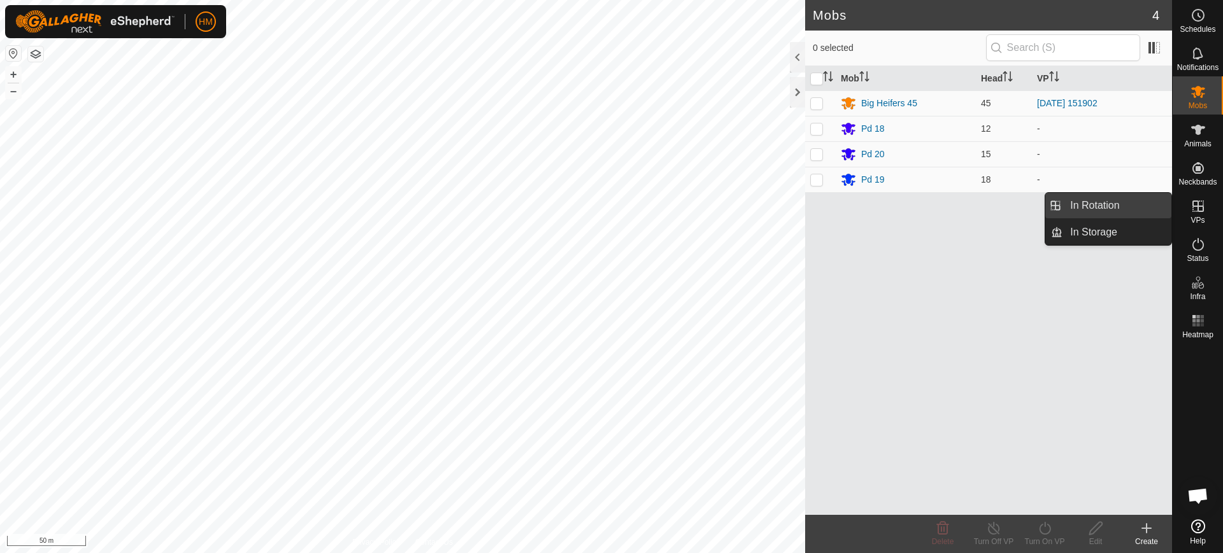
click at [1116, 206] on link "In Rotation" at bounding box center [1116, 205] width 109 height 25
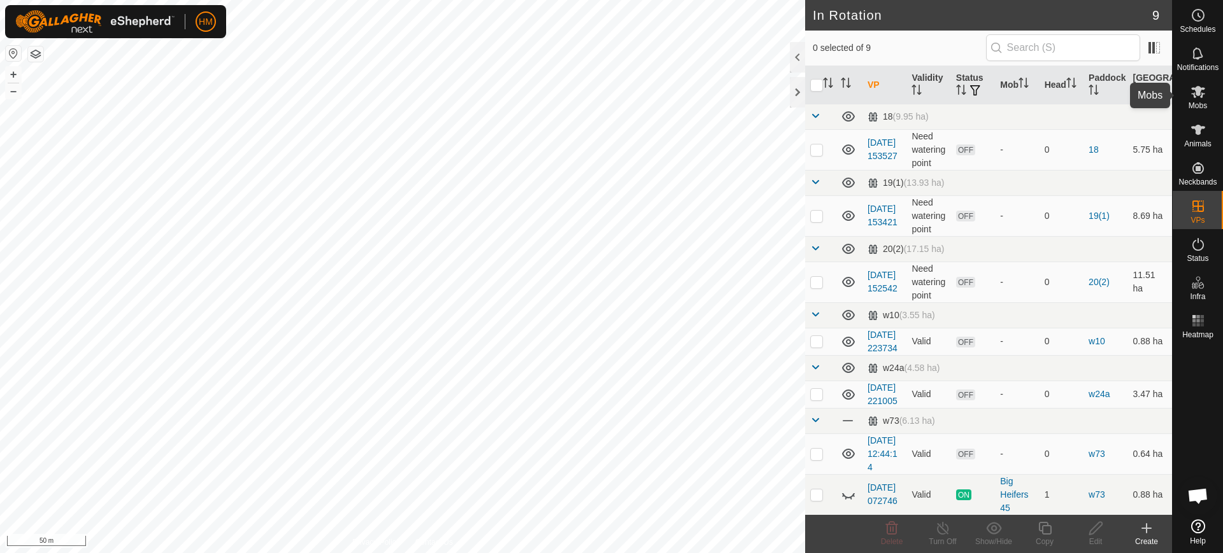
click at [1203, 97] on icon at bounding box center [1197, 91] width 15 height 15
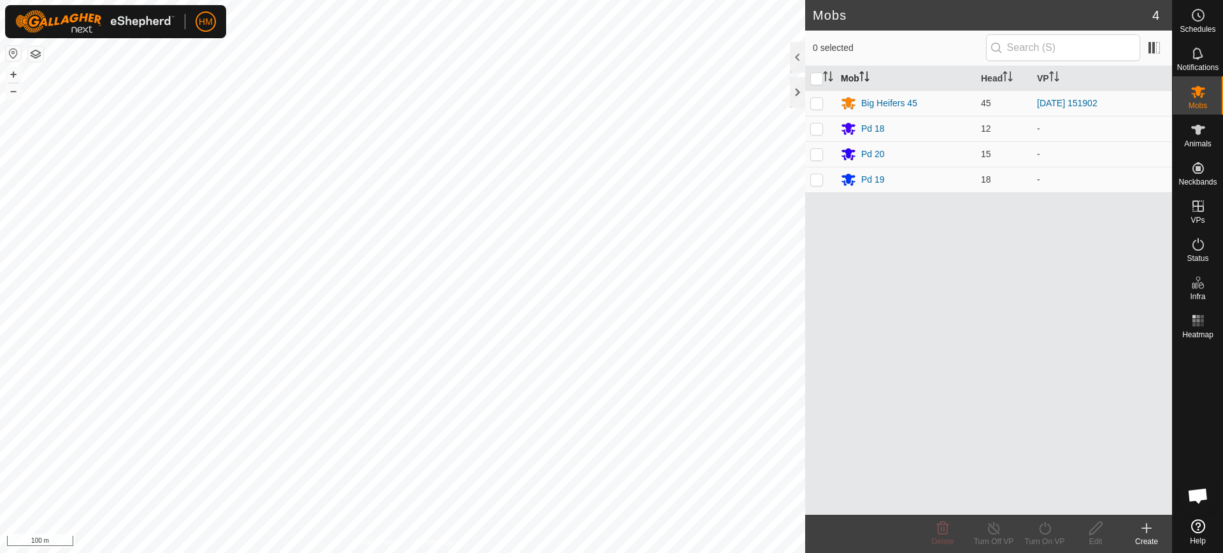
click at [901, 66] on div "Mobs 4 0 selected Mob Head VP Big Heifers 45 45 2025-09-17 151902 Pd 18 12 - Pd…" at bounding box center [586, 276] width 1172 height 553
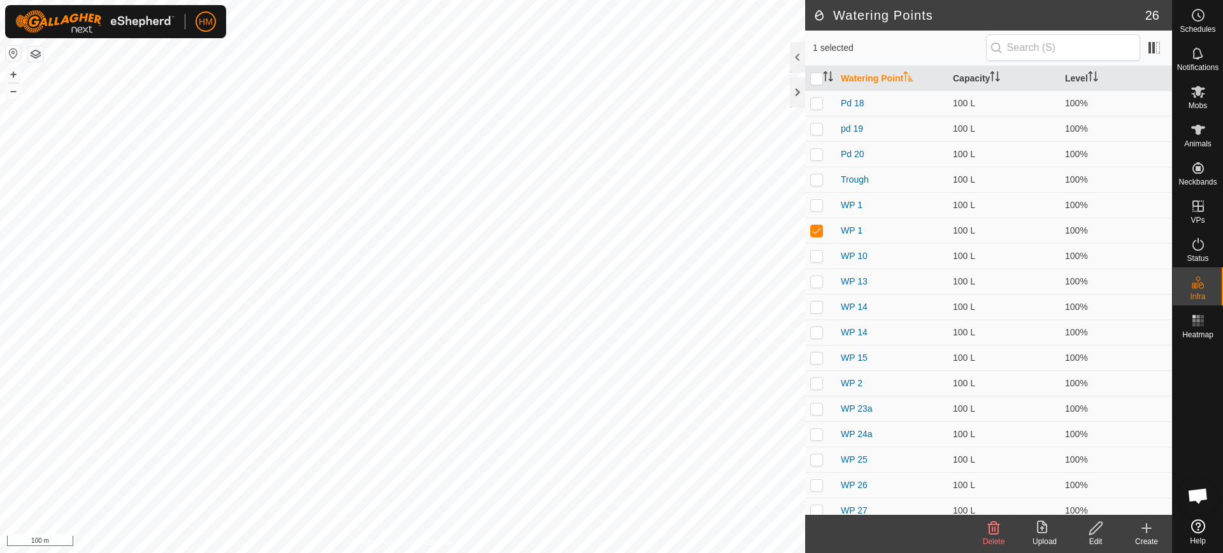
click at [1095, 533] on icon at bounding box center [1096, 528] width 16 height 15
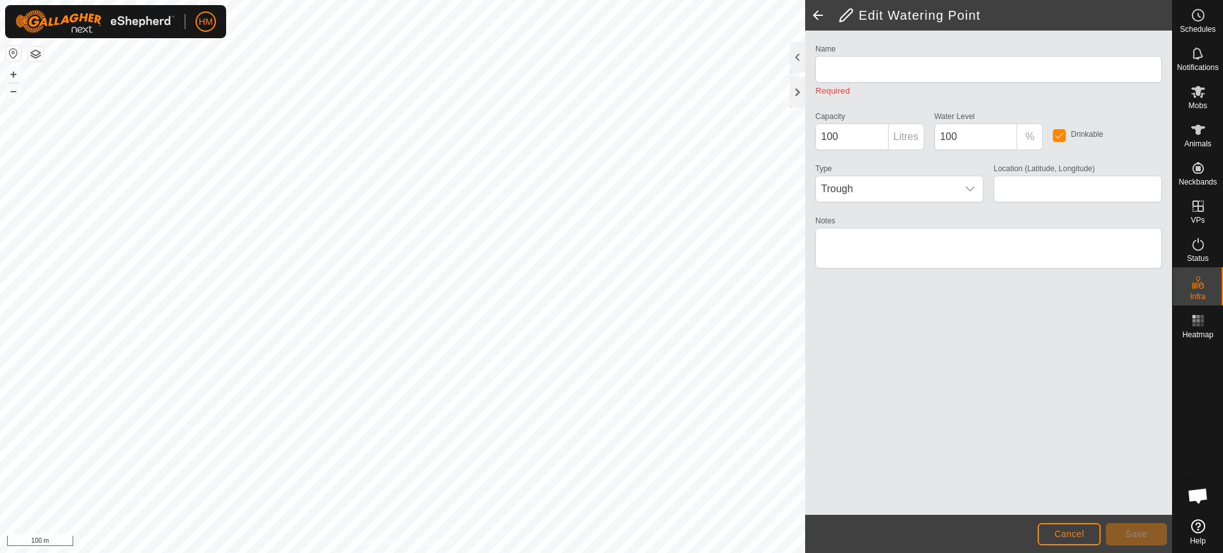
type input "WP 1"
type input "-45.554969, 167.931304"
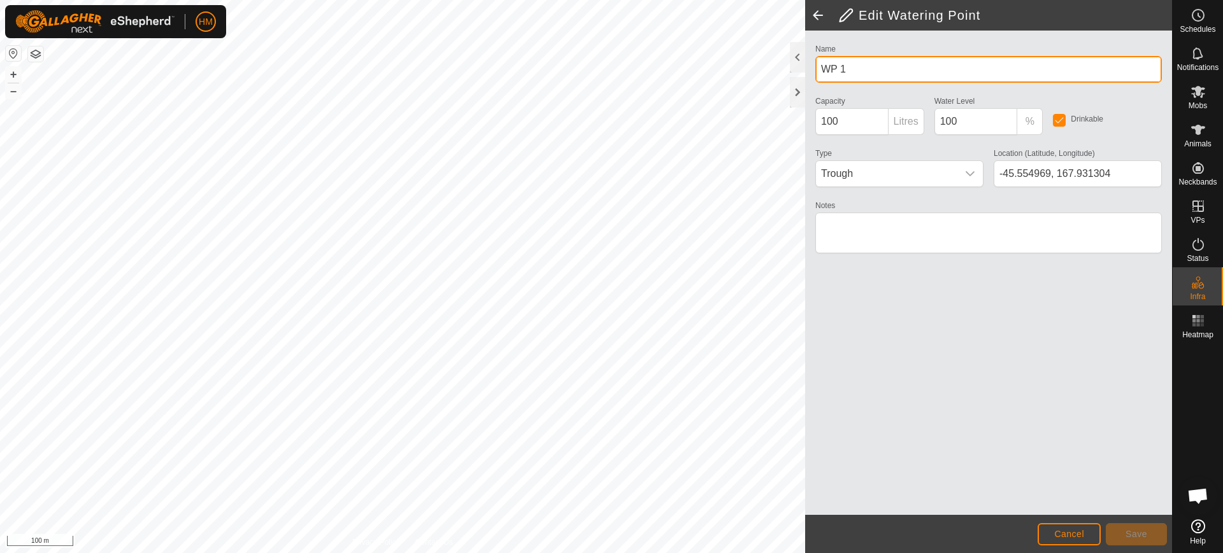
click at [850, 71] on input "WP 1" at bounding box center [988, 69] width 346 height 27
type input "W"
type input "w11"
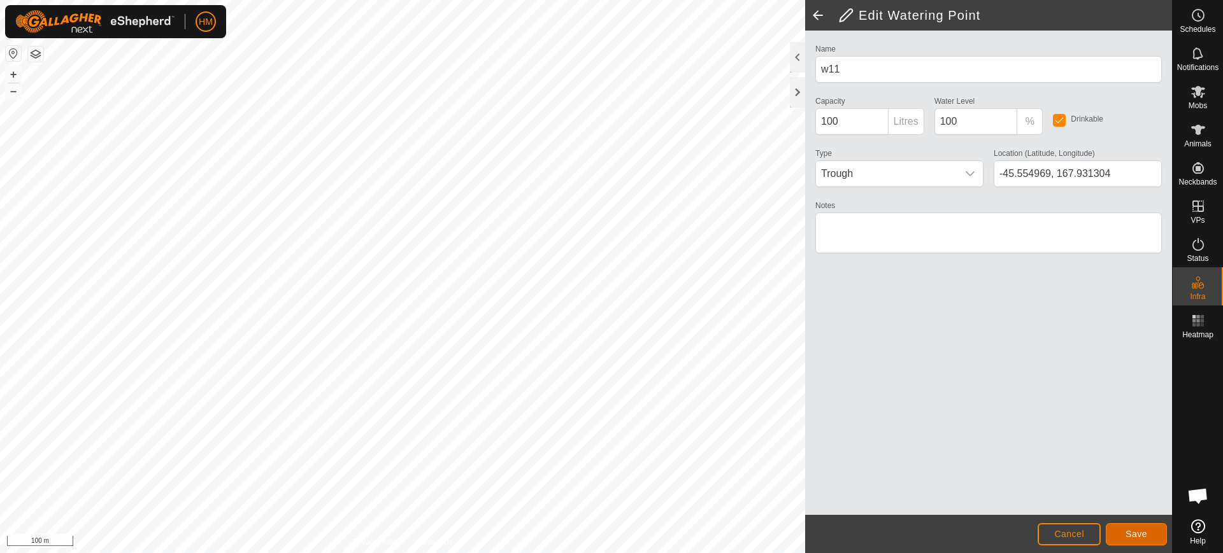
click at [1122, 530] on button "Save" at bounding box center [1136, 535] width 61 height 22
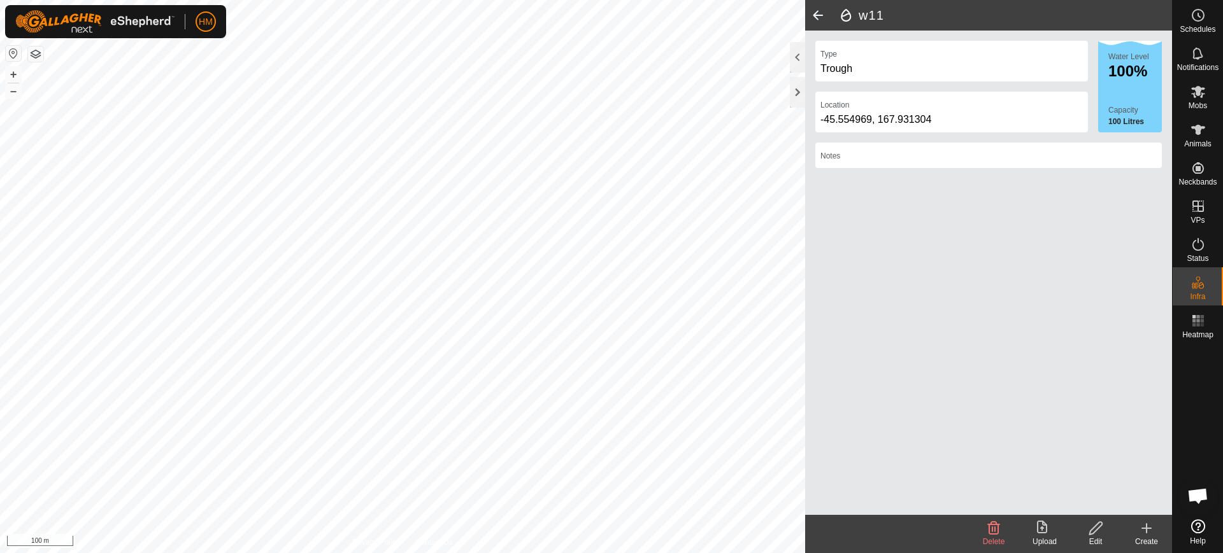
click at [1145, 532] on icon at bounding box center [1146, 528] width 15 height 15
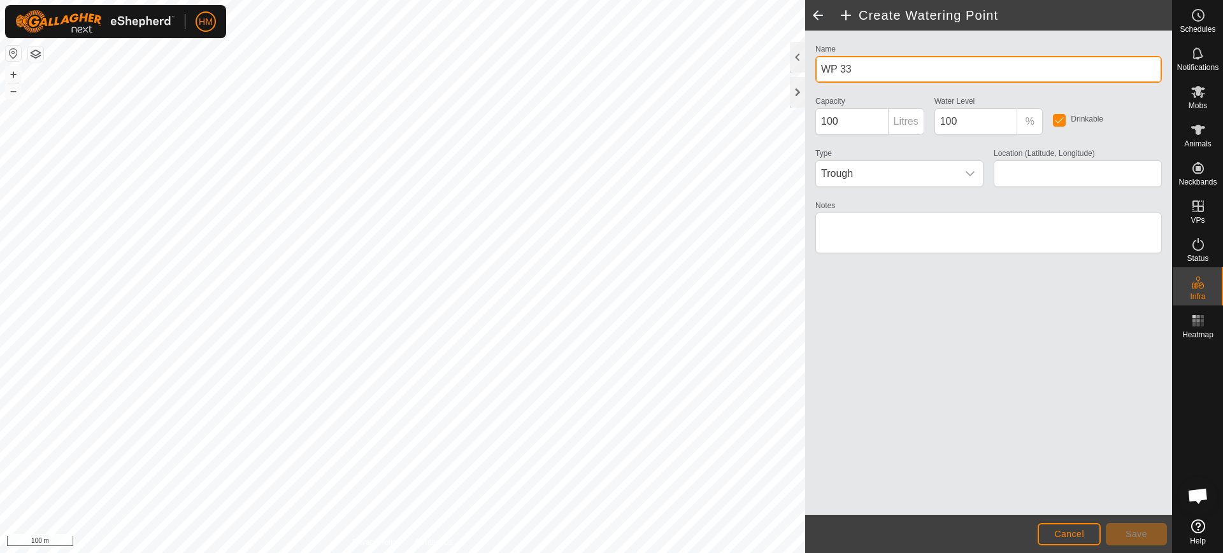
click at [862, 68] on input "WP 33" at bounding box center [988, 69] width 346 height 27
type input "W"
type input "w12"
type input "-45.555797, 167.931802"
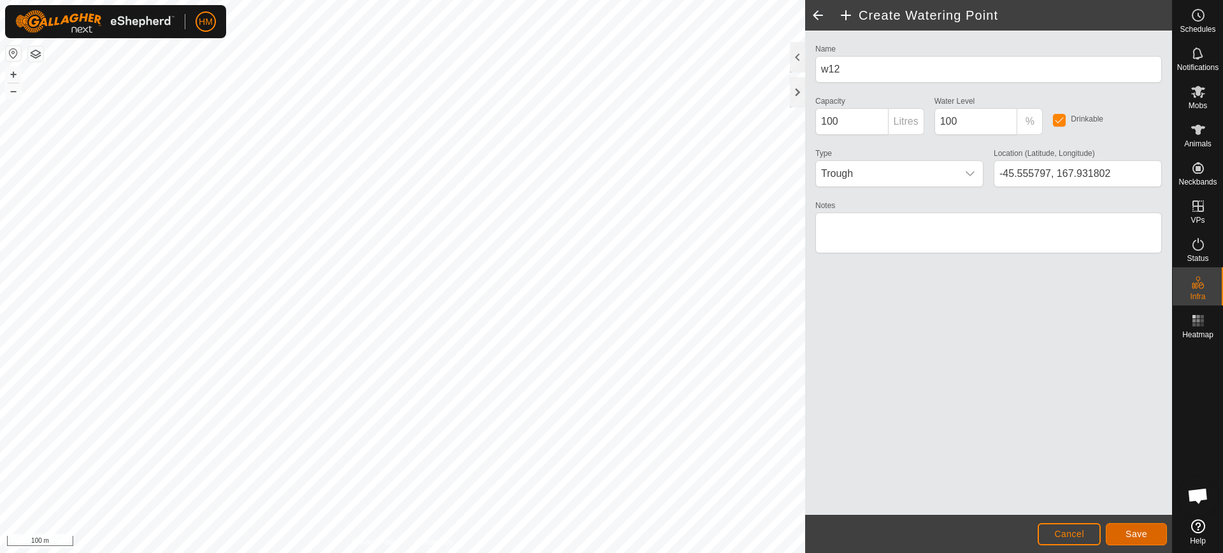
click at [1131, 526] on button "Save" at bounding box center [1136, 535] width 61 height 22
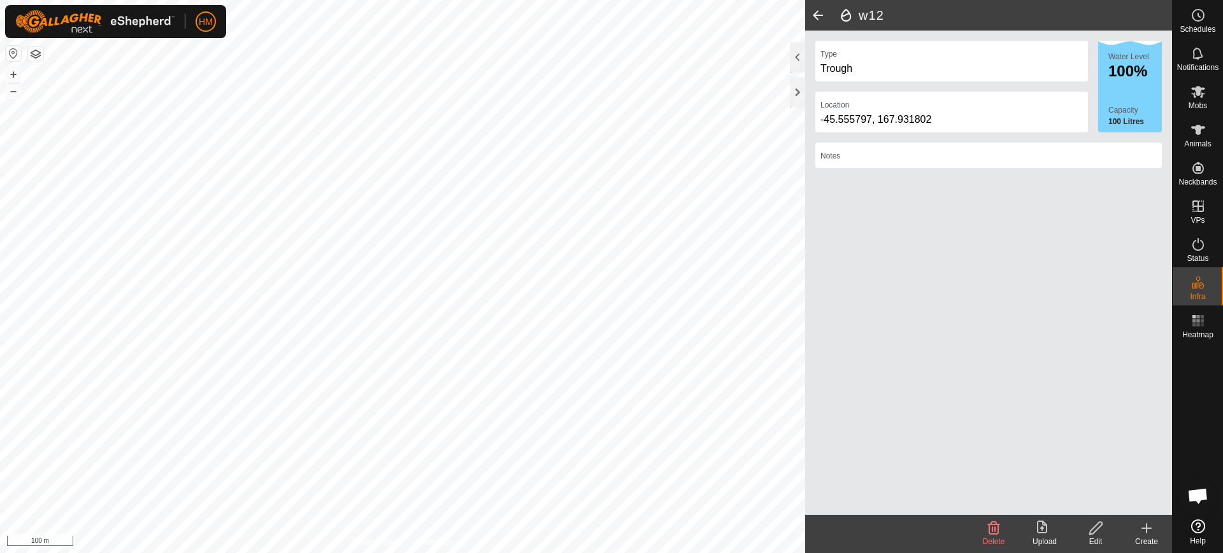
click at [1143, 529] on icon at bounding box center [1146, 528] width 15 height 15
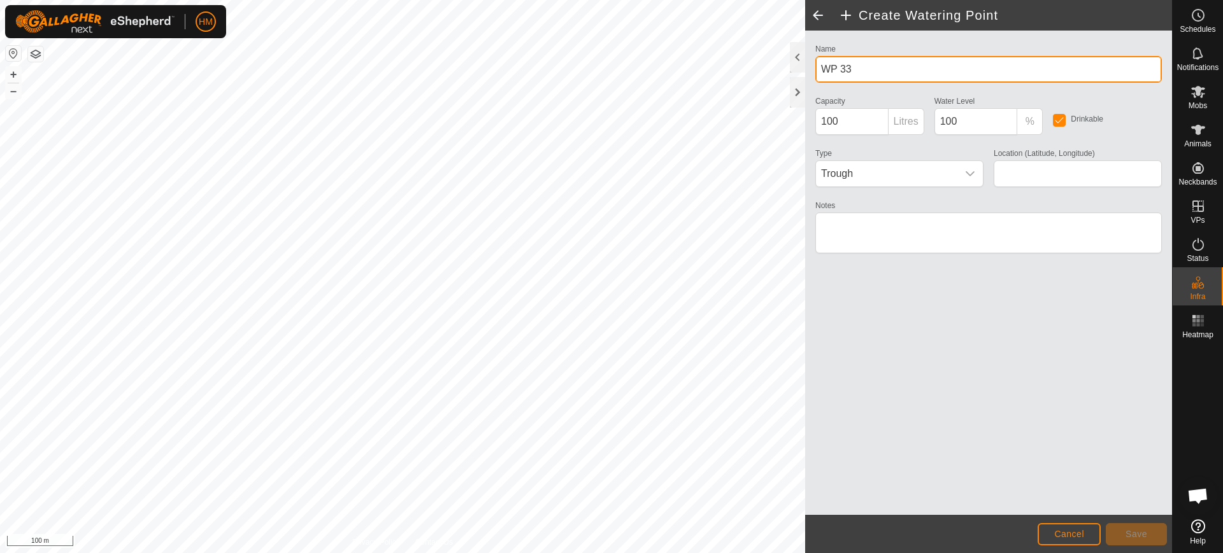
click at [857, 69] on input "WP 33" at bounding box center [988, 69] width 346 height 27
type input "W17"
type input "-45.560551, 167.934944"
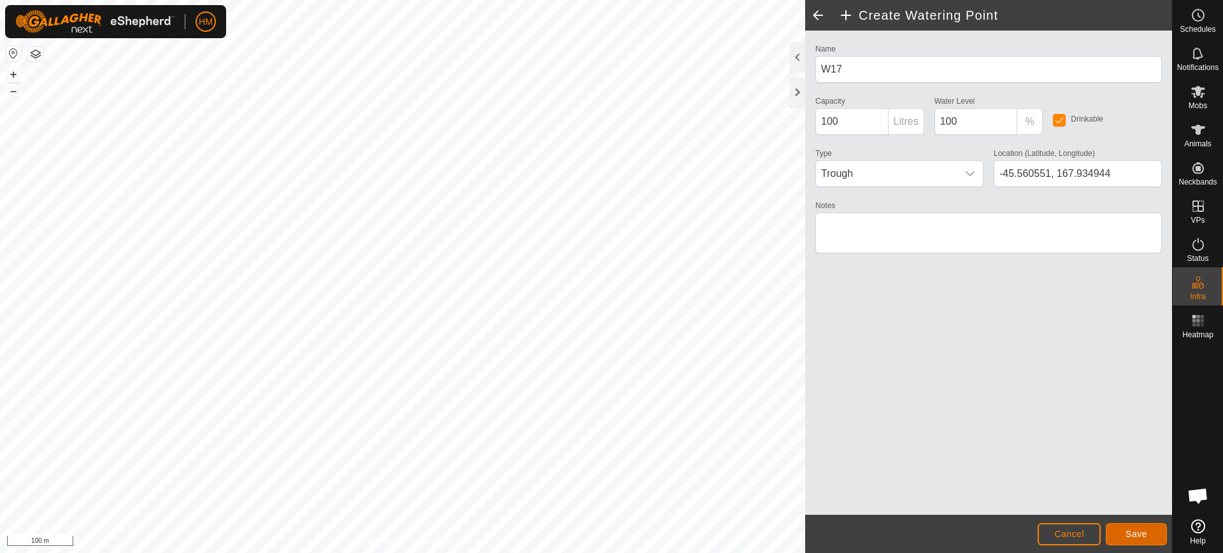
click at [1138, 531] on span "Save" at bounding box center [1136, 534] width 22 height 10
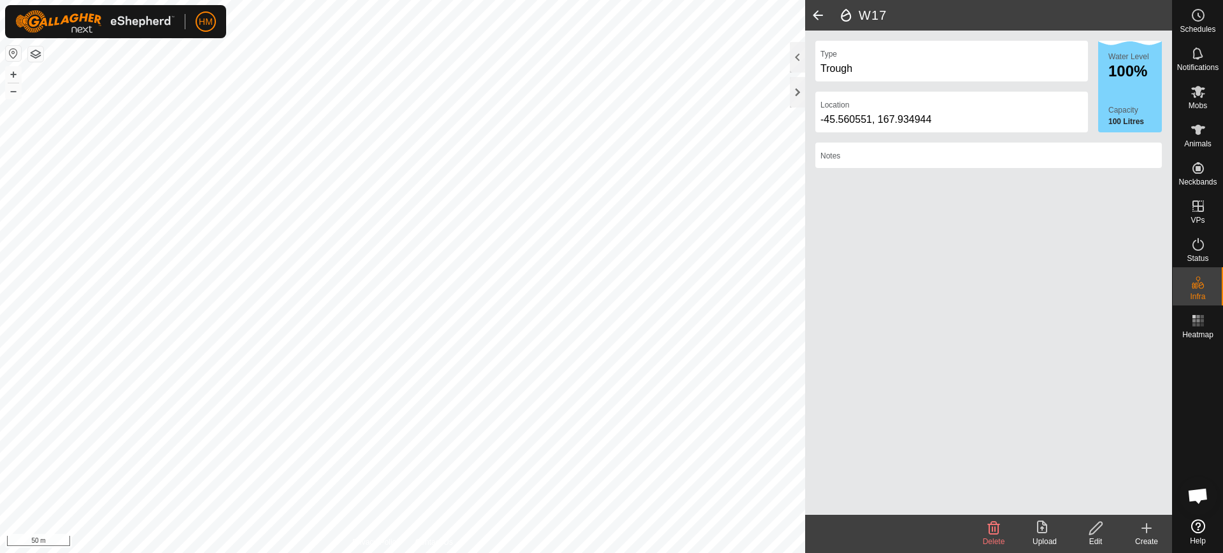
click at [1144, 532] on icon at bounding box center [1146, 528] width 15 height 15
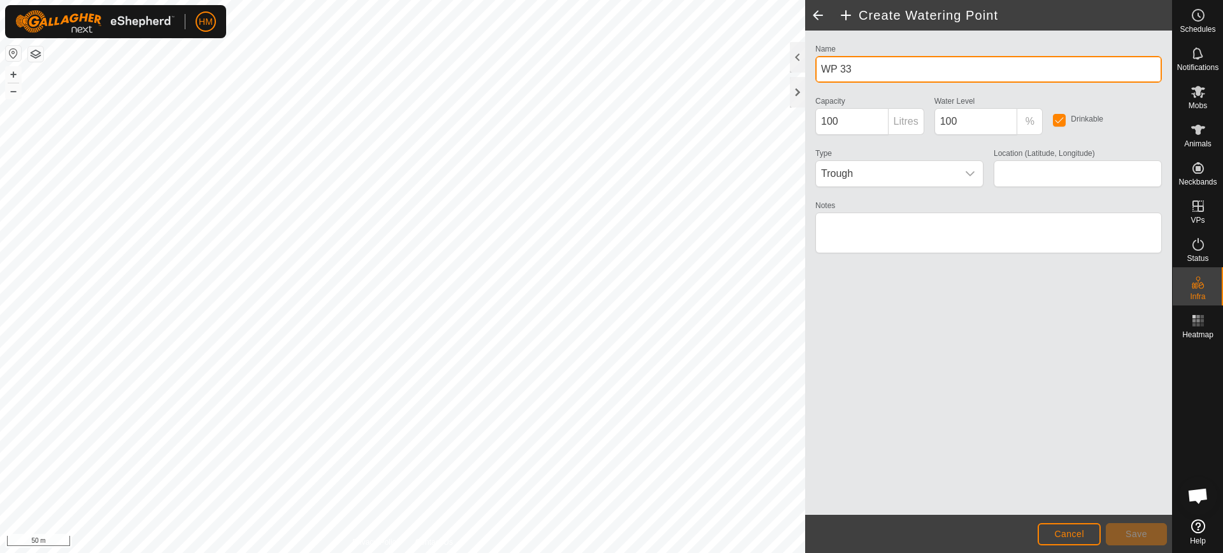
click at [866, 68] on input "WP 33" at bounding box center [988, 69] width 346 height 27
type input "W21"
type input "-45.566727, 167.938712"
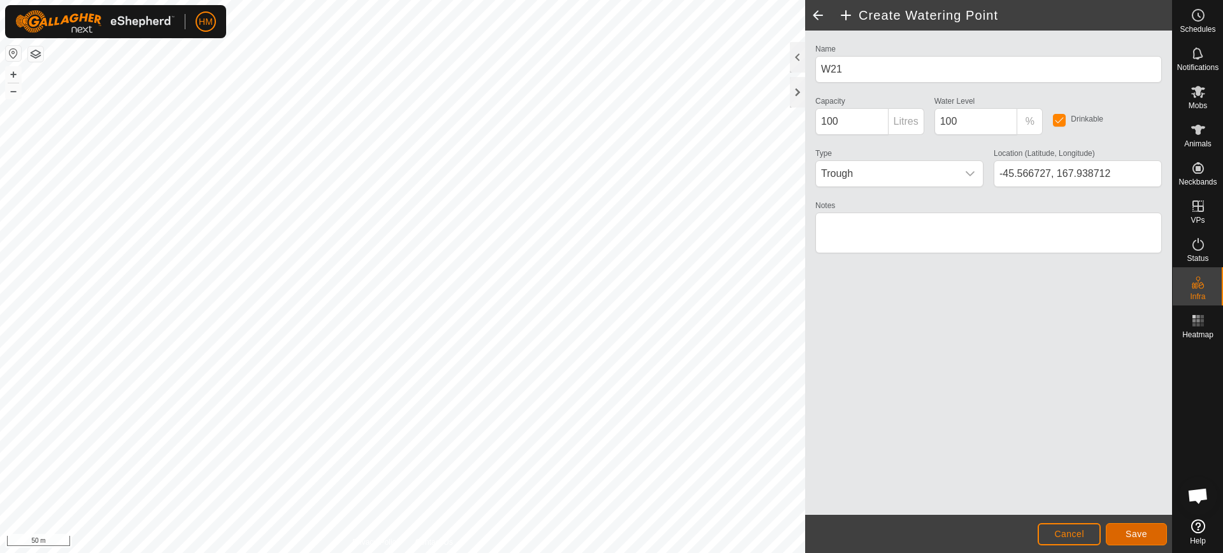
click at [1132, 535] on span "Save" at bounding box center [1136, 534] width 22 height 10
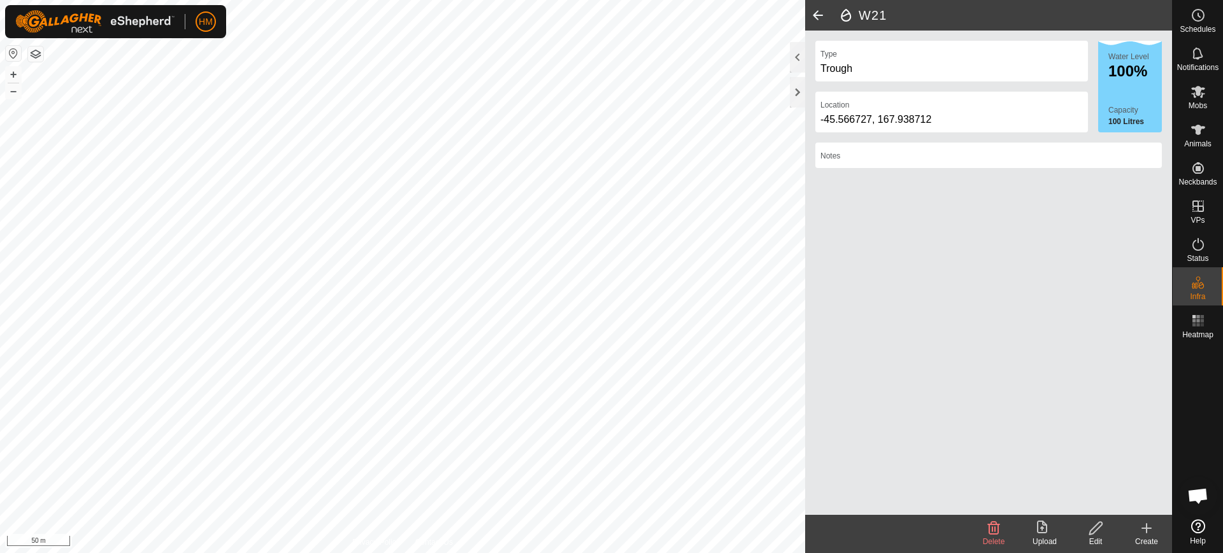
click at [1145, 532] on icon at bounding box center [1146, 528] width 15 height 15
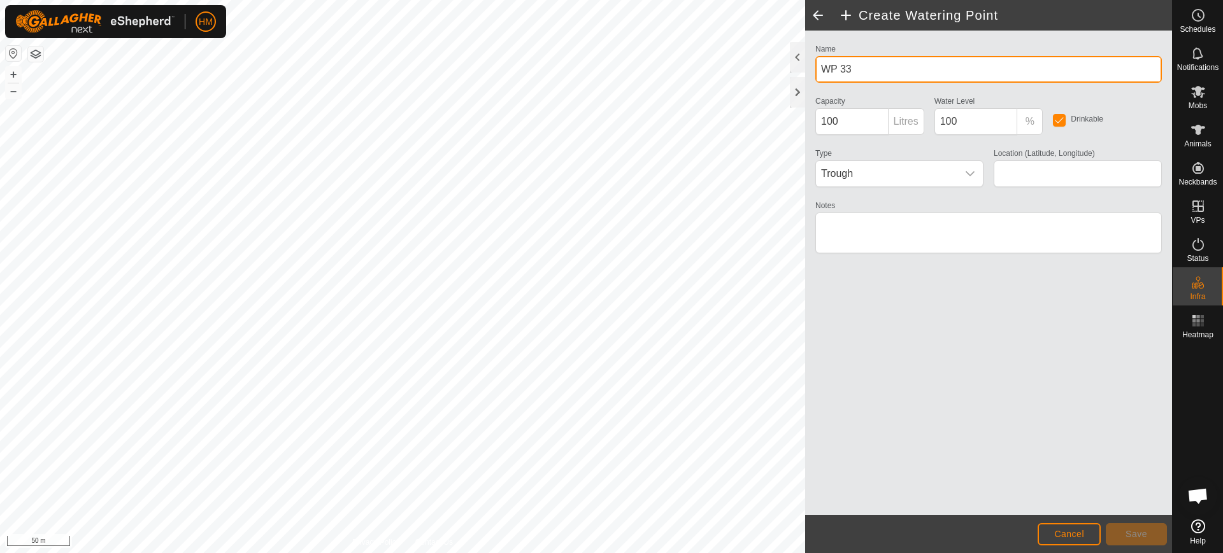
click at [857, 67] on input "WP 33" at bounding box center [988, 69] width 346 height 27
type input "W21"
type input "-45.566413, 167.940752"
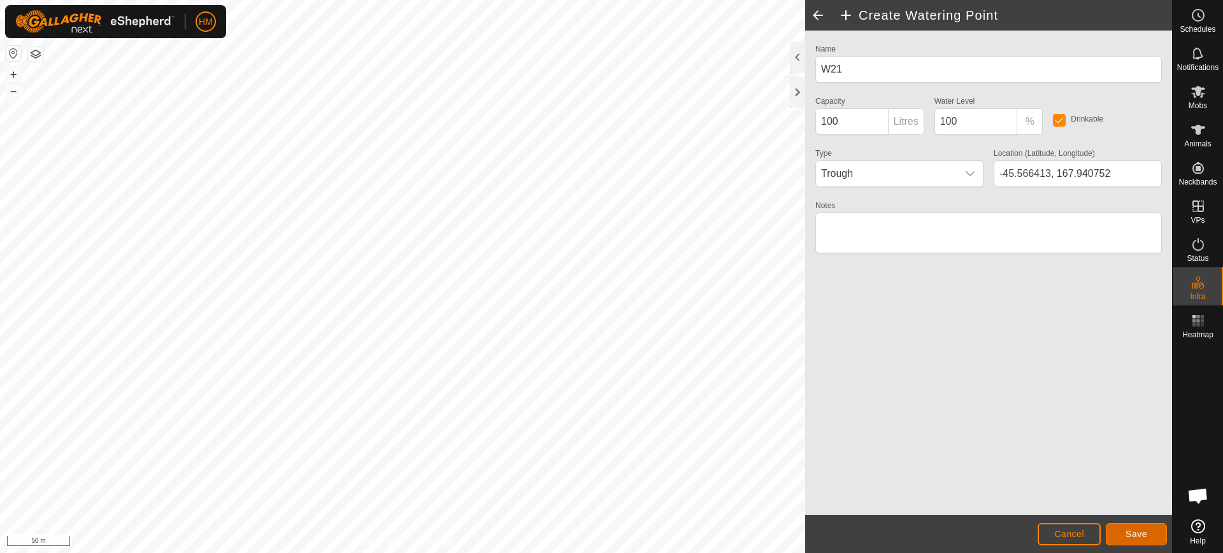
click at [1132, 531] on span "Save" at bounding box center [1136, 534] width 22 height 10
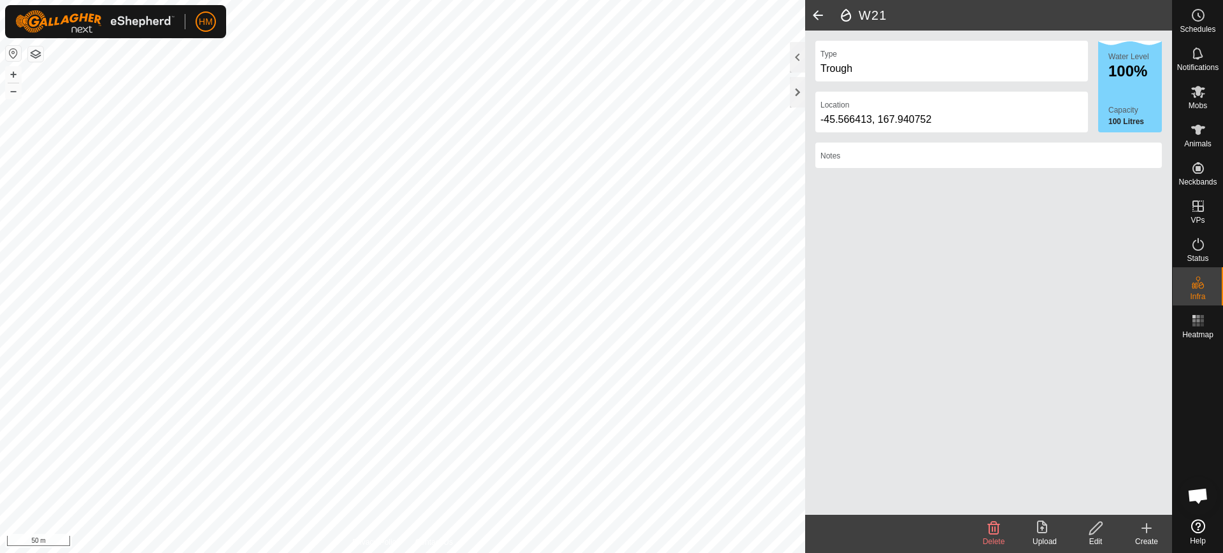
click at [1146, 524] on icon at bounding box center [1146, 528] width 0 height 9
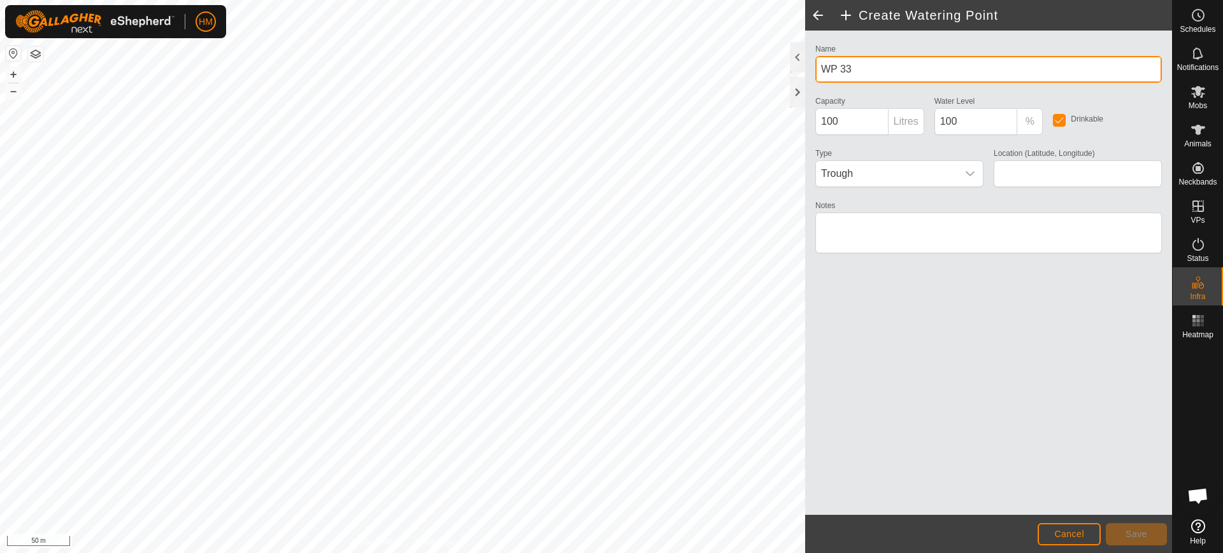
click at [864, 66] on input "WP 33" at bounding box center [988, 69] width 346 height 27
type input "W22"
type input "-45.567550, 167.938699"
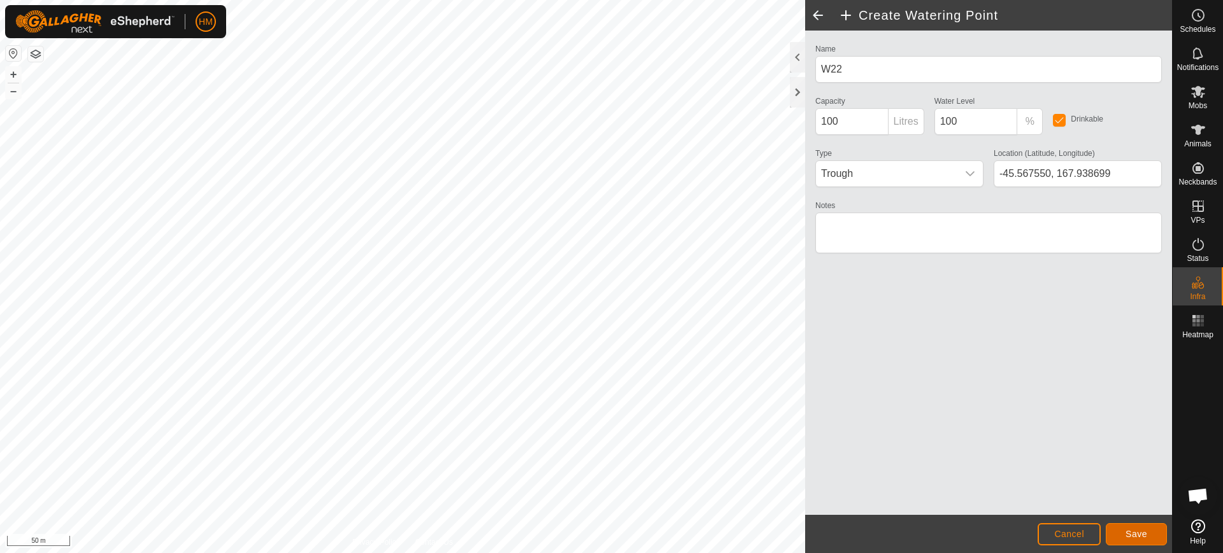
click at [1131, 533] on span "Save" at bounding box center [1136, 534] width 22 height 10
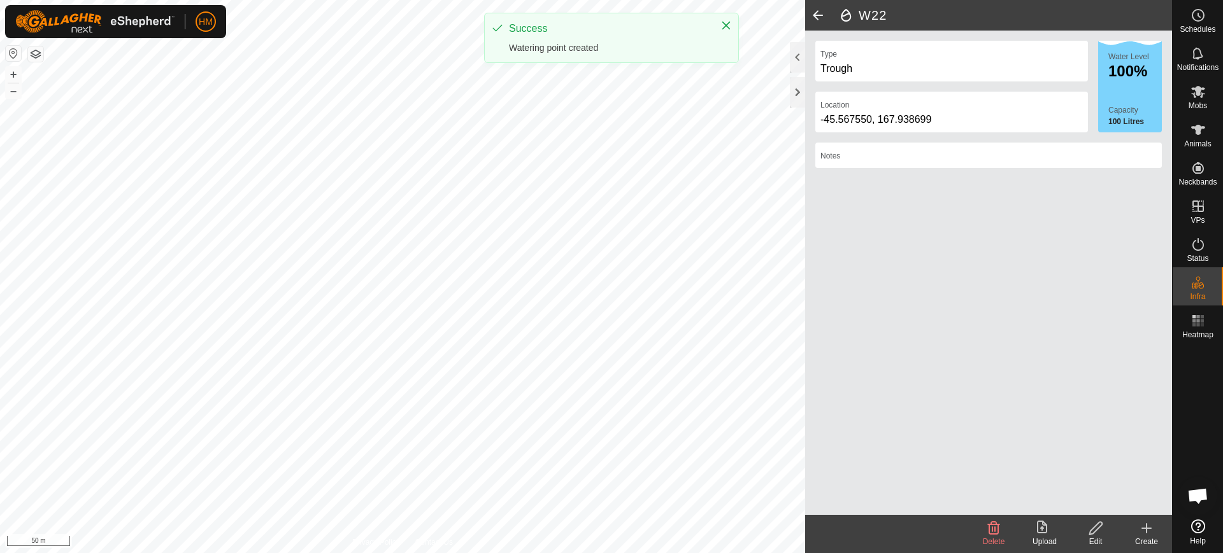
click at [1143, 527] on icon at bounding box center [1146, 528] width 15 height 15
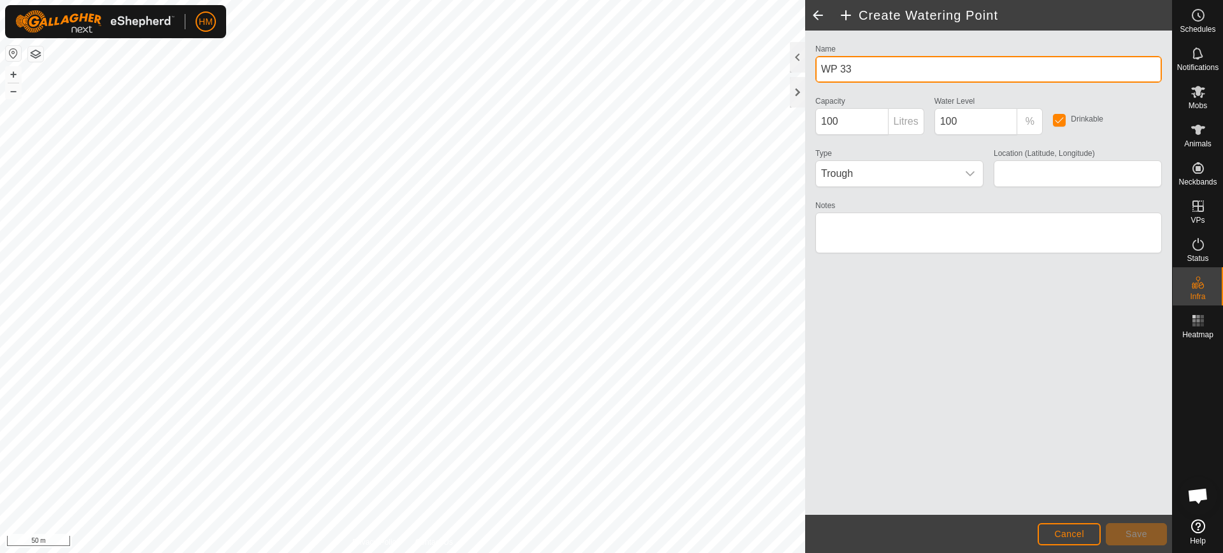
click at [854, 69] on input "WP 33" at bounding box center [988, 69] width 346 height 27
type input "W22"
type input "-45.567104, 167.940992"
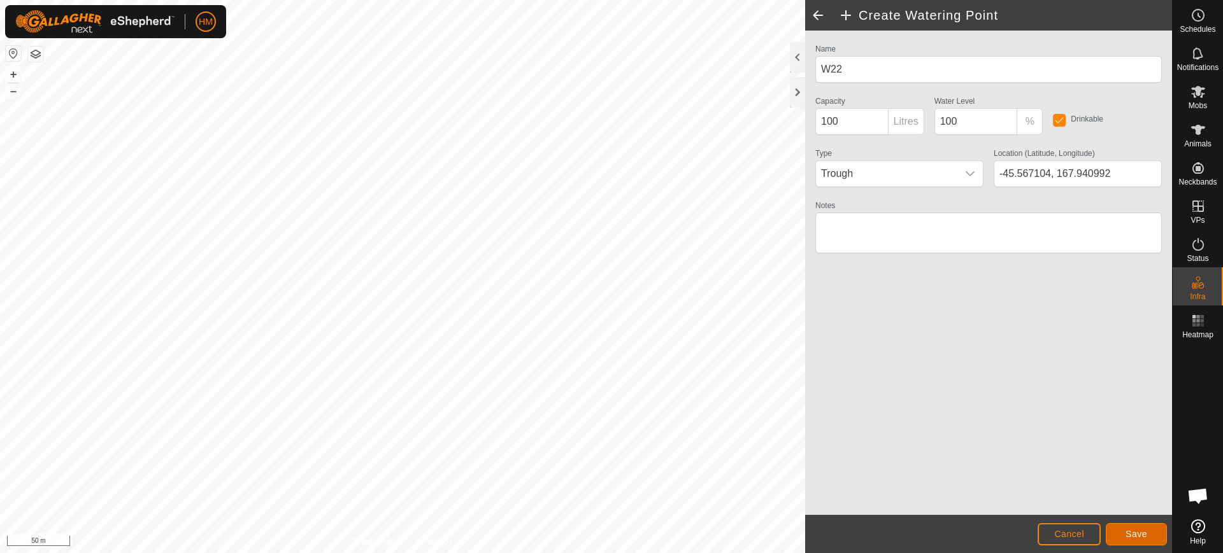
click at [1132, 532] on span "Save" at bounding box center [1136, 534] width 22 height 10
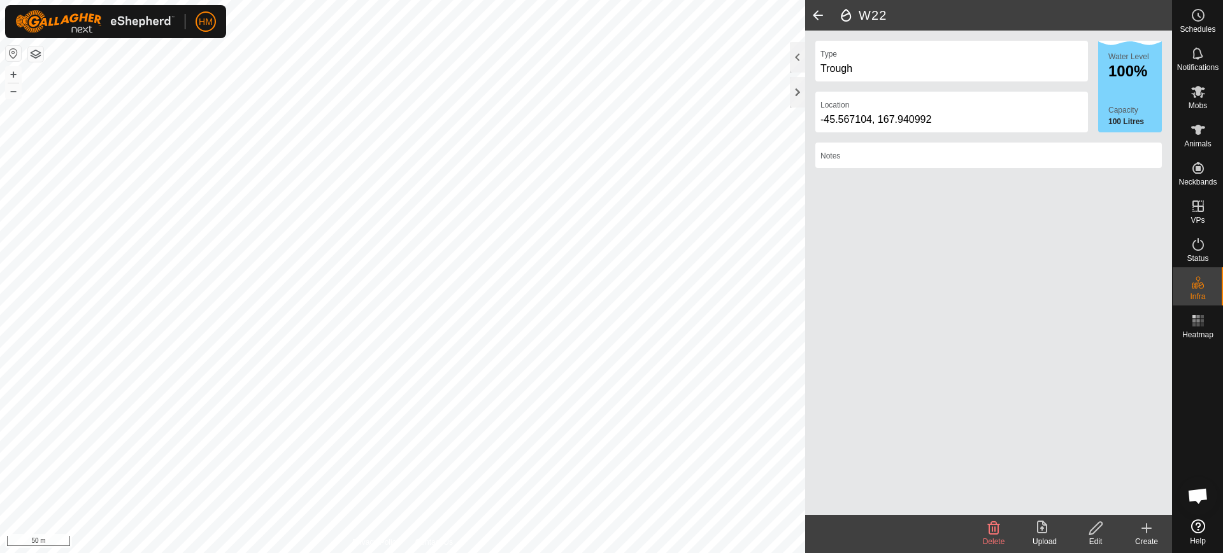
click at [1150, 532] on icon at bounding box center [1146, 528] width 15 height 15
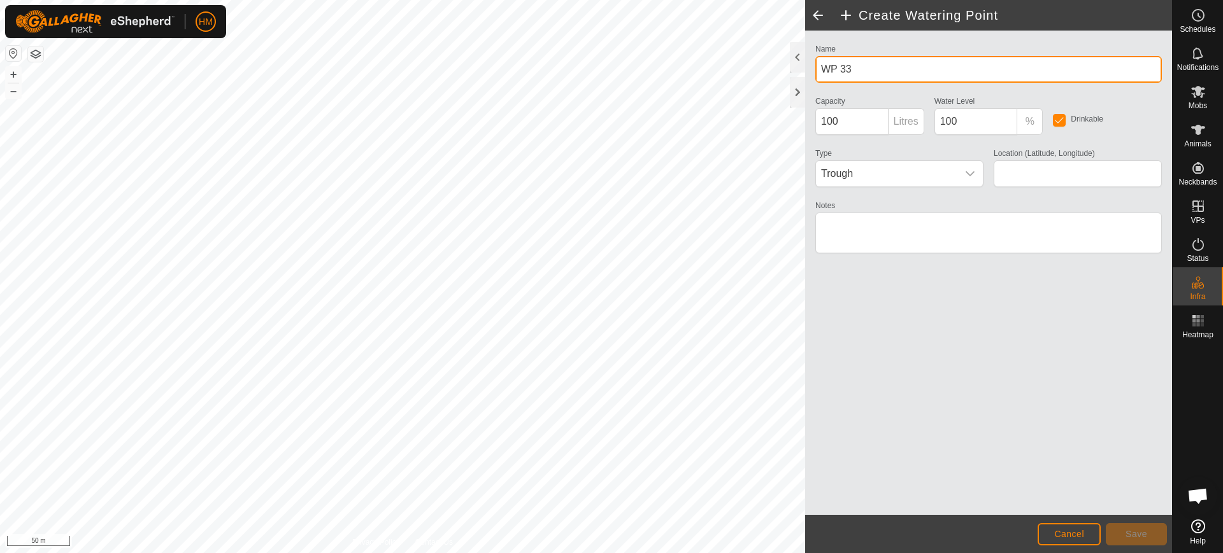
click at [860, 66] on input "WP 33" at bounding box center [988, 69] width 346 height 27
type input "W21a"
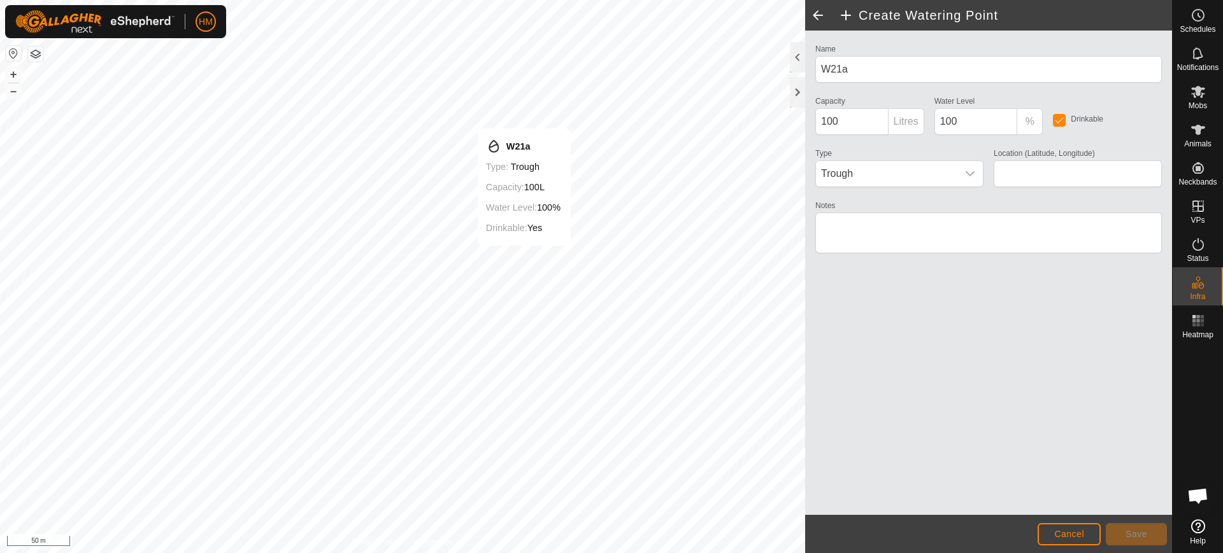
type input "-45.566395, 167.943044"
click at [1136, 530] on span "Save" at bounding box center [1136, 534] width 22 height 10
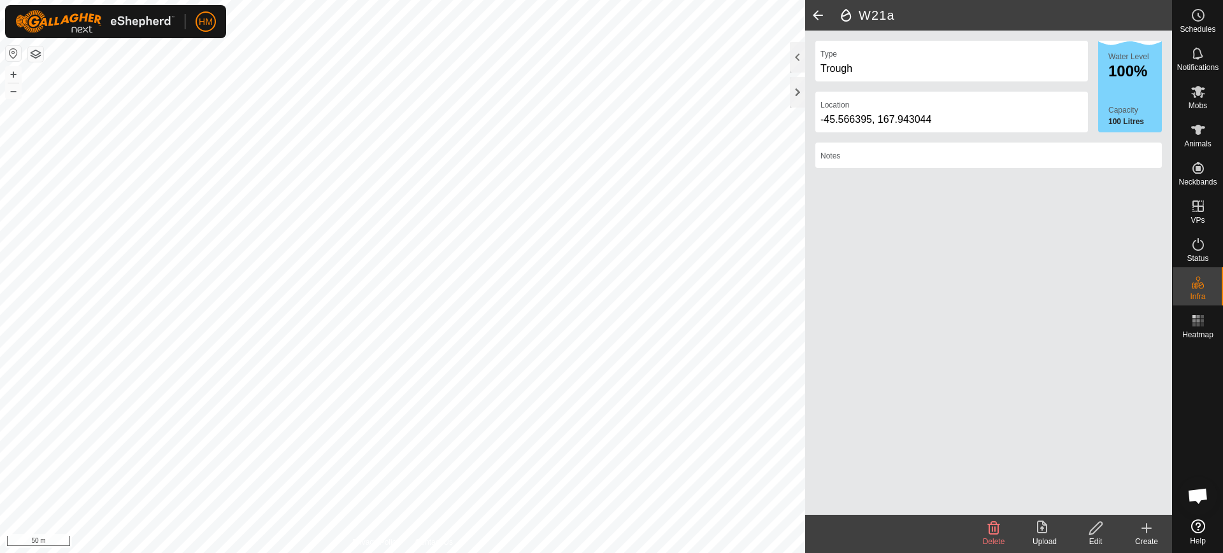
click at [1144, 534] on icon at bounding box center [1146, 528] width 15 height 15
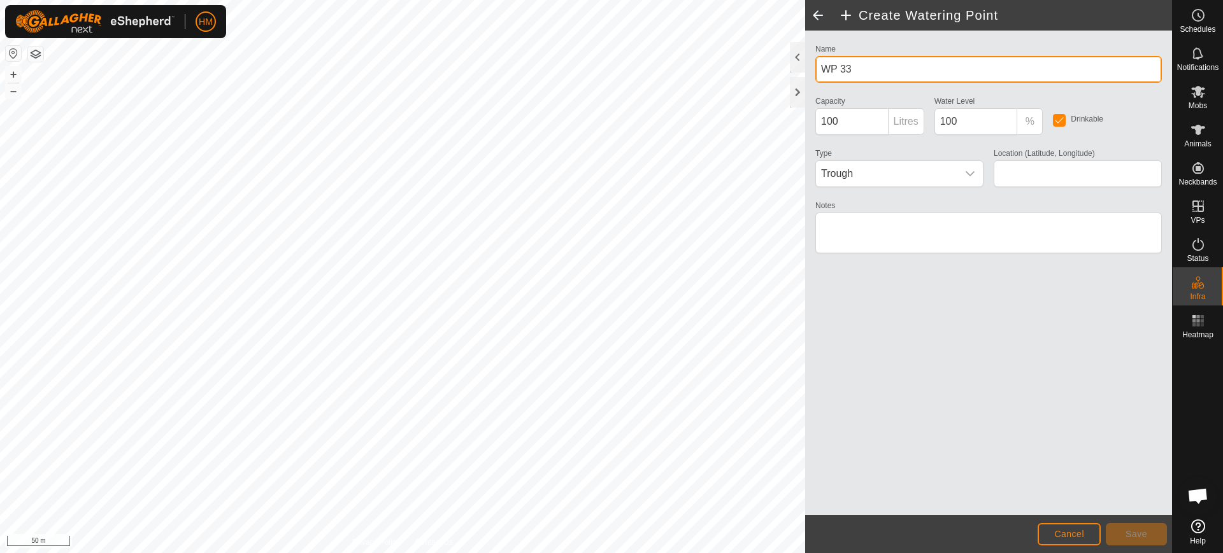
click at [855, 69] on input "WP 33" at bounding box center [988, 69] width 346 height 27
type input "W44"
type input "-45.576006, 167.939707"
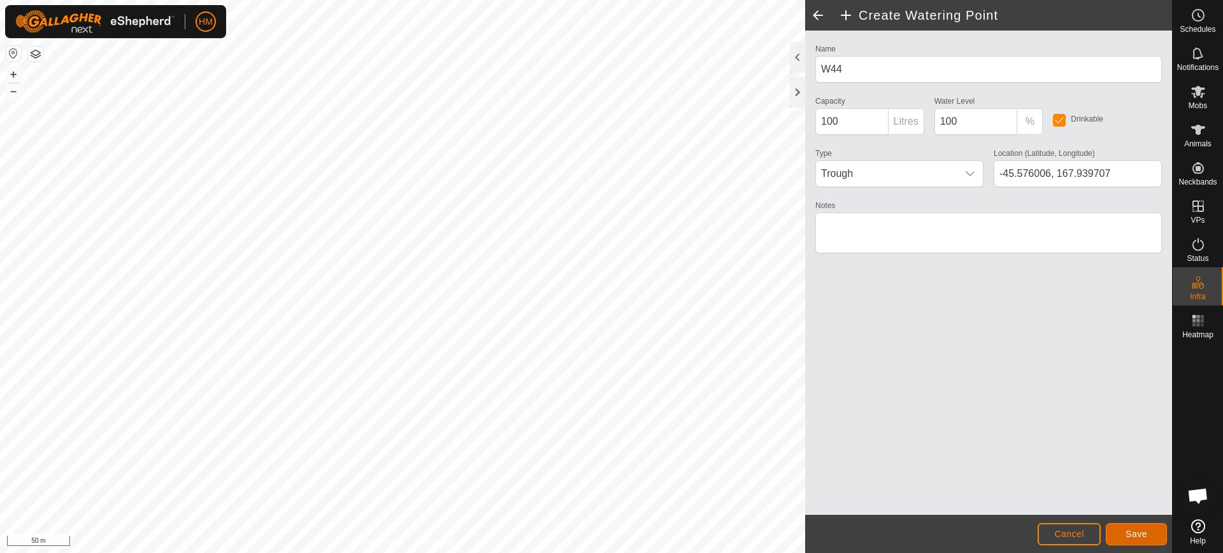
click at [1131, 534] on span "Save" at bounding box center [1136, 534] width 22 height 10
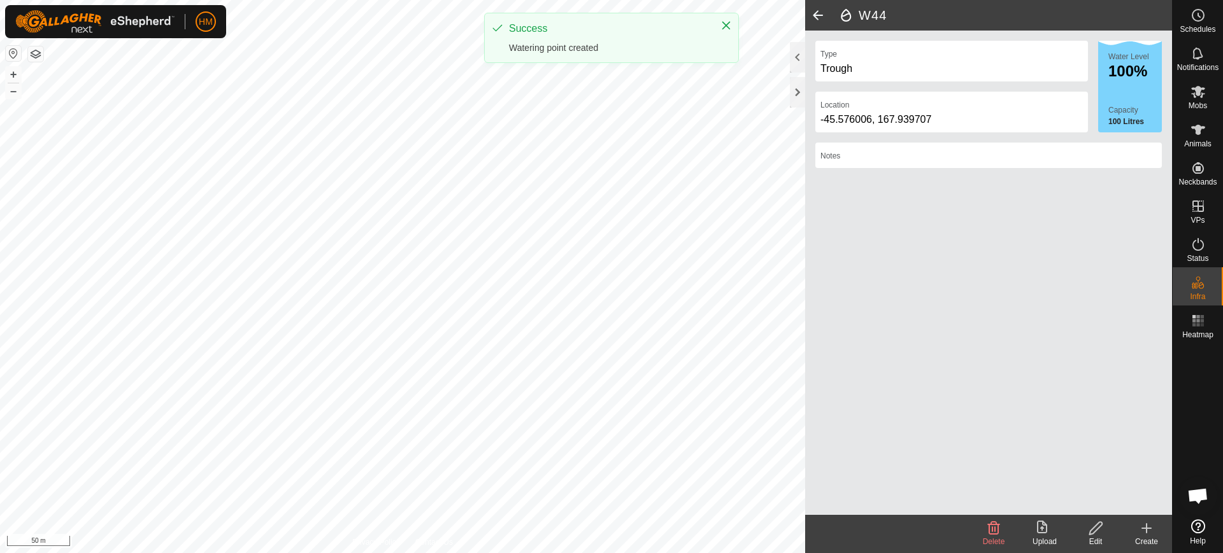
click at [1141, 532] on icon at bounding box center [1146, 528] width 15 height 15
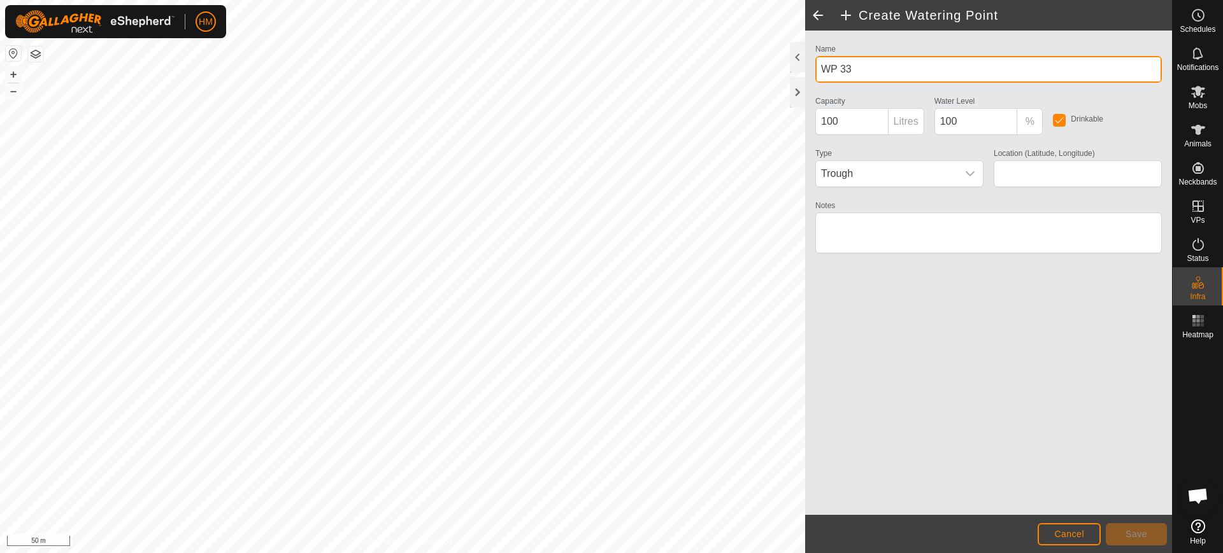
click at [859, 69] on input "WP 33" at bounding box center [988, 69] width 346 height 27
type input "W44"
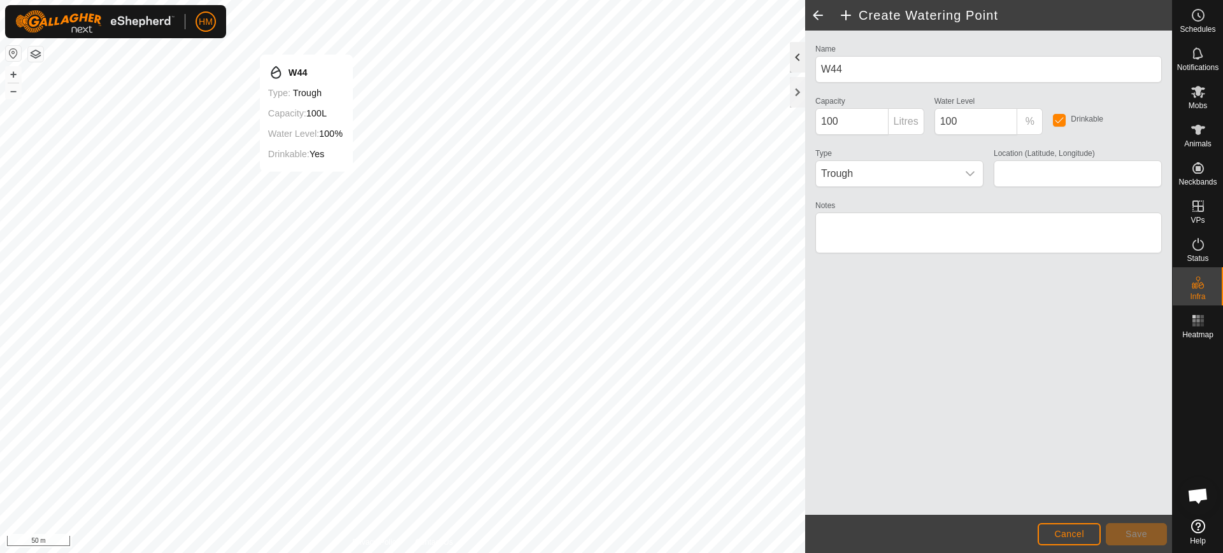
type input "-45.576192, 167.934869"
click at [1130, 536] on span "Save" at bounding box center [1136, 534] width 22 height 10
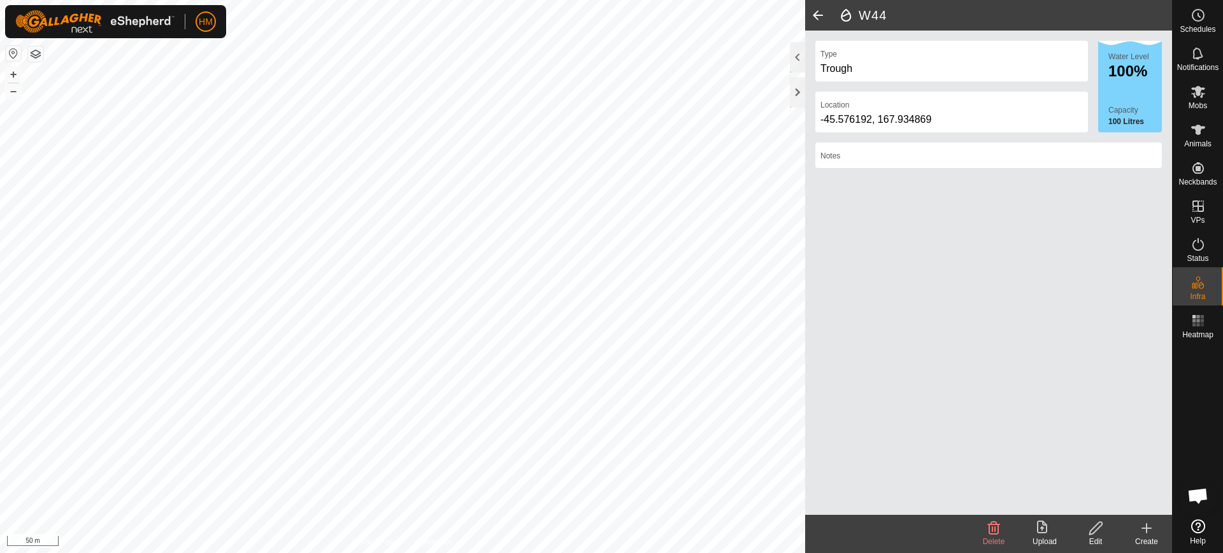
click at [1150, 531] on icon at bounding box center [1146, 528] width 15 height 15
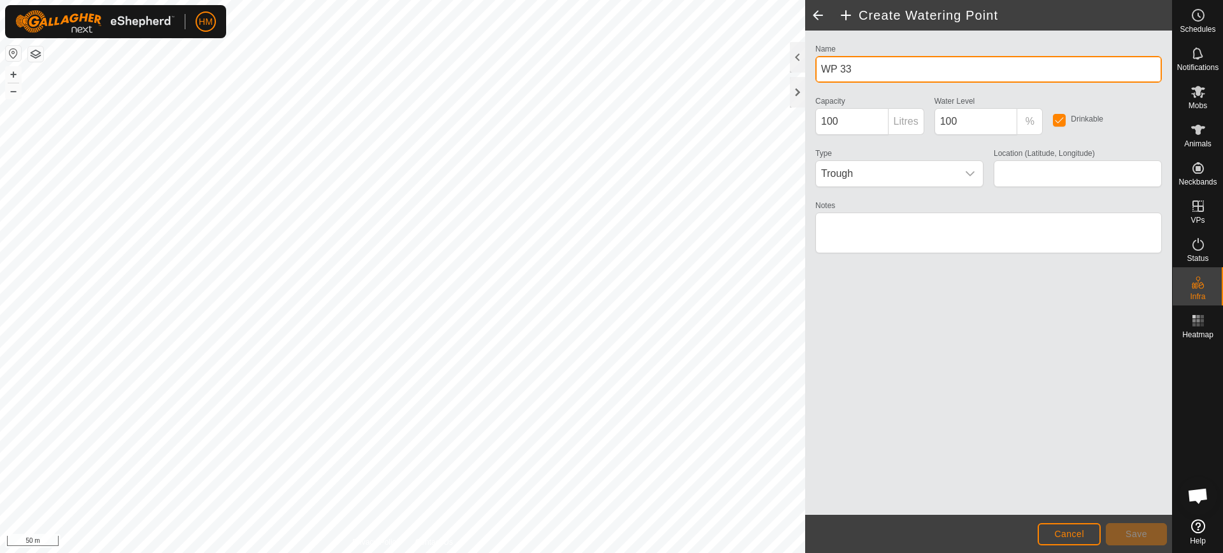
click at [862, 67] on input "WP 33" at bounding box center [988, 69] width 346 height 27
type input "W52"
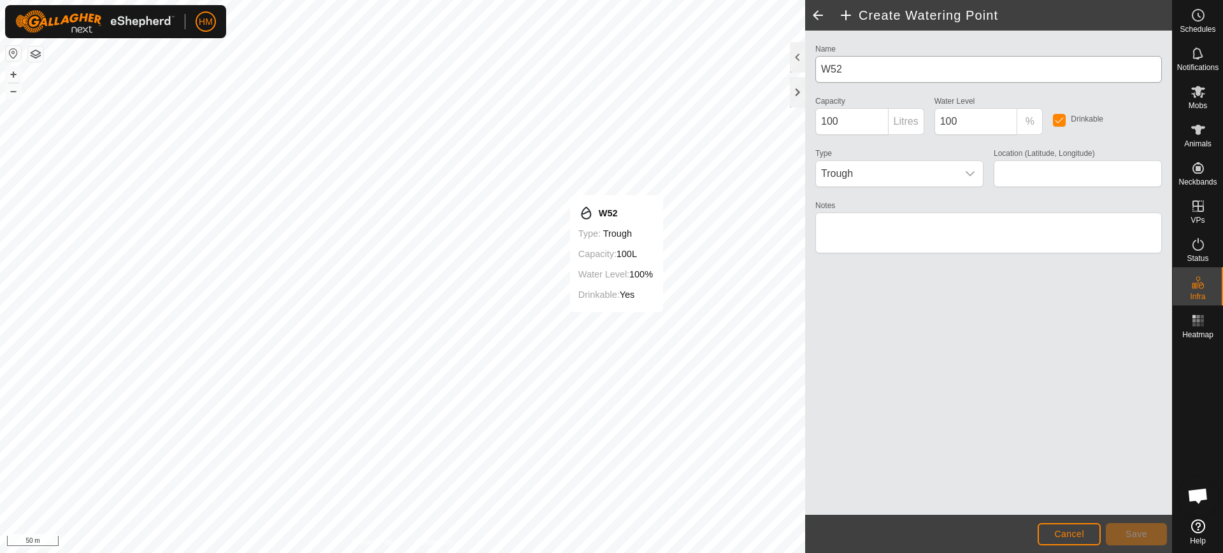
type input "-45.572760, 167.937887"
click at [1136, 534] on span "Save" at bounding box center [1136, 534] width 22 height 10
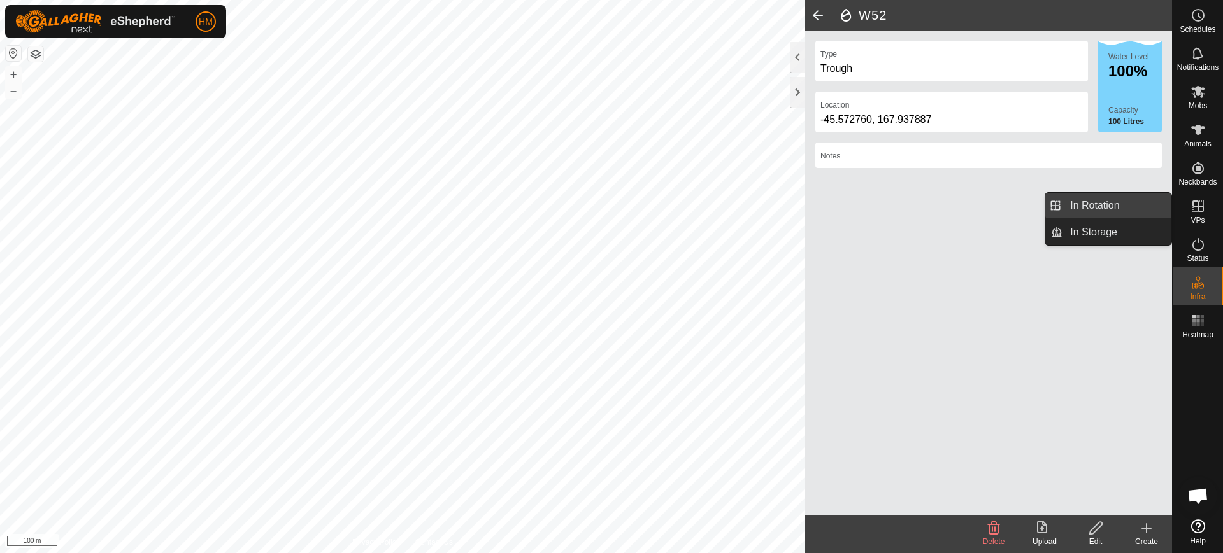
click at [1116, 206] on link "In Rotation" at bounding box center [1116, 205] width 109 height 25
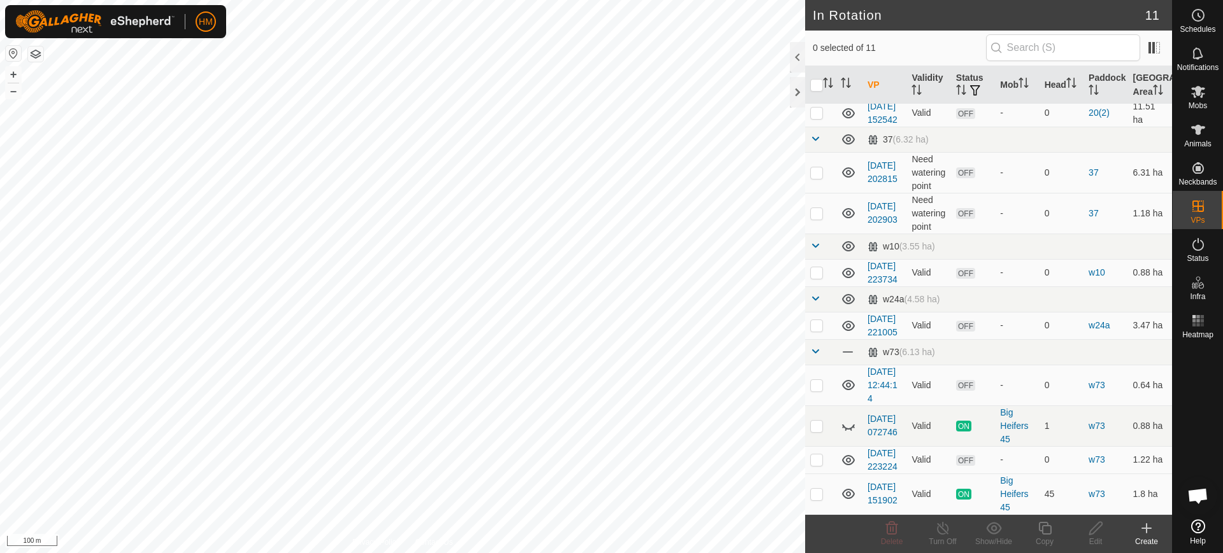
scroll to position [243, 0]
click at [876, 314] on link "[DATE] 221005" at bounding box center [882, 326] width 30 height 24
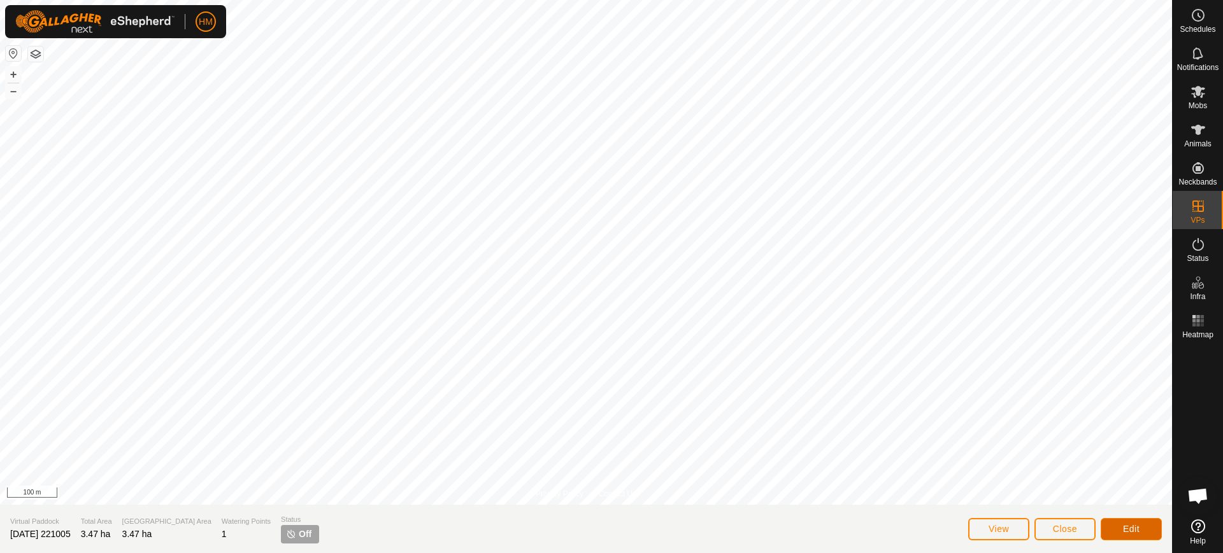
click at [1122, 528] on button "Edit" at bounding box center [1131, 529] width 61 height 22
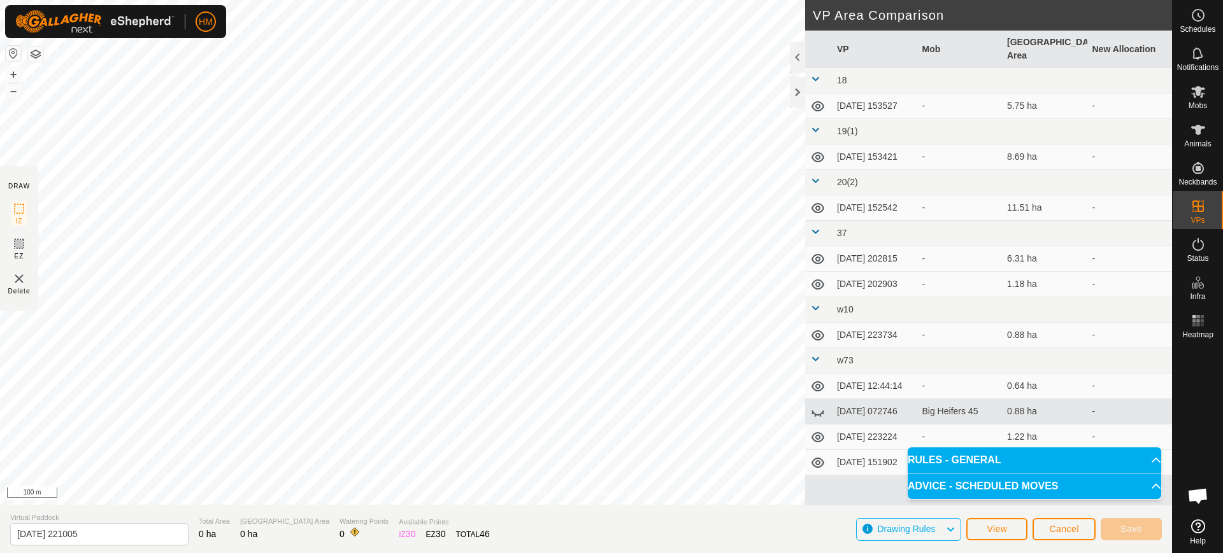
click at [946, 531] on icon at bounding box center [950, 530] width 10 height 17
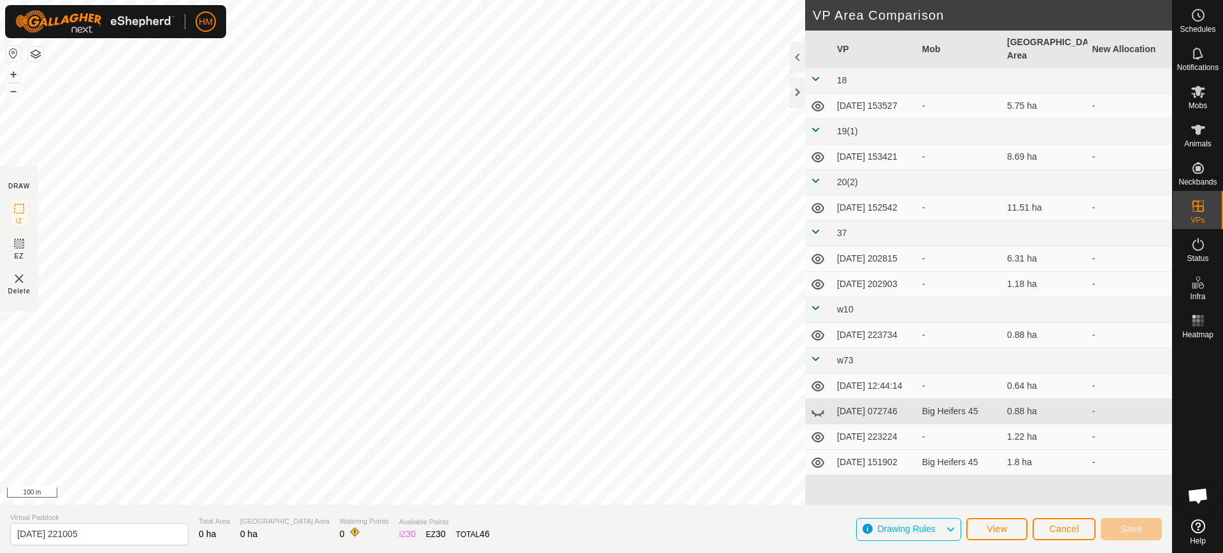
click at [16, 277] on img at bounding box center [18, 278] width 15 height 15
click at [20, 279] on img at bounding box center [18, 278] width 15 height 15
click at [18, 280] on img at bounding box center [18, 278] width 15 height 15
click at [1195, 97] on icon at bounding box center [1198, 92] width 14 height 12
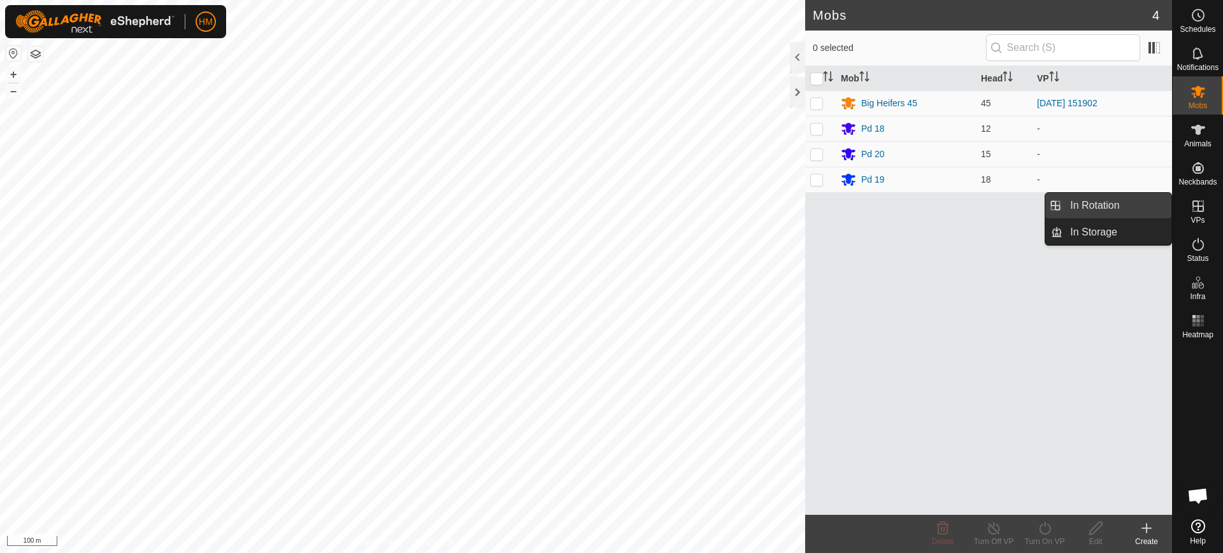
click at [1104, 201] on link "In Rotation" at bounding box center [1116, 205] width 109 height 25
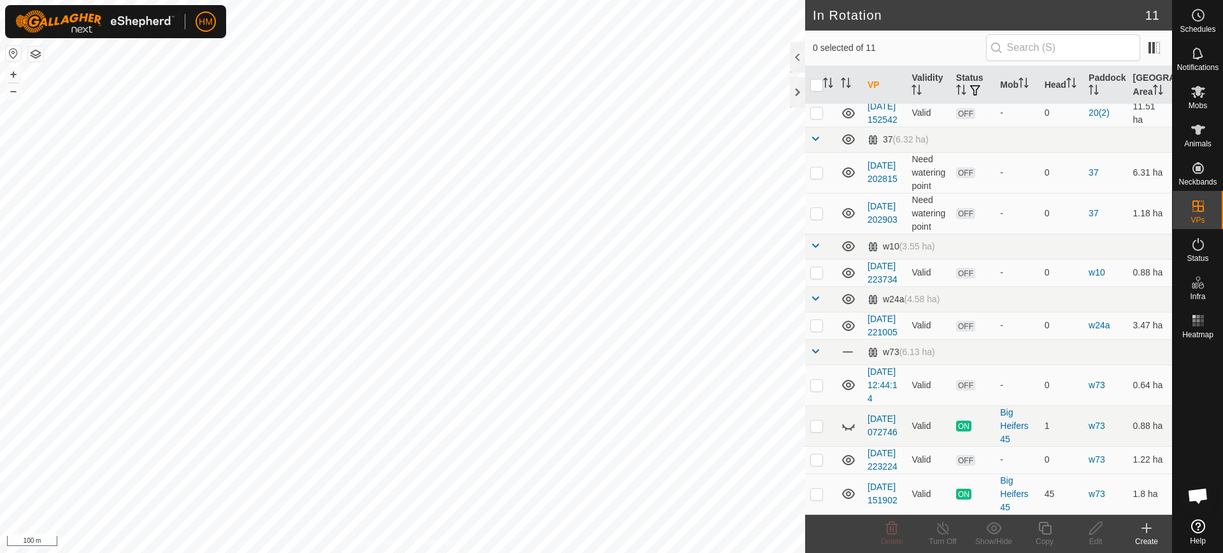
scroll to position [176, 0]
click at [1094, 331] on link "w24a" at bounding box center [1098, 325] width 21 height 10
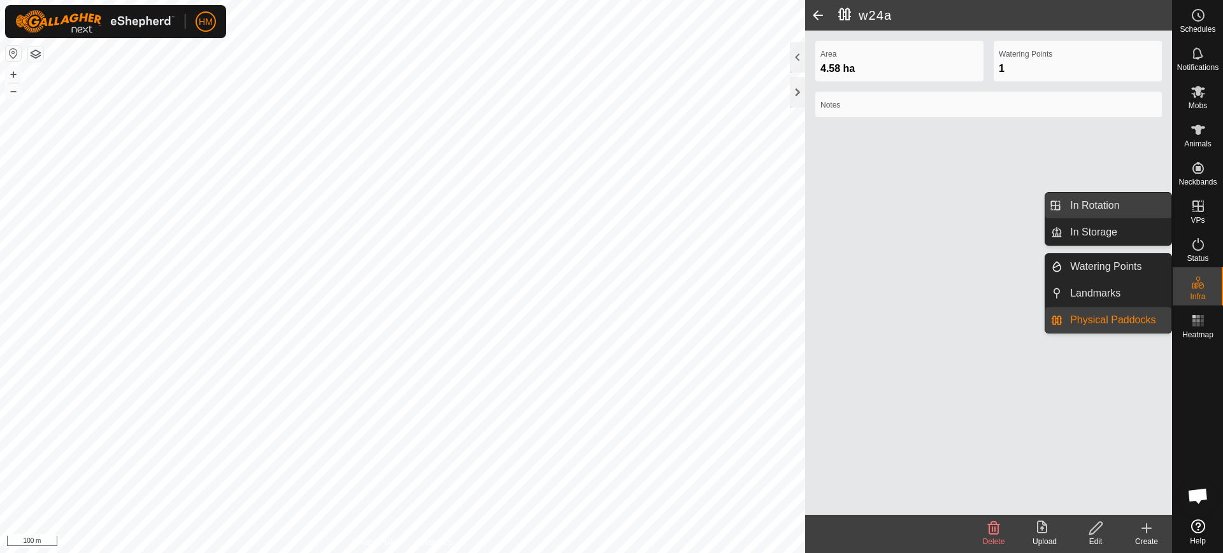
click at [1095, 200] on link "In Rotation" at bounding box center [1116, 205] width 109 height 25
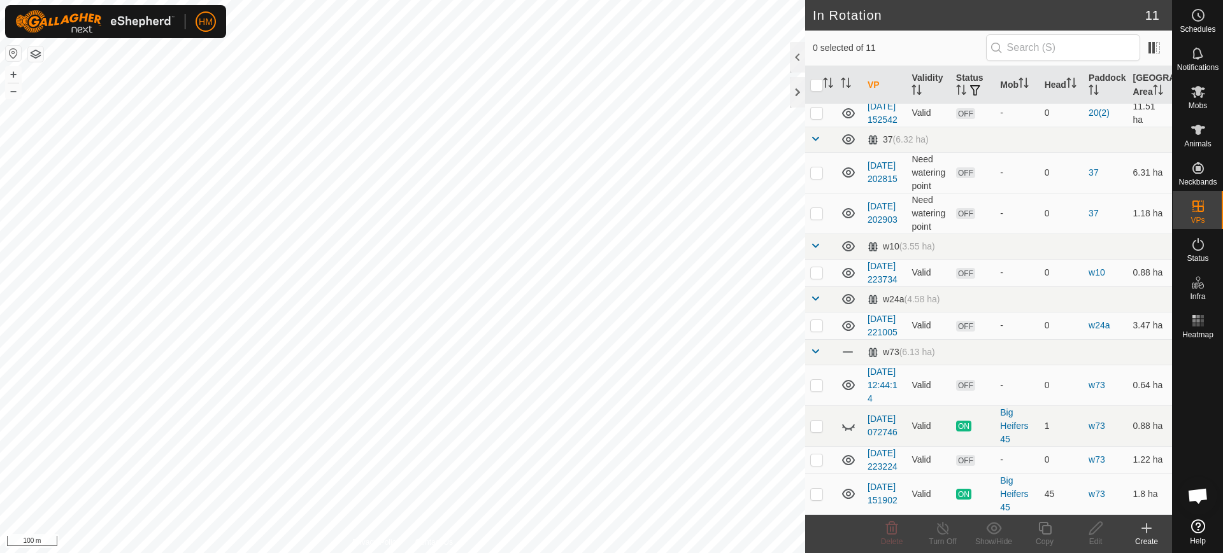
scroll to position [194, 0]
click at [815, 331] on p-checkbox at bounding box center [816, 325] width 13 height 10
checkbox input "false"
click at [875, 338] on link "[DATE] 221005" at bounding box center [882, 326] width 30 height 24
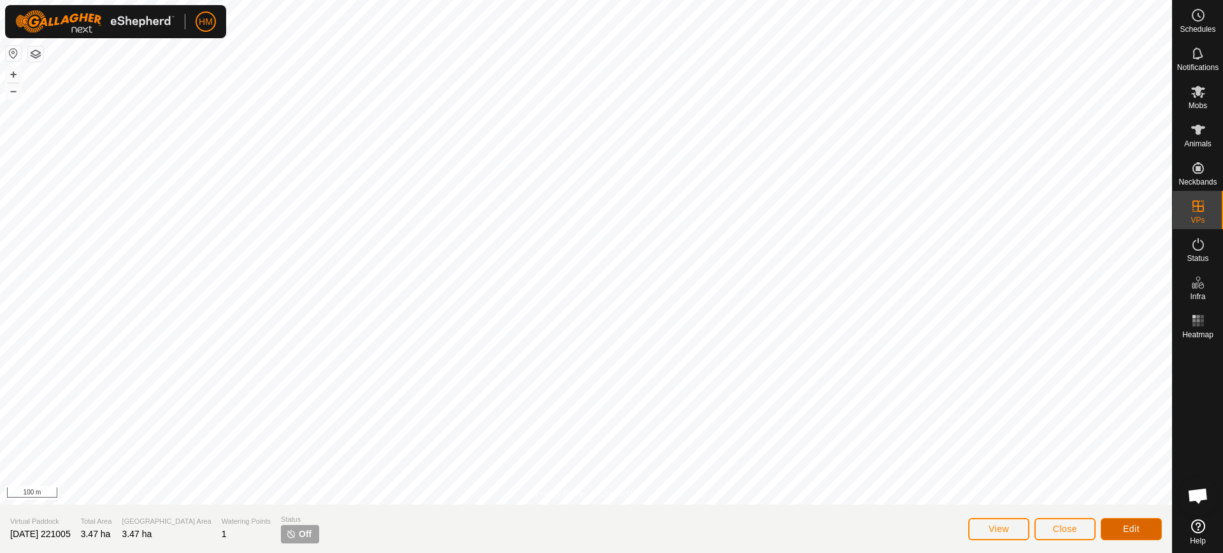
click at [1131, 529] on span "Edit" at bounding box center [1131, 529] width 17 height 10
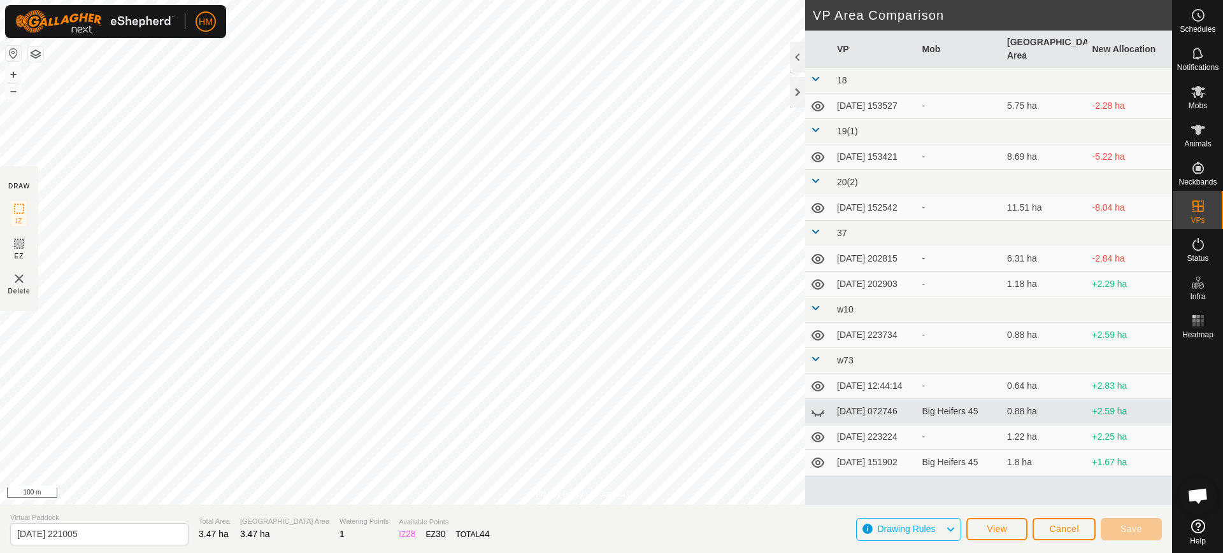
click at [15, 272] on img at bounding box center [18, 278] width 15 height 15
click at [1013, 529] on button "View" at bounding box center [996, 529] width 61 height 22
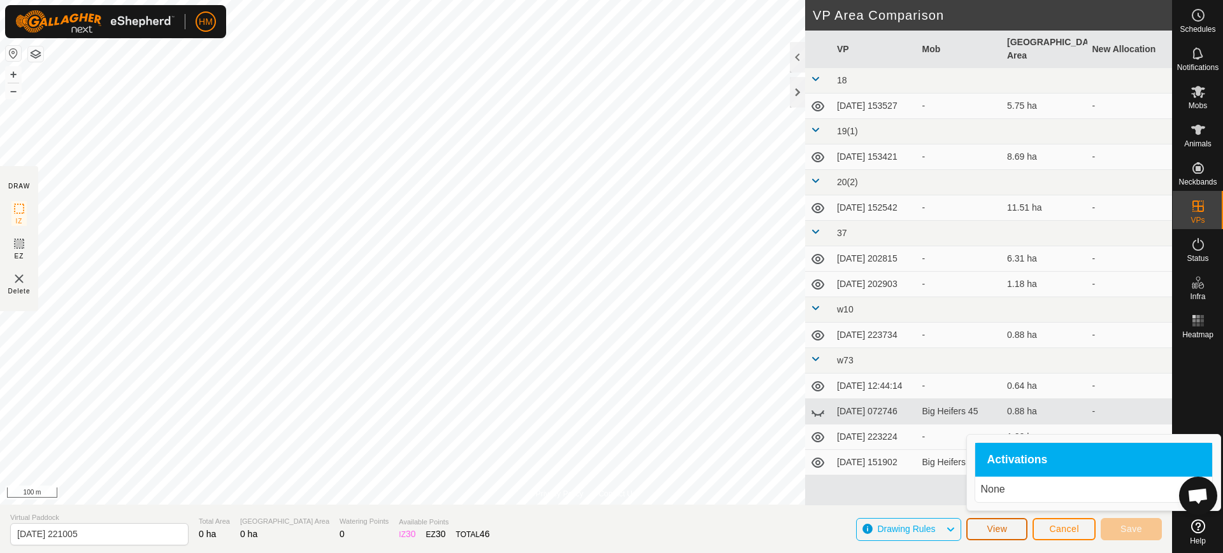
click at [1013, 529] on button "View" at bounding box center [996, 529] width 61 height 22
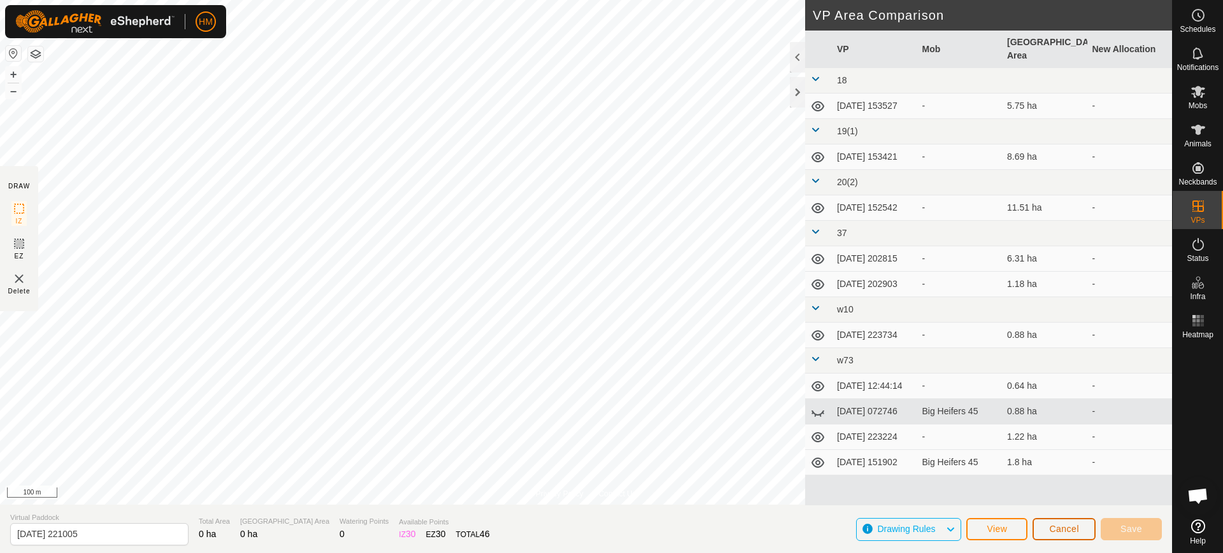
click at [1054, 529] on span "Cancel" at bounding box center [1064, 529] width 30 height 10
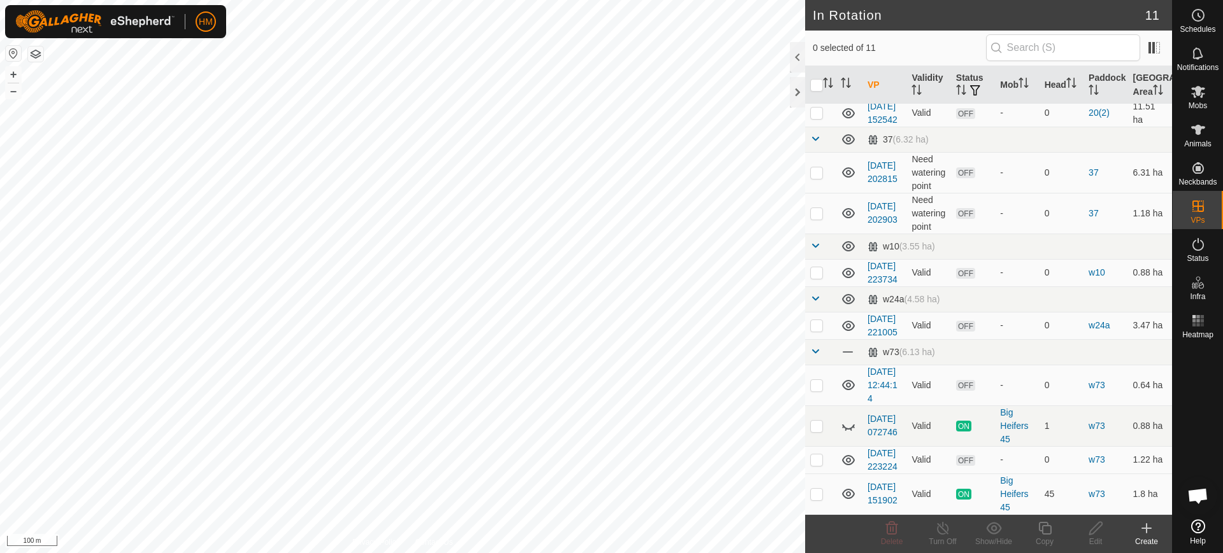
scroll to position [221, 0]
checkbox input "false"
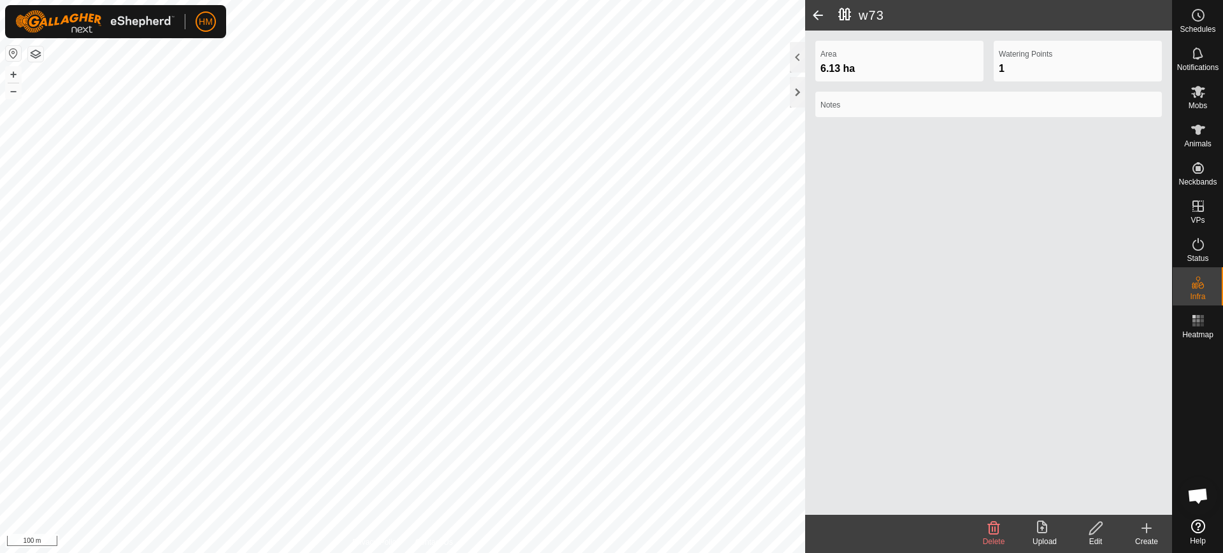
click at [818, 13] on span at bounding box center [817, 15] width 25 height 31
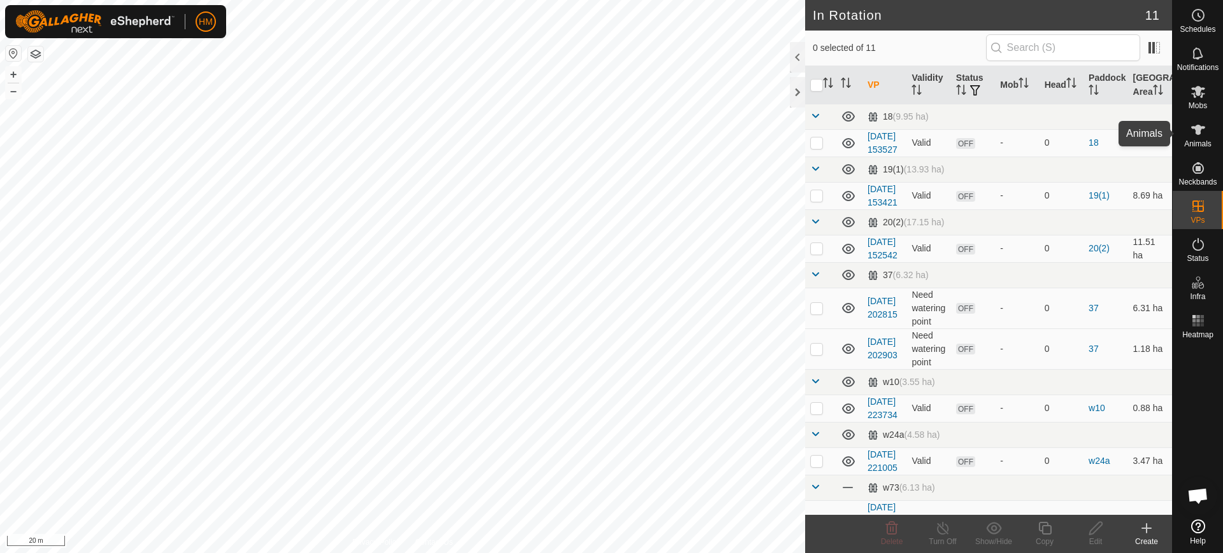
click at [1201, 136] on icon at bounding box center [1197, 129] width 15 height 15
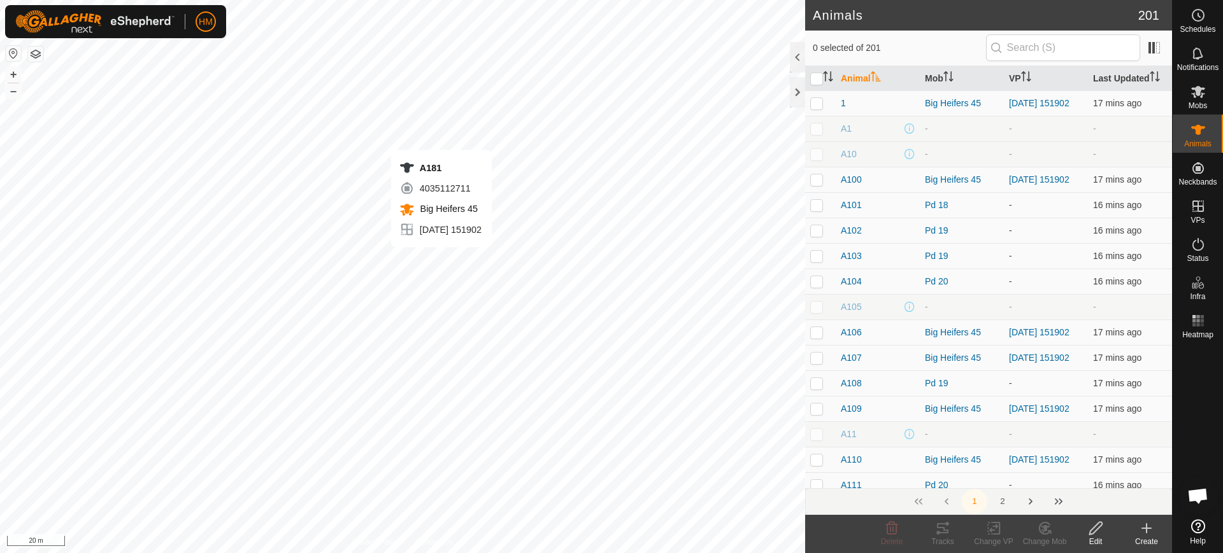
scroll to position [4389, 0]
checkbox input "true"
click at [936, 531] on icon at bounding box center [942, 528] width 15 height 15
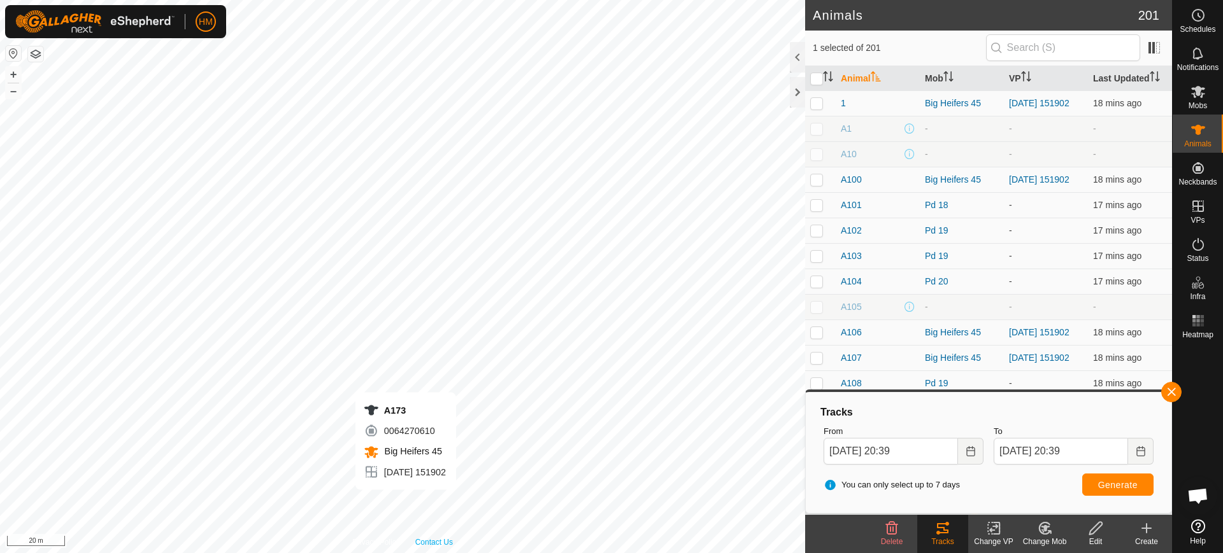
checkbox input "true"
checkbox input "false"
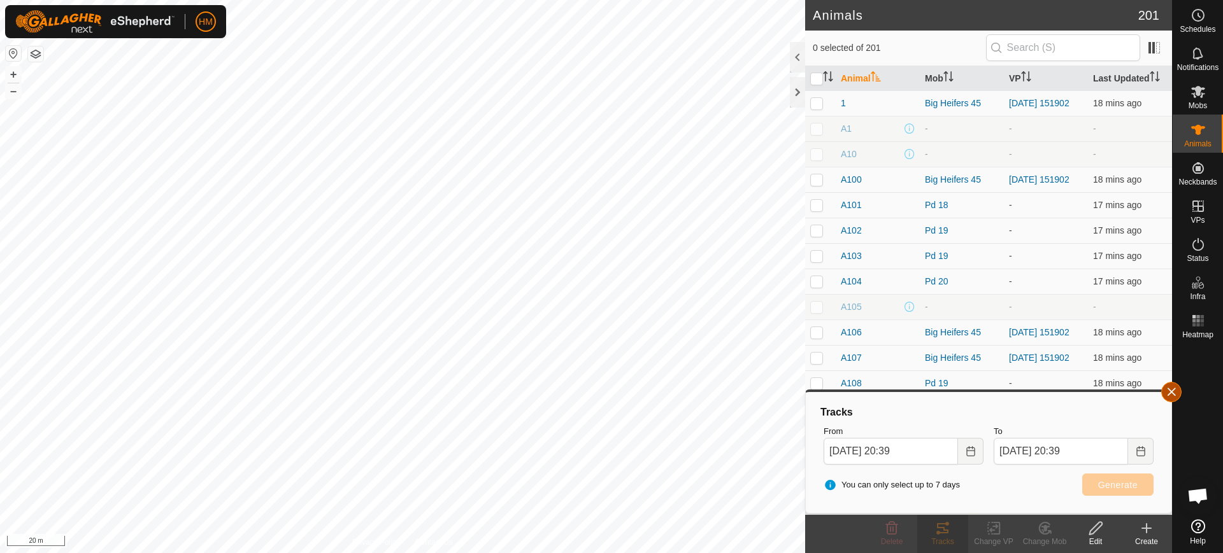
click at [1176, 390] on button "button" at bounding box center [1171, 392] width 20 height 20
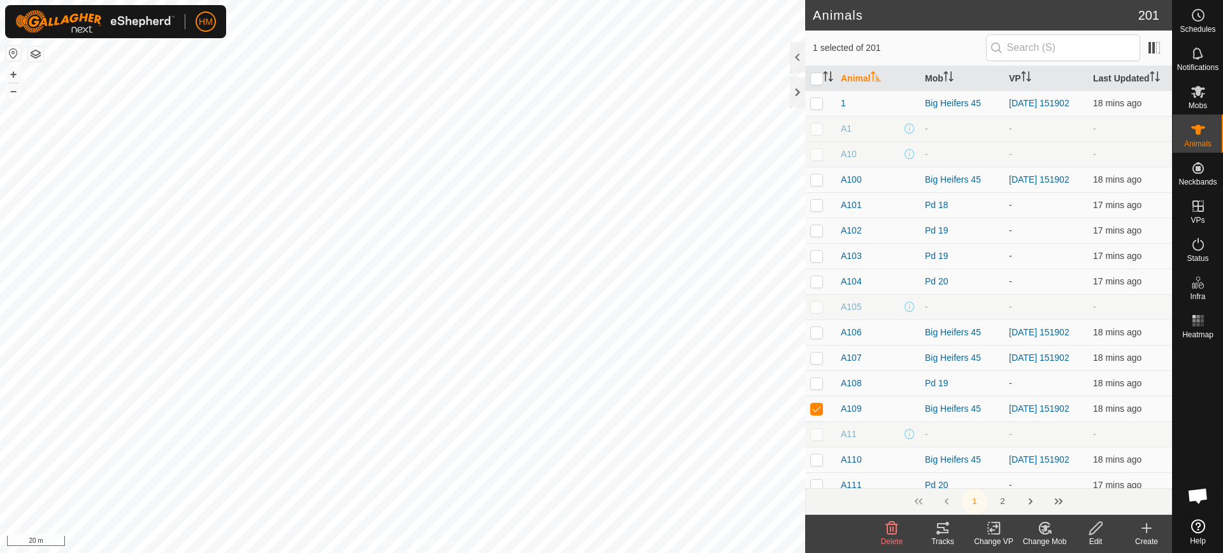
click at [948, 533] on icon at bounding box center [942, 528] width 15 height 15
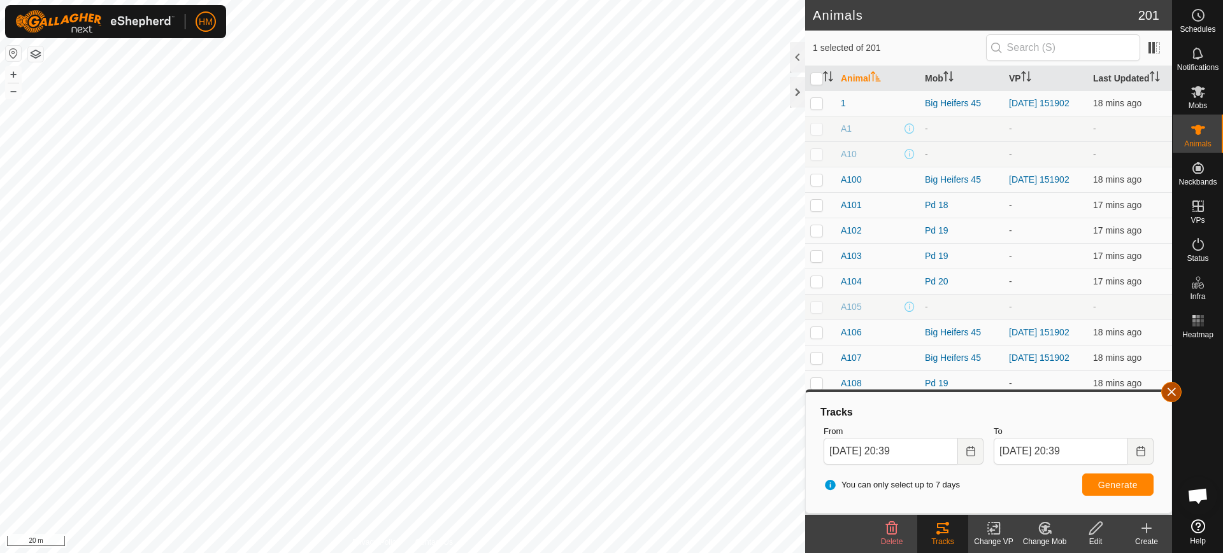
click at [1170, 393] on button "button" at bounding box center [1171, 392] width 20 height 20
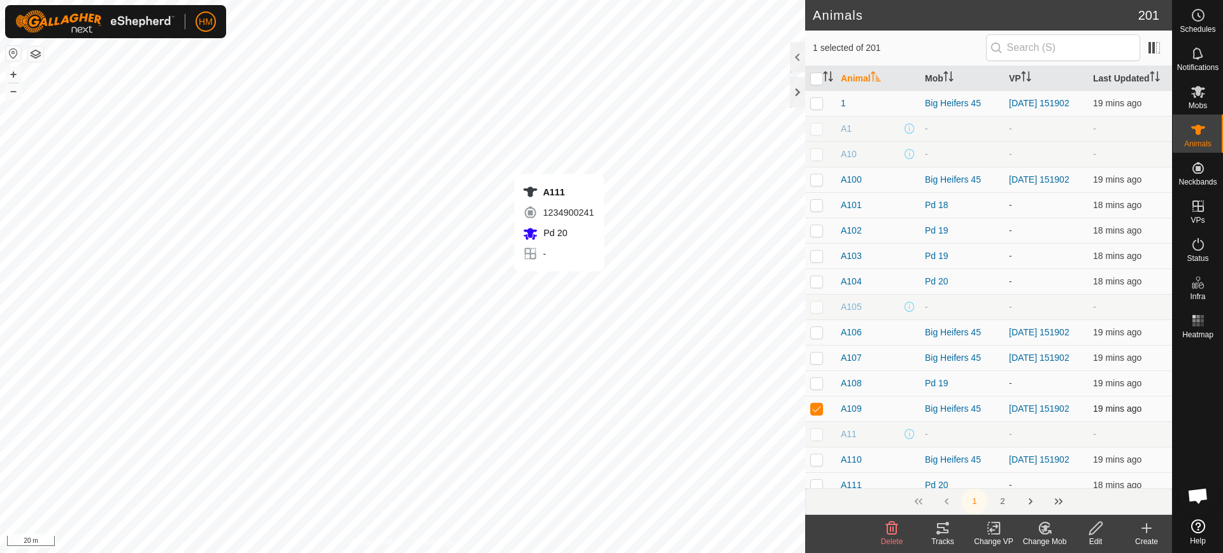
checkbox input "false"
click at [943, 530] on icon at bounding box center [942, 529] width 11 height 10
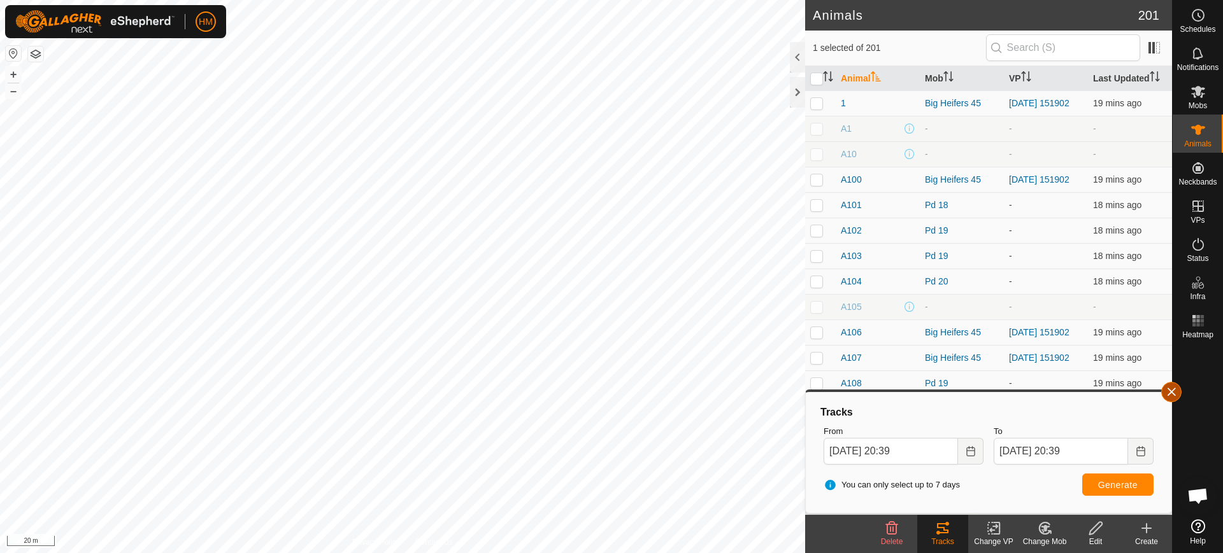
click at [1171, 397] on button "button" at bounding box center [1171, 392] width 20 height 20
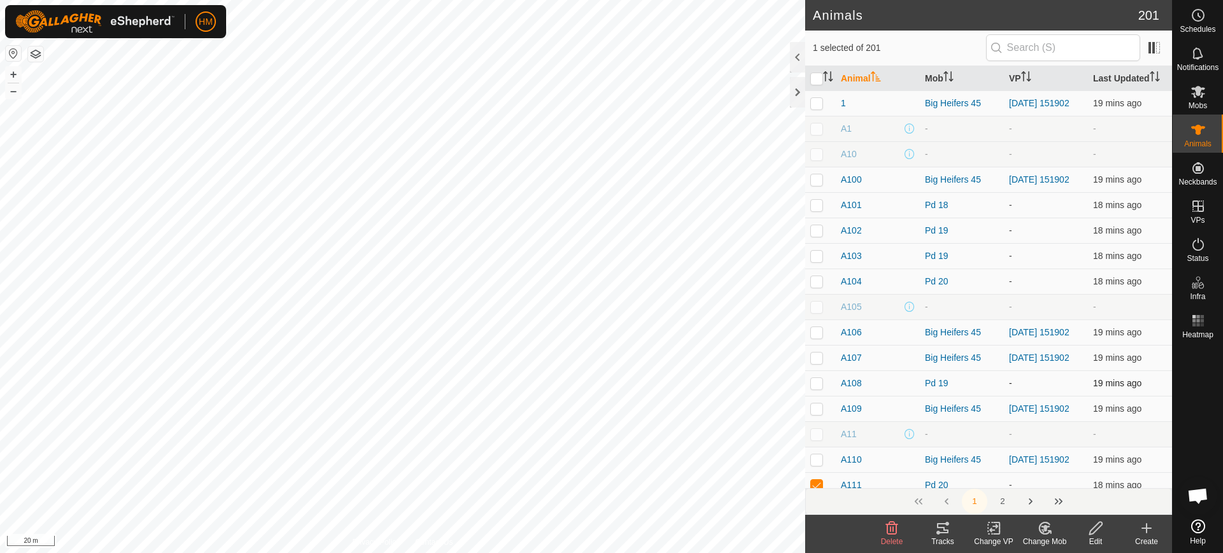
checkbox input "false"
checkbox input "true"
click at [948, 529] on icon at bounding box center [942, 528] width 15 height 15
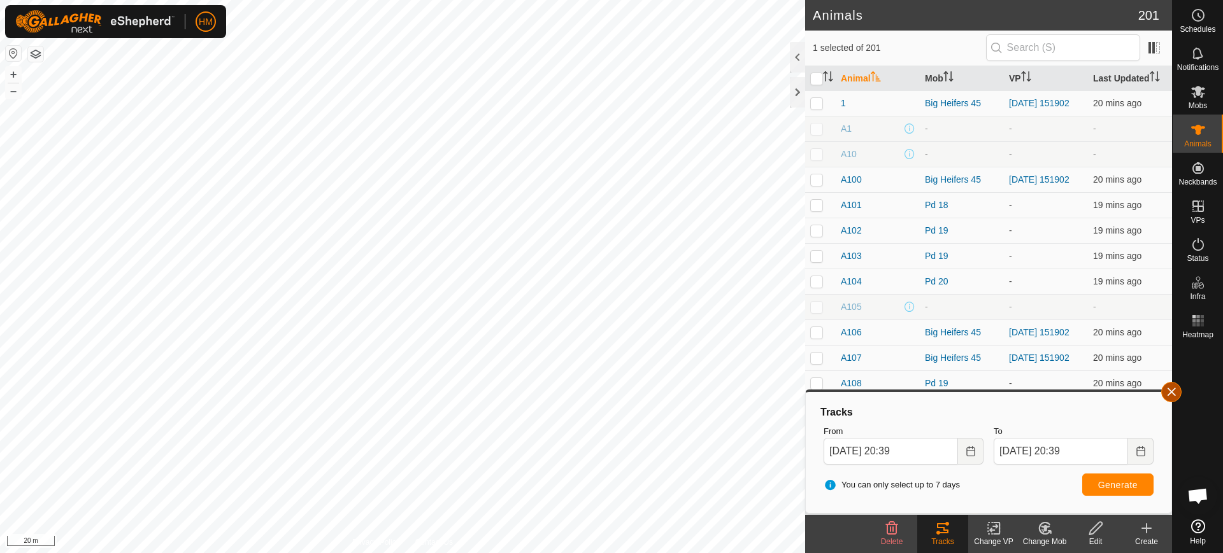
click at [1171, 393] on button "button" at bounding box center [1171, 392] width 20 height 20
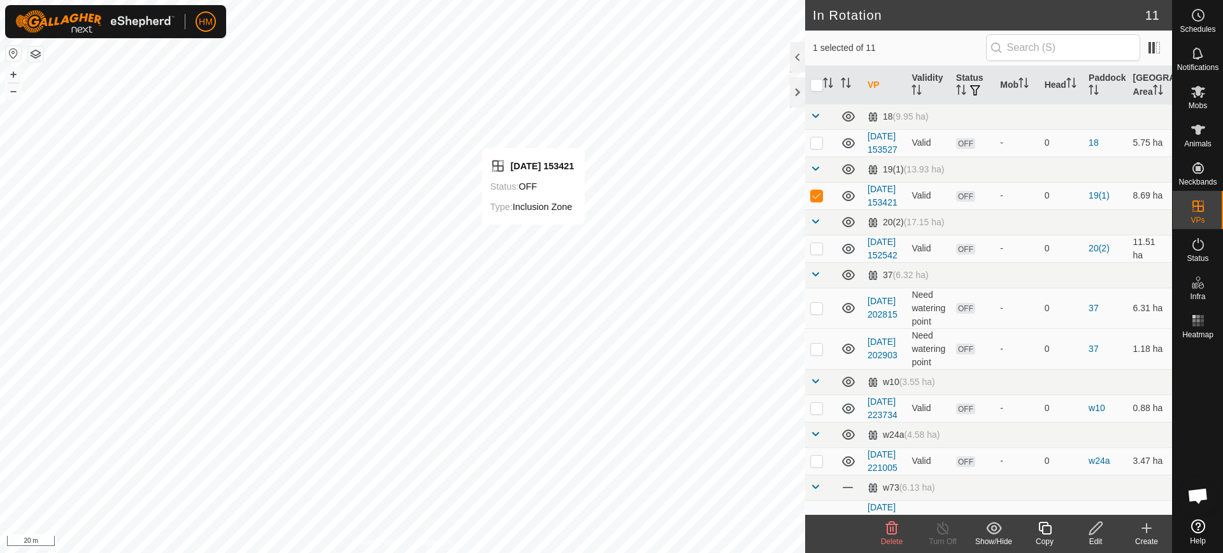
checkbox input "false"
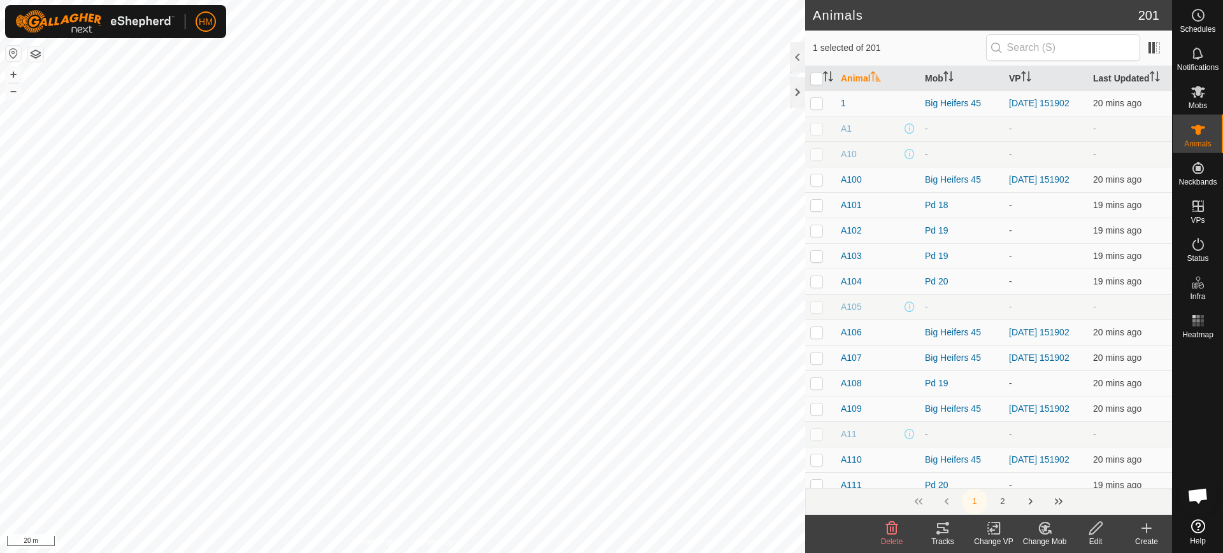
click at [939, 532] on icon at bounding box center [942, 529] width 11 height 10
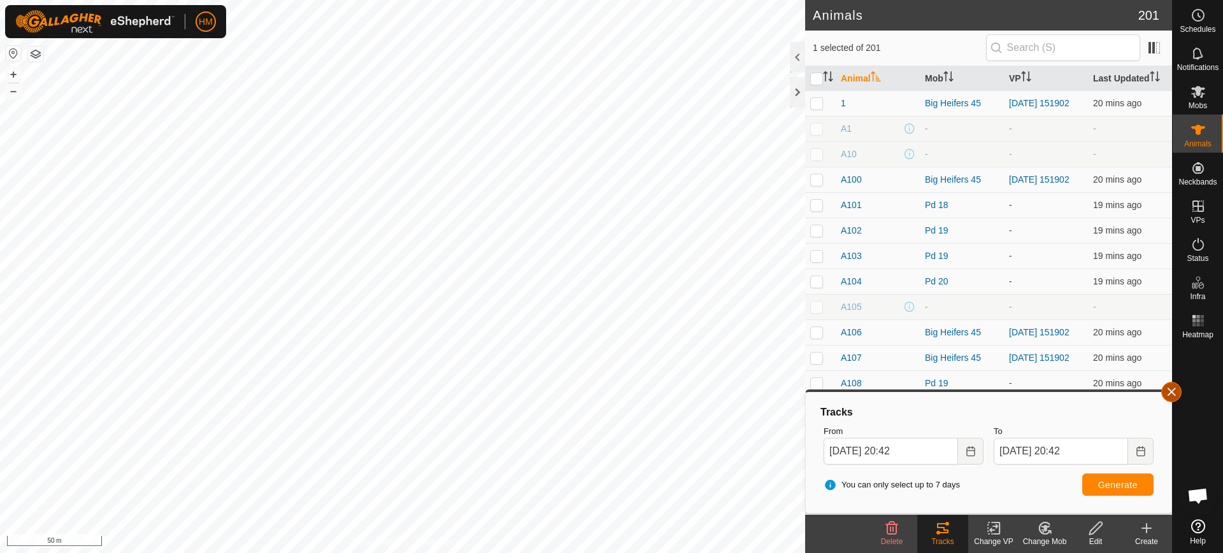
click at [1170, 392] on button "button" at bounding box center [1171, 392] width 20 height 20
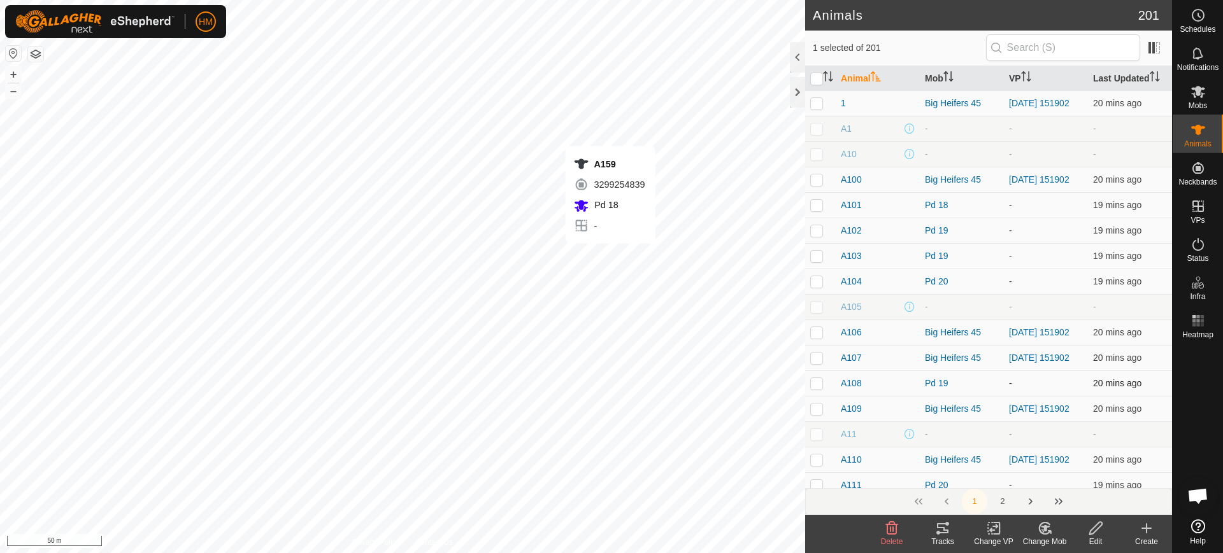
checkbox input "false"
